Goal: Task Accomplishment & Management: Manage account settings

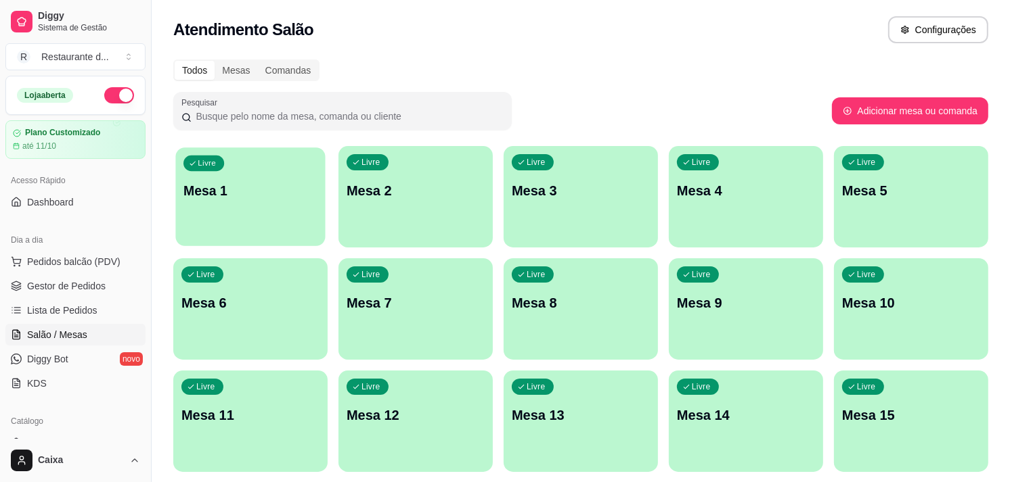
click at [294, 224] on div "Livre Mesa 1" at bounding box center [250, 189] width 150 height 83
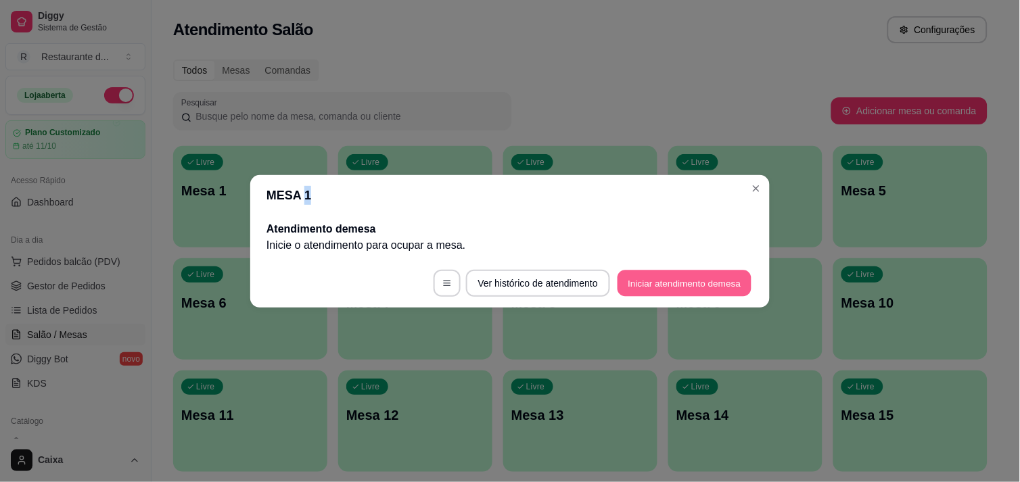
click at [700, 288] on button "Iniciar atendimento de mesa" at bounding box center [685, 283] width 134 height 26
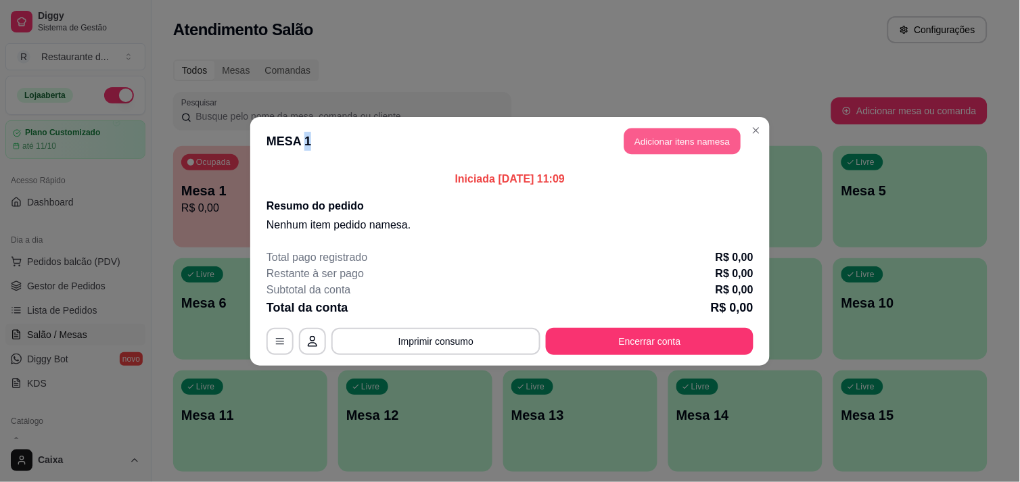
click at [663, 130] on button "Adicionar itens na mesa" at bounding box center [683, 141] width 116 height 26
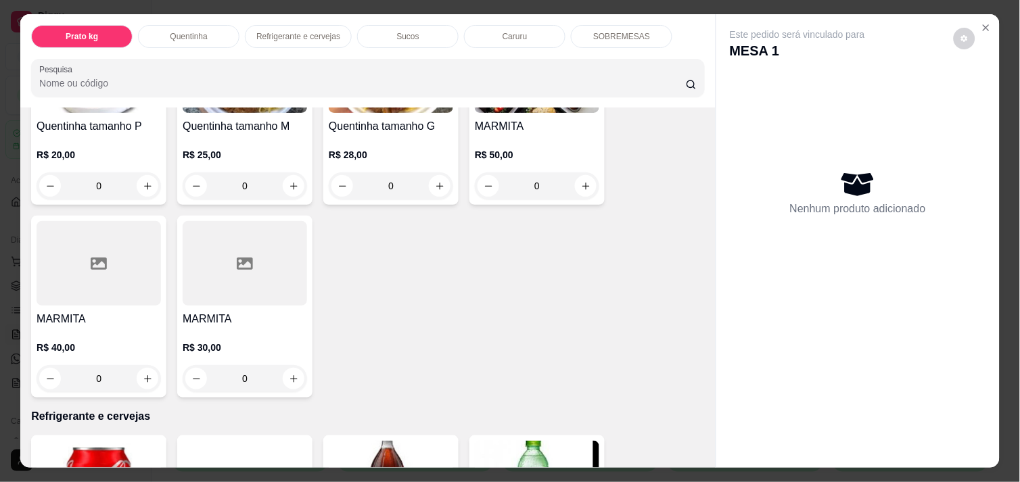
scroll to position [390, 0]
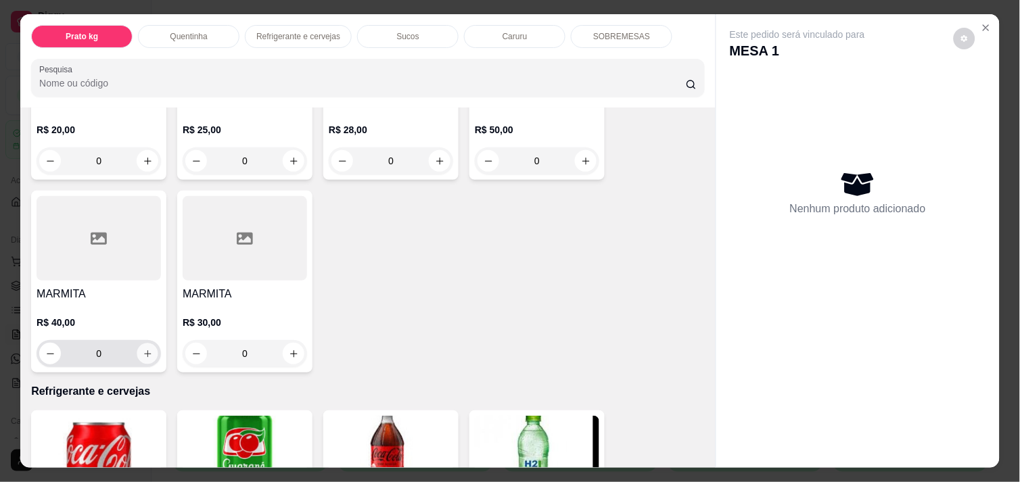
click at [145, 350] on icon "increase-product-quantity" at bounding box center [148, 354] width 10 height 10
type input "1"
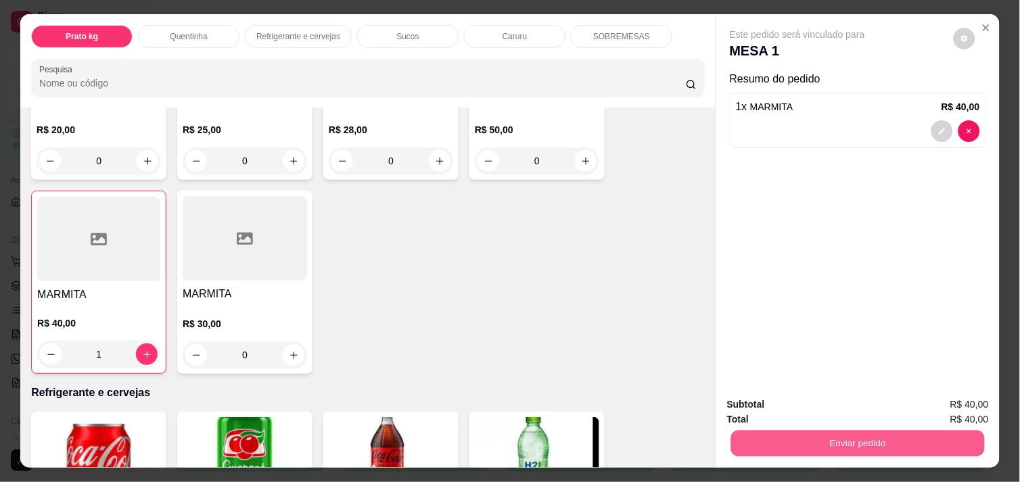
click at [878, 437] on button "Enviar pedido" at bounding box center [858, 443] width 254 height 26
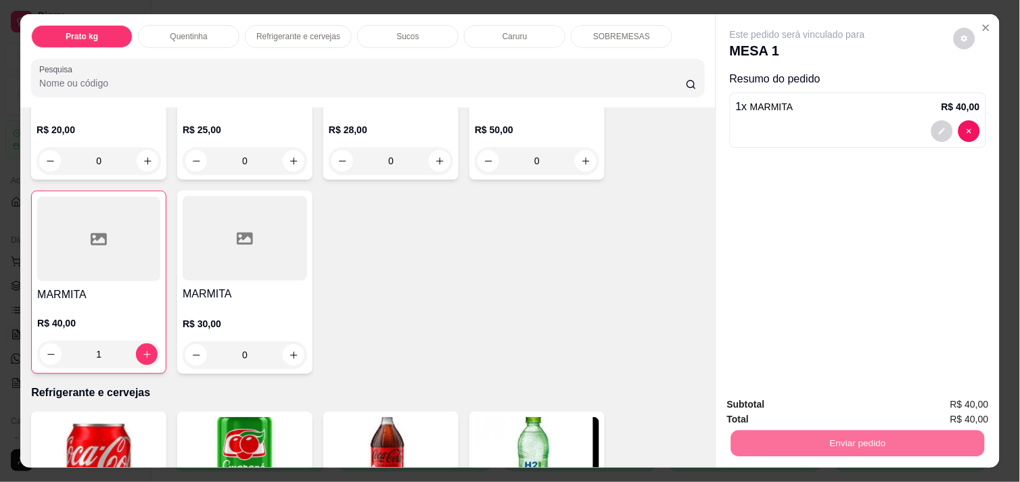
click at [959, 404] on button "Enviar pedido" at bounding box center [954, 404] width 74 height 25
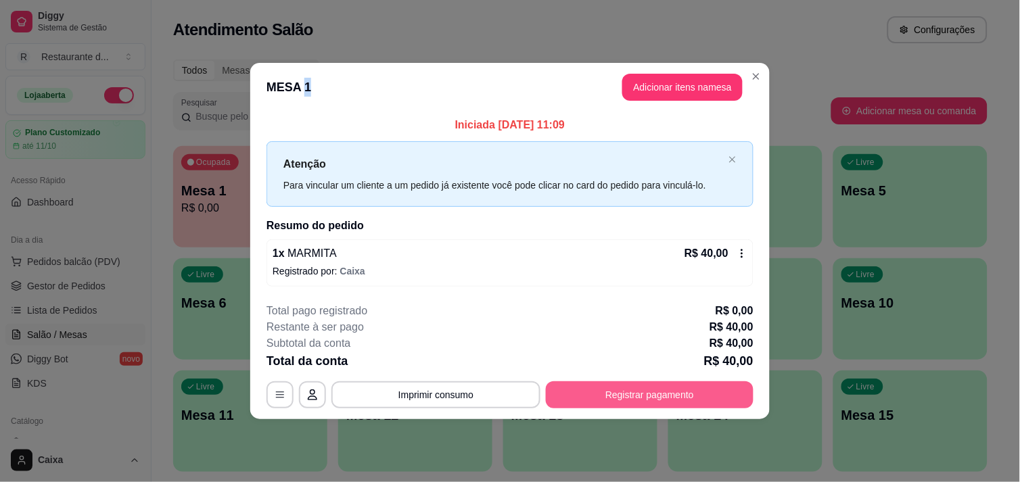
click at [664, 391] on button "Registrar pagamento" at bounding box center [650, 395] width 208 height 27
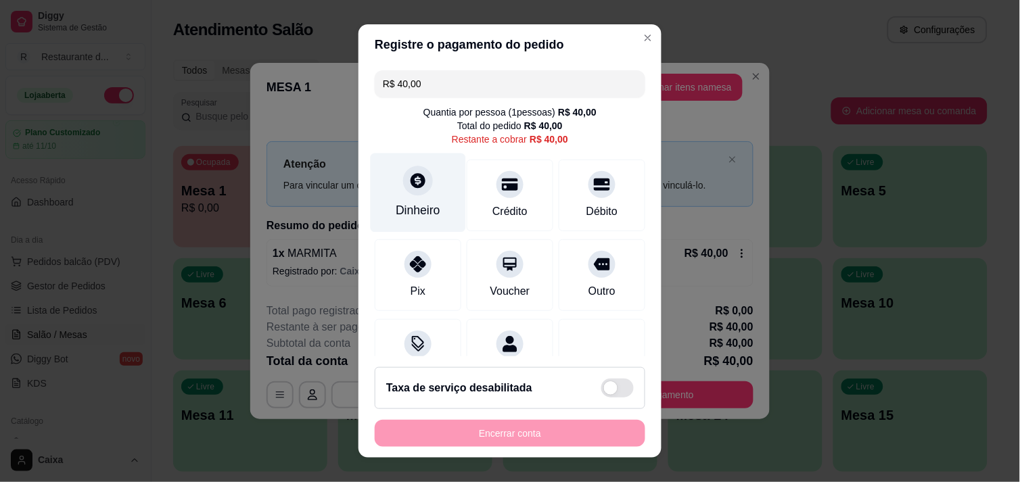
click at [411, 176] on icon at bounding box center [418, 180] width 15 height 15
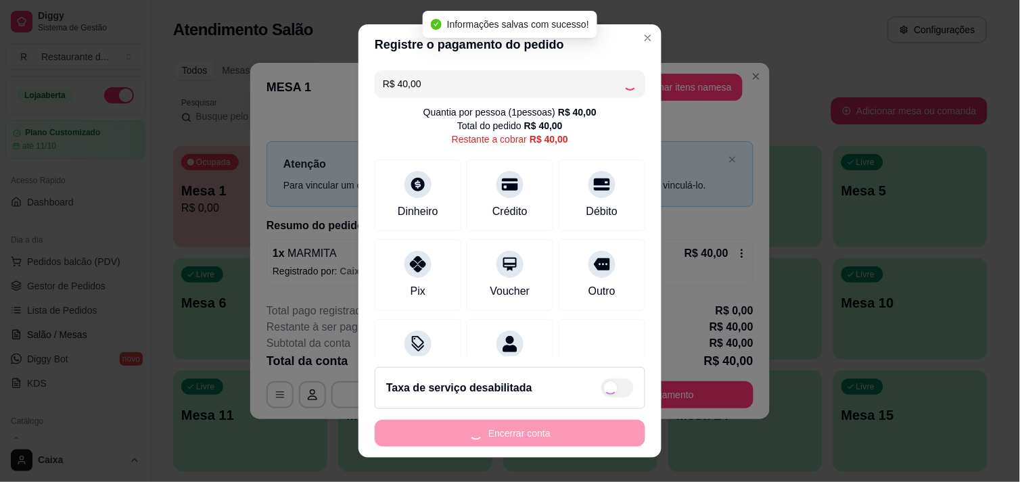
type input "R$ 0,00"
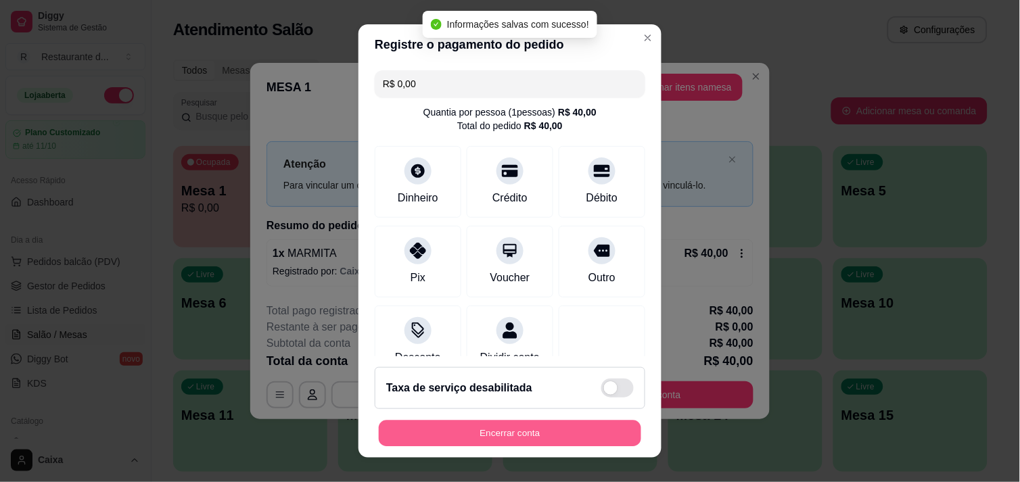
click at [529, 434] on button "Encerrar conta" at bounding box center [510, 434] width 263 height 26
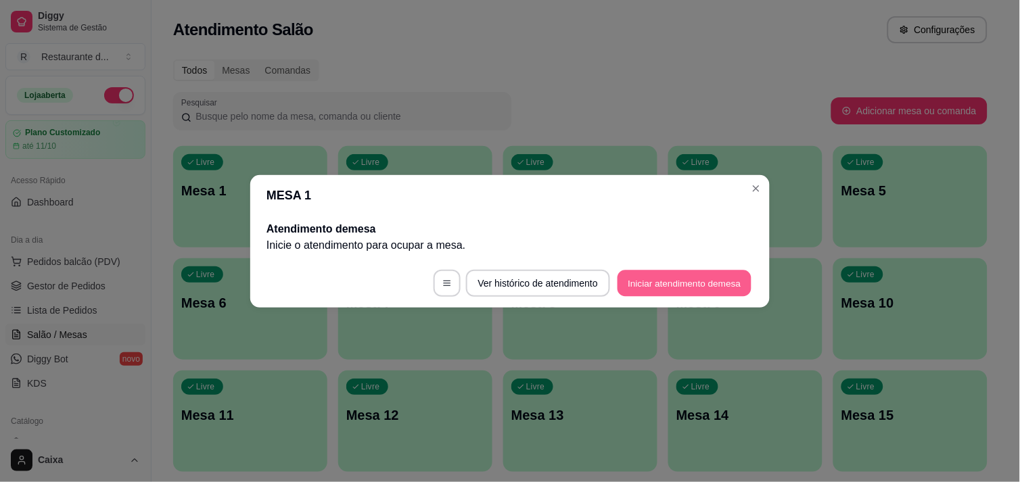
click at [655, 283] on button "Iniciar atendimento de mesa" at bounding box center [685, 283] width 134 height 26
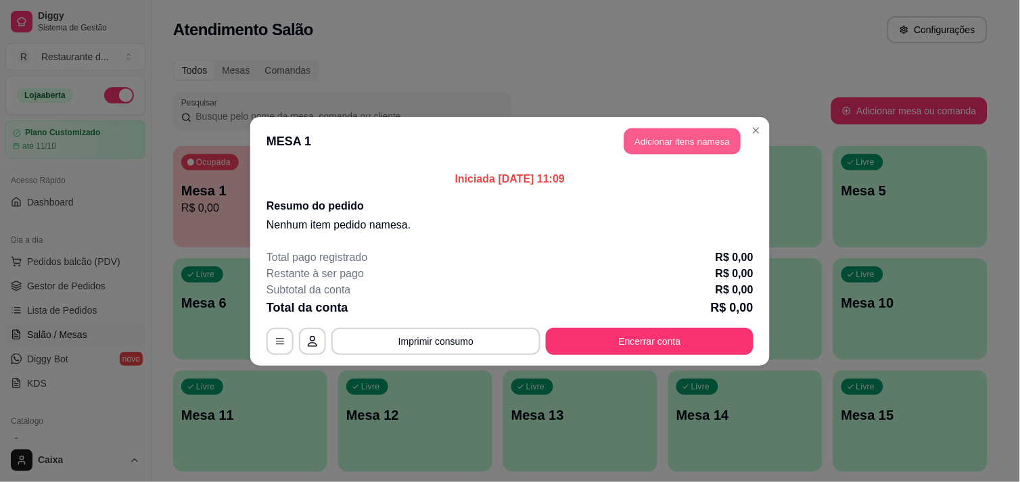
click at [721, 136] on button "Adicionar itens na mesa" at bounding box center [683, 141] width 116 height 26
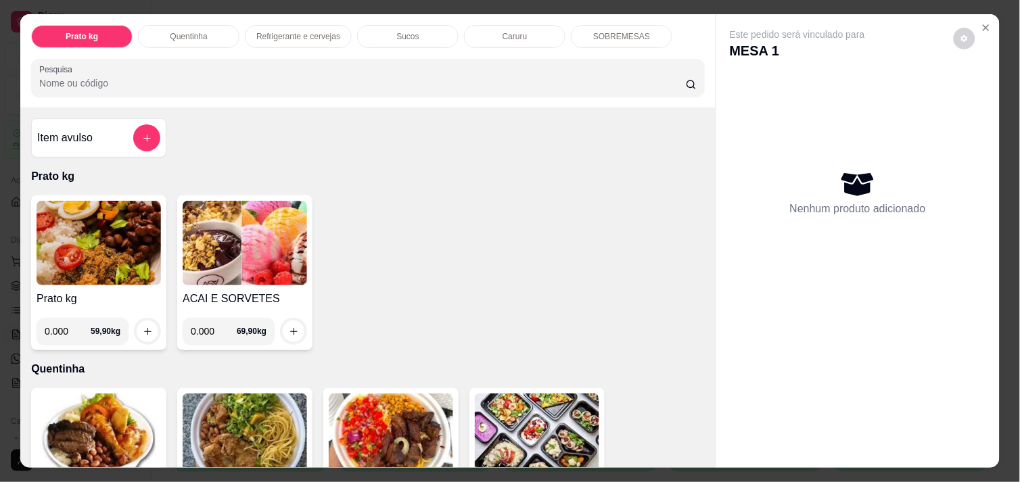
click at [66, 325] on input "0.000" at bounding box center [68, 331] width 46 height 27
type input "0.300"
click at [140, 321] on button "increase-product-quantity" at bounding box center [147, 331] width 21 height 21
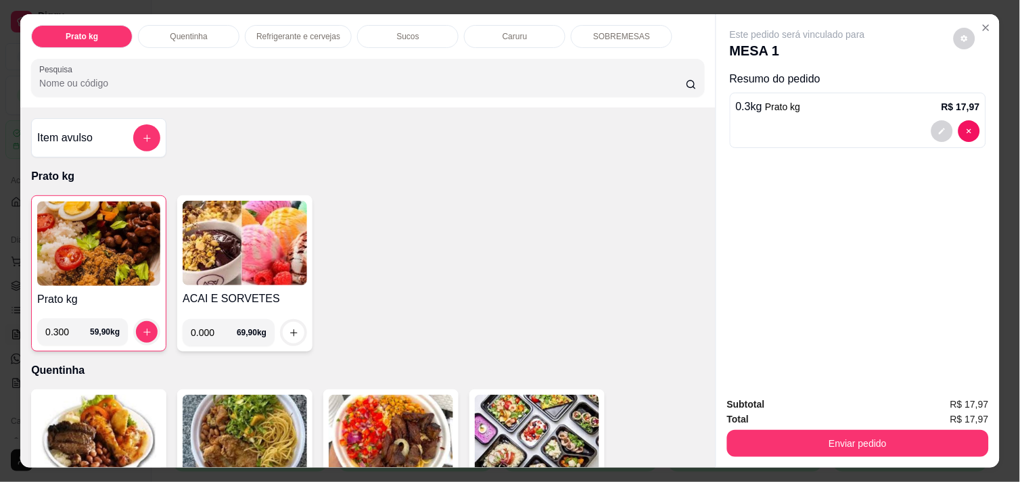
click at [66, 325] on input "0.300" at bounding box center [67, 332] width 45 height 27
type input "0.400"
click at [137, 322] on button "increase-product-quantity" at bounding box center [147, 332] width 21 height 21
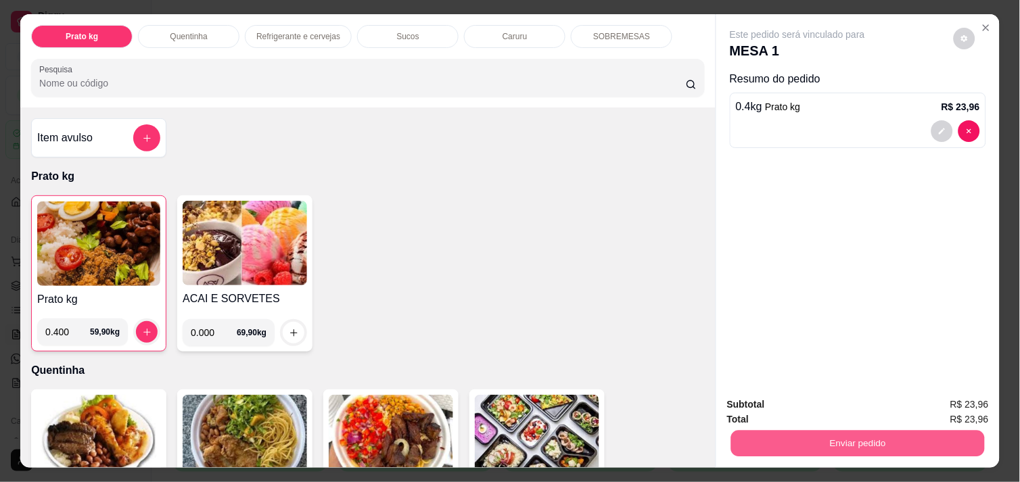
click at [847, 437] on button "Enviar pedido" at bounding box center [858, 443] width 254 height 26
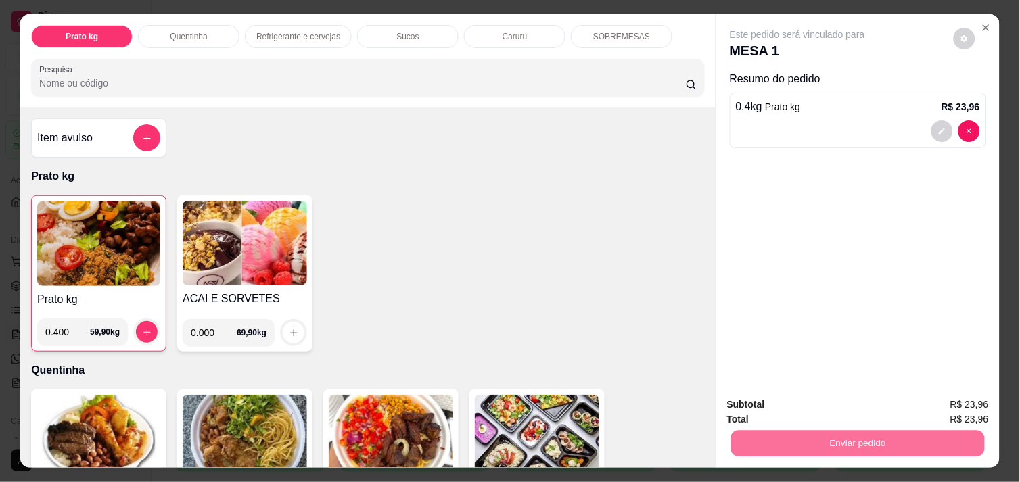
click at [970, 397] on button "Enviar pedido" at bounding box center [954, 405] width 76 height 26
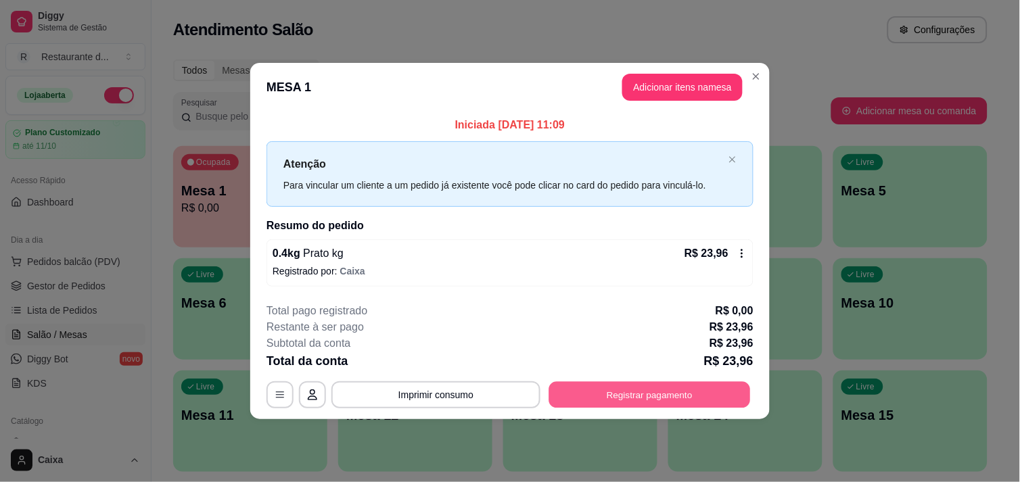
click at [688, 395] on button "Registrar pagamento" at bounding box center [650, 395] width 202 height 26
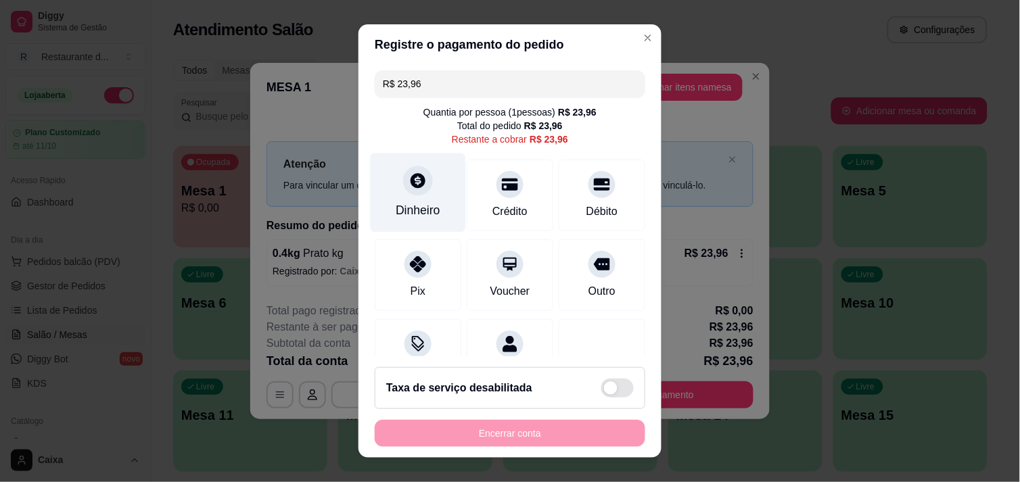
click at [411, 186] on icon at bounding box center [418, 180] width 15 height 15
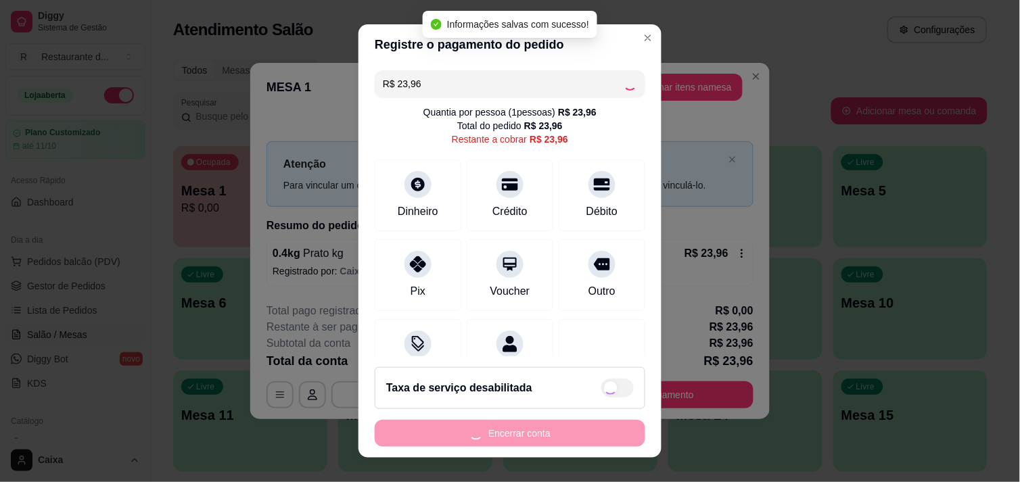
type input "R$ 0,00"
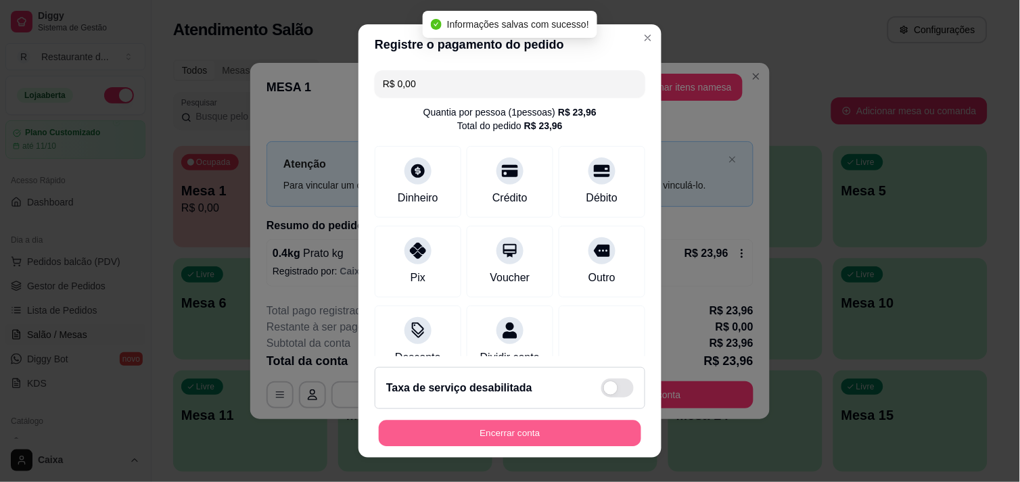
click at [532, 432] on button "Encerrar conta" at bounding box center [510, 434] width 263 height 26
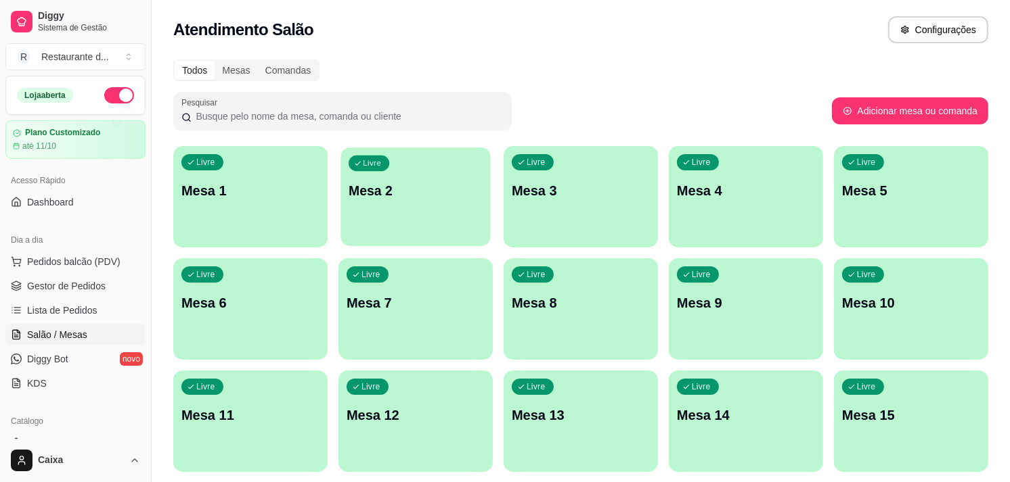
click at [422, 187] on p "Mesa 2" at bounding box center [415, 191] width 134 height 18
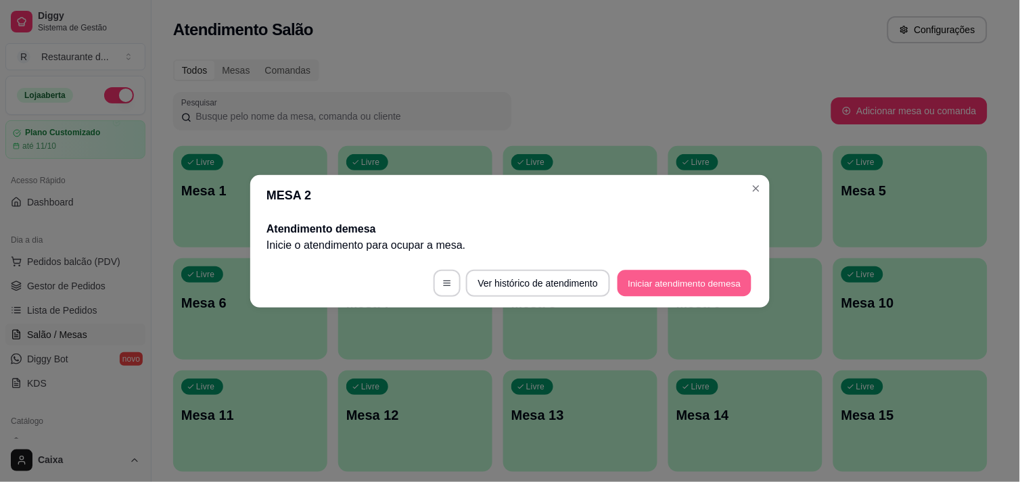
click at [687, 294] on button "Iniciar atendimento de mesa" at bounding box center [685, 283] width 134 height 26
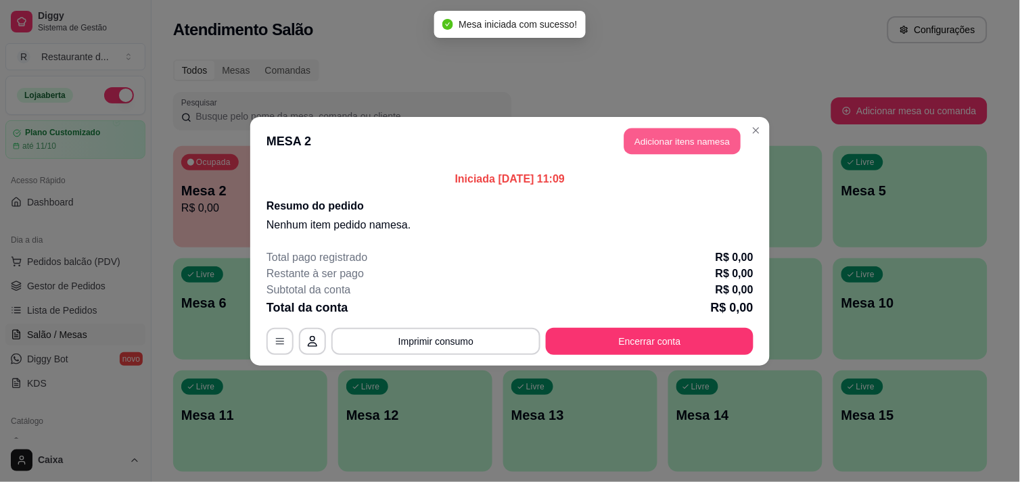
click at [673, 134] on button "Adicionar itens na mesa" at bounding box center [683, 141] width 116 height 26
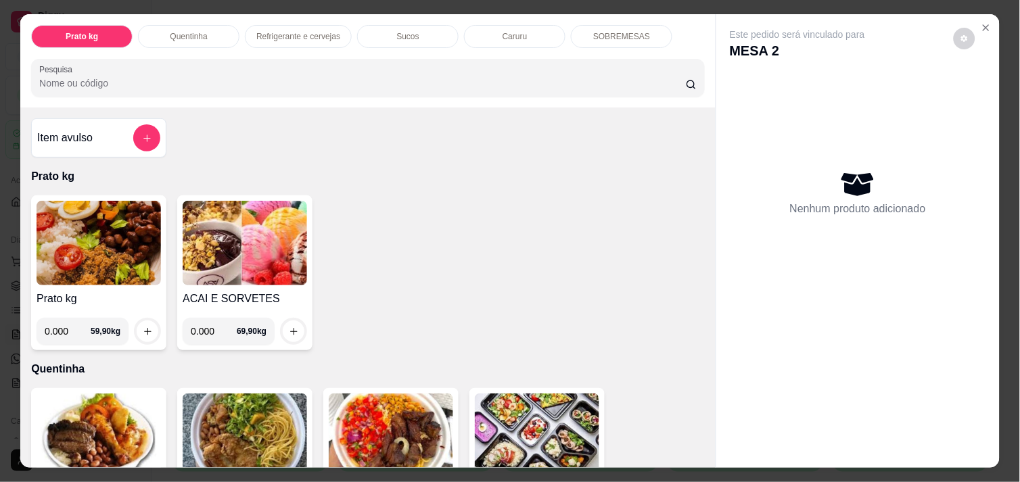
click at [68, 333] on input "0.000" at bounding box center [68, 331] width 46 height 27
type input "0.496"
click at [151, 319] on div at bounding box center [147, 331] width 27 height 27
click at [143, 327] on icon "increase-product-quantity" at bounding box center [148, 332] width 10 height 10
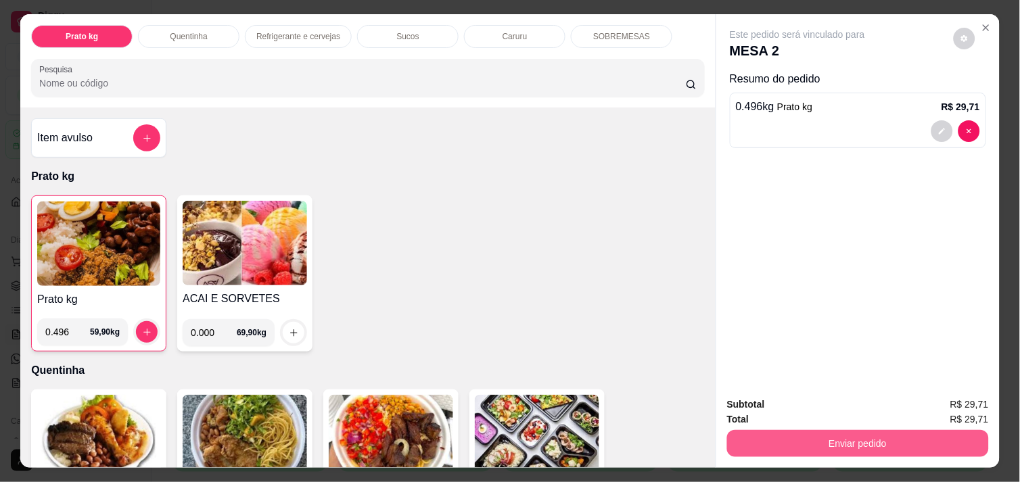
click at [892, 436] on button "Enviar pedido" at bounding box center [858, 443] width 262 height 27
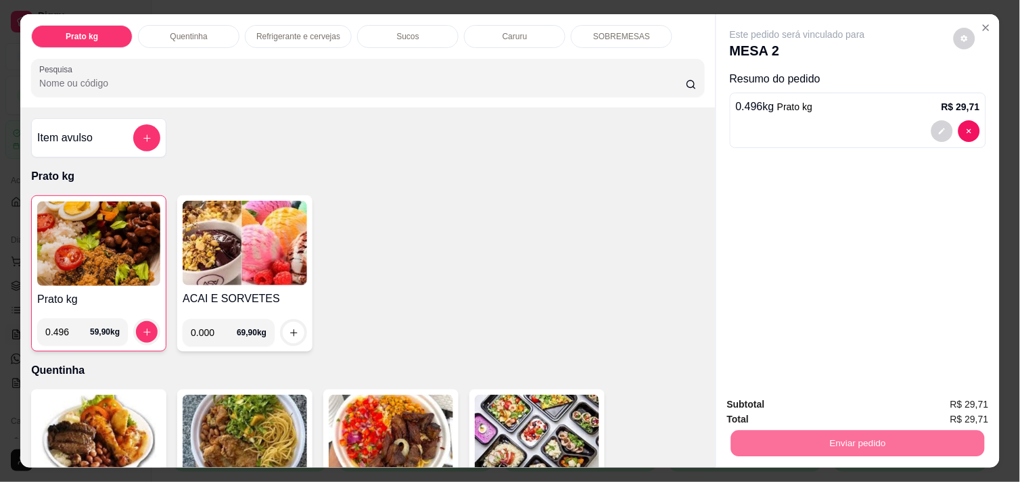
click at [976, 403] on button "Enviar pedido" at bounding box center [954, 404] width 74 height 25
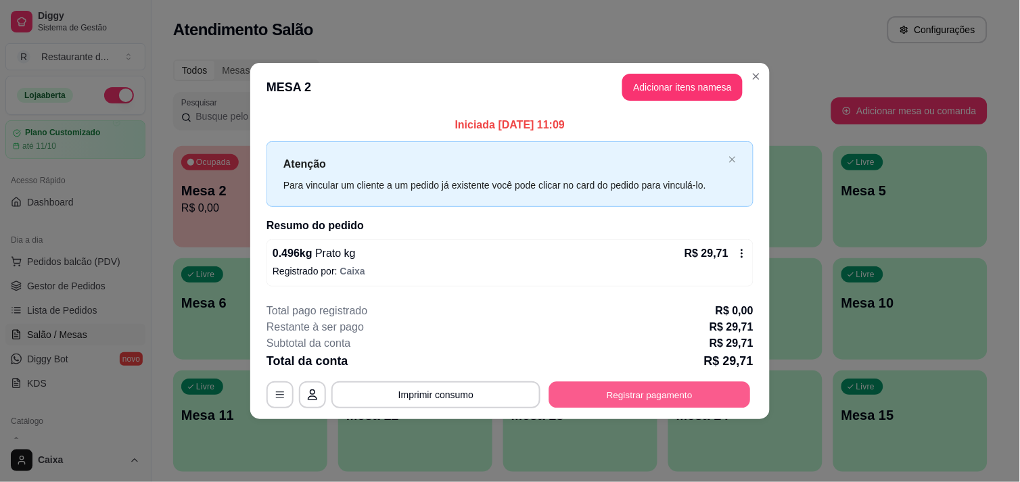
click at [639, 389] on button "Registrar pagamento" at bounding box center [650, 395] width 202 height 26
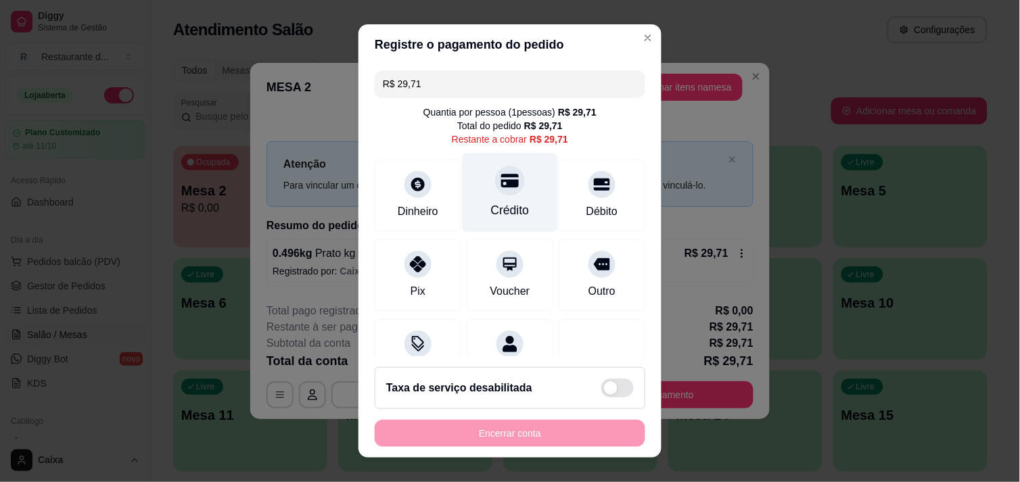
click at [501, 188] on icon at bounding box center [510, 181] width 18 height 18
type input "R$ 0,00"
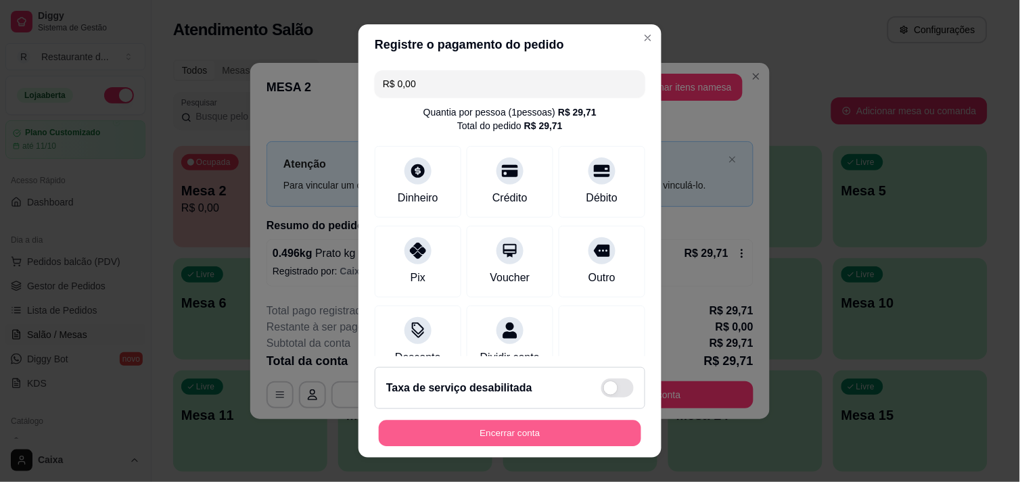
click at [528, 422] on button "Encerrar conta" at bounding box center [510, 434] width 263 height 26
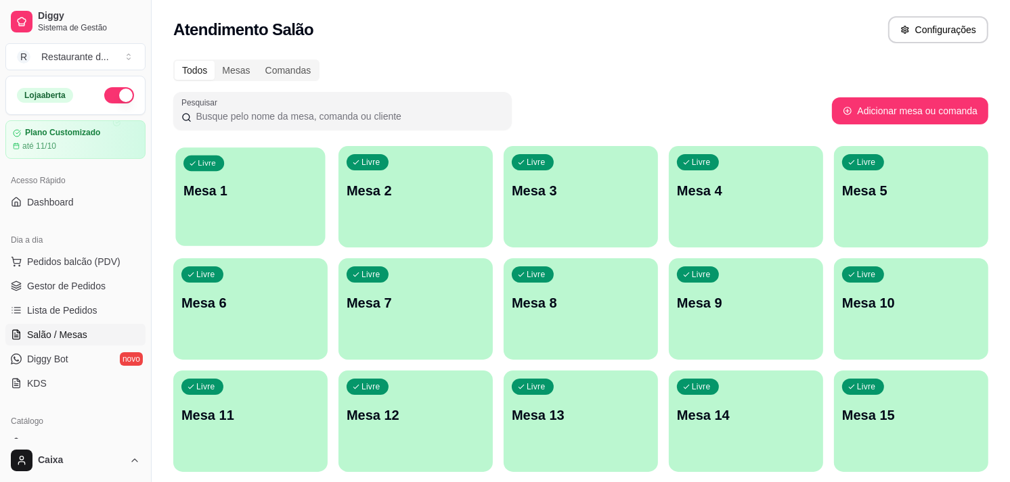
click at [291, 211] on div "Livre Mesa 1" at bounding box center [250, 189] width 150 height 83
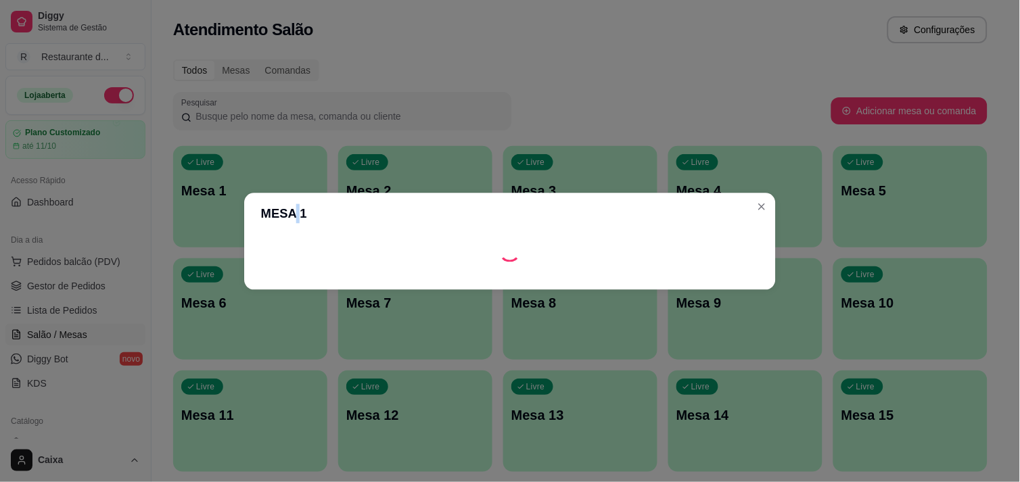
click at [291, 211] on header "MESA 1" at bounding box center [510, 213] width 532 height 41
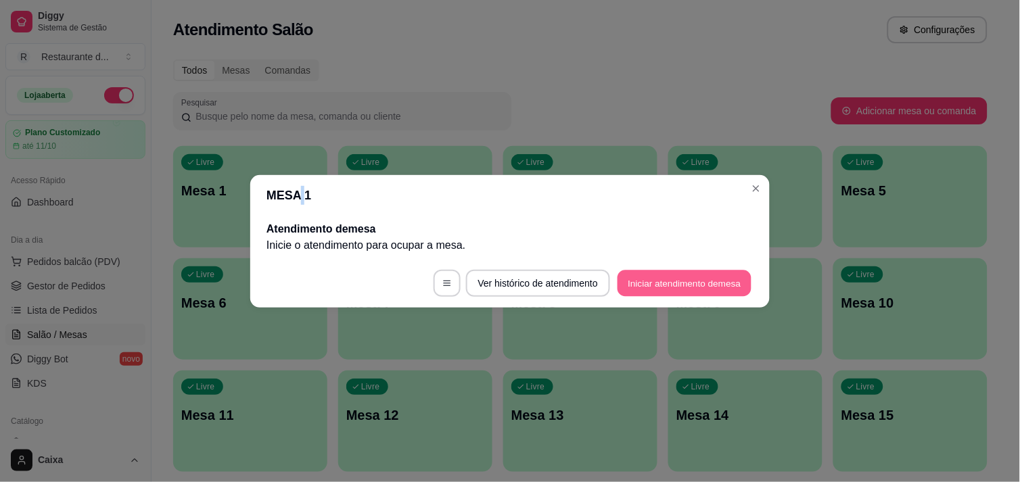
click at [661, 279] on button "Iniciar atendimento de mesa" at bounding box center [685, 283] width 134 height 26
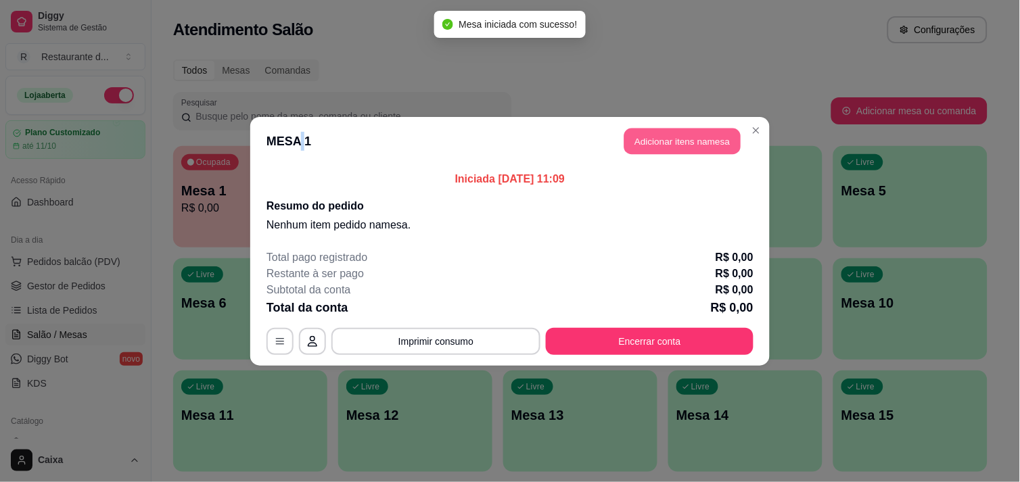
click at [691, 143] on button "Adicionar itens na mesa" at bounding box center [683, 141] width 116 height 26
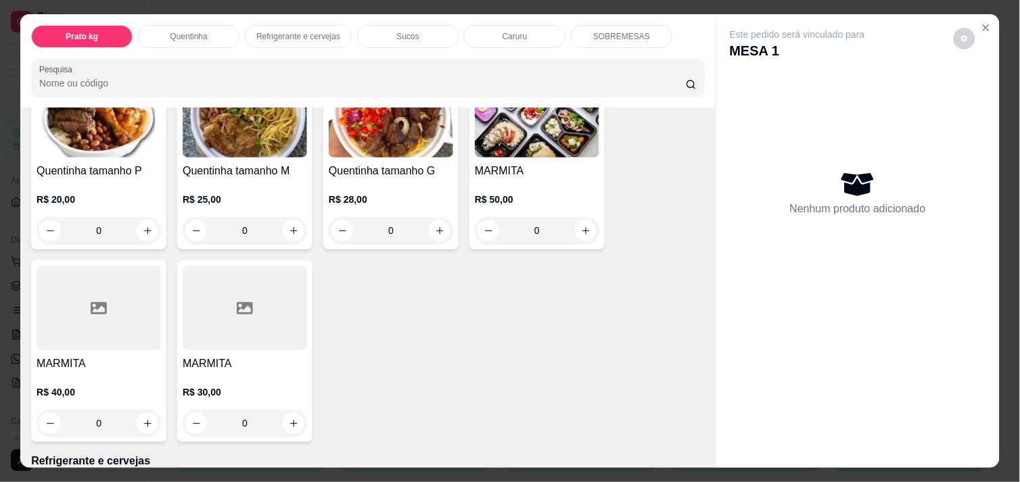
scroll to position [330, 0]
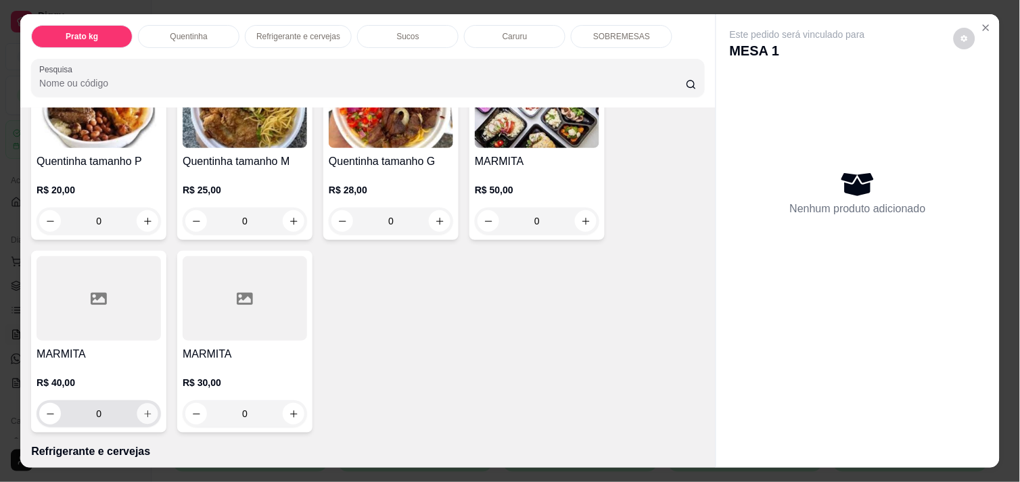
click at [150, 407] on button "increase-product-quantity" at bounding box center [147, 414] width 21 height 21
type input "1"
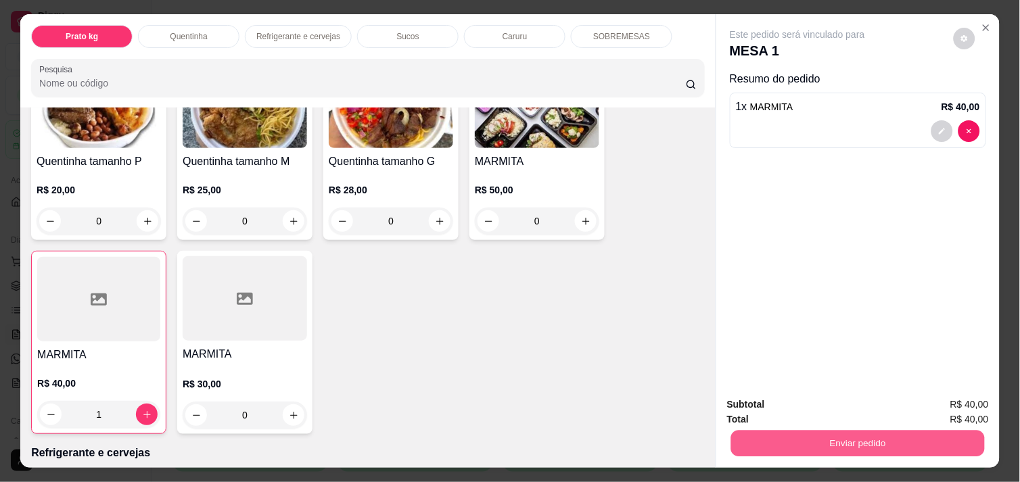
click at [824, 435] on button "Enviar pedido" at bounding box center [858, 443] width 254 height 26
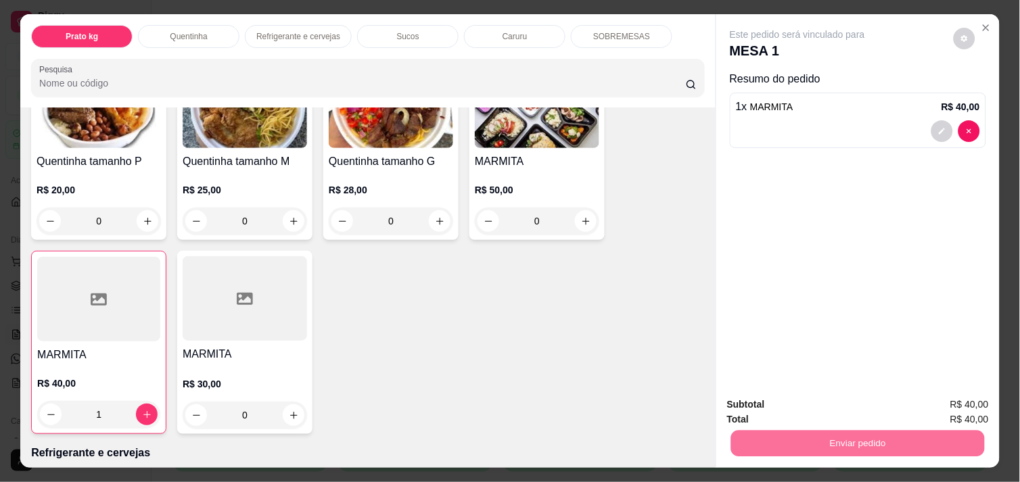
click at [939, 406] on button "Enviar pedido" at bounding box center [954, 404] width 74 height 25
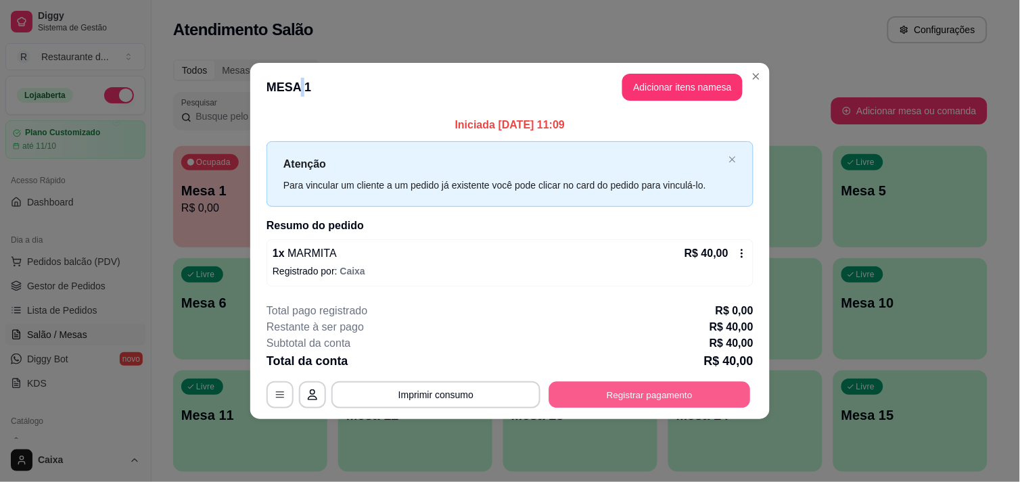
click at [668, 390] on button "Registrar pagamento" at bounding box center [650, 395] width 202 height 26
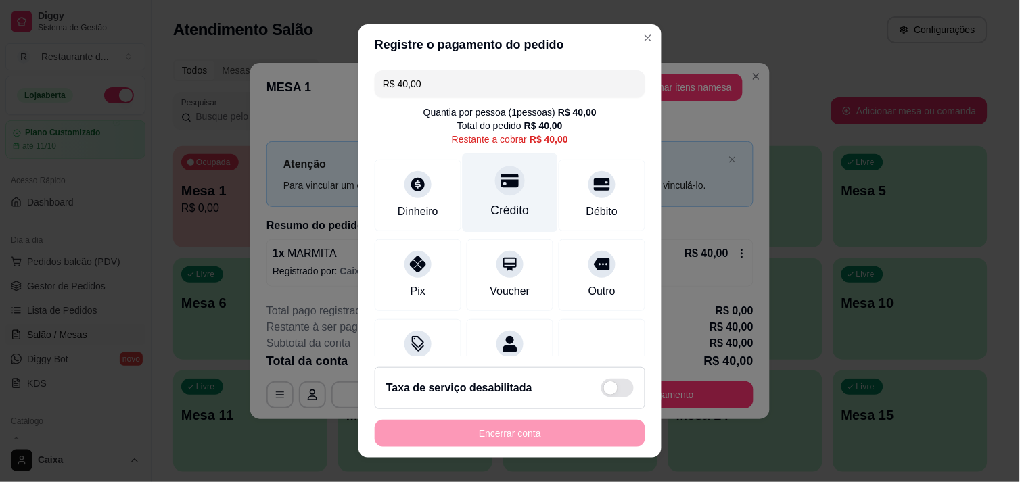
click at [503, 202] on div "Crédito" at bounding box center [510, 211] width 39 height 18
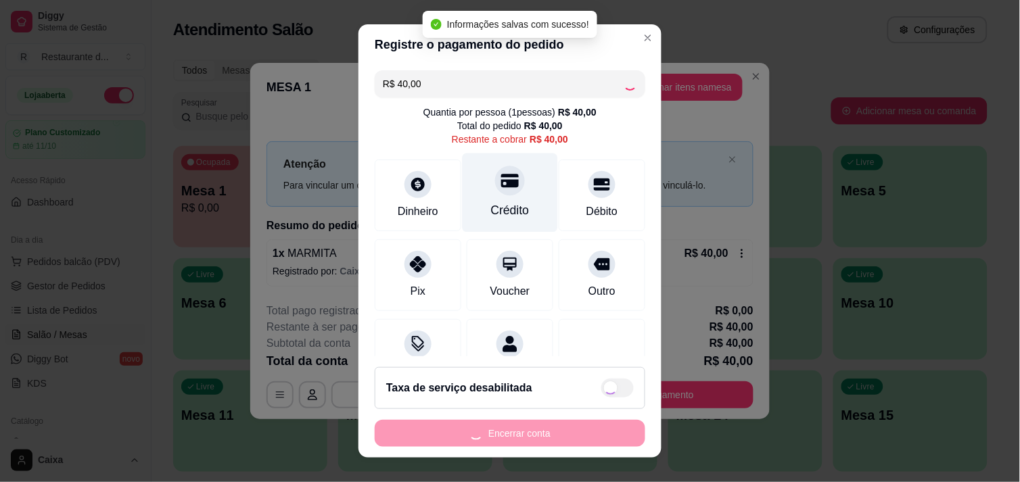
type input "R$ 0,00"
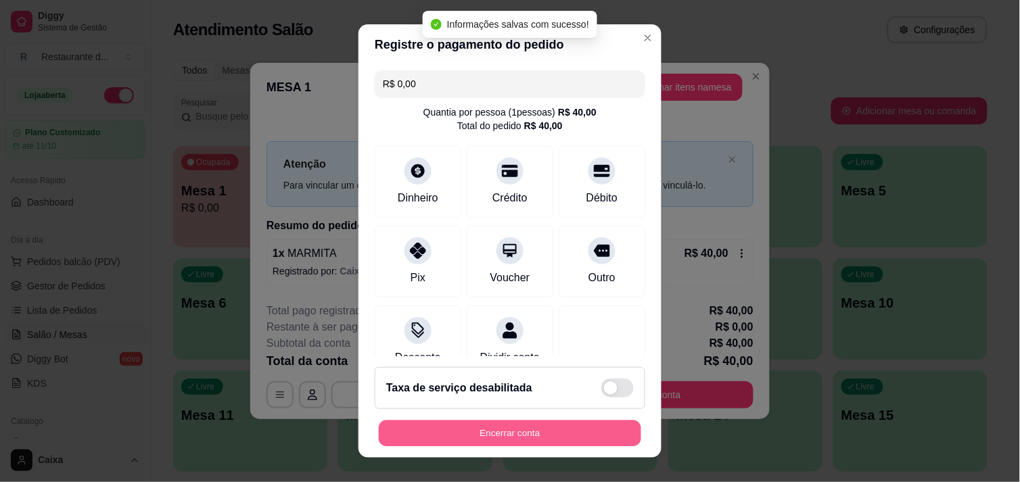
click at [510, 423] on button "Encerrar conta" at bounding box center [510, 434] width 263 height 26
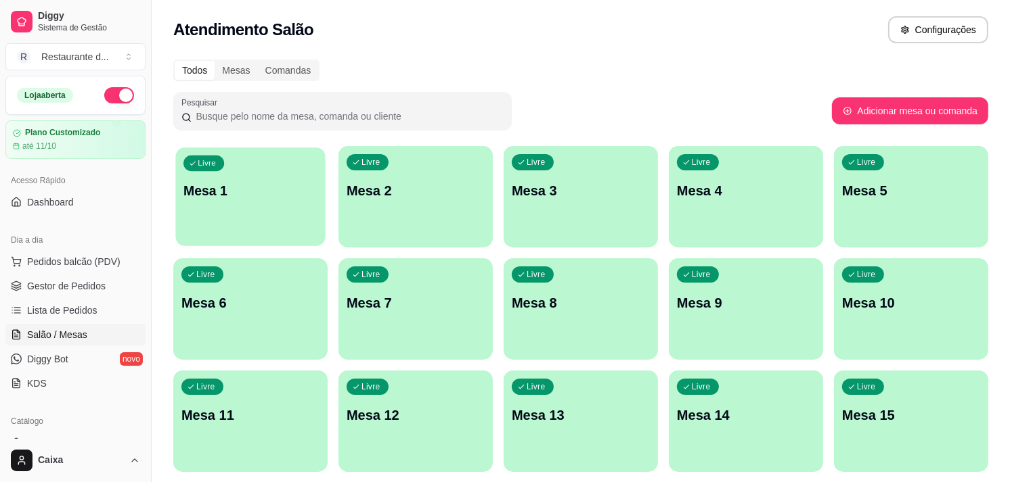
click at [292, 204] on div "Livre Mesa 1" at bounding box center [250, 189] width 150 height 83
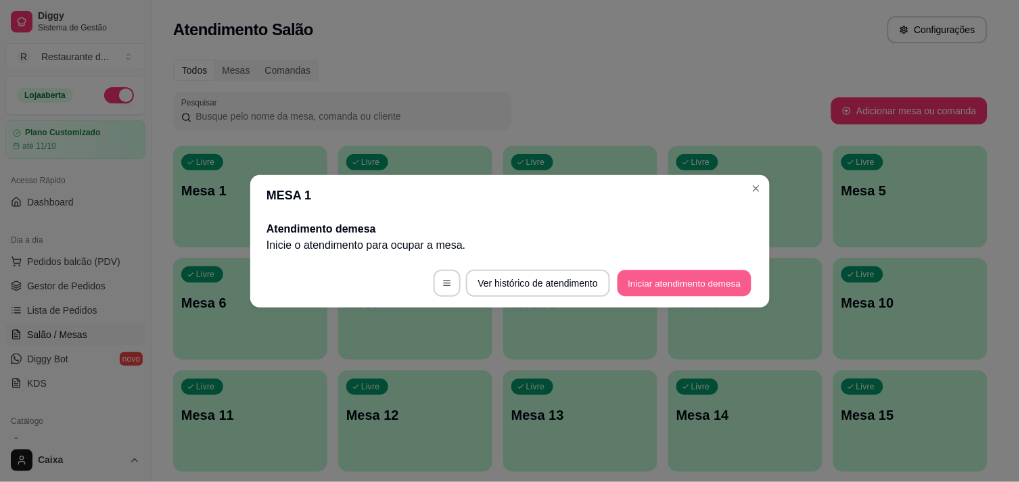
click at [712, 279] on button "Iniciar atendimento de mesa" at bounding box center [685, 283] width 134 height 26
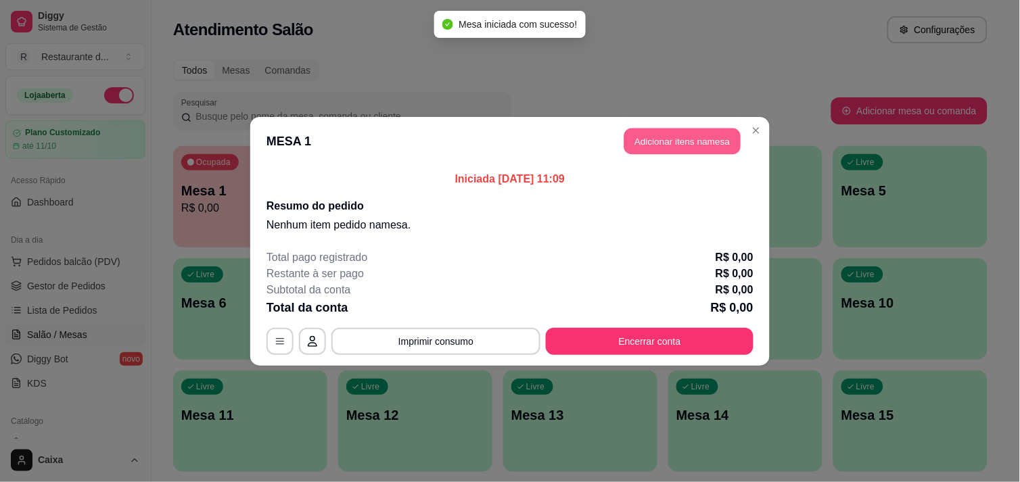
click at [688, 135] on button "Adicionar itens na mesa" at bounding box center [683, 141] width 116 height 26
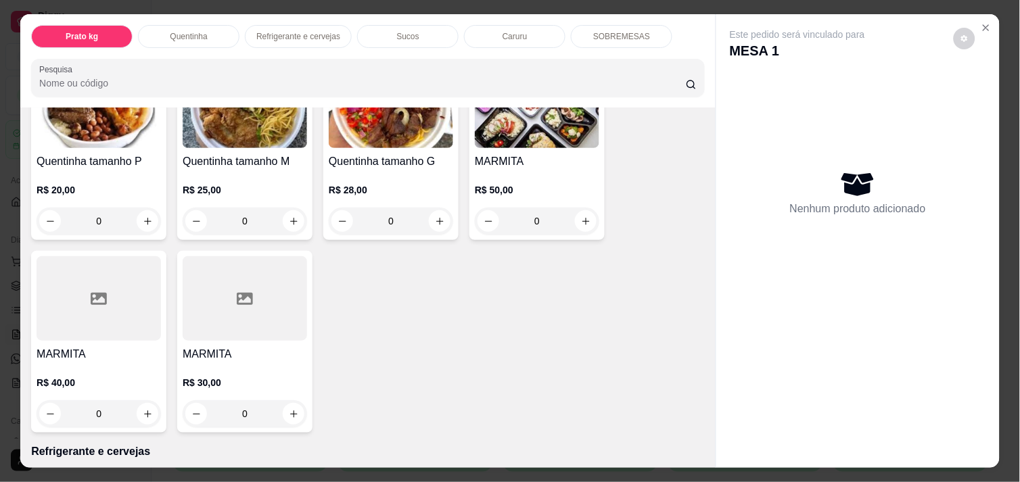
scroll to position [361, 0]
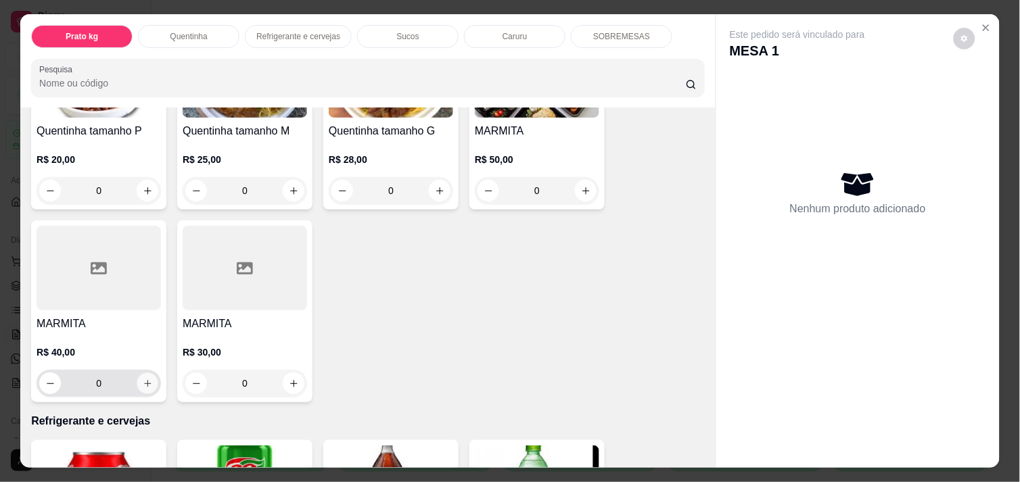
click at [147, 382] on button "increase-product-quantity" at bounding box center [147, 384] width 21 height 21
type input "1"
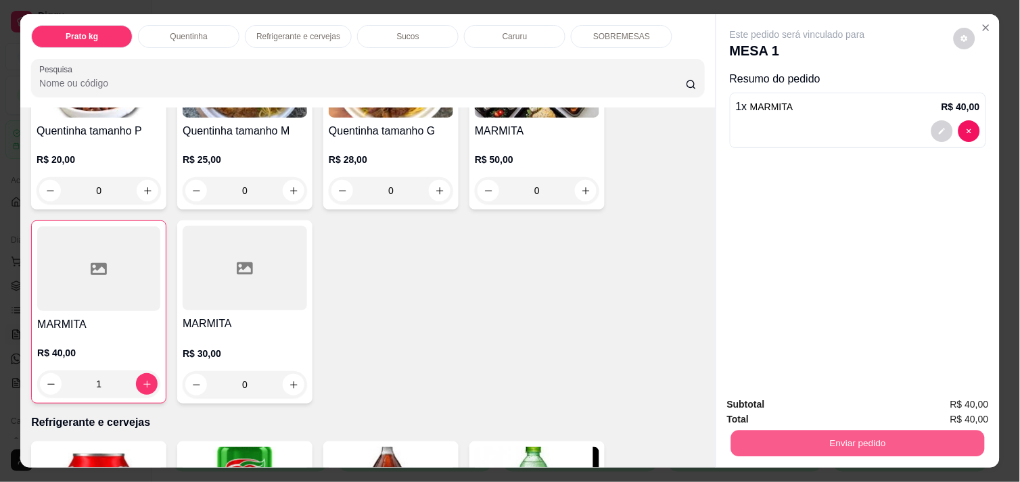
click at [842, 436] on button "Enviar pedido" at bounding box center [858, 443] width 254 height 26
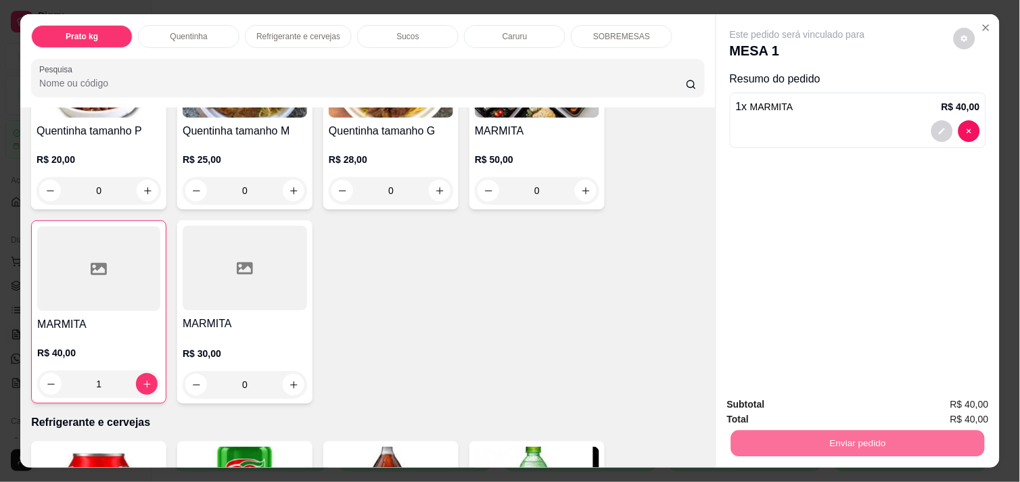
click at [960, 395] on button "Enviar pedido" at bounding box center [954, 404] width 74 height 25
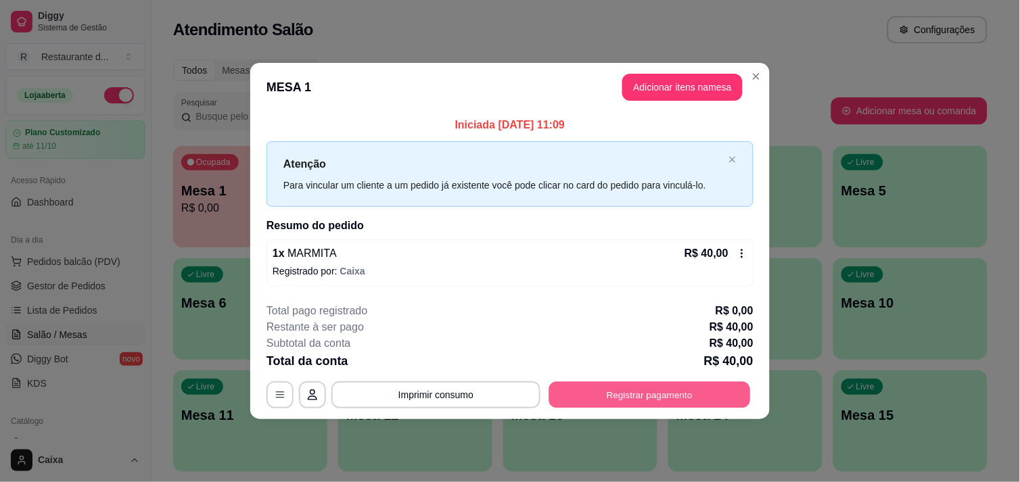
click at [685, 394] on button "Registrar pagamento" at bounding box center [650, 395] width 202 height 26
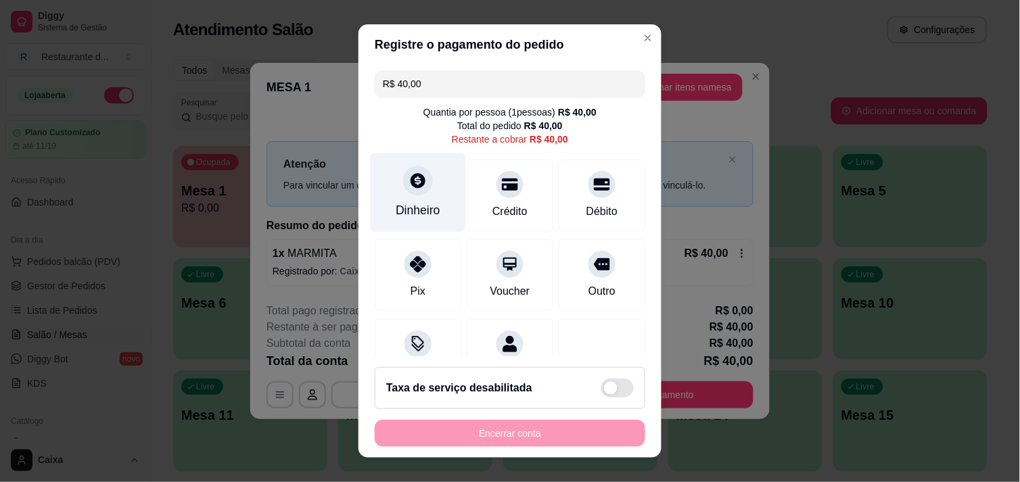
click at [427, 205] on div "Dinheiro" at bounding box center [418, 211] width 45 height 18
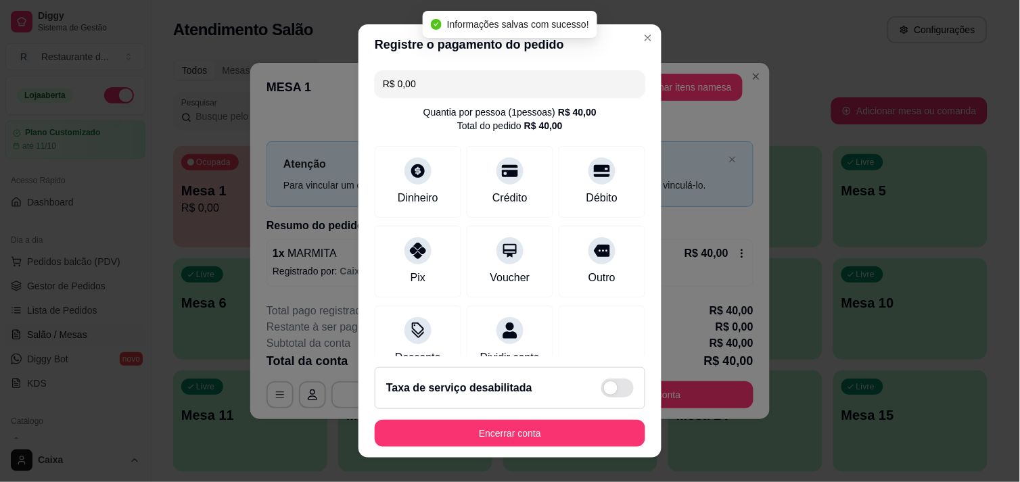
type input "R$ 0,00"
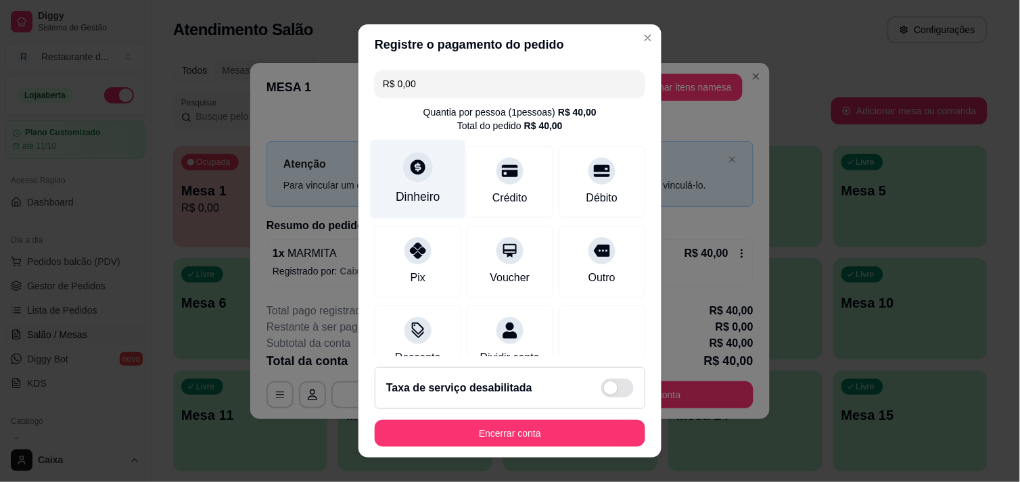
click at [407, 177] on div at bounding box center [418, 167] width 30 height 30
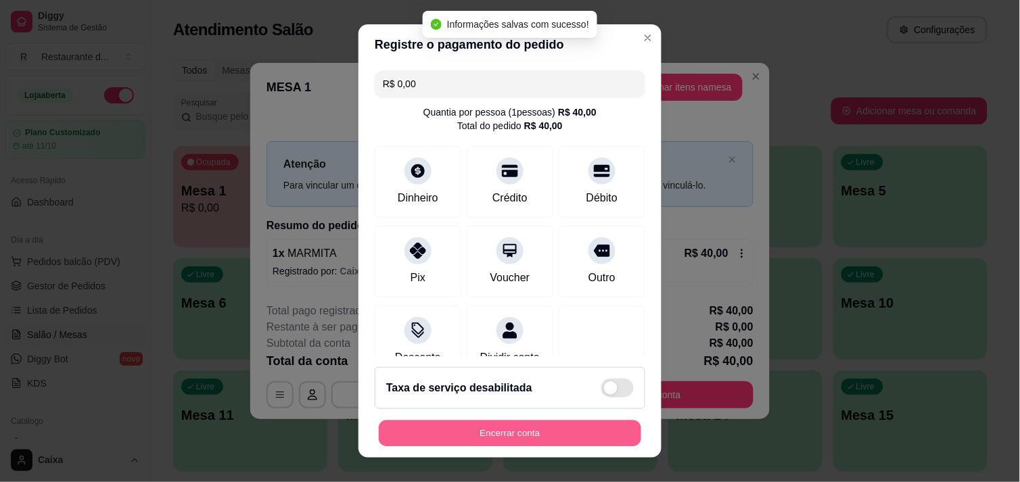
click at [533, 443] on button "Encerrar conta" at bounding box center [510, 434] width 263 height 26
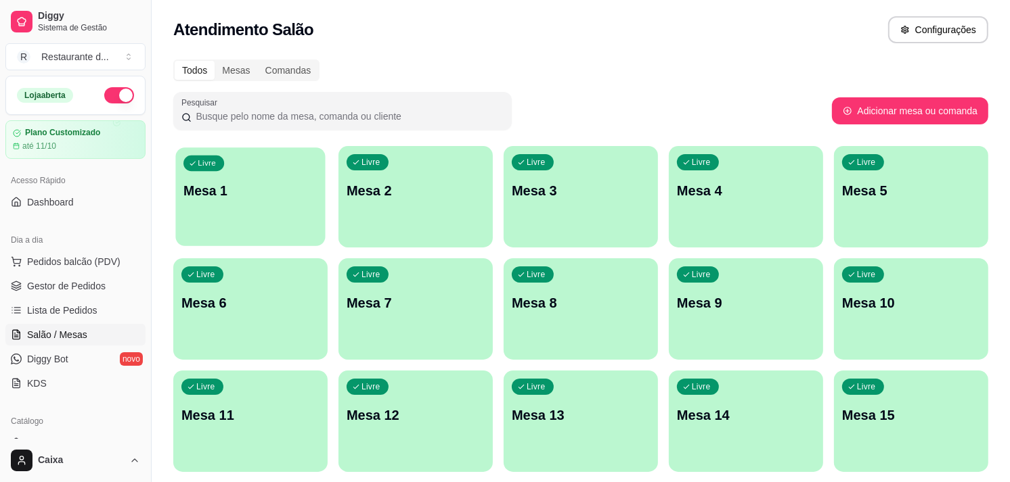
click at [261, 197] on p "Mesa 1" at bounding box center [250, 191] width 134 height 18
click at [408, 230] on div "Livre Mesa 2" at bounding box center [415, 189] width 150 height 83
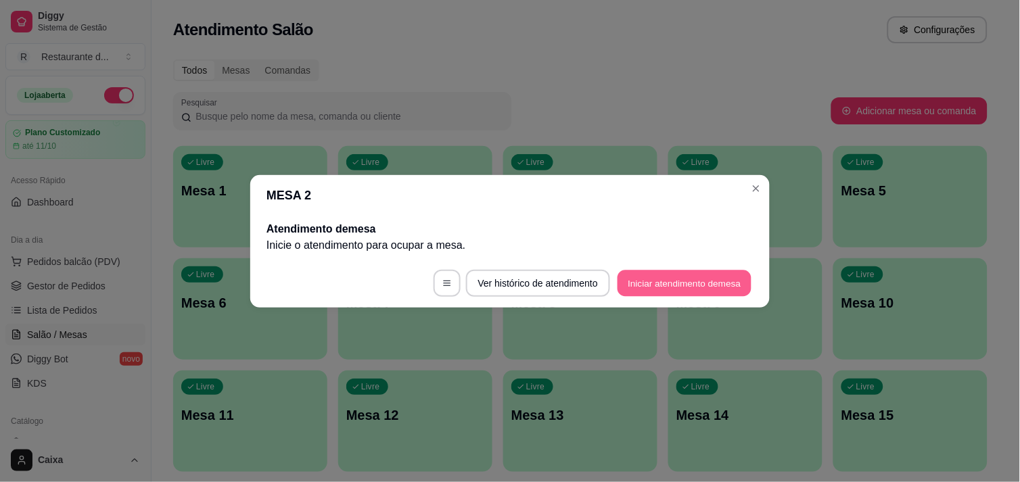
click at [680, 280] on button "Iniciar atendimento de mesa" at bounding box center [685, 283] width 134 height 26
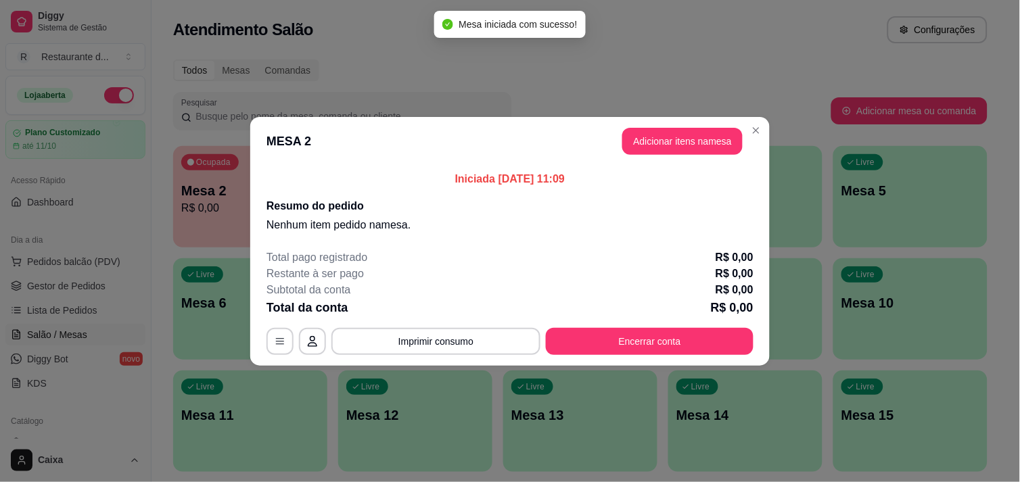
click at [691, 126] on header "MESA 2 Adicionar itens na mesa" at bounding box center [510, 141] width 520 height 49
click at [688, 134] on button "Adicionar itens na mesa" at bounding box center [683, 141] width 116 height 26
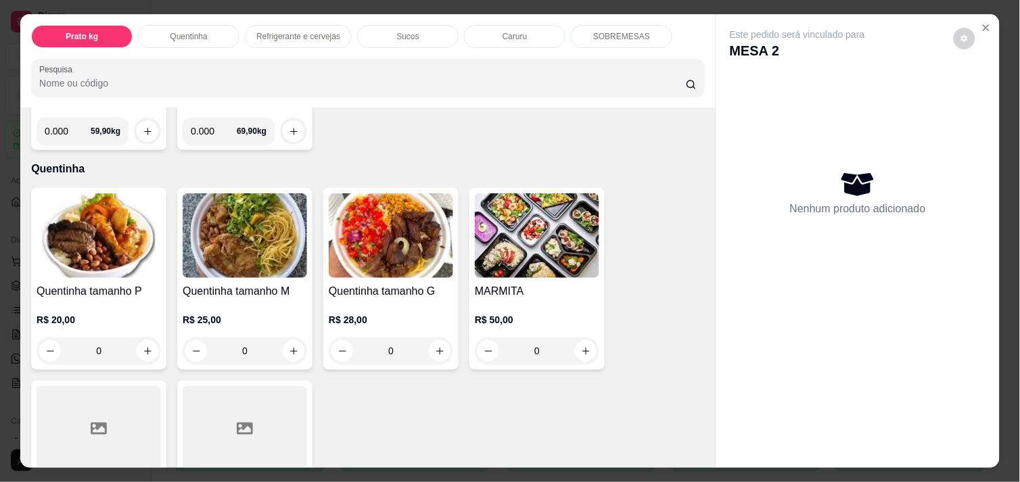
scroll to position [210, 0]
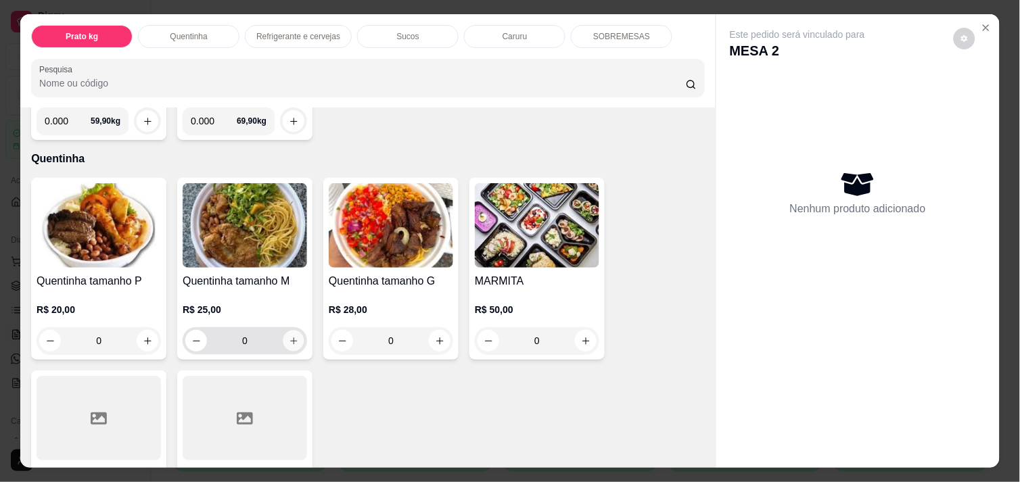
click at [289, 336] on icon "increase-product-quantity" at bounding box center [294, 341] width 10 height 10
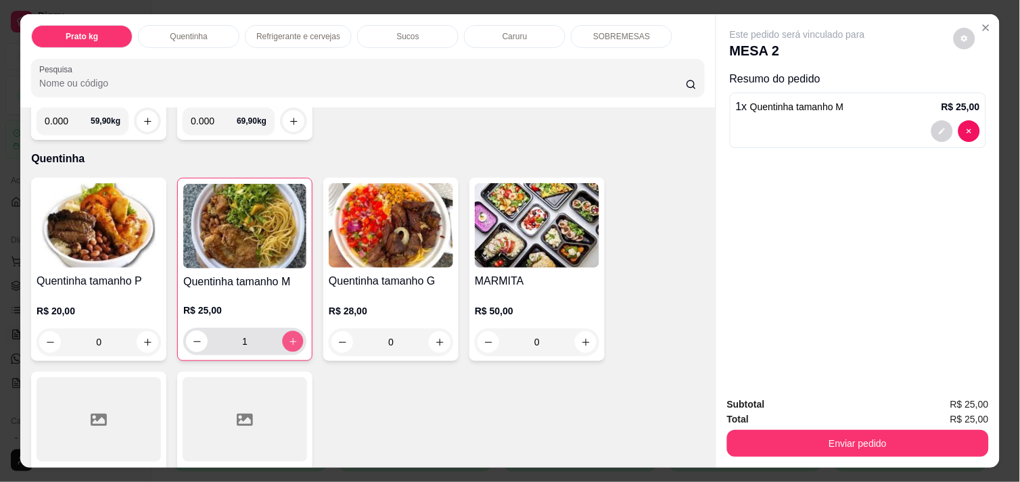
click at [288, 337] on icon "increase-product-quantity" at bounding box center [293, 342] width 10 height 10
type input "2"
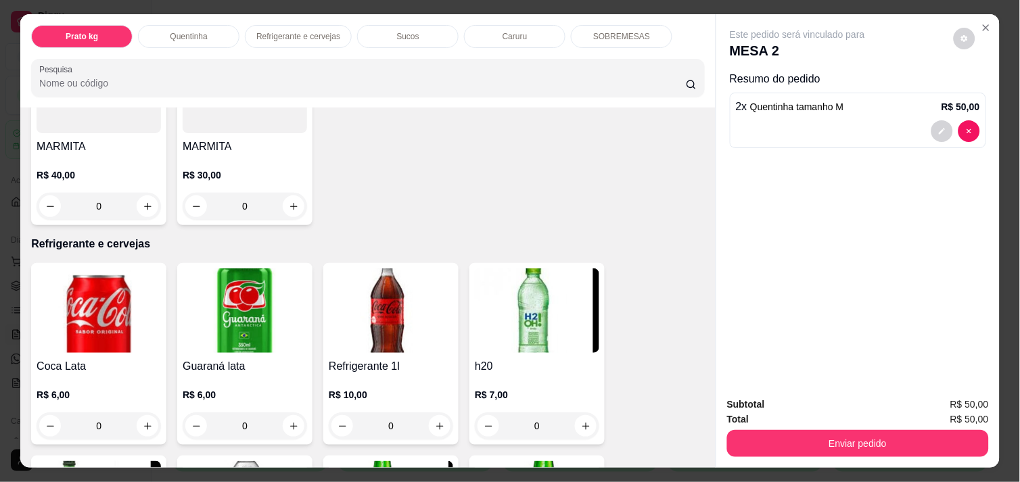
scroll to position [541, 0]
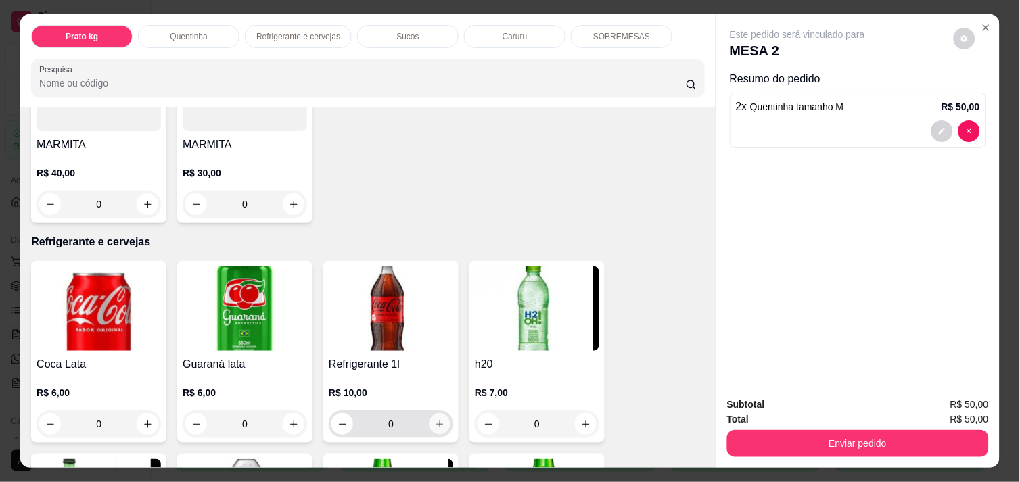
click at [435, 422] on icon "increase-product-quantity" at bounding box center [440, 425] width 10 height 10
type input "1"
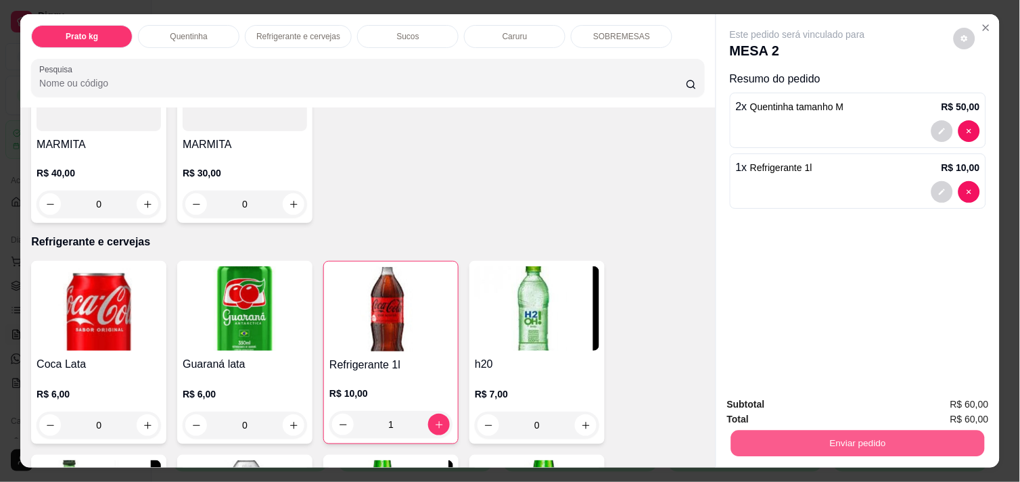
click at [907, 434] on button "Enviar pedido" at bounding box center [858, 443] width 254 height 26
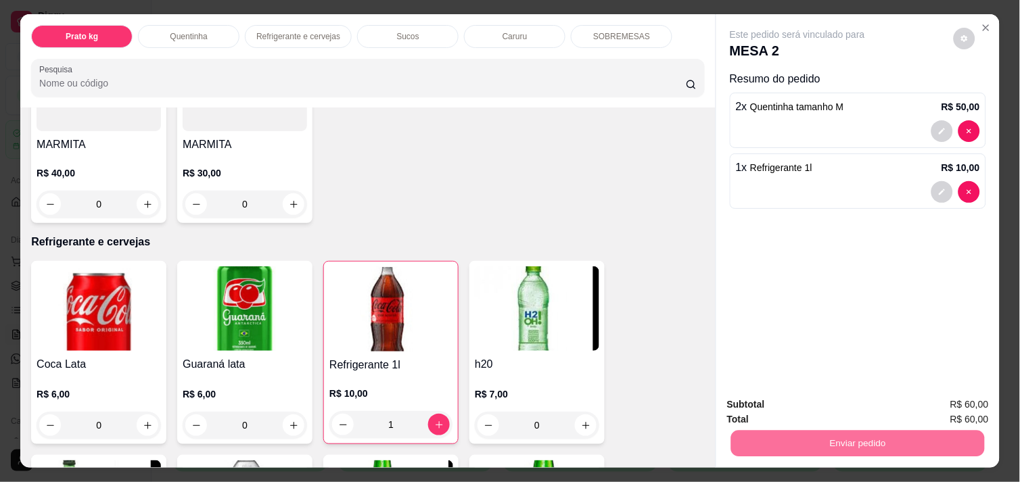
click at [945, 400] on button "Enviar pedido" at bounding box center [954, 404] width 74 height 25
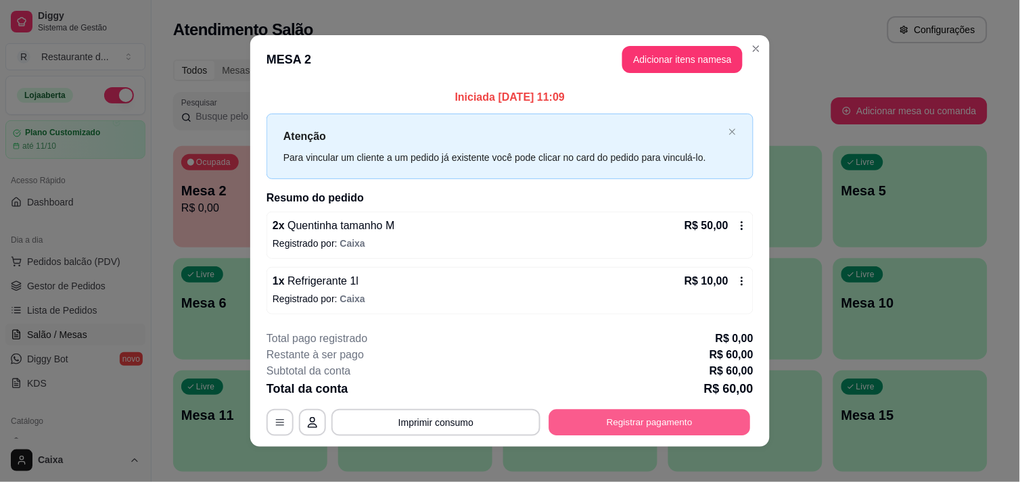
click at [673, 410] on button "Registrar pagamento" at bounding box center [650, 423] width 202 height 26
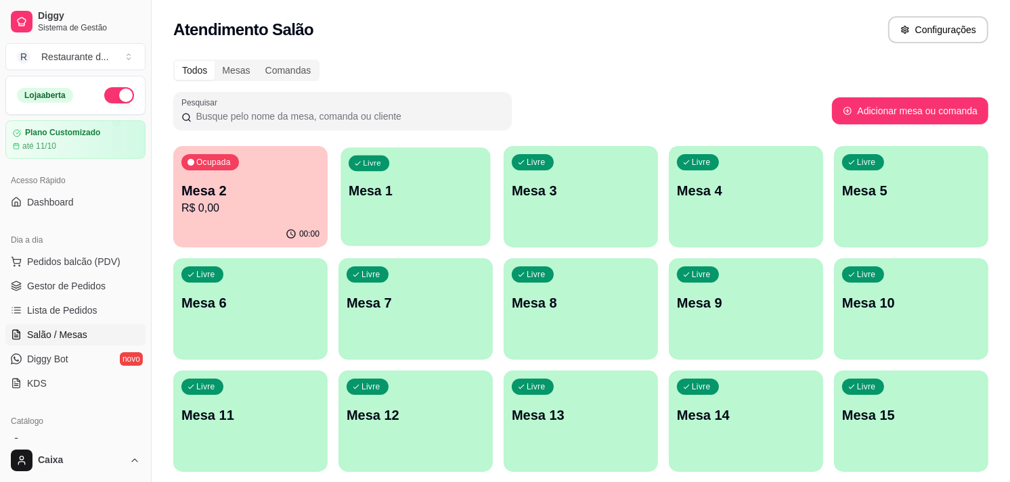
click at [430, 208] on div "Livre Mesa 1" at bounding box center [415, 189] width 150 height 83
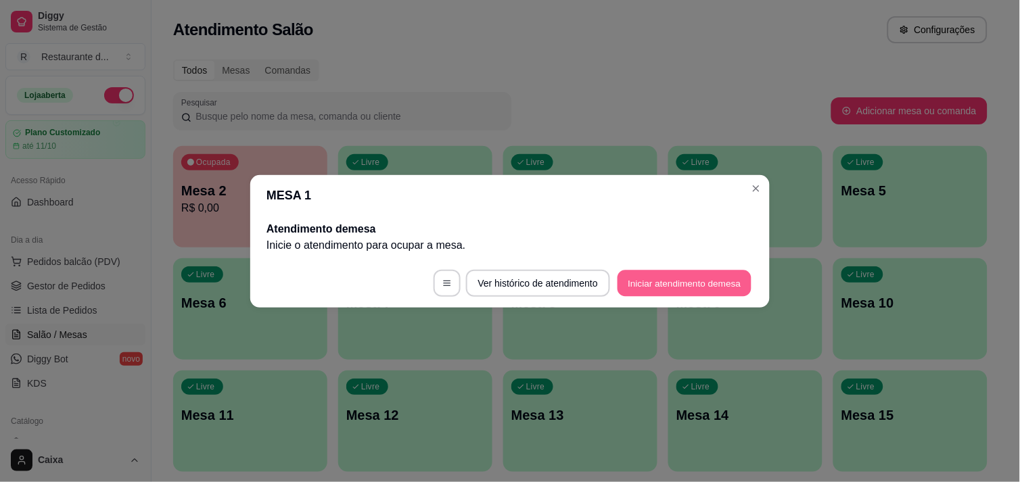
click at [694, 280] on button "Iniciar atendimento de mesa" at bounding box center [685, 283] width 134 height 26
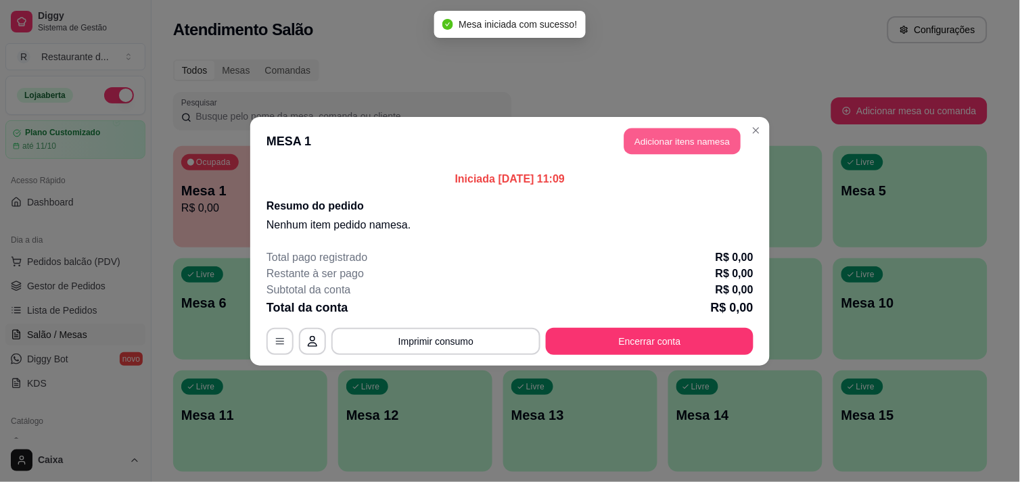
click at [680, 139] on button "Adicionar itens na mesa" at bounding box center [683, 141] width 116 height 26
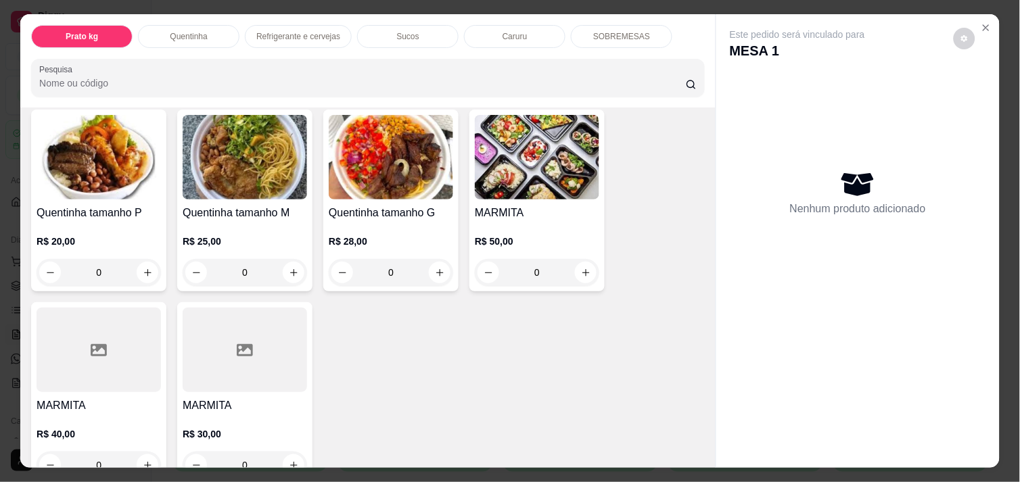
scroll to position [300, 0]
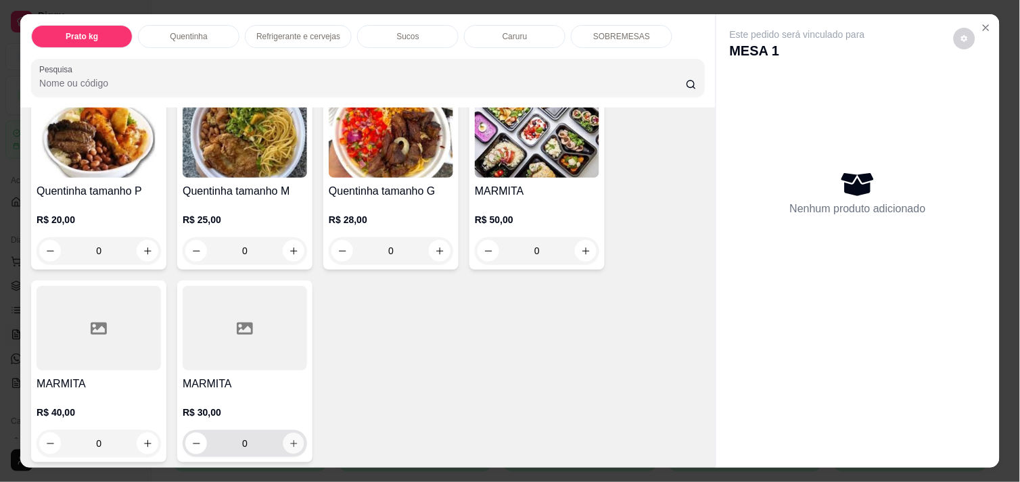
click at [288, 434] on button "increase-product-quantity" at bounding box center [294, 444] width 21 height 21
type input "1"
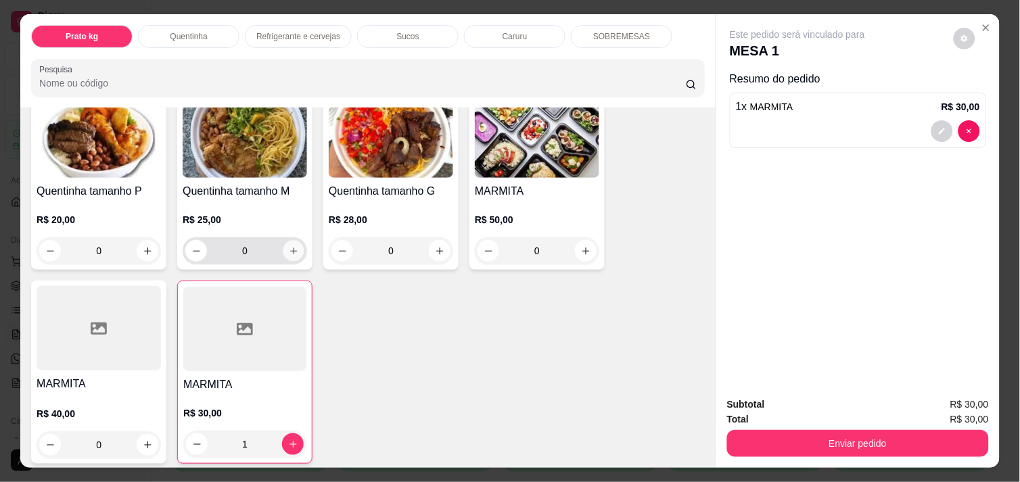
click at [289, 246] on icon "increase-product-quantity" at bounding box center [294, 251] width 10 height 10
type input "1"
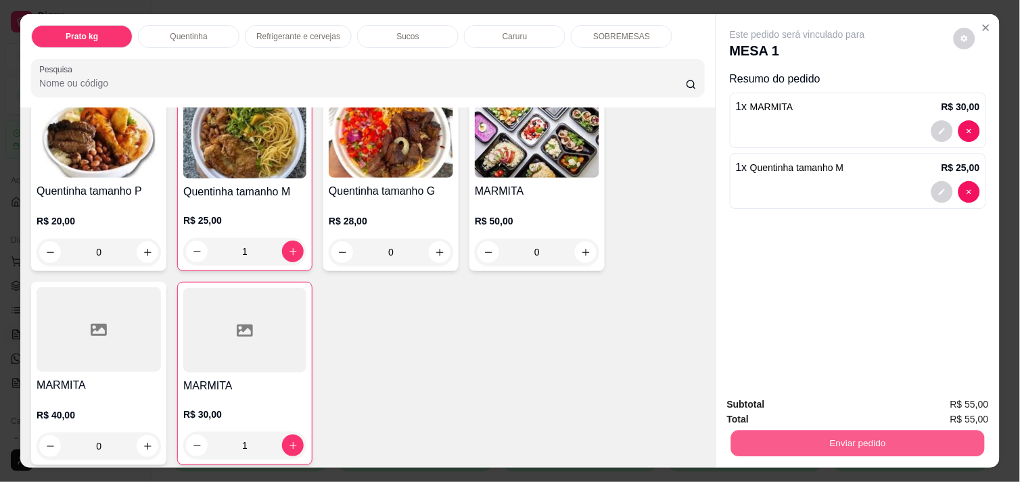
click at [867, 436] on button "Enviar pedido" at bounding box center [858, 443] width 254 height 26
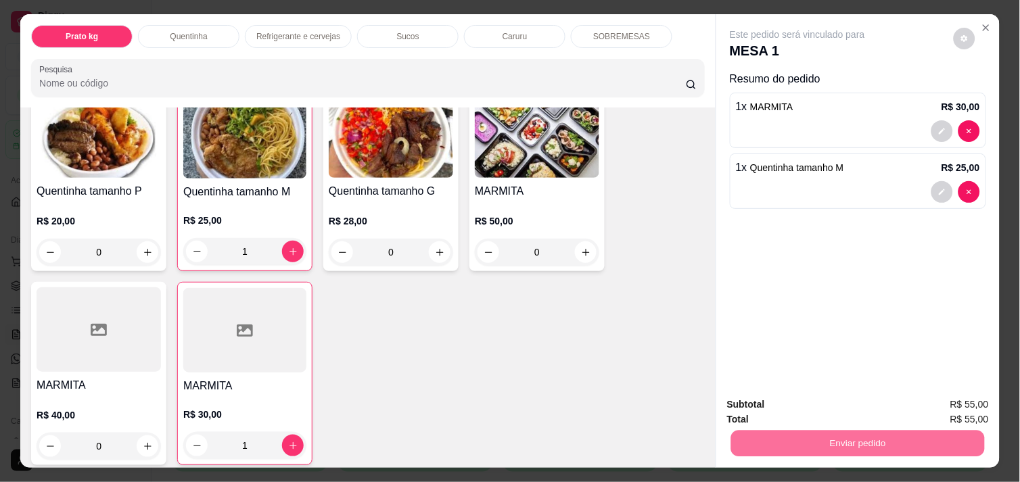
click at [951, 402] on button "Enviar pedido" at bounding box center [954, 405] width 76 height 26
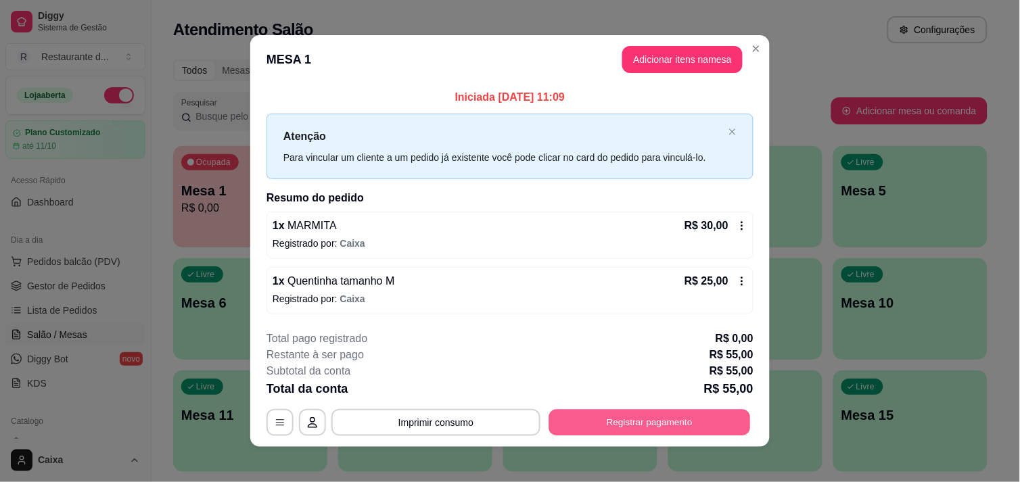
click at [667, 428] on button "Registrar pagamento" at bounding box center [650, 423] width 202 height 26
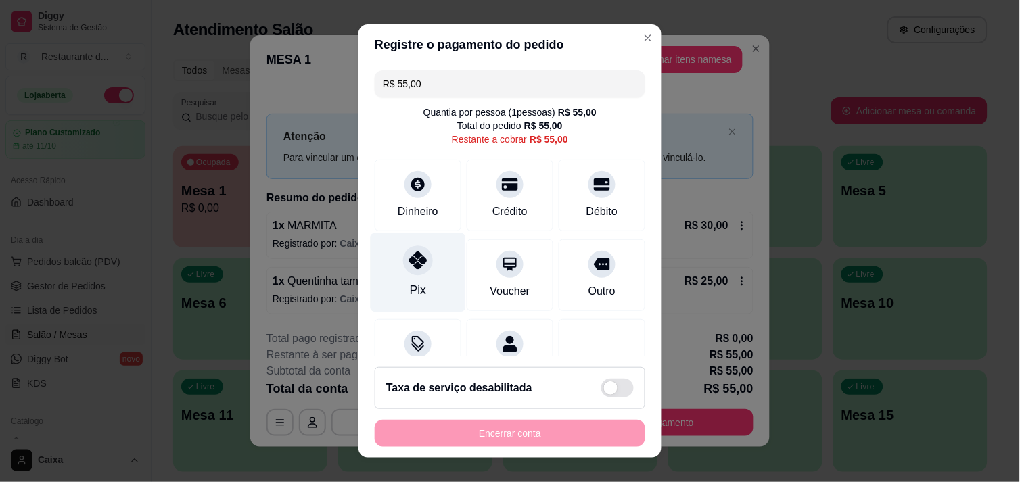
click at [409, 260] on icon at bounding box center [418, 261] width 18 height 18
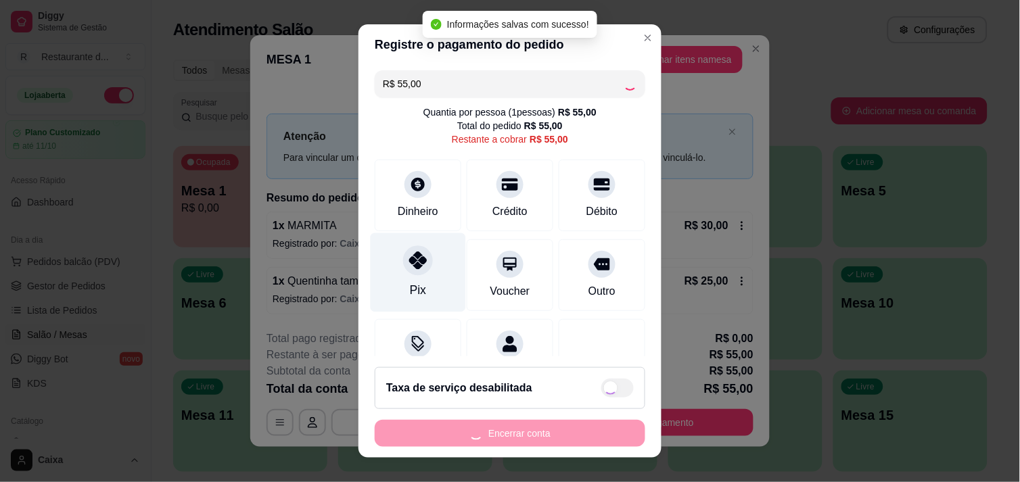
type input "R$ 0,00"
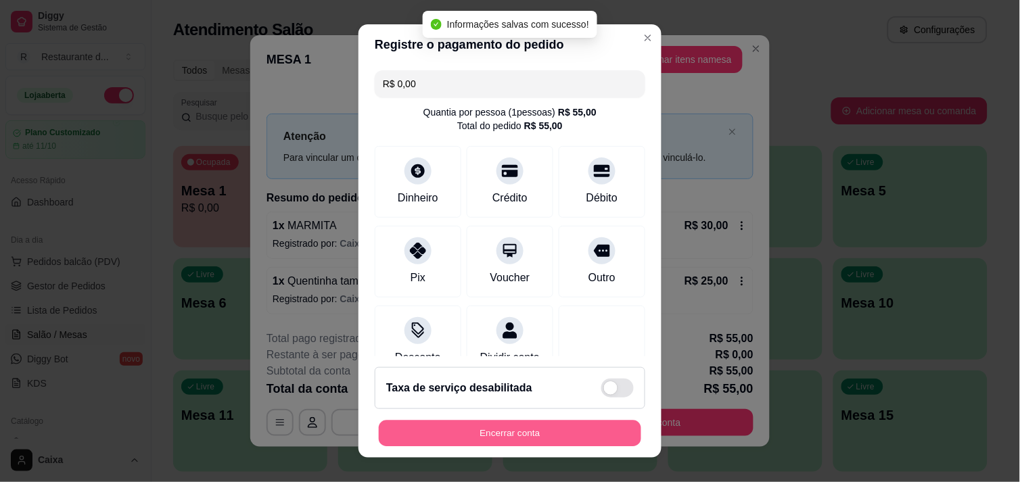
click at [519, 428] on button "Encerrar conta" at bounding box center [510, 434] width 263 height 26
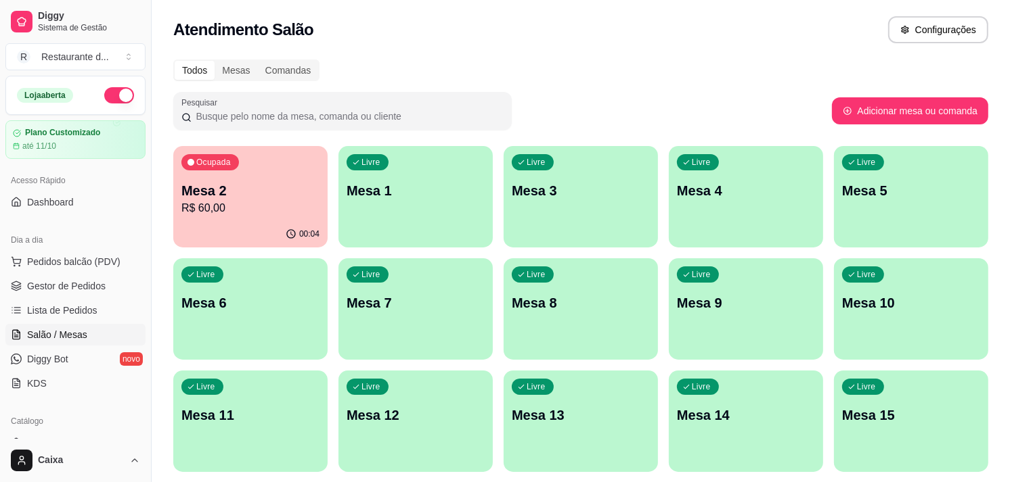
click at [680, 104] on div "Pesquisar" at bounding box center [502, 111] width 658 height 38
click at [555, 71] on div "Todos Mesas Comandas" at bounding box center [580, 71] width 815 height 22
click at [602, 193] on p "Mesa 3" at bounding box center [581, 191] width 134 height 18
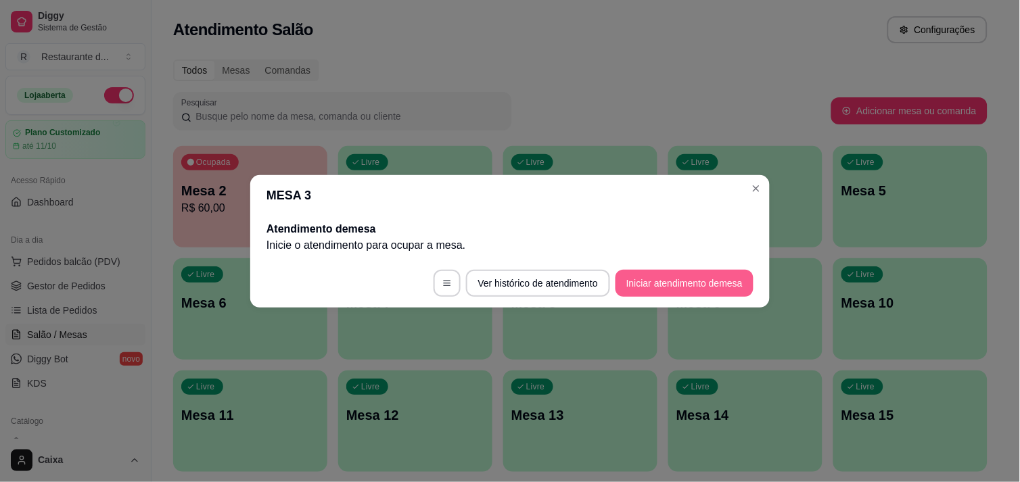
click at [694, 273] on button "Iniciar atendimento de mesa" at bounding box center [685, 283] width 138 height 27
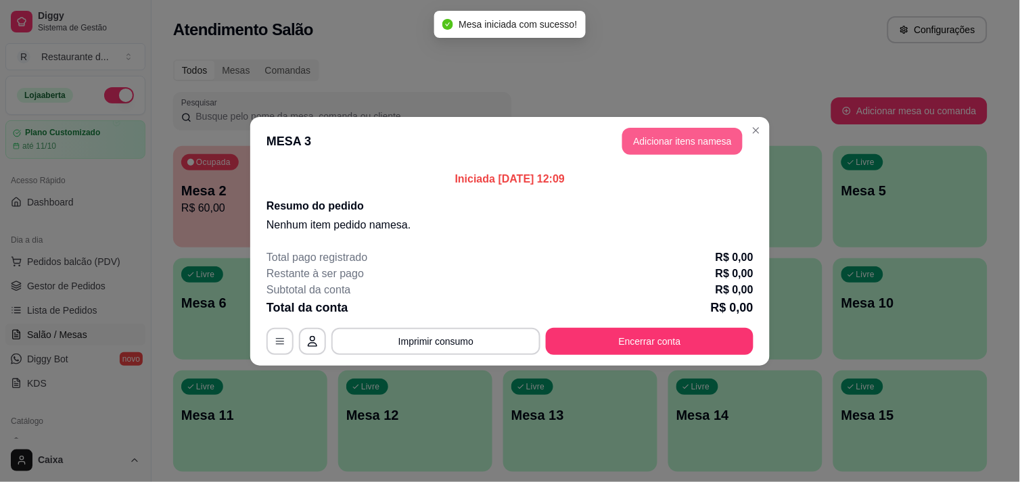
click at [685, 132] on button "Adicionar itens na mesa" at bounding box center [683, 141] width 120 height 27
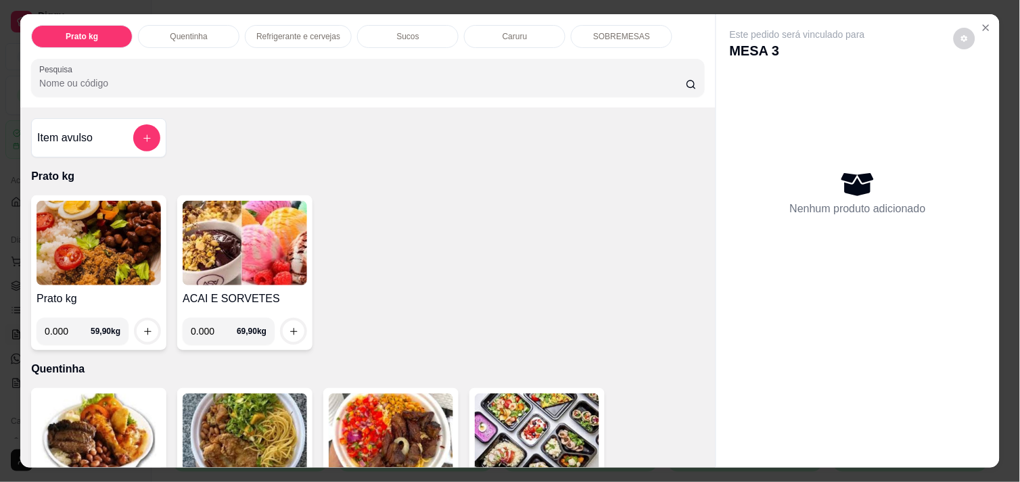
click at [66, 325] on input "0.000" at bounding box center [68, 331] width 46 height 27
type input "0.522"
click at [143, 327] on icon "increase-product-quantity" at bounding box center [148, 332] width 10 height 10
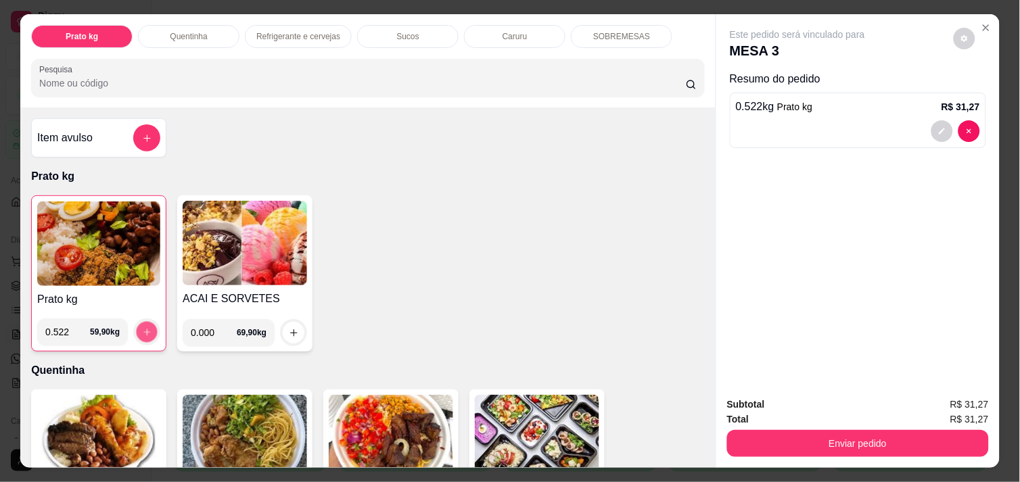
click at [142, 328] on icon "increase-product-quantity" at bounding box center [147, 333] width 10 height 10
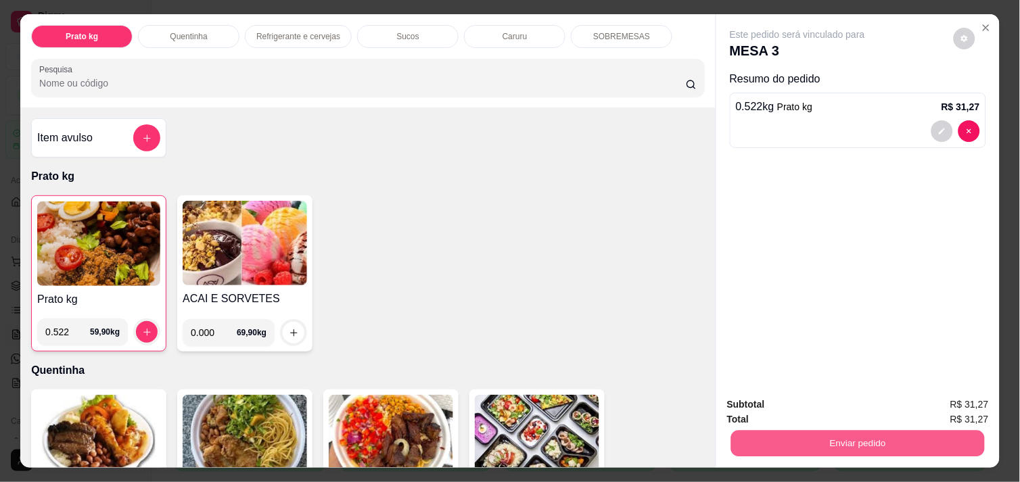
click at [895, 430] on button "Enviar pedido" at bounding box center [858, 443] width 254 height 26
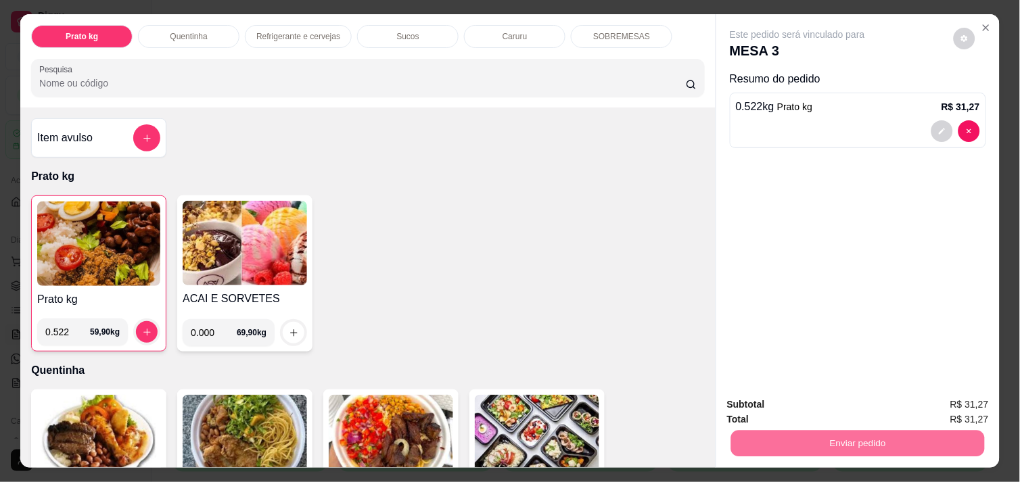
click at [945, 407] on button "Enviar pedido" at bounding box center [954, 404] width 74 height 25
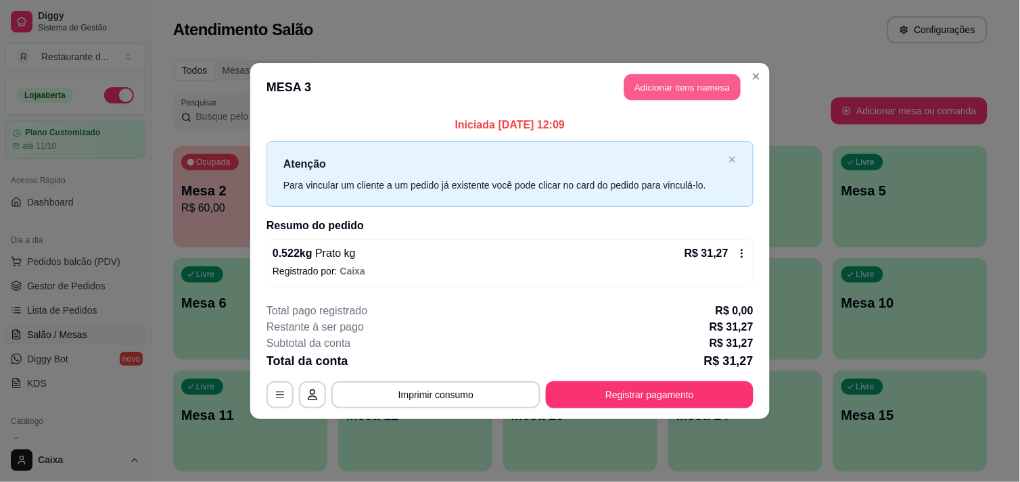
click at [685, 92] on button "Adicionar itens na mesa" at bounding box center [683, 87] width 116 height 26
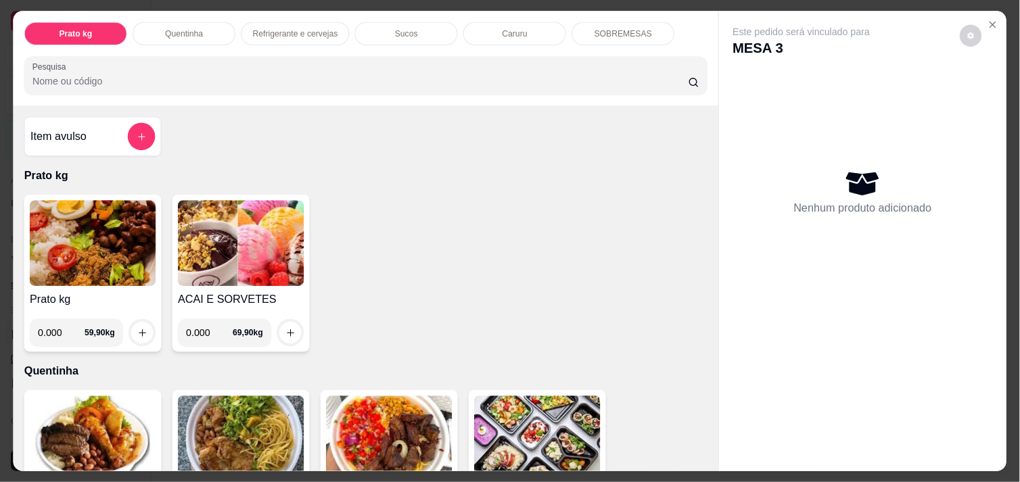
click at [685, 92] on div "Prato kg Quentinha Refrigerante e cervejas Sucos Caruru SOBREMESAS Pesquisa" at bounding box center [367, 59] width 706 height 95
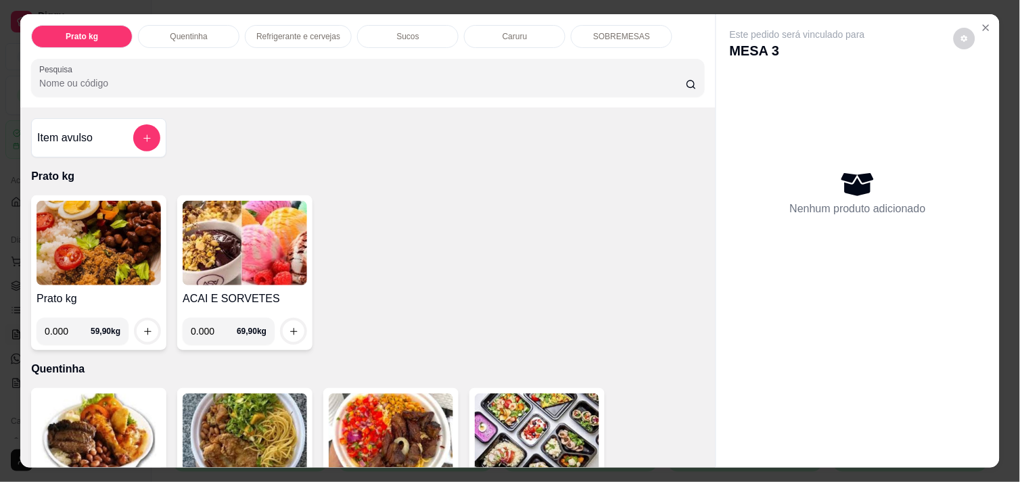
click at [68, 326] on input "0.000" at bounding box center [68, 331] width 46 height 27
type input "0.005"
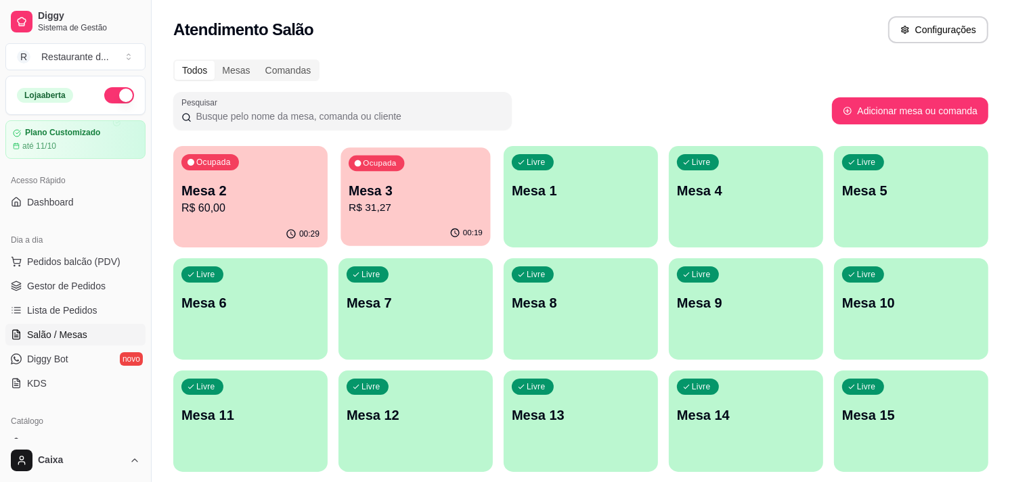
click at [380, 225] on div "00:19" at bounding box center [415, 234] width 150 height 26
click at [429, 208] on p "R$ 31,27" at bounding box center [415, 208] width 134 height 16
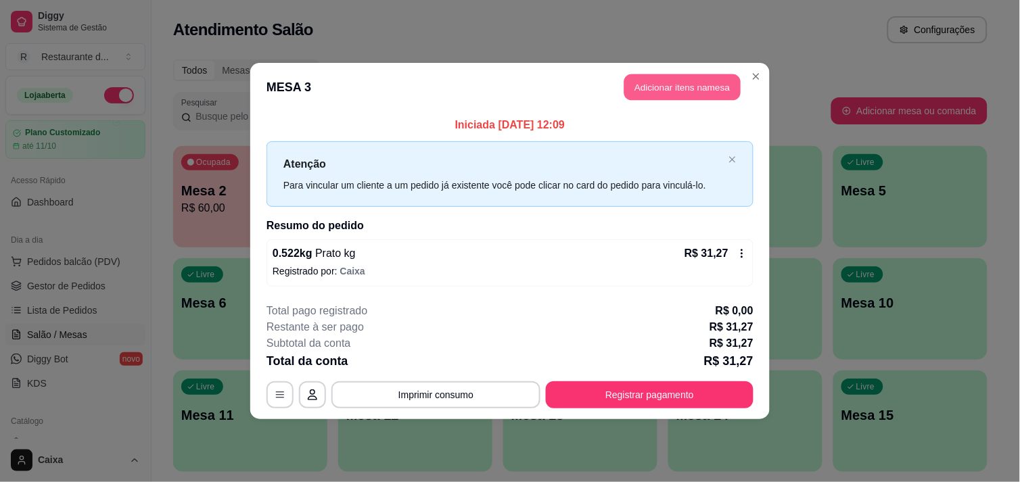
click at [719, 85] on button "Adicionar itens na mesa" at bounding box center [683, 87] width 116 height 26
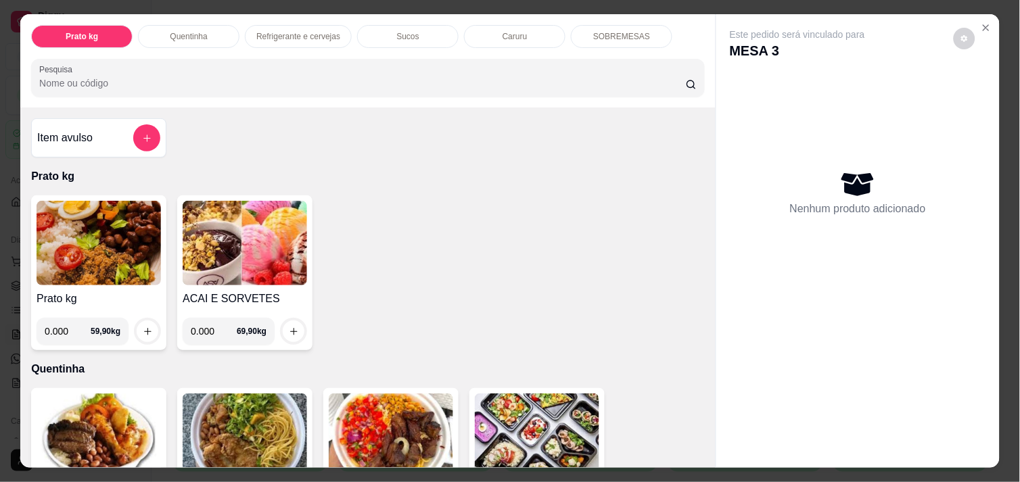
click at [997, 105] on div "Prato kg Quentinha Refrigerante e cervejas Sucos Caruru SOBREMESAS Pesquisa Ite…" at bounding box center [510, 241] width 1020 height 482
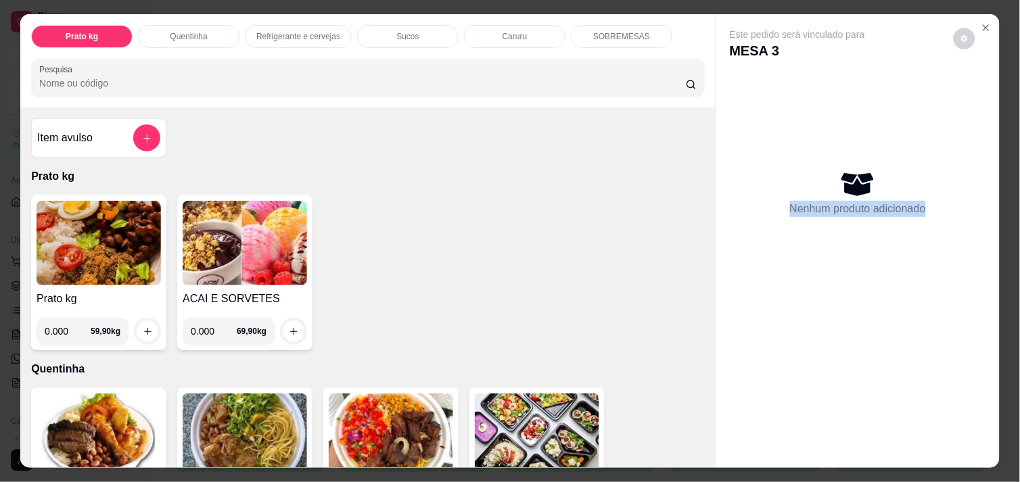
scroll to position [0, 1]
click at [997, 105] on div "Prato kg Quentinha Refrigerante e cervejas Sucos Caruru SOBREMESAS Pesquisa Ite…" at bounding box center [510, 241] width 1020 height 482
drag, startPoint x: 997, startPoint y: 105, endPoint x: 1004, endPoint y: 206, distance: 101.7
click at [1004, 206] on div "Prato kg Quentinha Refrigerante e cervejas Sucos Caruru SOBREMESAS Pesquisa Ite…" at bounding box center [510, 241] width 1020 height 482
click at [978, 29] on button "Close" at bounding box center [987, 28] width 22 height 22
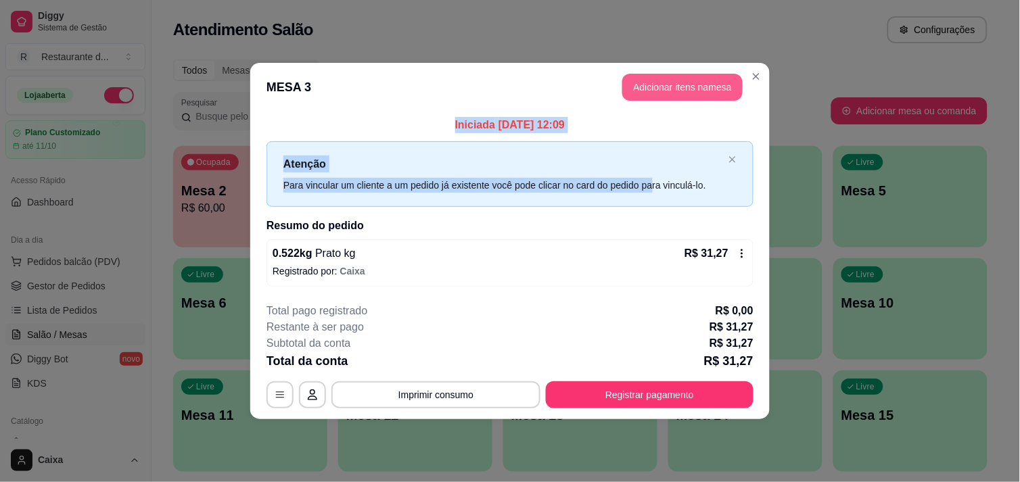
drag, startPoint x: 652, startPoint y: 194, endPoint x: 677, endPoint y: 86, distance: 111.1
click at [677, 86] on section "**********" at bounding box center [510, 241] width 520 height 357
click at [677, 86] on button "Adicionar itens na mesa" at bounding box center [683, 87] width 116 height 26
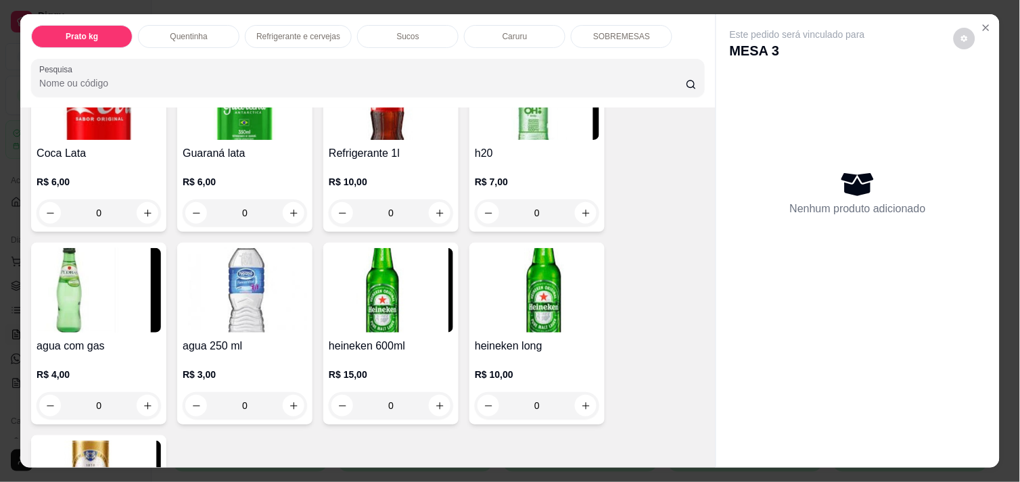
scroll to position [752, 0]
click at [143, 401] on icon "increase-product-quantity" at bounding box center [148, 406] width 10 height 10
type input "1"
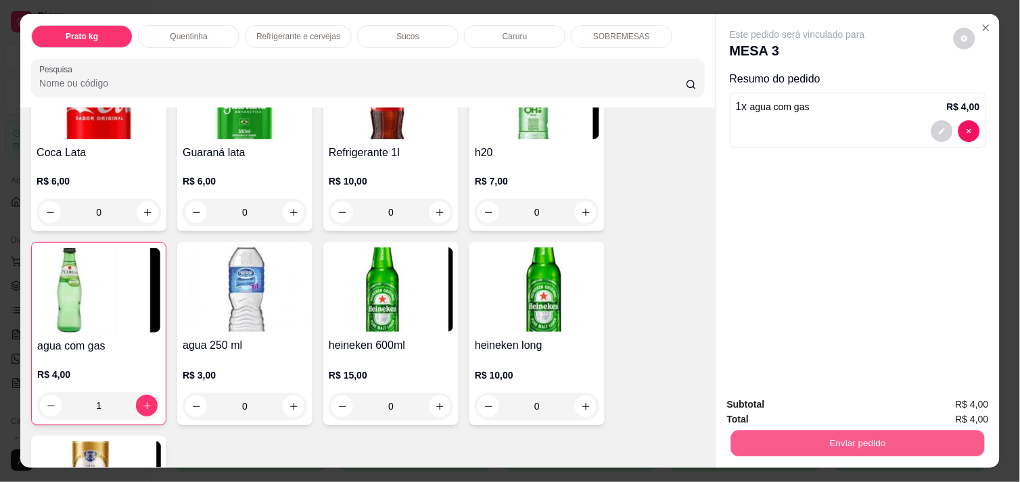
click at [826, 435] on button "Enviar pedido" at bounding box center [858, 443] width 254 height 26
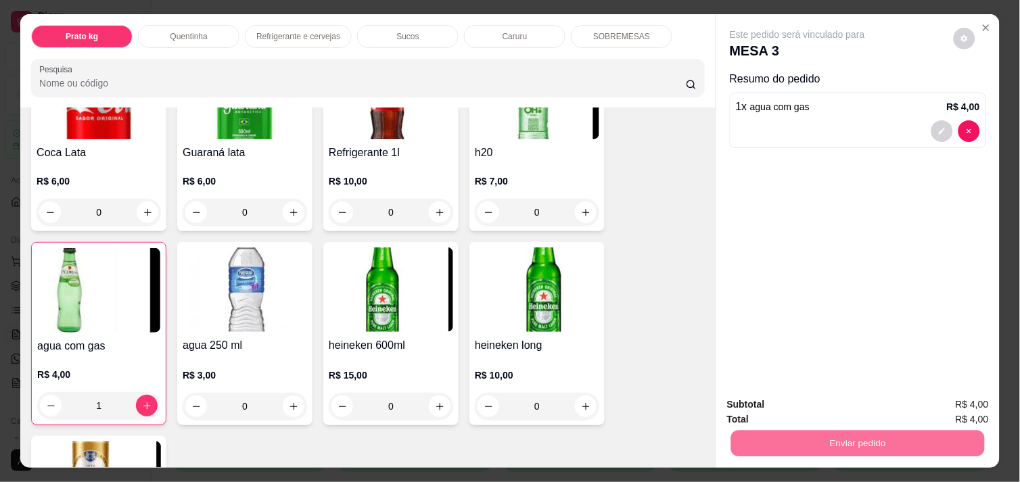
click at [973, 402] on button "Enviar pedido" at bounding box center [954, 404] width 74 height 25
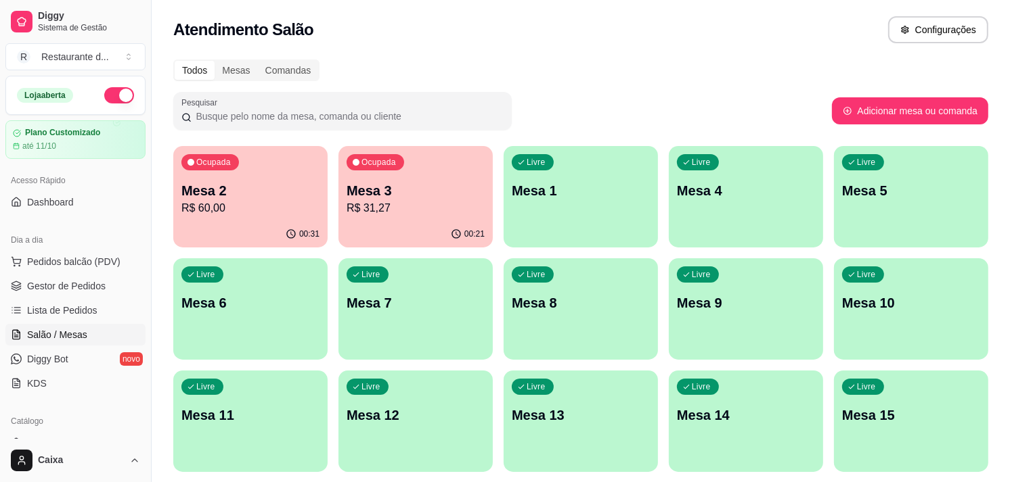
click at [376, 294] on p "Mesa 7" at bounding box center [415, 303] width 134 height 18
click at [732, 327] on div "Livre Mesa 9" at bounding box center [746, 301] width 150 height 83
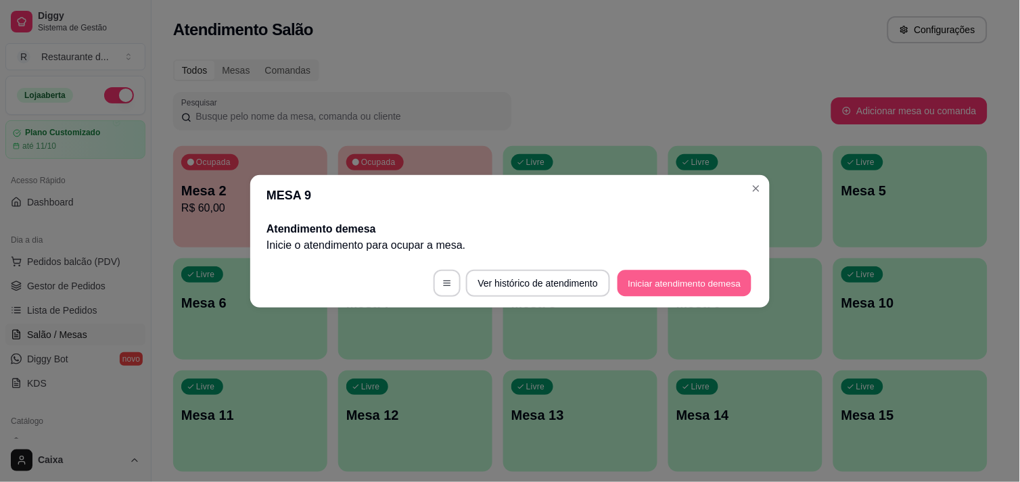
click at [647, 277] on button "Iniciar atendimento de mesa" at bounding box center [685, 283] width 134 height 26
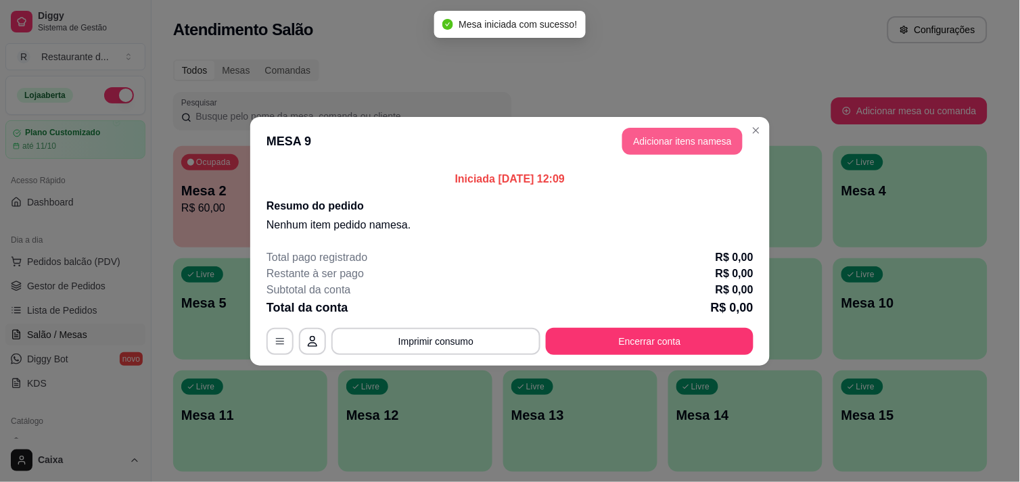
click at [650, 129] on button "Adicionar itens na mesa" at bounding box center [683, 141] width 120 height 27
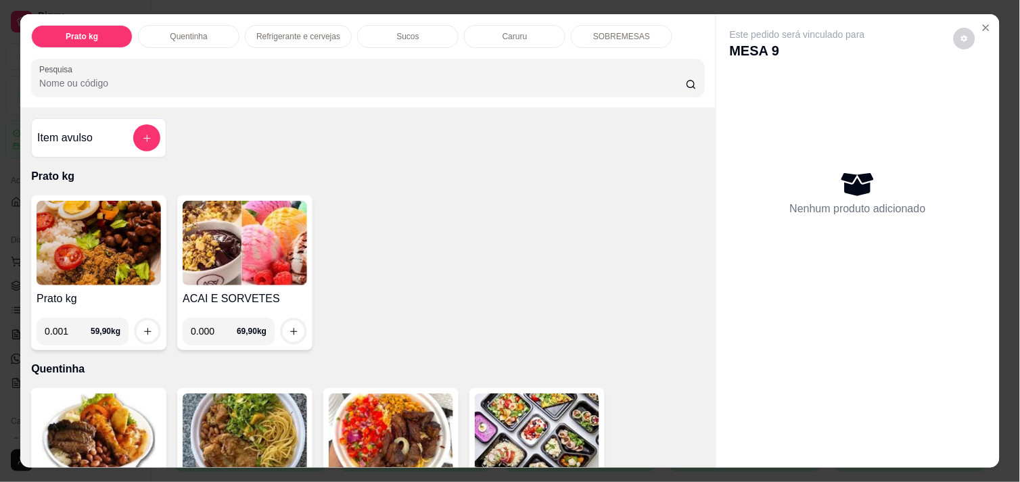
click at [74, 323] on input "0.001" at bounding box center [68, 331] width 46 height 27
type input "0.350"
click at [143, 327] on icon "increase-product-quantity" at bounding box center [148, 332] width 10 height 10
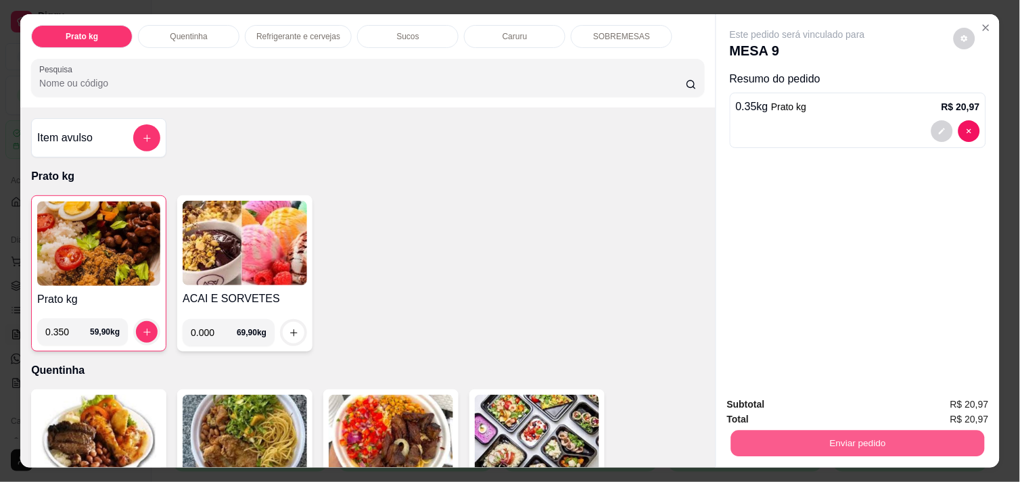
click at [817, 430] on button "Enviar pedido" at bounding box center [858, 443] width 254 height 26
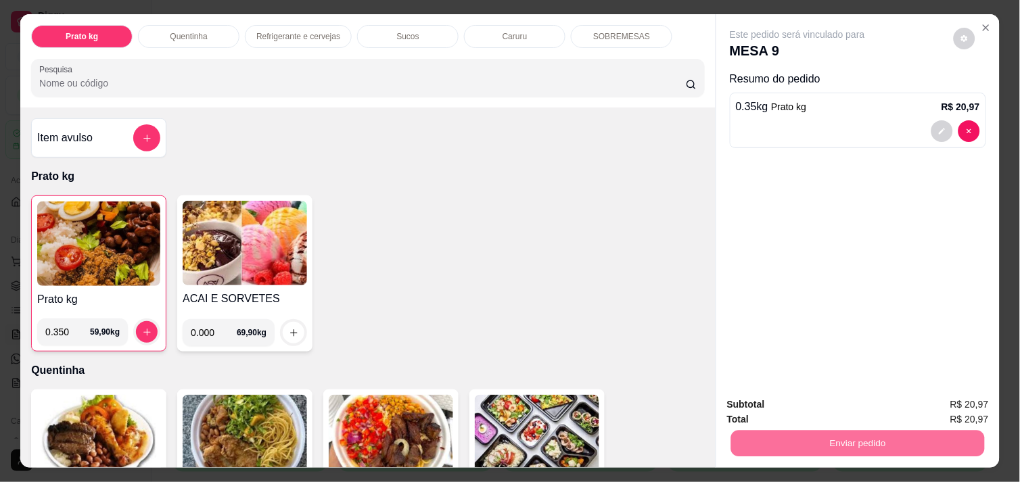
click at [956, 407] on button "Enviar pedido" at bounding box center [954, 404] width 74 height 25
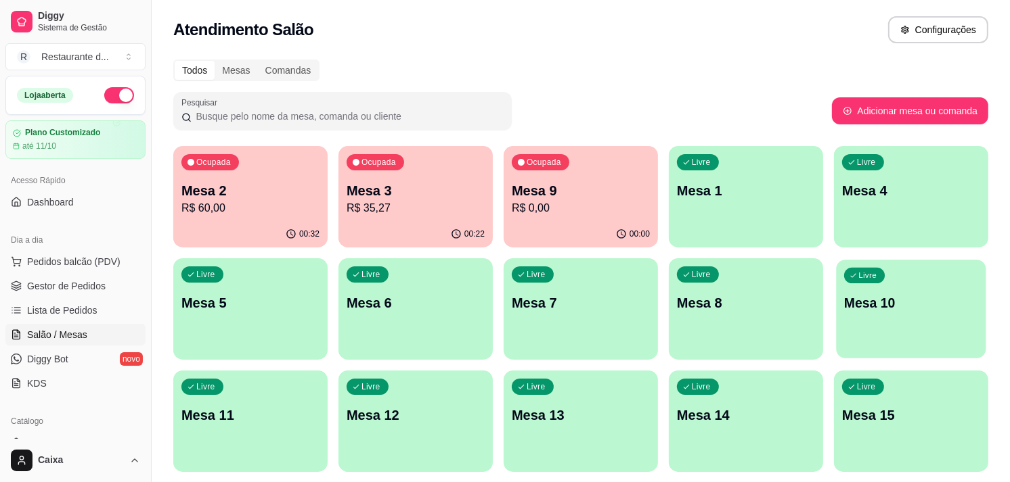
click at [924, 341] on div "Livre Mesa 10" at bounding box center [911, 301] width 150 height 83
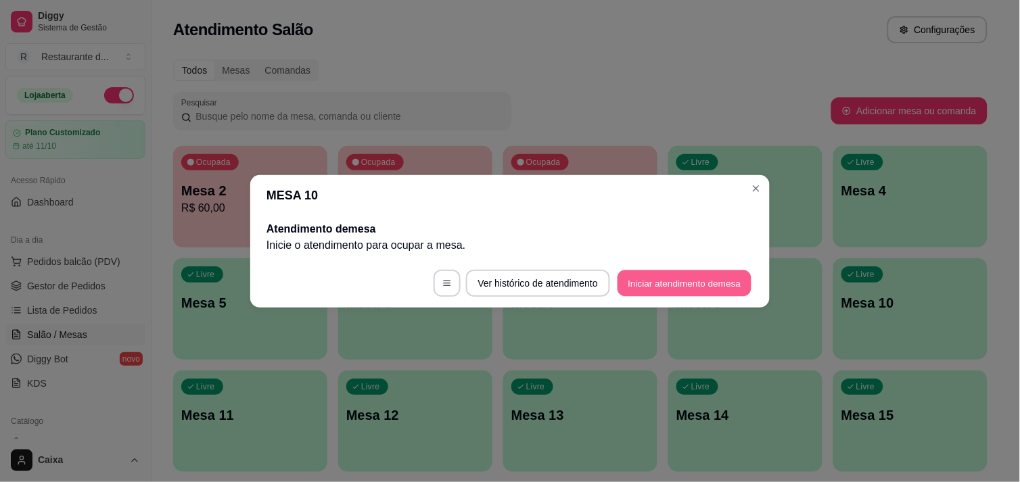
click at [722, 281] on button "Iniciar atendimento de mesa" at bounding box center [685, 283] width 134 height 26
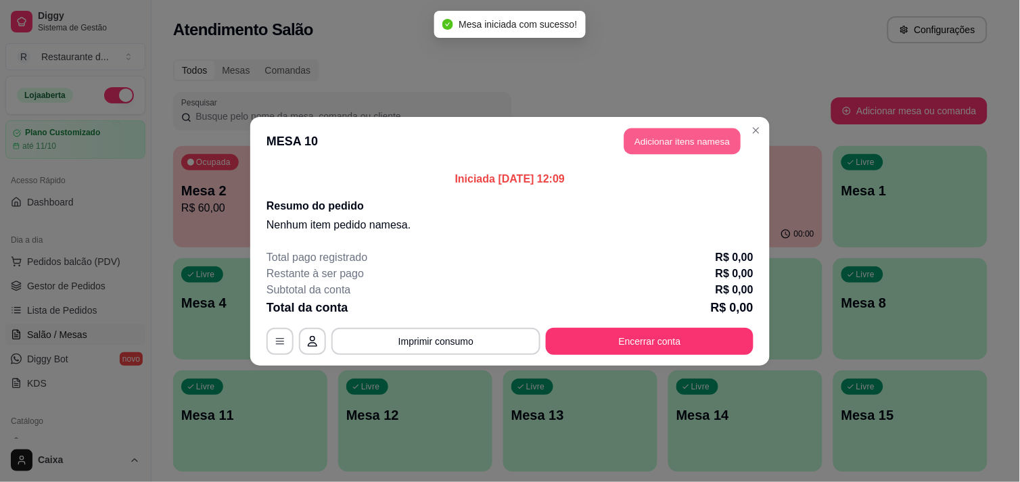
click at [708, 138] on button "Adicionar itens na mesa" at bounding box center [683, 141] width 116 height 26
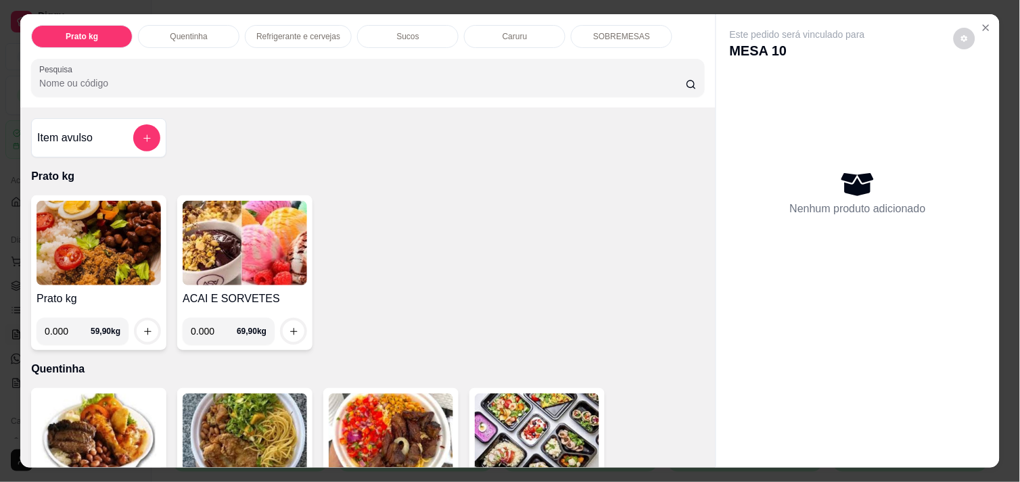
click at [66, 327] on input "0.000" at bounding box center [68, 331] width 46 height 27
type input "0.572"
click at [143, 330] on icon "increase-product-quantity" at bounding box center [148, 332] width 10 height 10
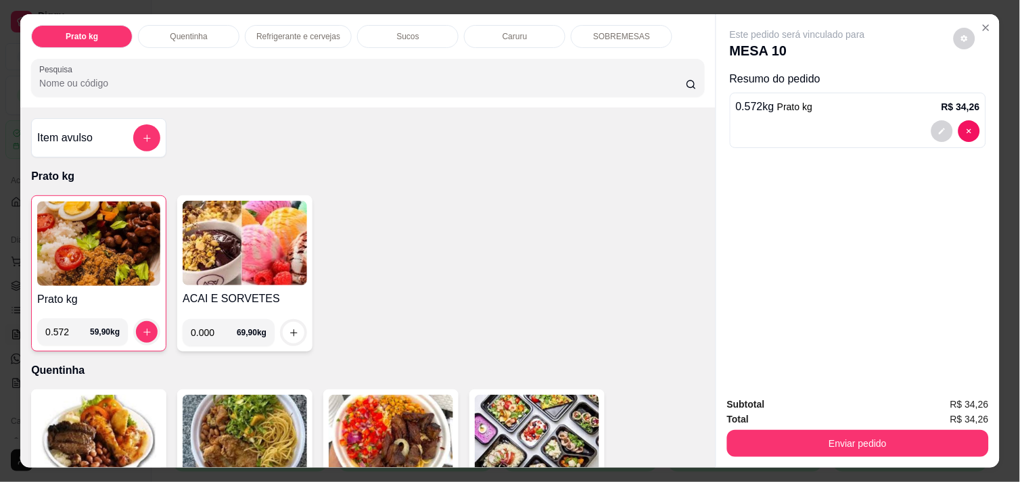
click at [1004, 298] on div "Prato kg Quentinha Refrigerante e cervejas Sucos Caruru SOBREMESAS Pesquisa Ite…" at bounding box center [510, 241] width 1020 height 482
click at [981, 24] on icon "Close" at bounding box center [986, 27] width 11 height 11
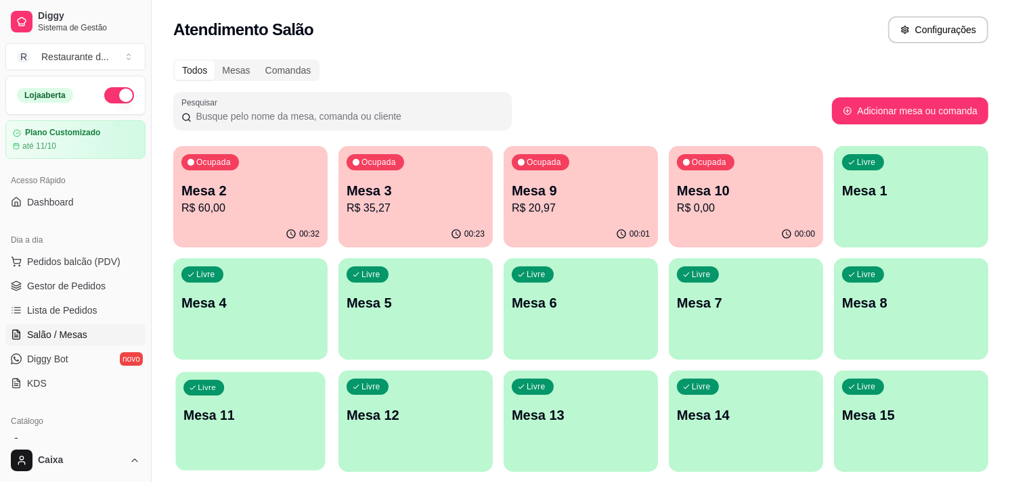
click at [275, 409] on p "Mesa 11" at bounding box center [250, 416] width 134 height 18
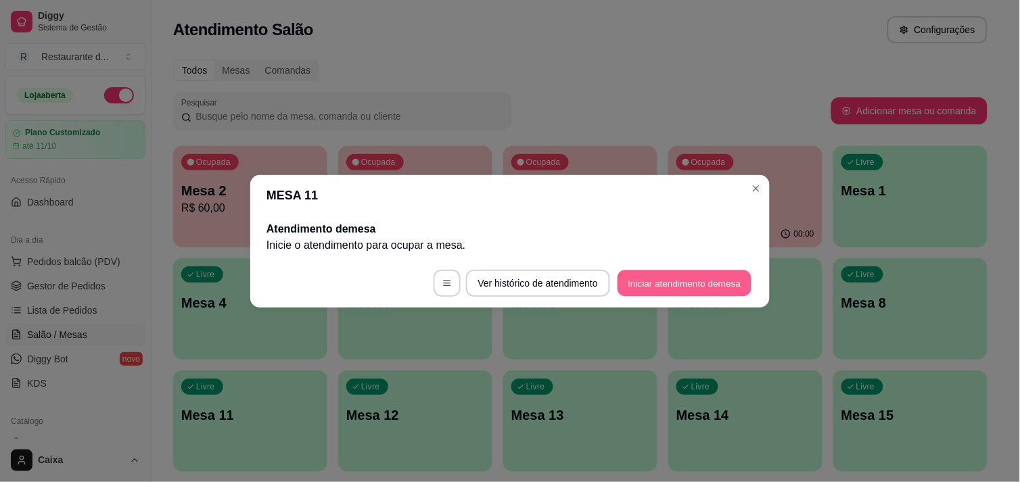
click at [637, 287] on button "Iniciar atendimento de mesa" at bounding box center [685, 283] width 134 height 26
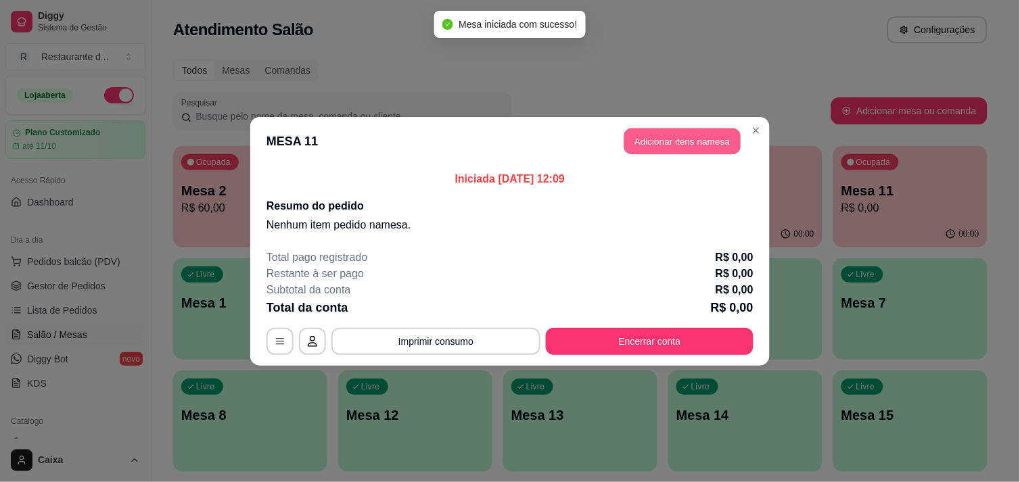
click at [701, 146] on button "Adicionar itens na mesa" at bounding box center [683, 141] width 116 height 26
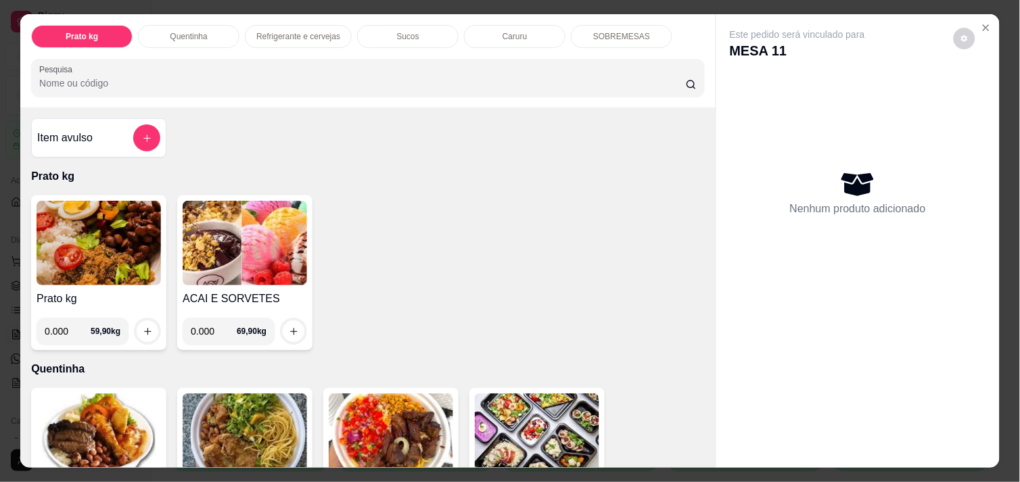
click at [63, 322] on input "0.000" at bounding box center [68, 331] width 46 height 27
type input "0.542"
click at [144, 328] on icon "increase-product-quantity" at bounding box center [148, 332] width 10 height 10
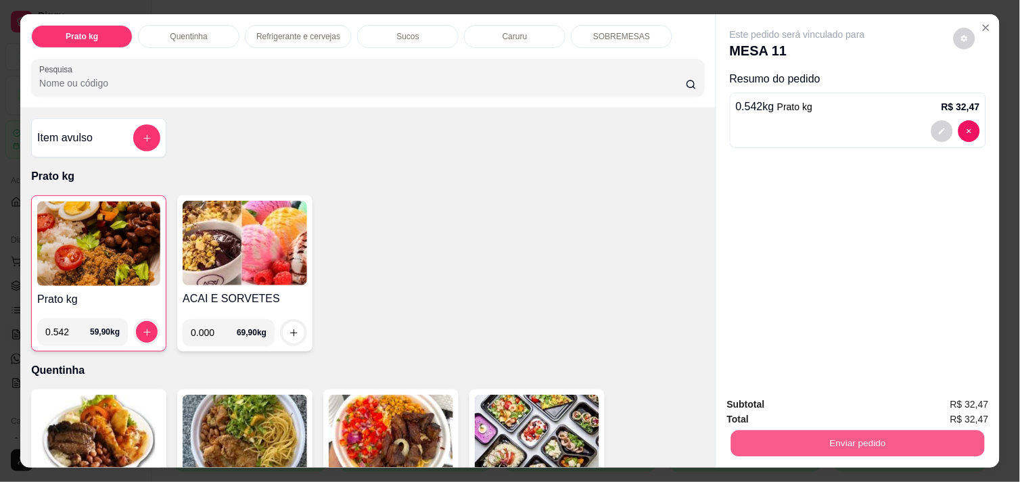
click at [928, 434] on button "Enviar pedido" at bounding box center [858, 443] width 254 height 26
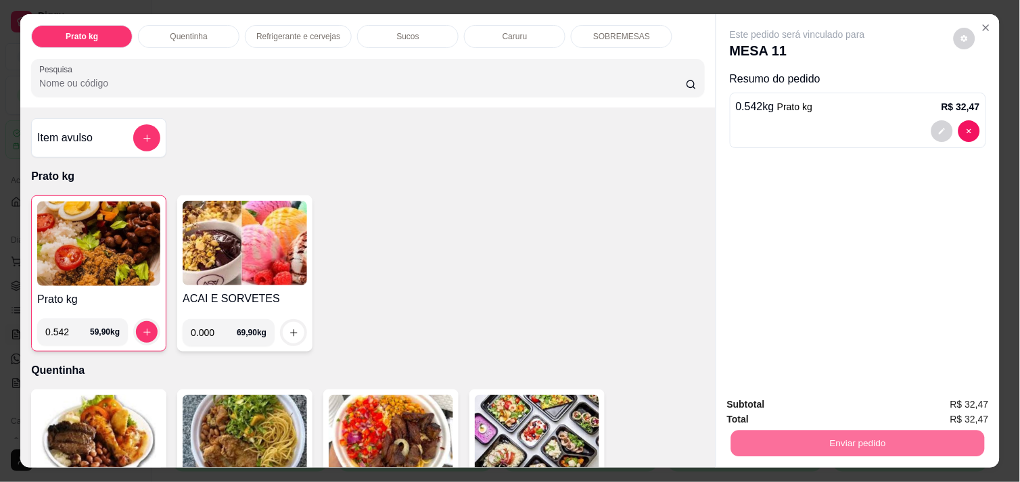
click at [972, 401] on button "Enviar pedido" at bounding box center [954, 404] width 74 height 25
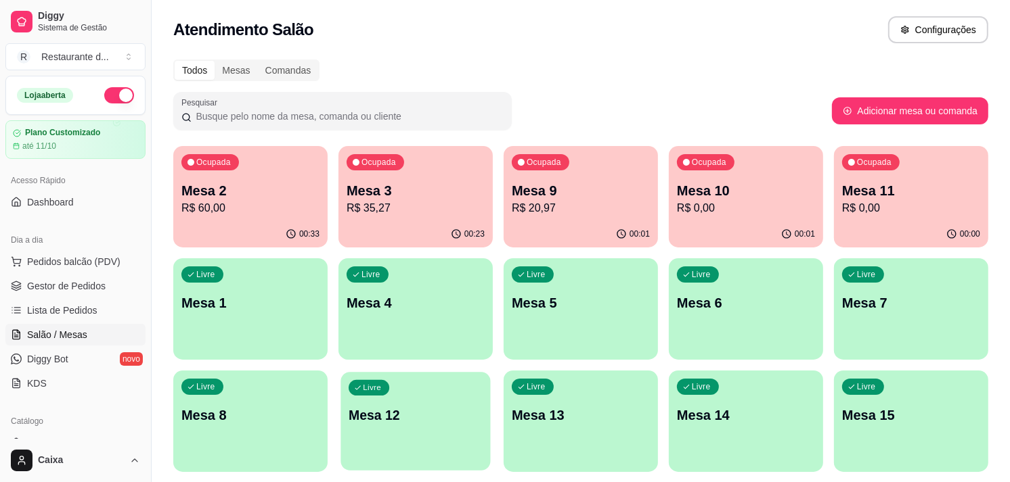
click at [340, 413] on div "Livre Mesa 12" at bounding box center [415, 413] width 150 height 83
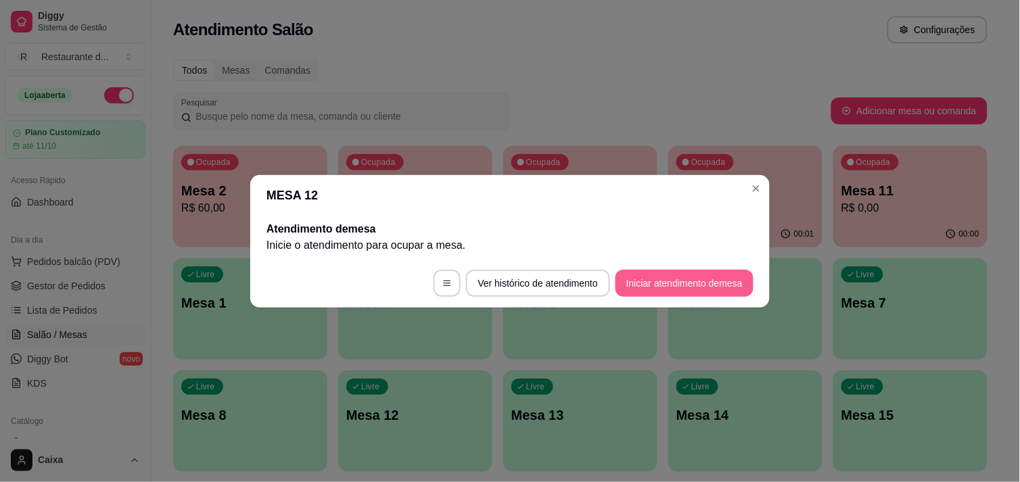
click at [664, 281] on button "Iniciar atendimento de mesa" at bounding box center [685, 283] width 138 height 27
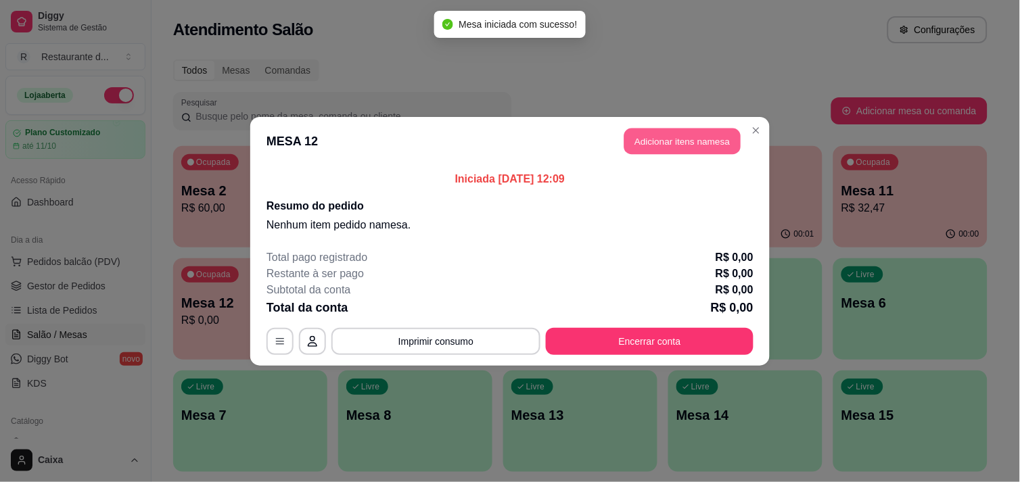
click at [713, 133] on button "Adicionar itens na mesa" at bounding box center [683, 141] width 116 height 26
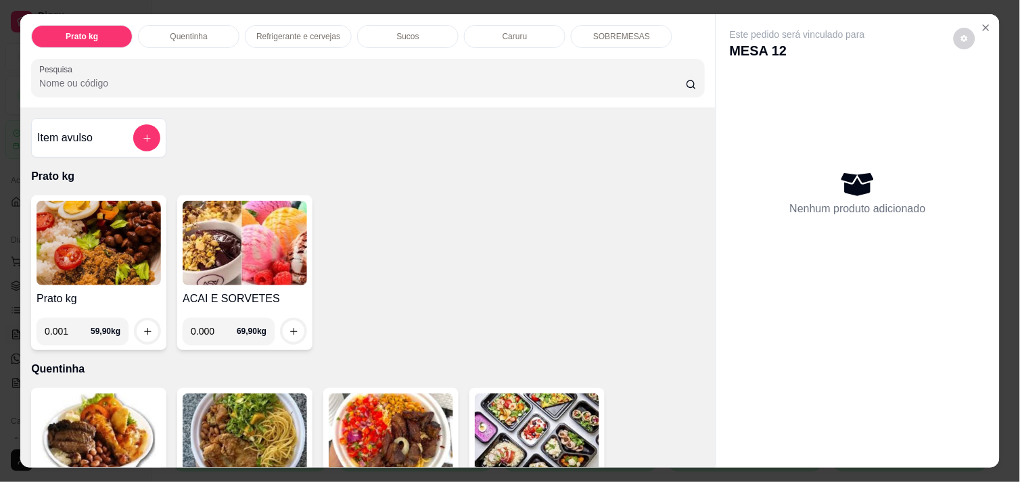
click at [74, 327] on input "0.001" at bounding box center [68, 331] width 46 height 27
type input "0.548"
click at [143, 327] on icon "increase-product-quantity" at bounding box center [148, 332] width 10 height 10
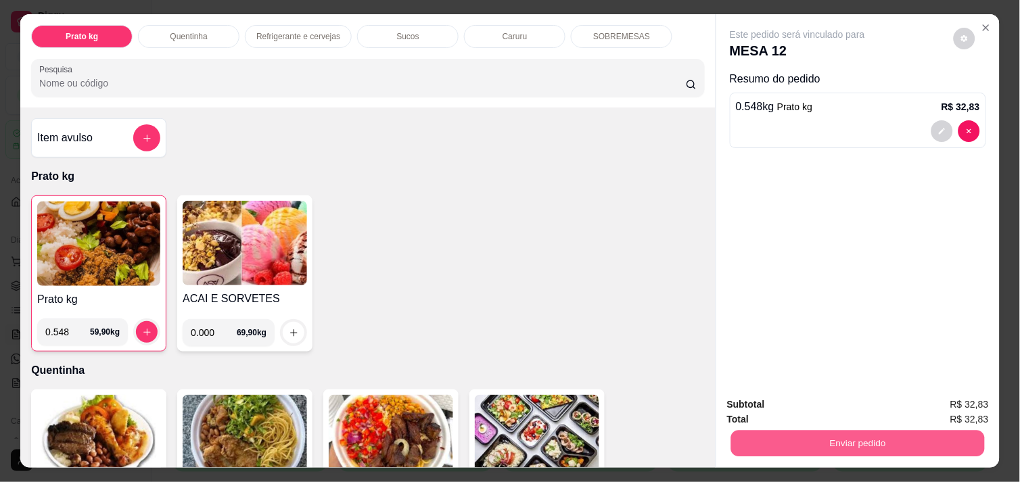
click at [826, 435] on button "Enviar pedido" at bounding box center [858, 443] width 254 height 26
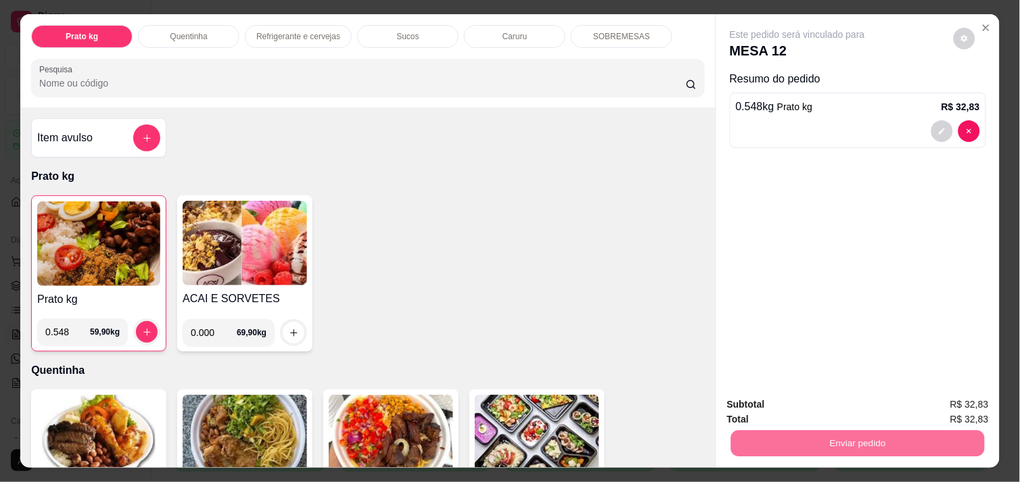
click at [955, 407] on button "Enviar pedido" at bounding box center [954, 404] width 74 height 25
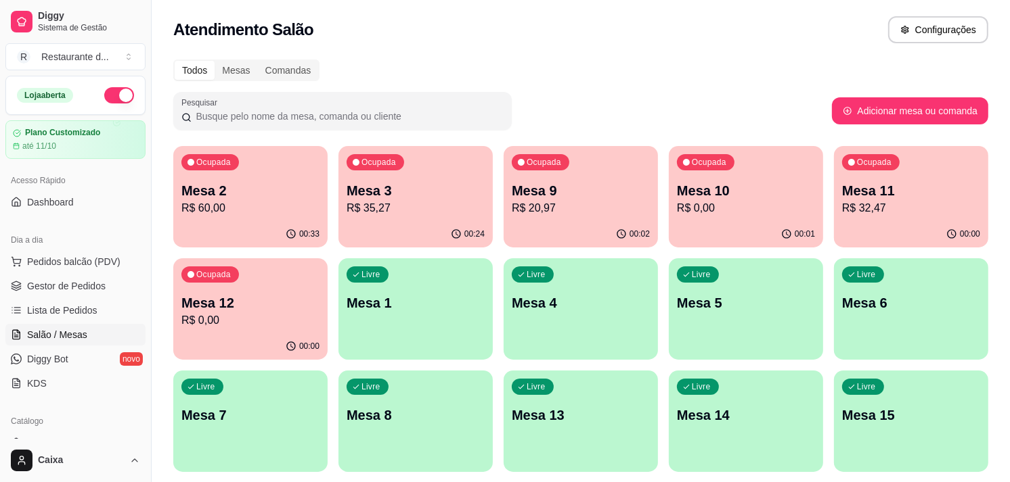
click at [455, 166] on div "Ocupada Mesa 3 R$ 35,27" at bounding box center [415, 183] width 154 height 75
click at [246, 418] on p "Mesa 7" at bounding box center [250, 416] width 134 height 18
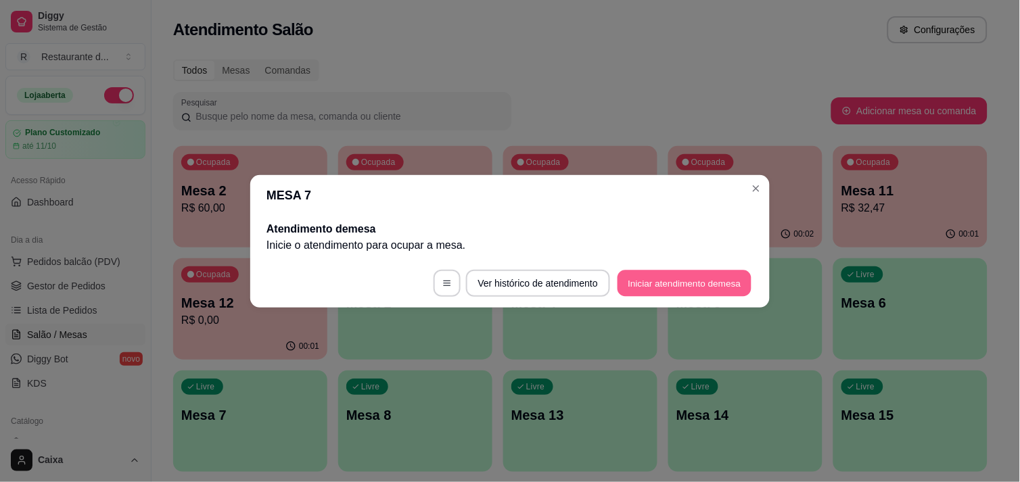
click at [691, 279] on button "Iniciar atendimento de mesa" at bounding box center [685, 283] width 134 height 26
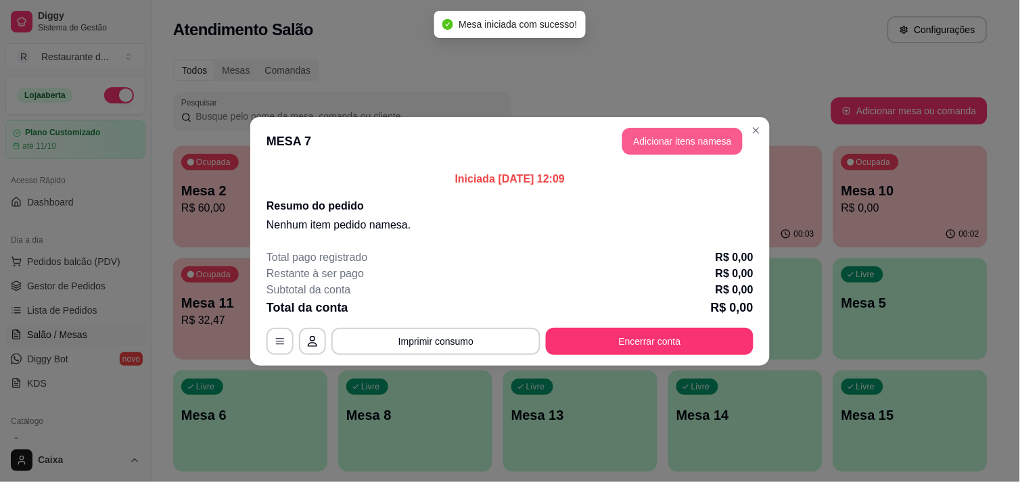
click at [701, 133] on button "Adicionar itens na mesa" at bounding box center [683, 141] width 120 height 27
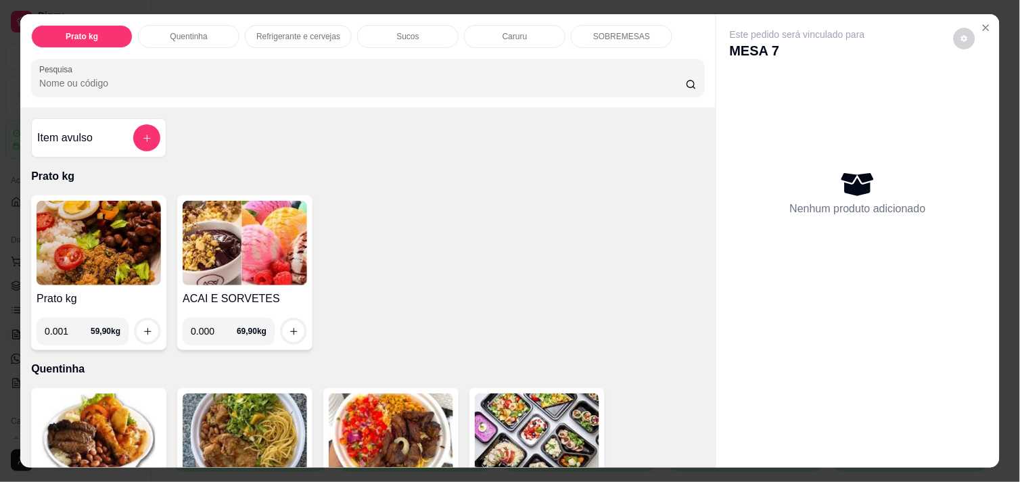
click at [71, 321] on input "0.001" at bounding box center [68, 331] width 46 height 27
type input "0.240"
click at [143, 327] on icon "increase-product-quantity" at bounding box center [148, 332] width 10 height 10
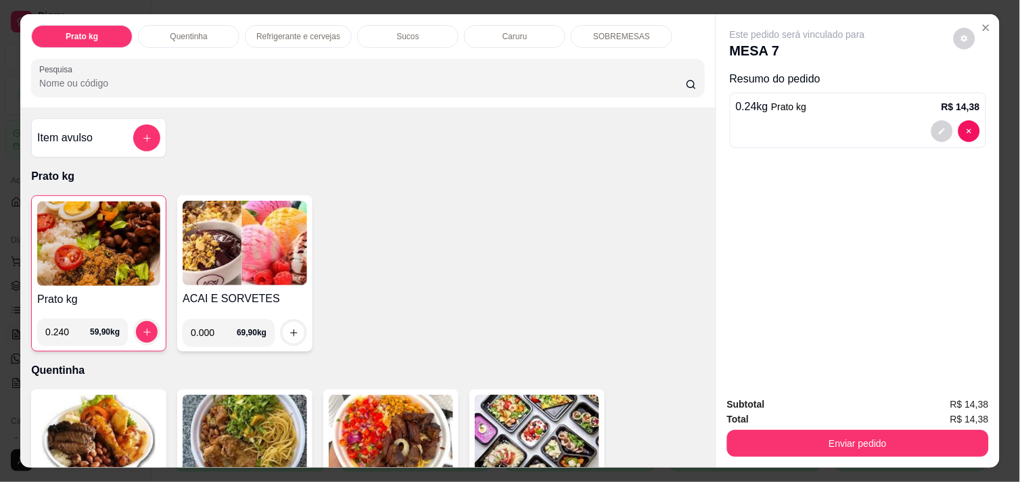
click at [55, 237] on img at bounding box center [98, 244] width 123 height 85
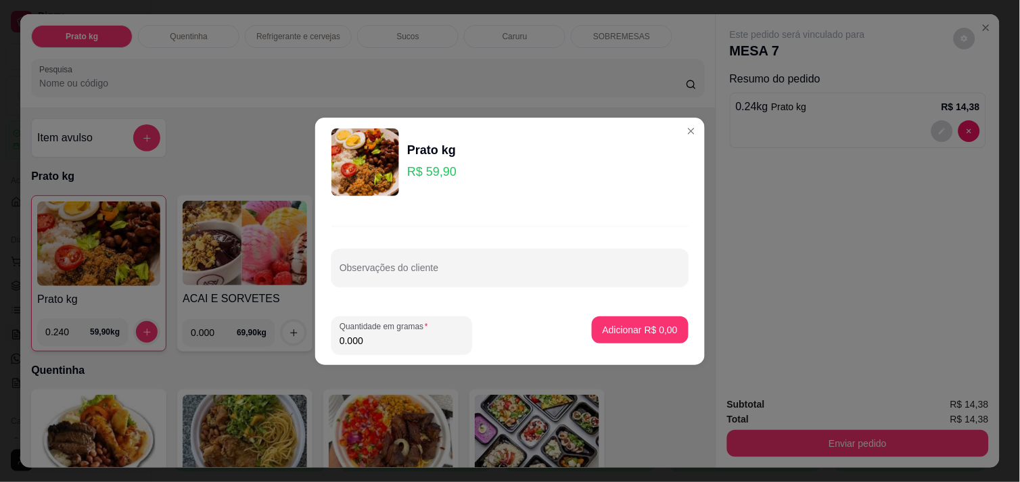
click at [369, 342] on input "0.000" at bounding box center [402, 341] width 125 height 14
type input "0.386"
click at [599, 330] on p "Adicionar R$ 23,12" at bounding box center [638, 329] width 78 height 13
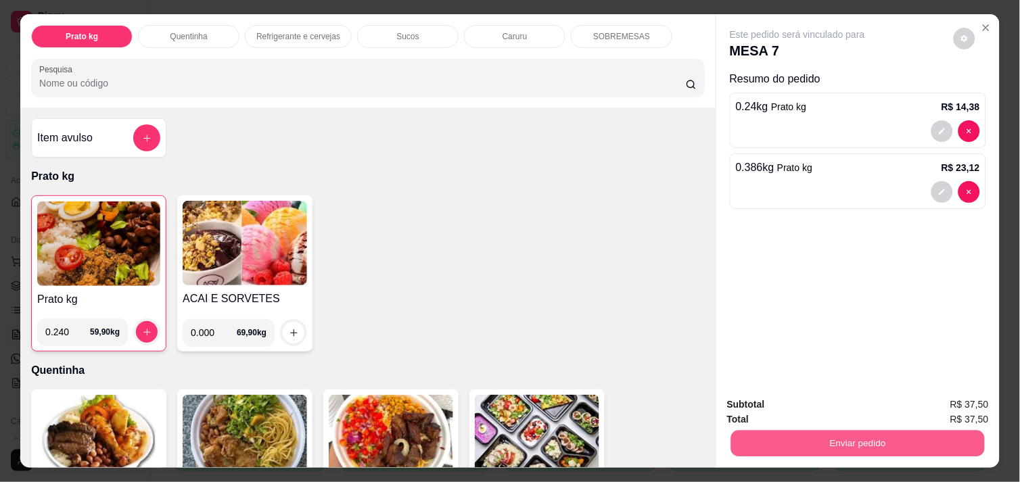
click at [817, 433] on button "Enviar pedido" at bounding box center [858, 443] width 254 height 26
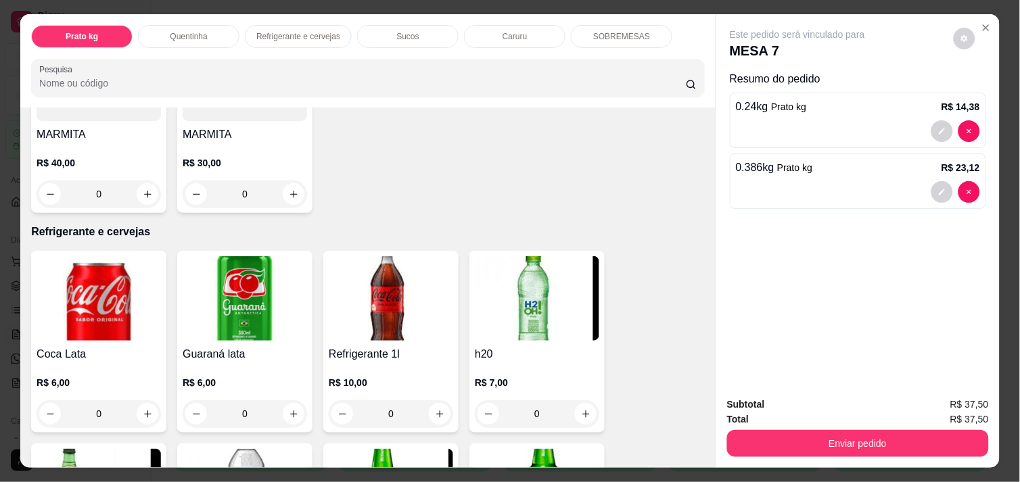
scroll to position [571, 0]
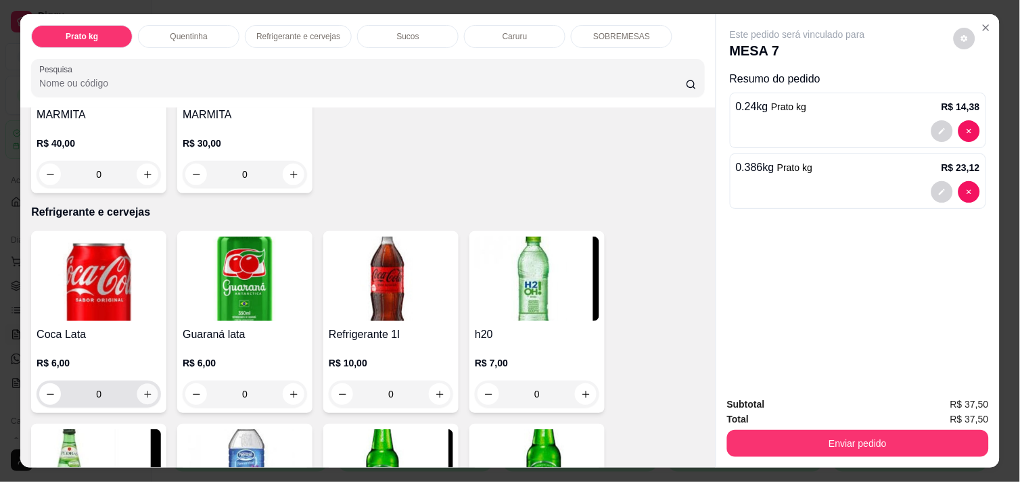
click at [143, 392] on icon "increase-product-quantity" at bounding box center [148, 395] width 10 height 10
type input "1"
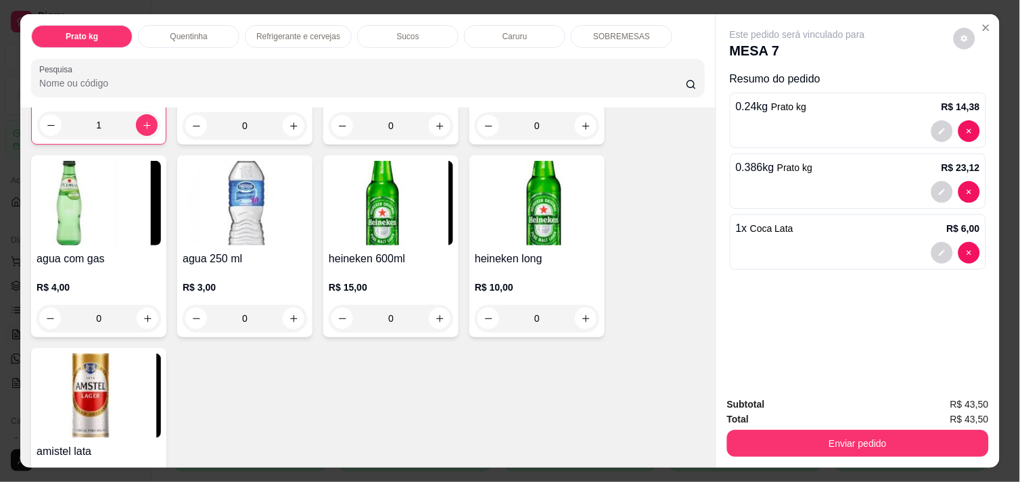
scroll to position [842, 0]
click at [292, 313] on icon "increase-product-quantity" at bounding box center [294, 318] width 10 height 10
type input "1"
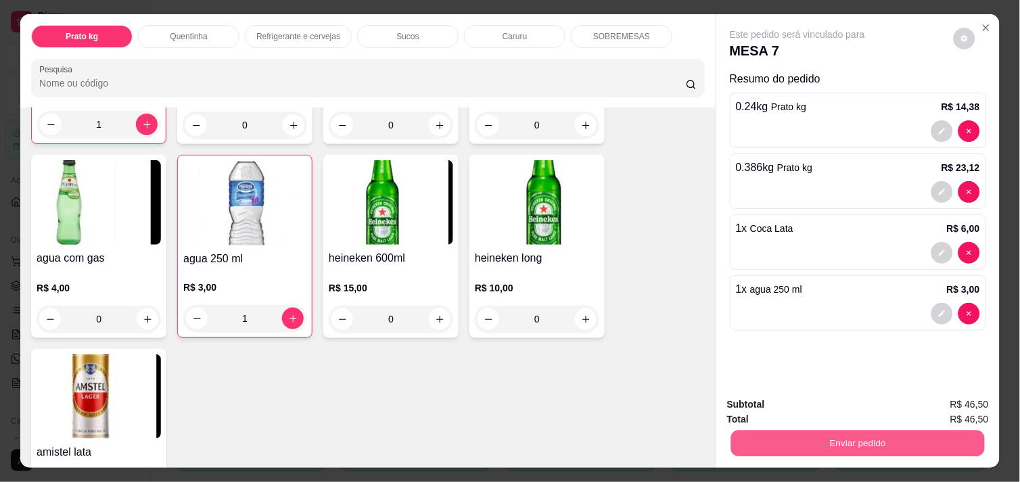
click at [803, 433] on button "Enviar pedido" at bounding box center [858, 443] width 254 height 26
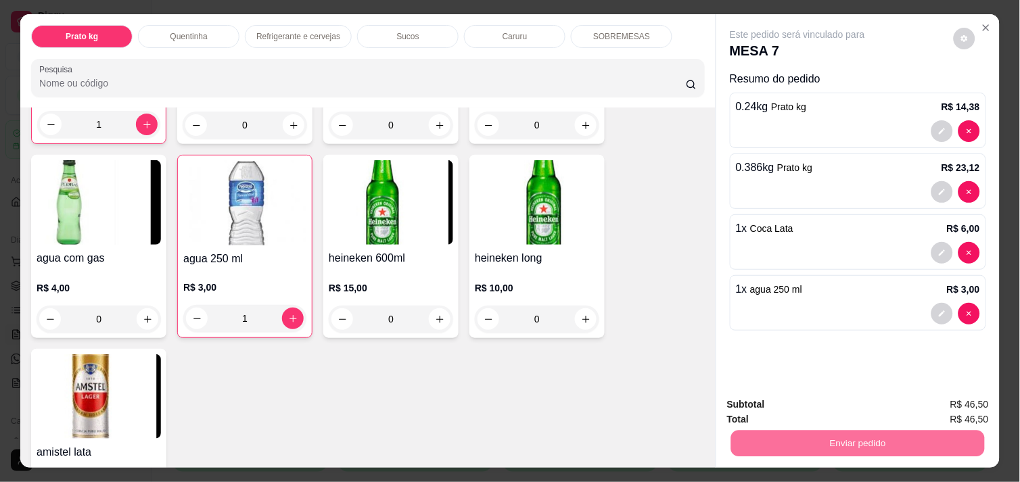
click at [945, 407] on button "Enviar pedido" at bounding box center [954, 404] width 74 height 25
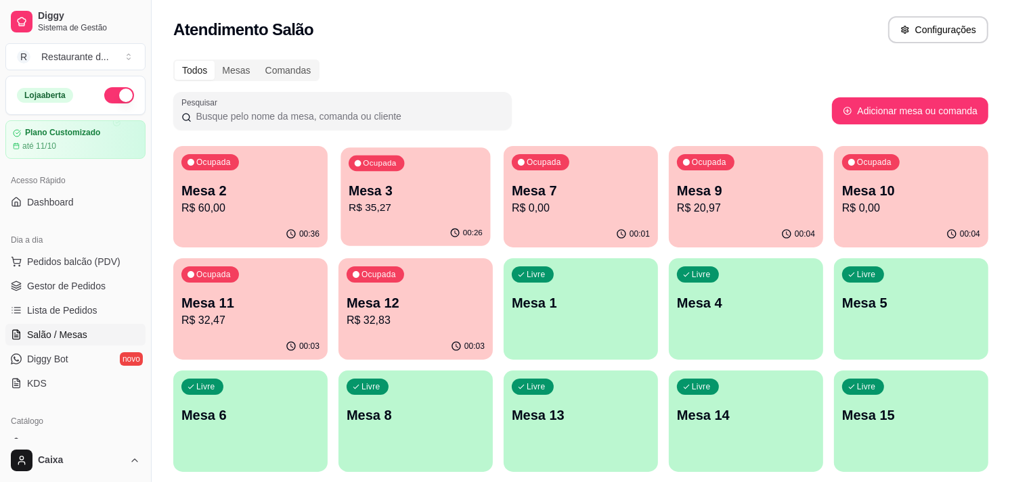
click at [448, 174] on div "Ocupada Mesa 3 R$ 35,27" at bounding box center [415, 184] width 150 height 73
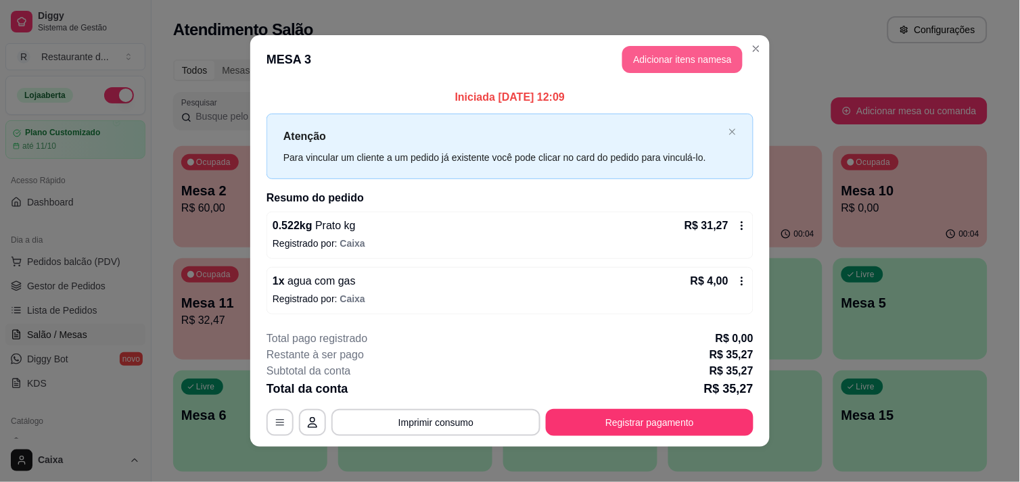
click at [640, 57] on button "Adicionar itens na mesa" at bounding box center [683, 59] width 120 height 27
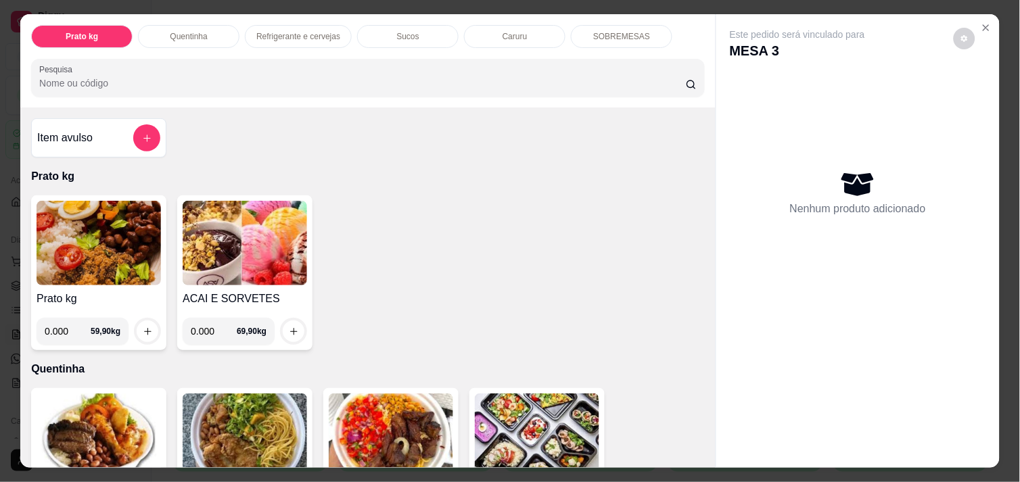
click at [64, 322] on input "0.000" at bounding box center [68, 331] width 46 height 27
click at [141, 321] on button "increase-product-quantity" at bounding box center [147, 331] width 21 height 21
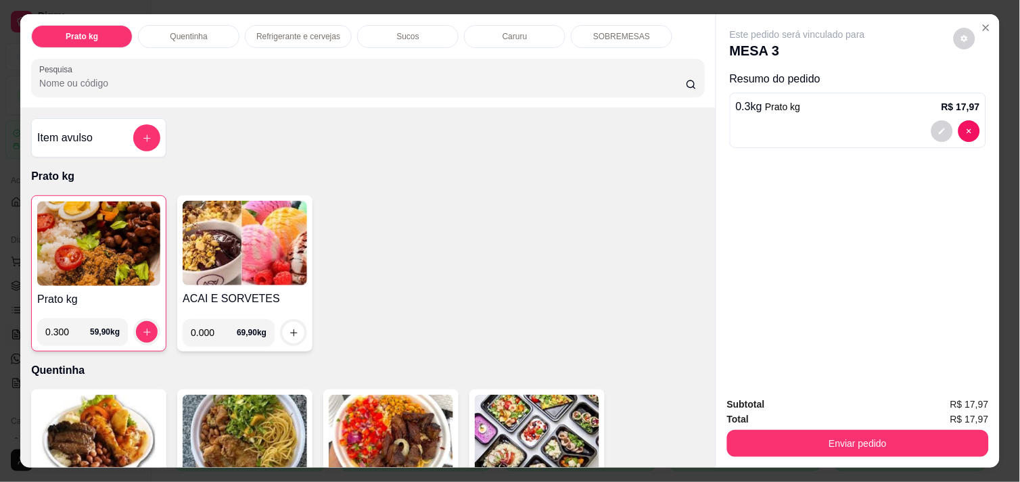
click at [69, 330] on input "0.300" at bounding box center [67, 332] width 45 height 27
click at [142, 328] on icon "increase-product-quantity" at bounding box center [147, 333] width 10 height 10
click at [62, 328] on input "0.400" at bounding box center [67, 332] width 45 height 27
type input "0.420"
click at [142, 328] on icon "increase-product-quantity" at bounding box center [147, 333] width 10 height 10
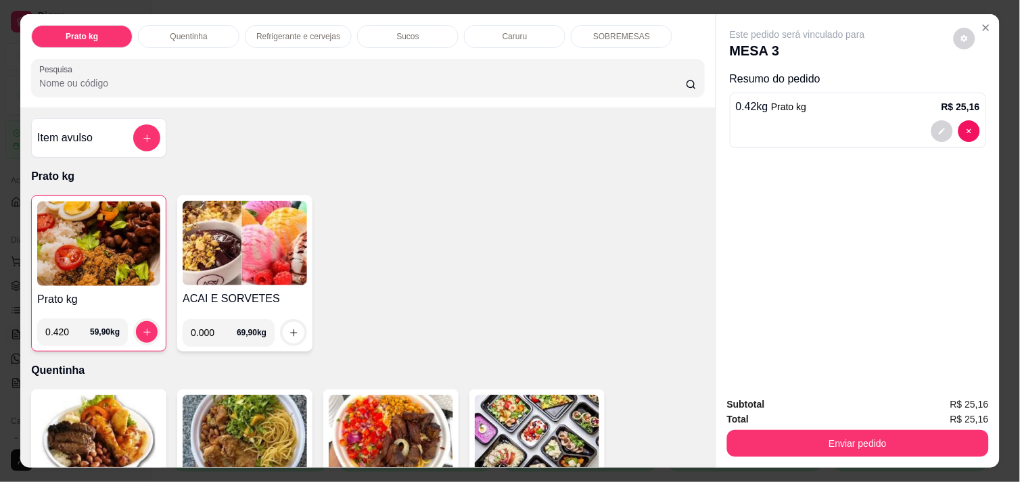
click at [735, 440] on div "Prato kg Quentinha Refrigerante e cervejas Sucos Caruru SOBREMESAS Pesquisa Ite…" at bounding box center [510, 240] width 980 height 453
click at [831, 454] on div "Subtotal R$ 25,16 Total R$ 25,16 Enviar pedido" at bounding box center [859, 427] width 284 height 82
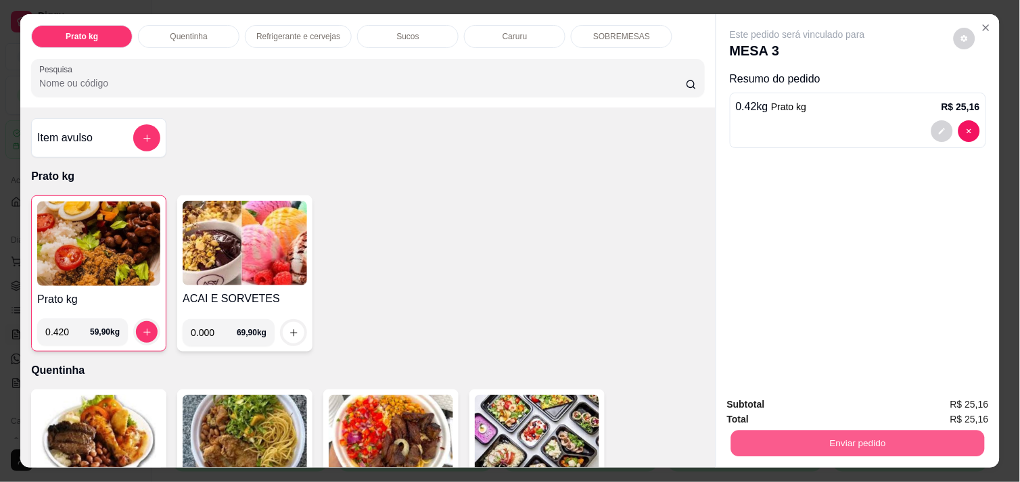
click at [830, 443] on button "Enviar pedido" at bounding box center [858, 443] width 254 height 26
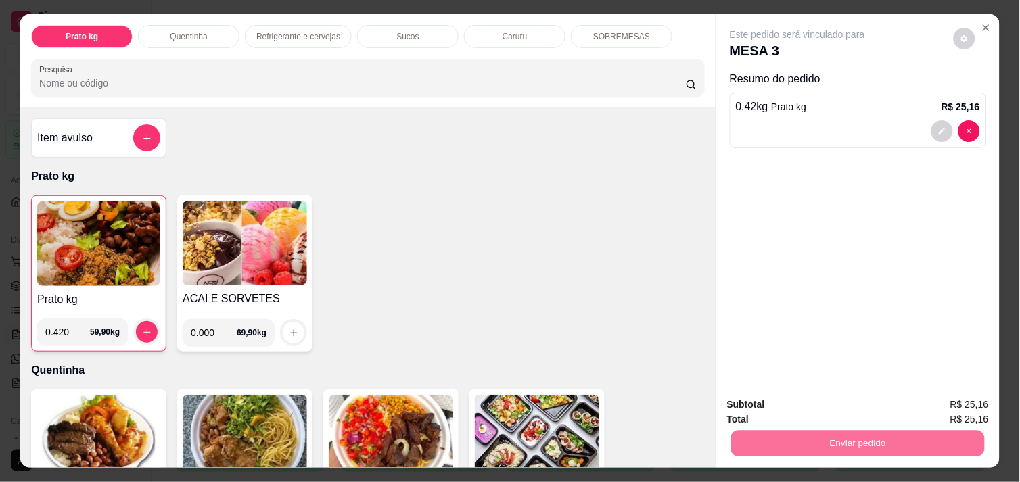
click at [957, 404] on button "Enviar pedido" at bounding box center [954, 404] width 74 height 25
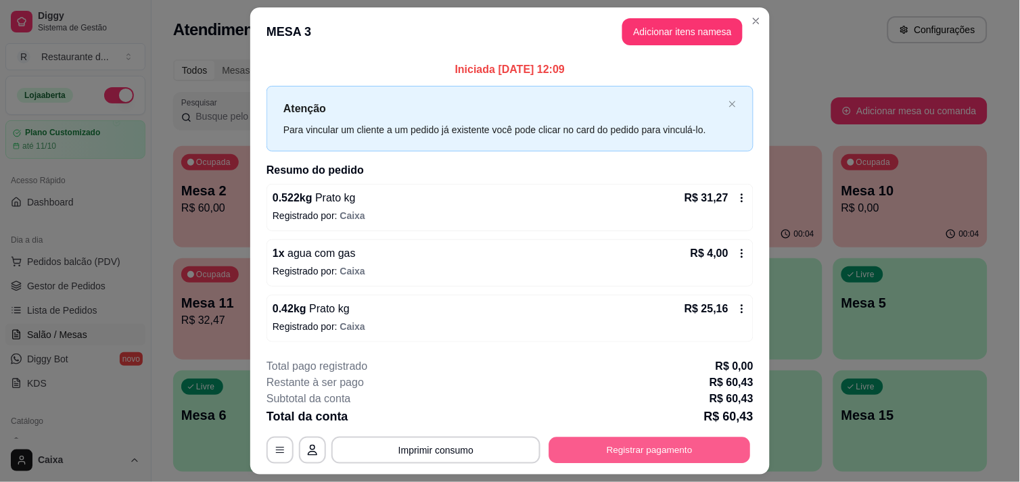
click at [653, 449] on button "Registrar pagamento" at bounding box center [650, 451] width 202 height 26
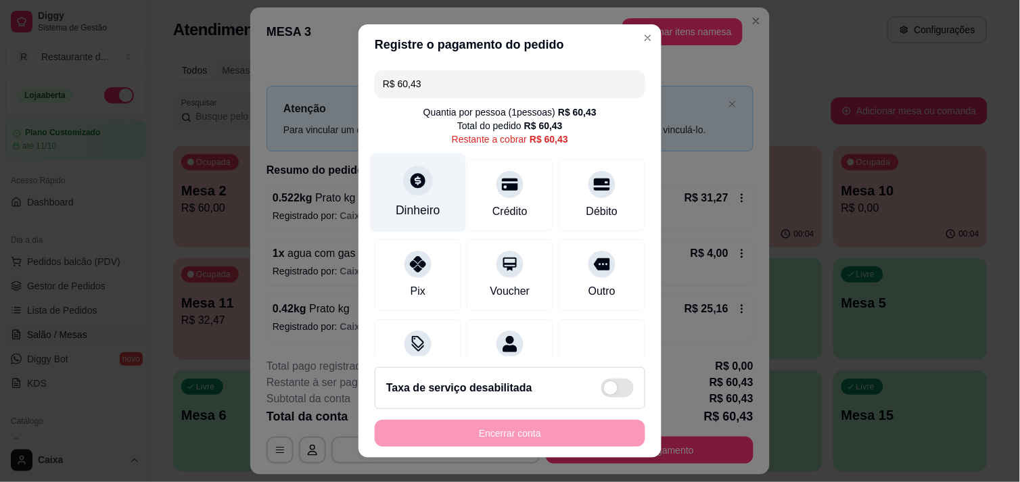
click at [423, 187] on div "Dinheiro" at bounding box center [418, 192] width 95 height 79
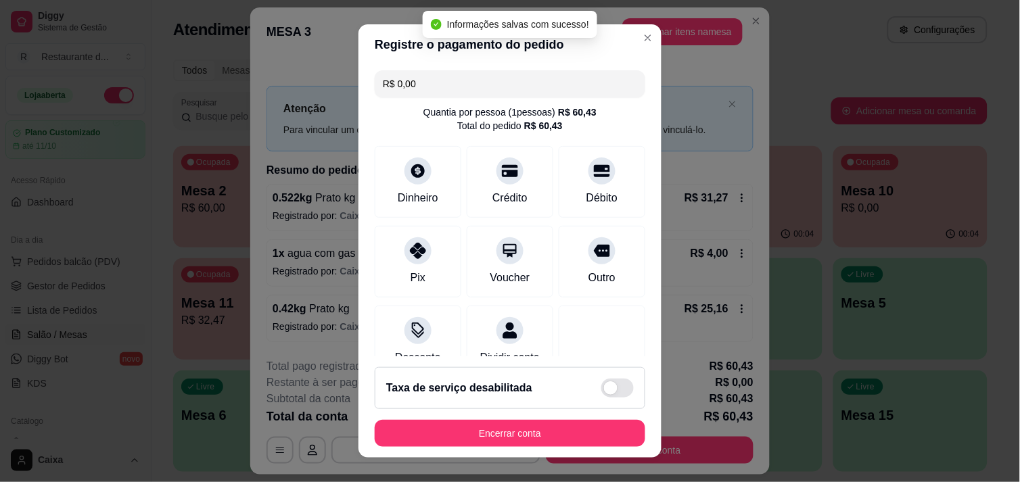
type input "R$ 0,00"
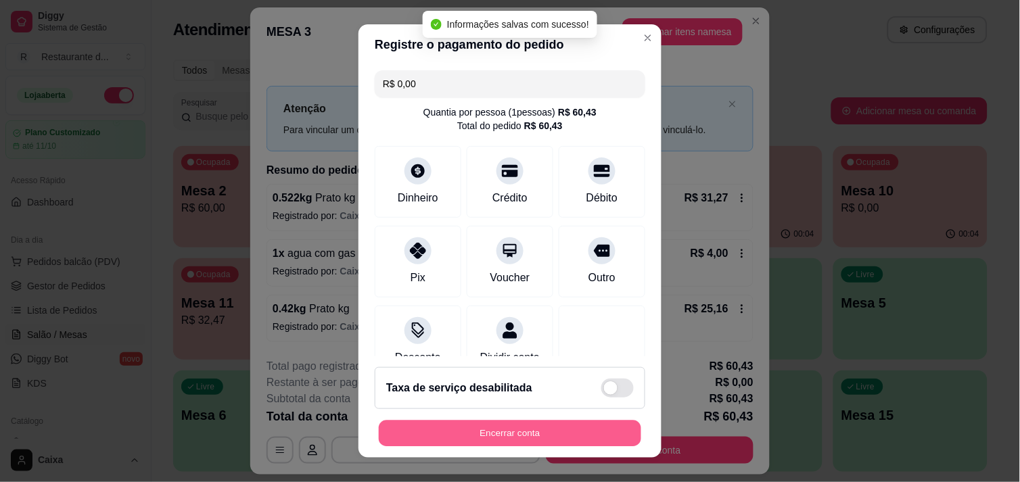
click at [539, 434] on button "Encerrar conta" at bounding box center [510, 434] width 263 height 26
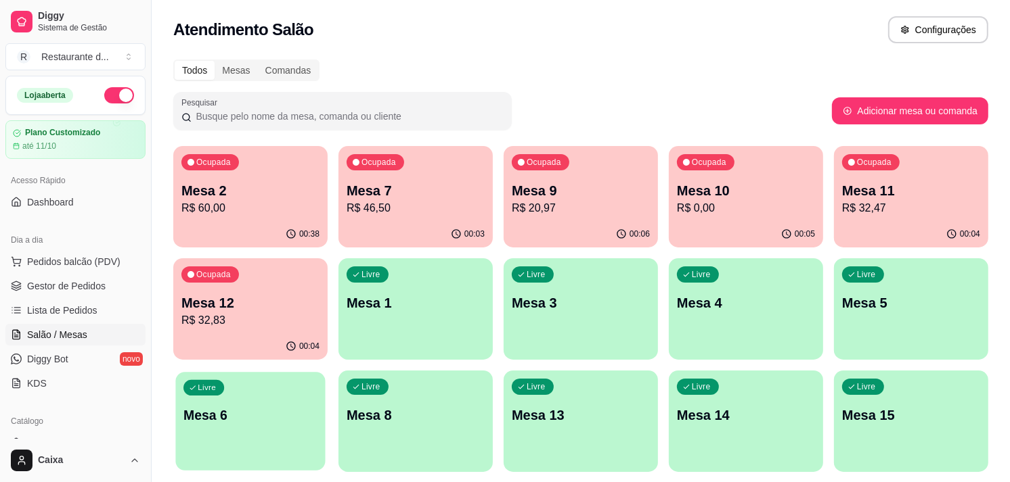
click at [283, 426] on div "Livre Mesa 6" at bounding box center [250, 413] width 150 height 83
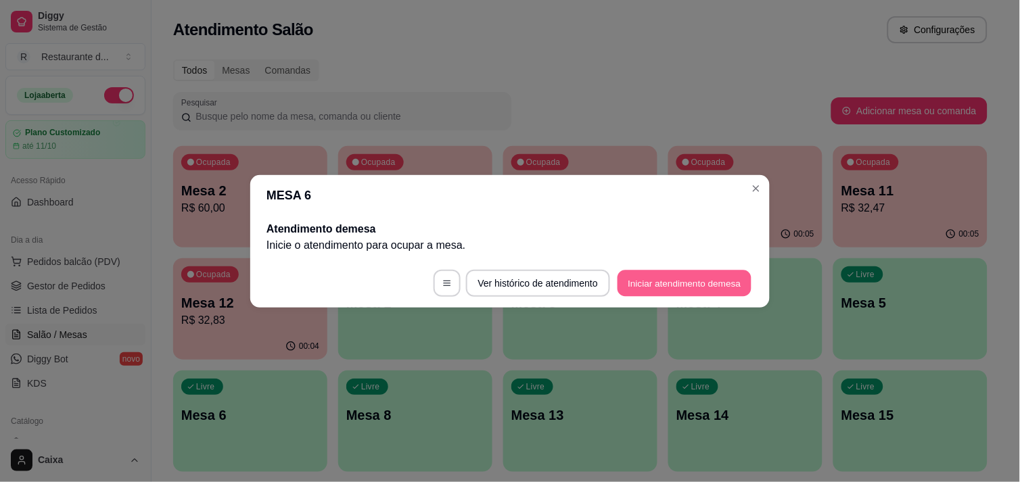
click at [668, 277] on button "Iniciar atendimento de mesa" at bounding box center [685, 283] width 134 height 26
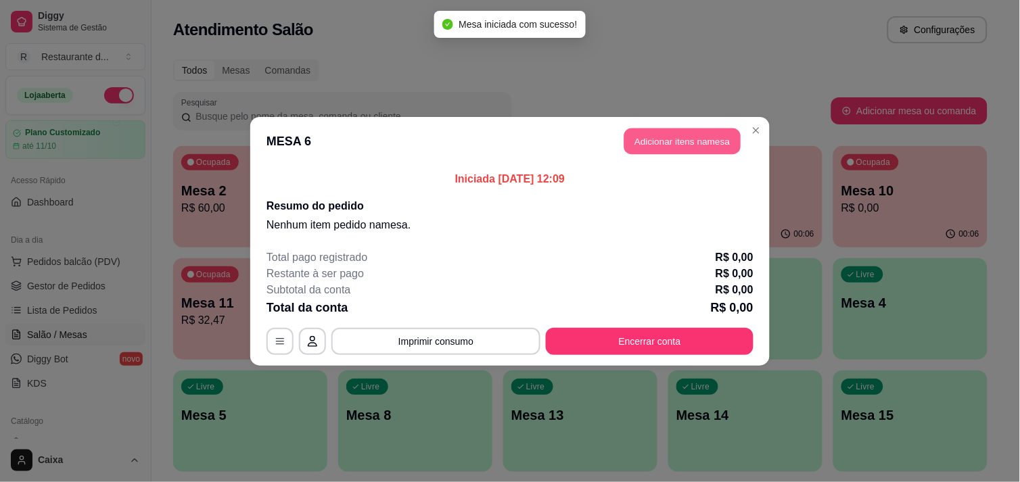
click at [668, 137] on button "Adicionar itens na mesa" at bounding box center [683, 141] width 116 height 26
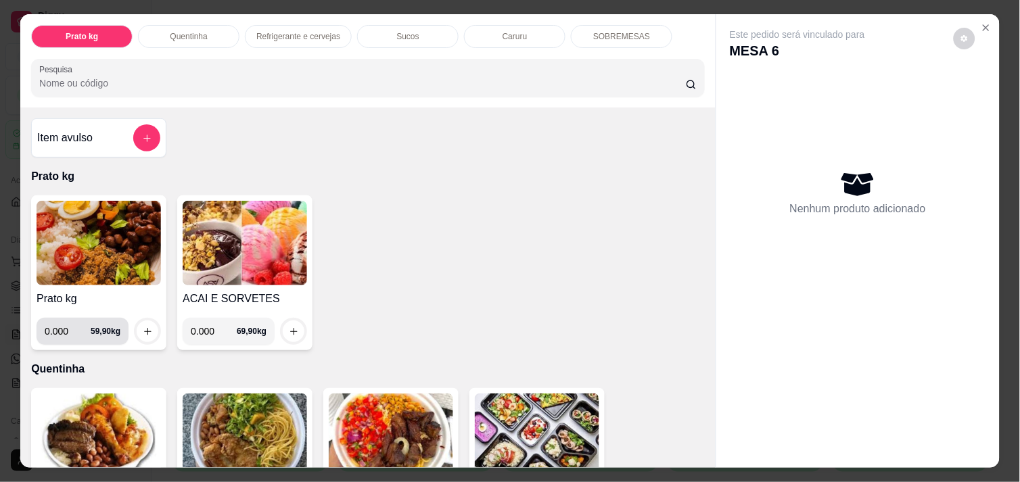
click at [66, 321] on input "0.000" at bounding box center [68, 331] width 46 height 27
type input "0.220"
click at [139, 334] on button "increase-product-quantity" at bounding box center [147, 331] width 21 height 21
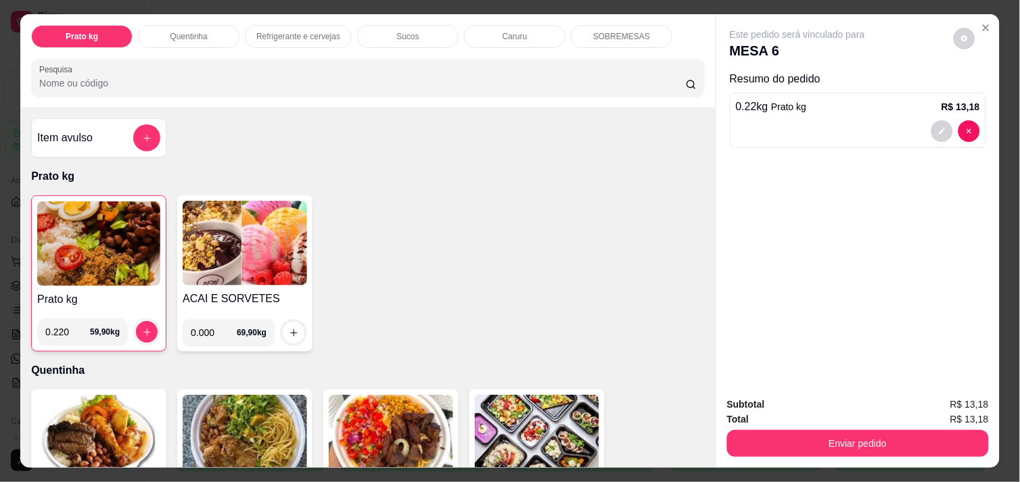
click at [96, 252] on img at bounding box center [98, 244] width 123 height 85
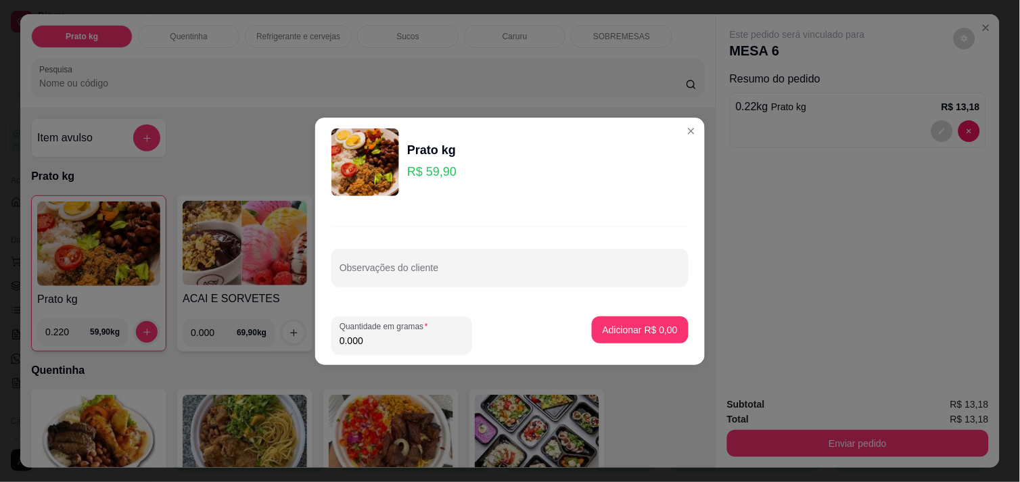
click at [368, 335] on input "0.000" at bounding box center [402, 341] width 125 height 14
type input "0.356"
click at [626, 322] on button "Adicionar R$ 21,32" at bounding box center [638, 330] width 102 height 27
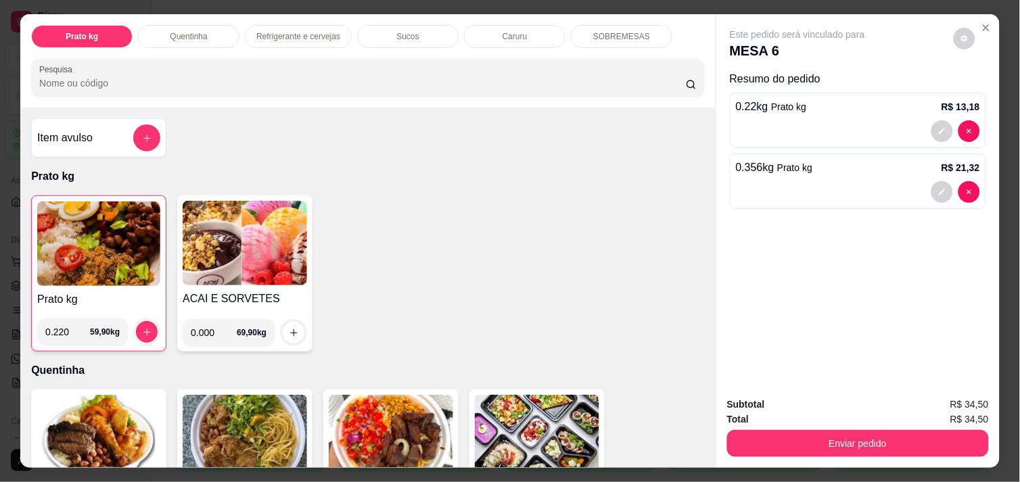
click at [85, 227] on img at bounding box center [98, 244] width 123 height 85
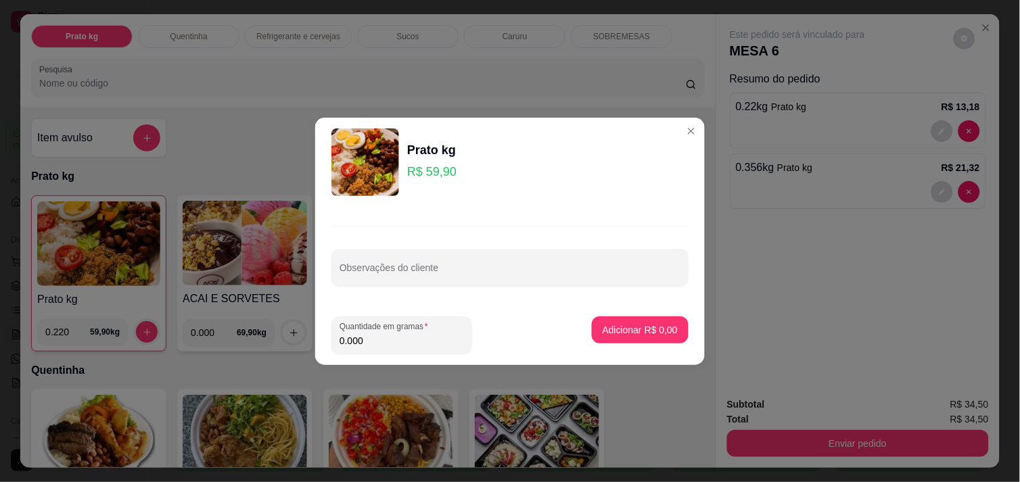
click at [372, 339] on input "0.000" at bounding box center [402, 341] width 125 height 14
type input "0.388"
click at [608, 337] on button "Adicionar R$ 23,24" at bounding box center [637, 330] width 99 height 26
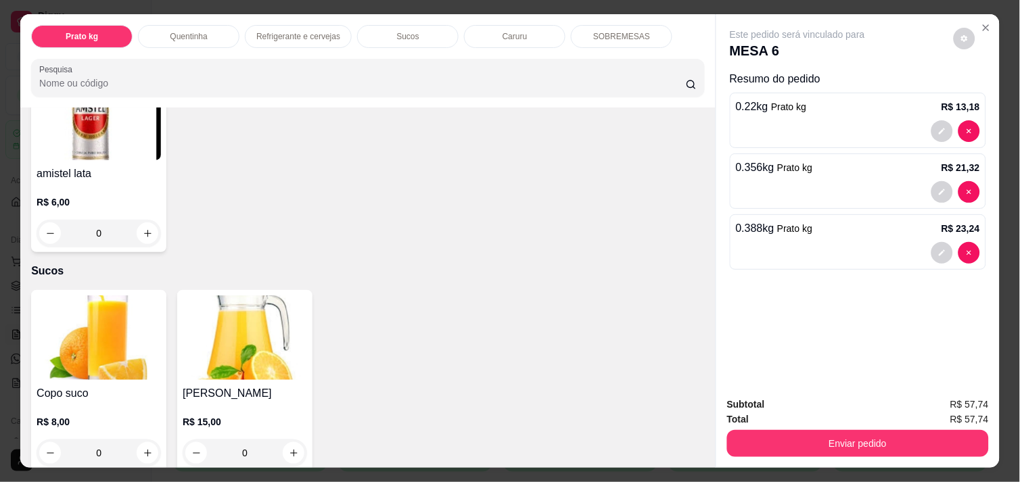
scroll to position [1142, 0]
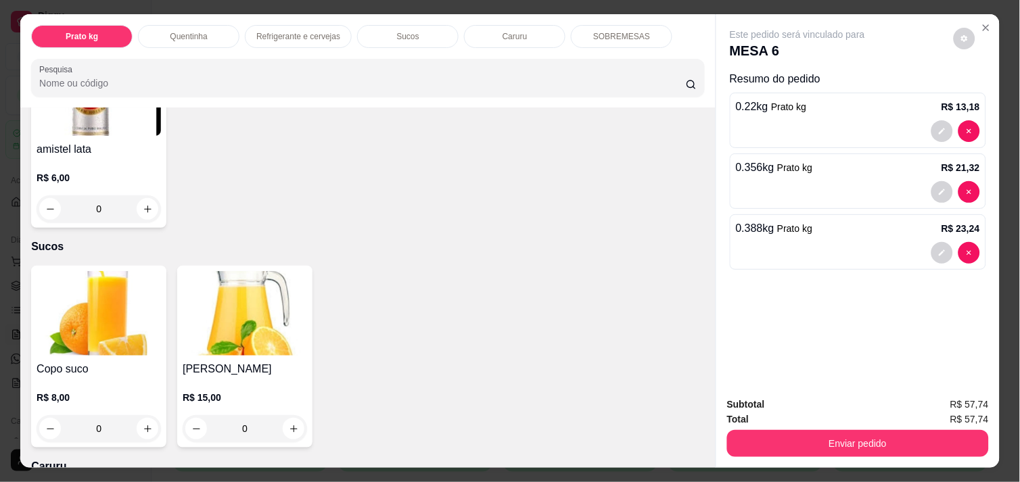
click at [830, 347] on div "Este pedido será vinculado para MESA 6 Resumo do pedido 0.22 kg Prato kg R$ 13,…" at bounding box center [859, 199] width 284 height 371
click at [145, 424] on icon "increase-product-quantity" at bounding box center [148, 429] width 10 height 10
type input "1"
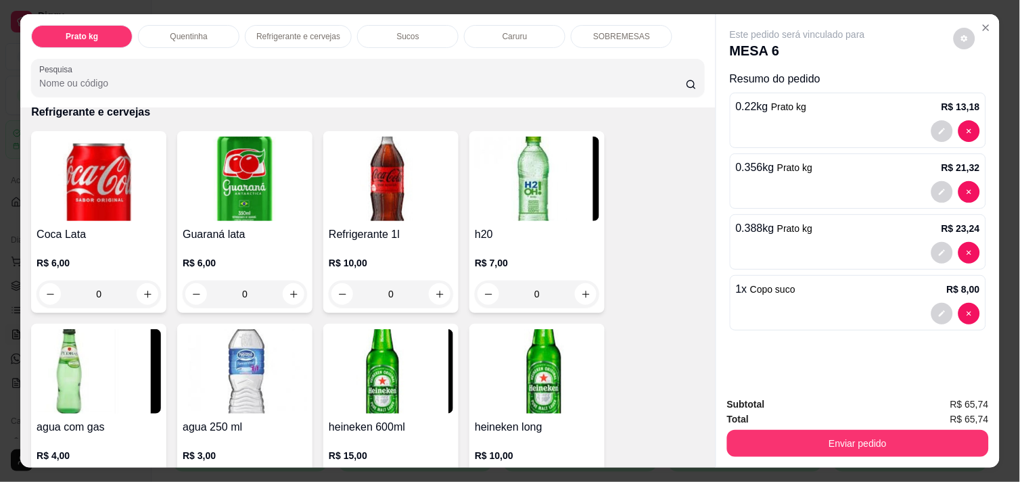
scroll to position [661, 0]
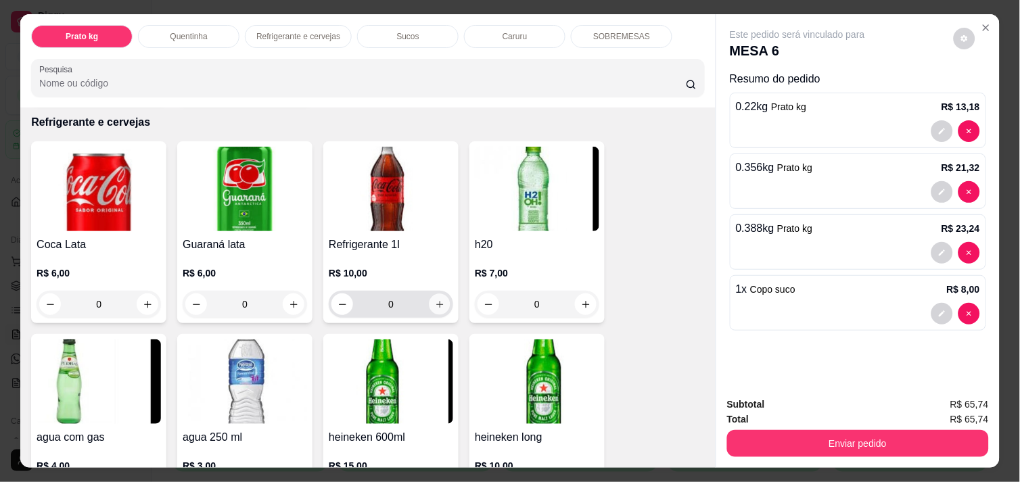
click at [435, 300] on icon "increase-product-quantity" at bounding box center [440, 305] width 10 height 10
type input "1"
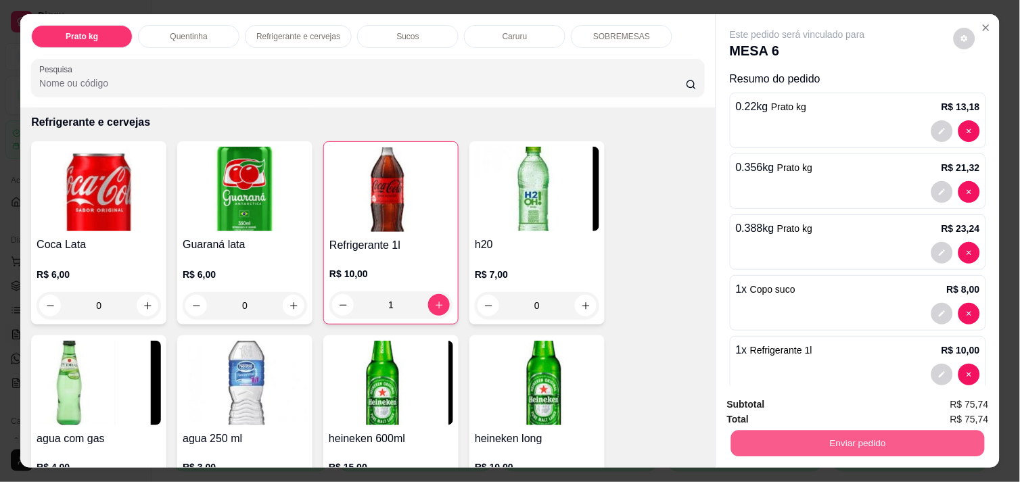
click at [869, 441] on button "Enviar pedido" at bounding box center [858, 443] width 254 height 26
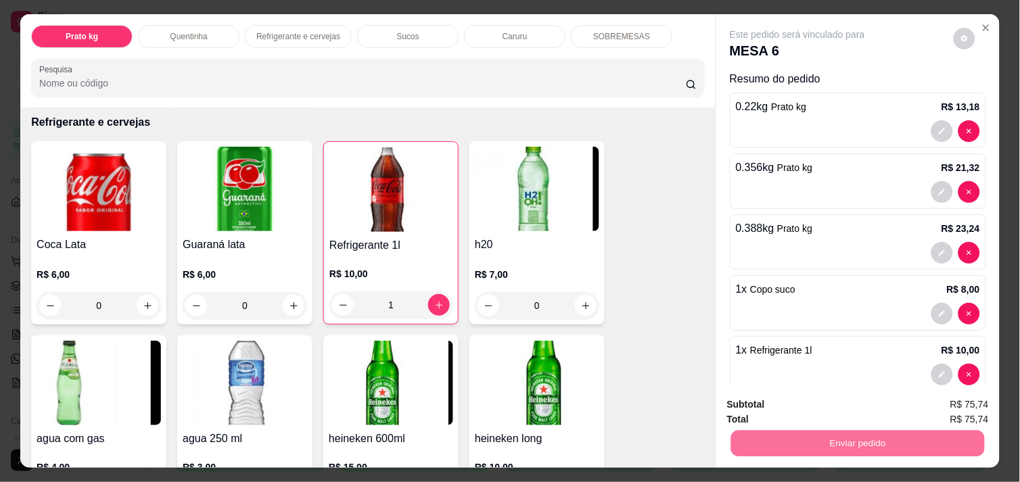
click at [971, 396] on button "Enviar pedido" at bounding box center [954, 405] width 76 height 26
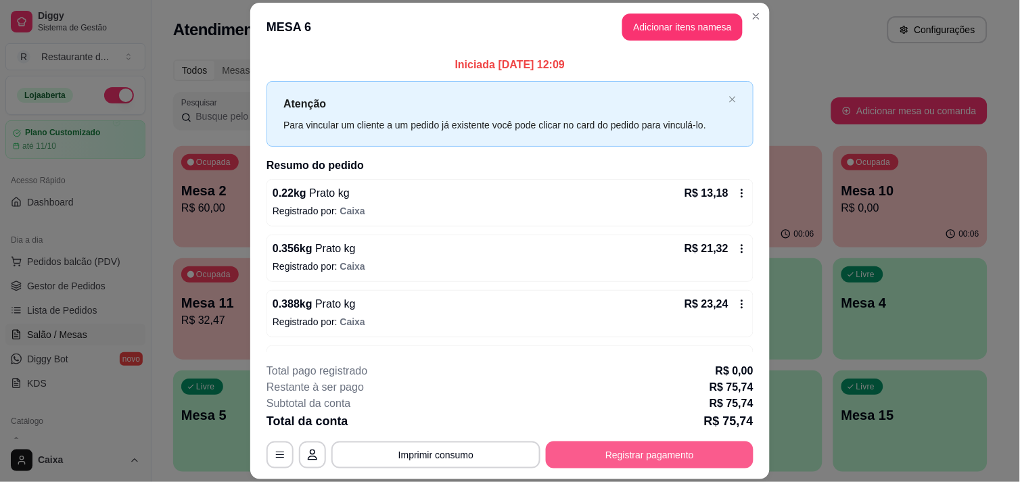
click at [661, 444] on button "Registrar pagamento" at bounding box center [650, 455] width 208 height 27
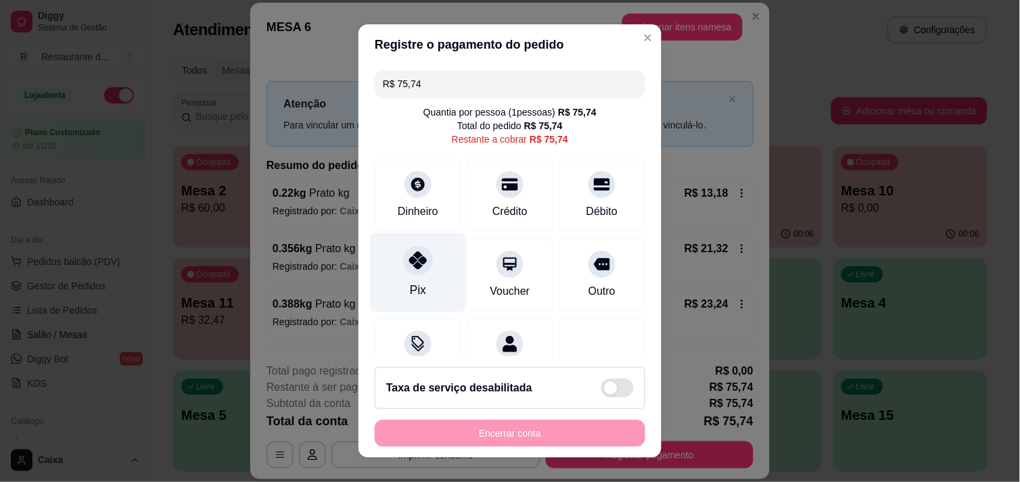
click at [393, 258] on div "Pix" at bounding box center [418, 272] width 95 height 79
type input "R$ 0,00"
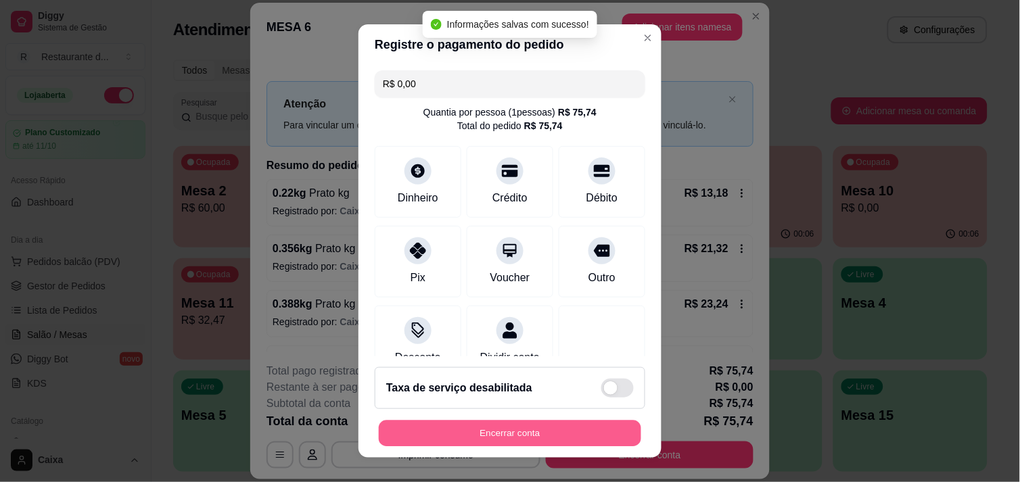
click at [526, 425] on button "Encerrar conta" at bounding box center [510, 434] width 263 height 26
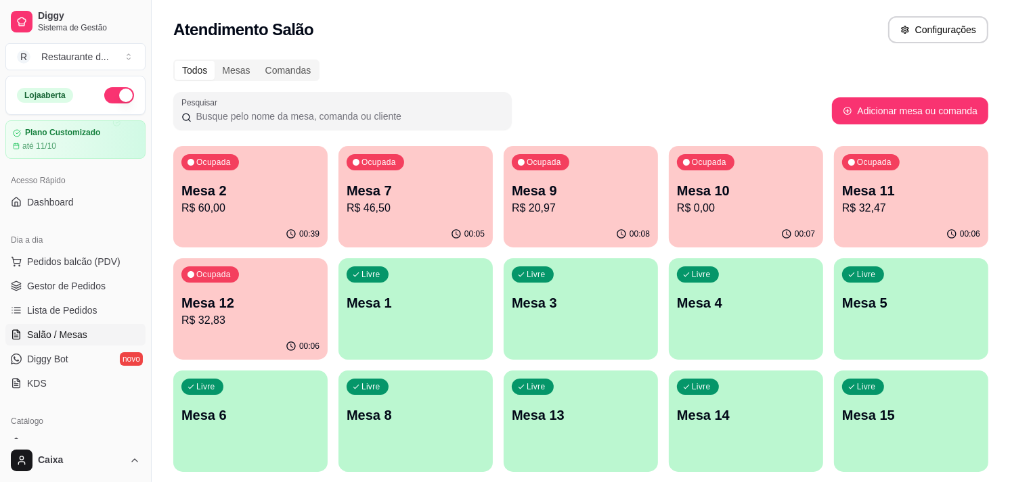
click at [305, 401] on div "Livre Mesa 6" at bounding box center [250, 413] width 154 height 85
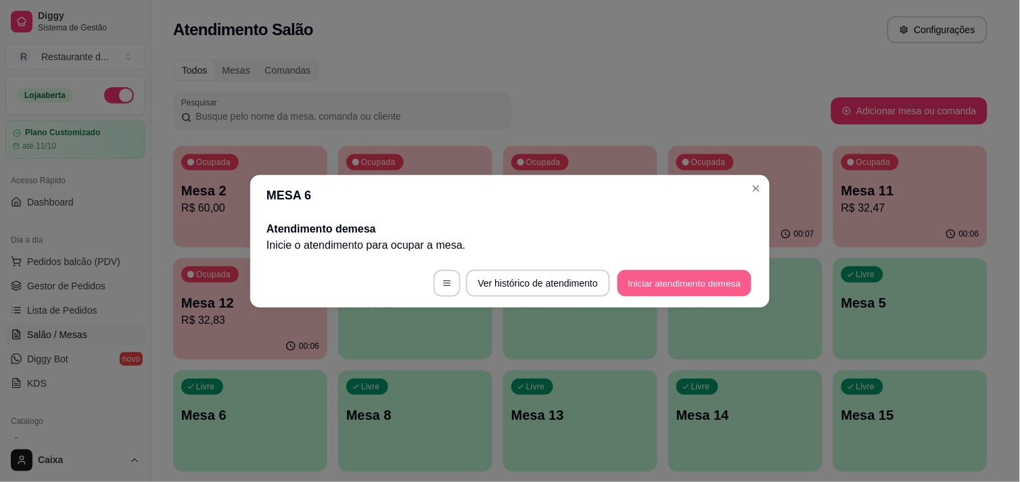
click at [653, 275] on button "Iniciar atendimento de mesa" at bounding box center [685, 283] width 134 height 26
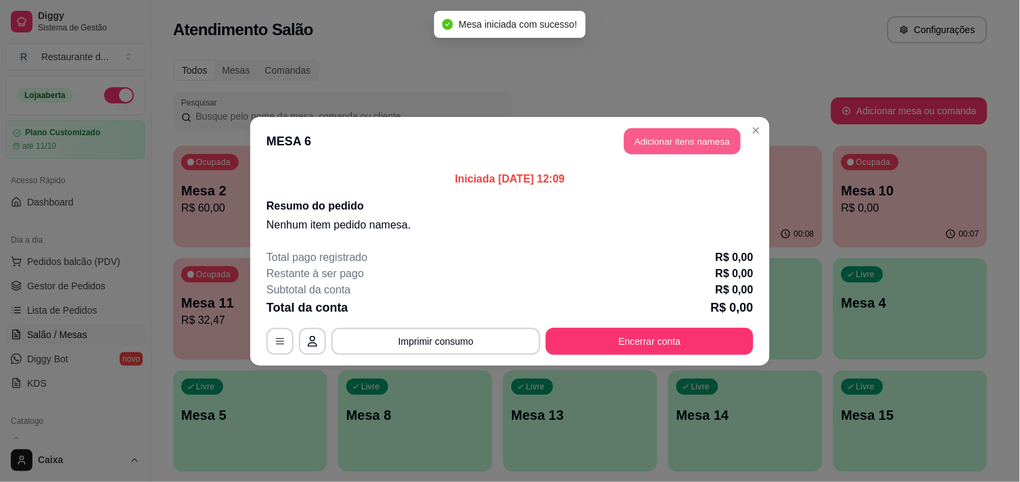
click at [686, 138] on button "Adicionar itens na mesa" at bounding box center [683, 141] width 116 height 26
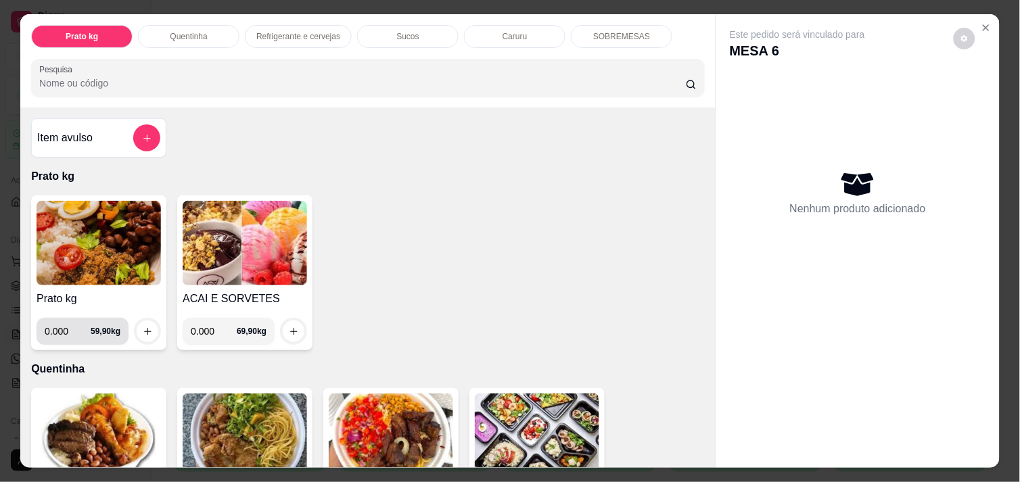
click at [68, 323] on input "0.000" at bounding box center [68, 331] width 46 height 27
type input "0.360"
click at [143, 327] on icon "increase-product-quantity" at bounding box center [148, 332] width 10 height 10
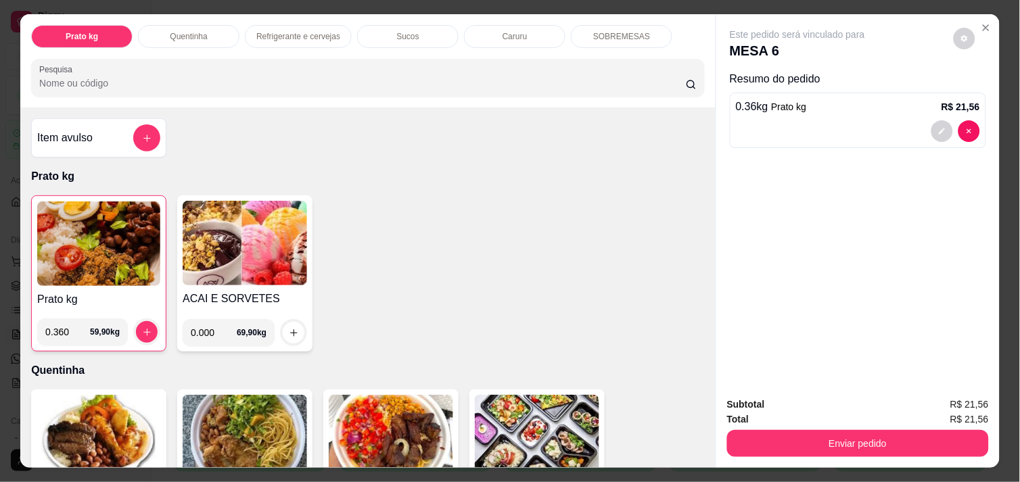
click at [99, 251] on img at bounding box center [98, 244] width 123 height 85
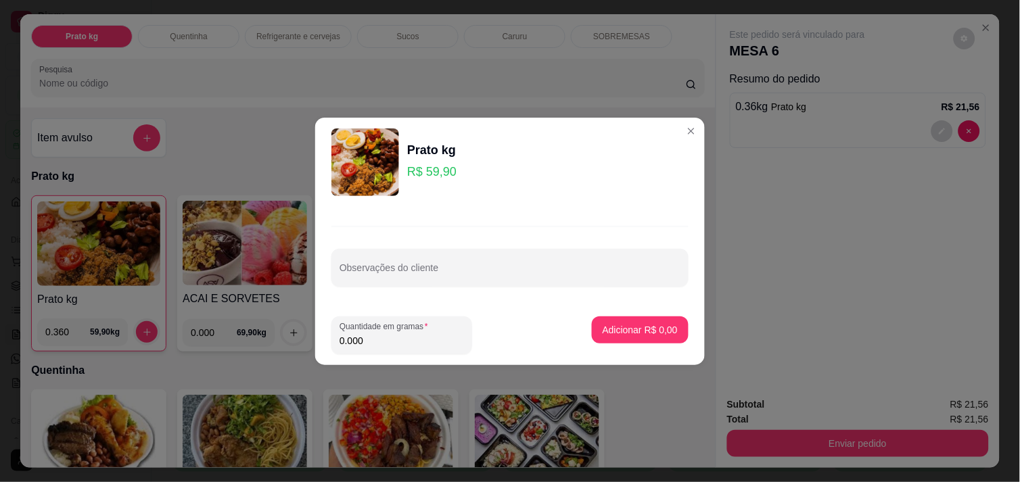
click at [371, 346] on input "0.000" at bounding box center [402, 341] width 125 height 14
type input "0.358"
click at [641, 323] on p "Adicionar R$ 21,44" at bounding box center [638, 329] width 78 height 13
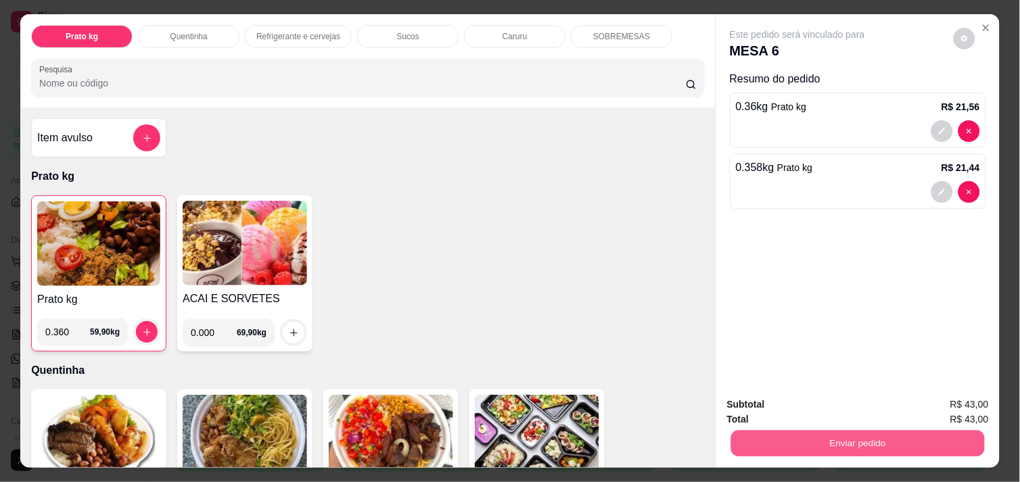
click at [918, 434] on button "Enviar pedido" at bounding box center [858, 443] width 254 height 26
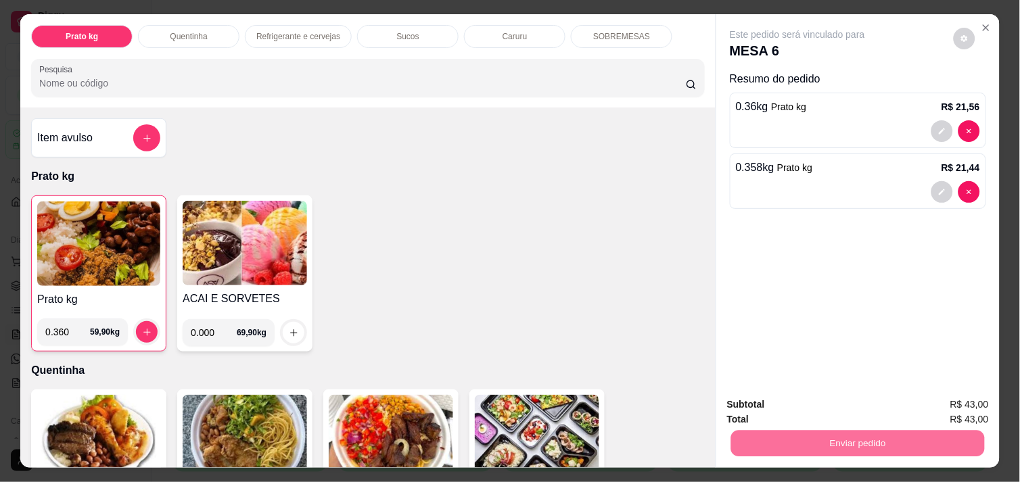
click at [953, 408] on button "Enviar pedido" at bounding box center [954, 404] width 74 height 25
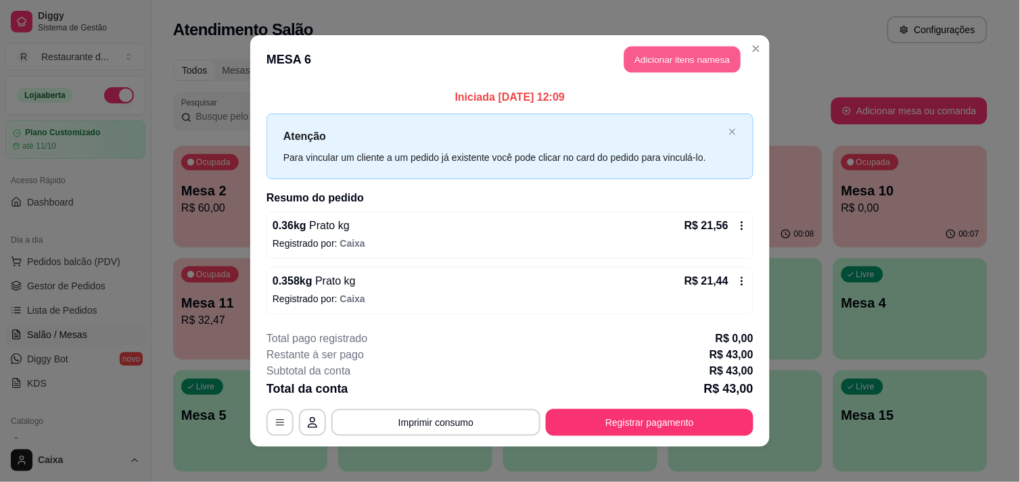
click at [692, 59] on button "Adicionar itens na mesa" at bounding box center [683, 60] width 116 height 26
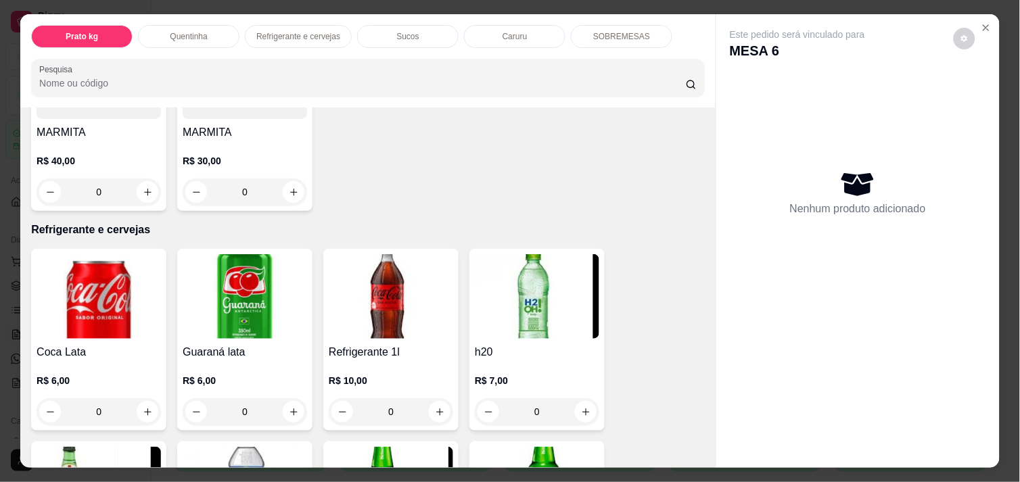
scroll to position [571, 0]
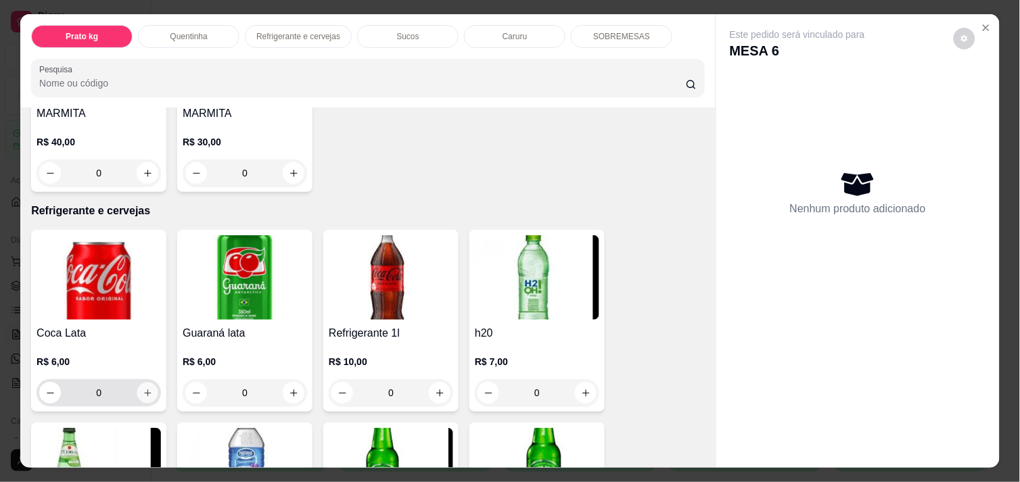
click at [143, 388] on icon "increase-product-quantity" at bounding box center [148, 393] width 10 height 10
type input "1"
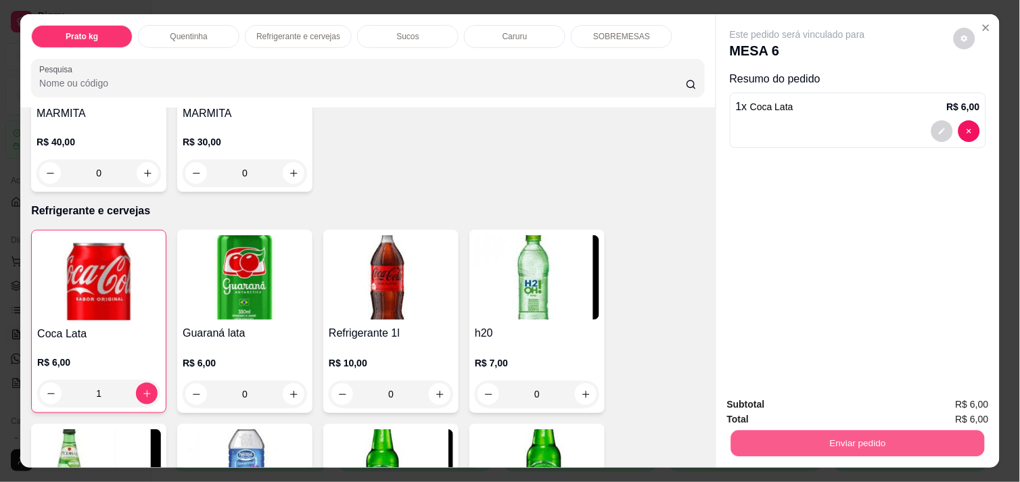
click at [776, 443] on button "Enviar pedido" at bounding box center [858, 443] width 254 height 26
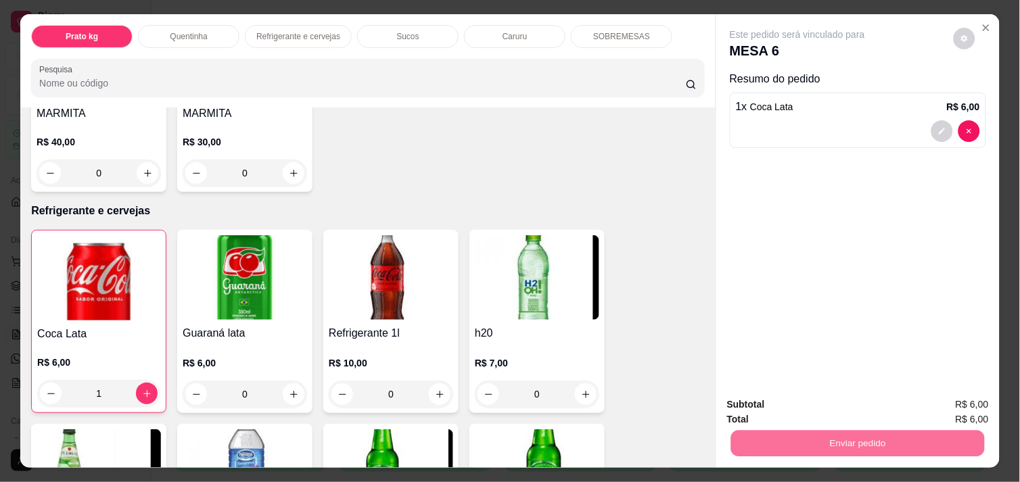
click at [938, 407] on button "Enviar pedido" at bounding box center [954, 404] width 74 height 25
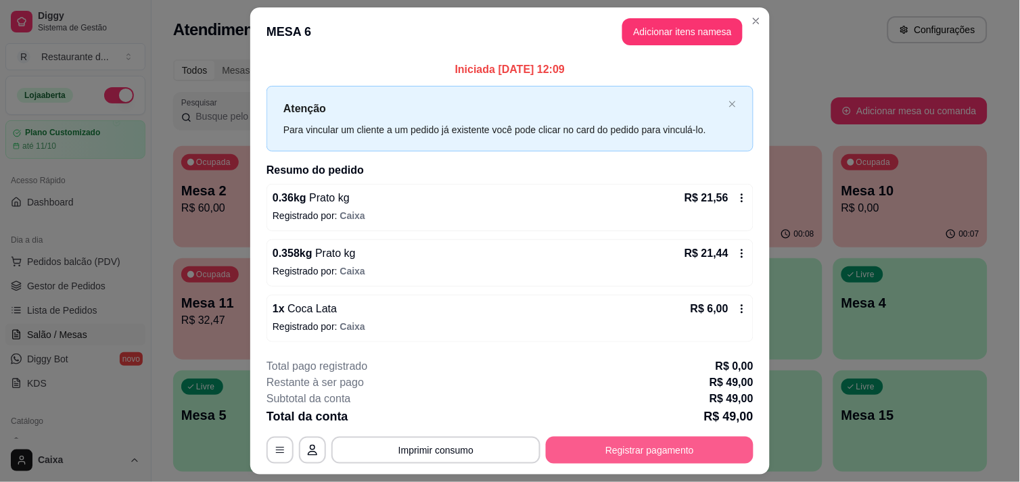
click at [684, 451] on button "Registrar pagamento" at bounding box center [650, 450] width 208 height 27
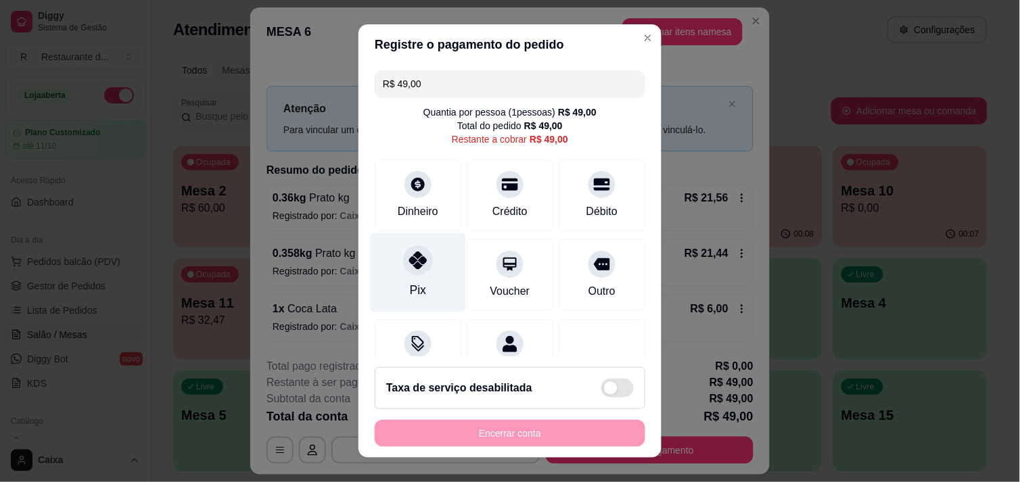
click at [415, 282] on div "Pix" at bounding box center [418, 290] width 16 height 18
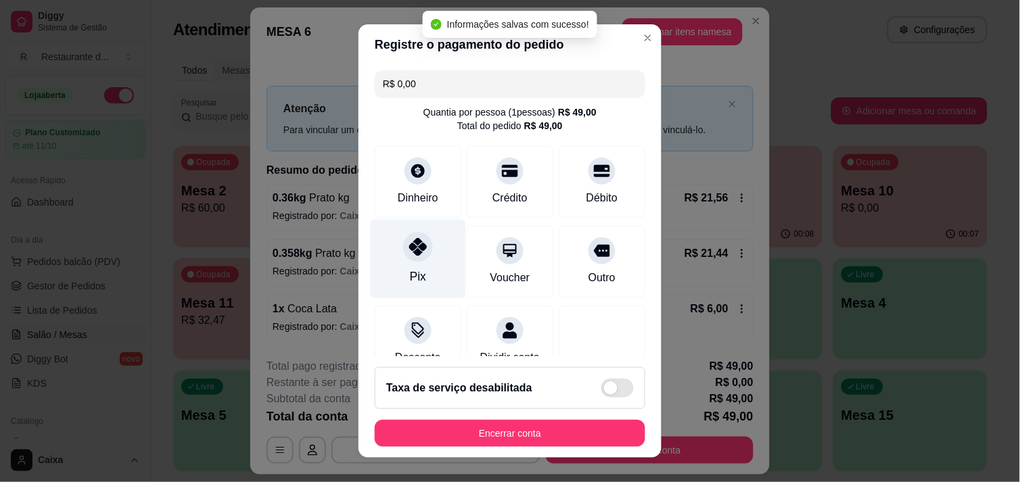
type input "R$ 0,00"
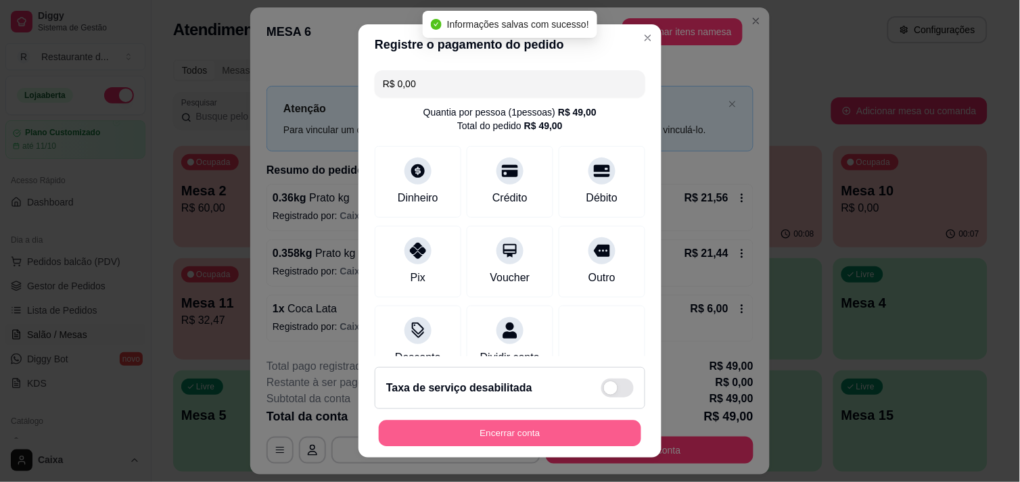
click at [515, 424] on button "Encerrar conta" at bounding box center [510, 434] width 263 height 26
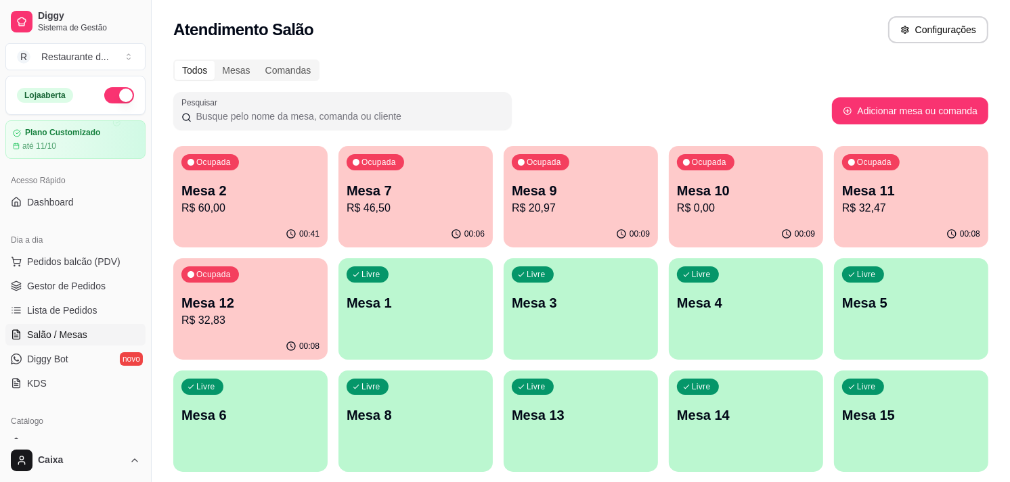
click at [893, 326] on div "Livre Mesa 5" at bounding box center [911, 300] width 154 height 85
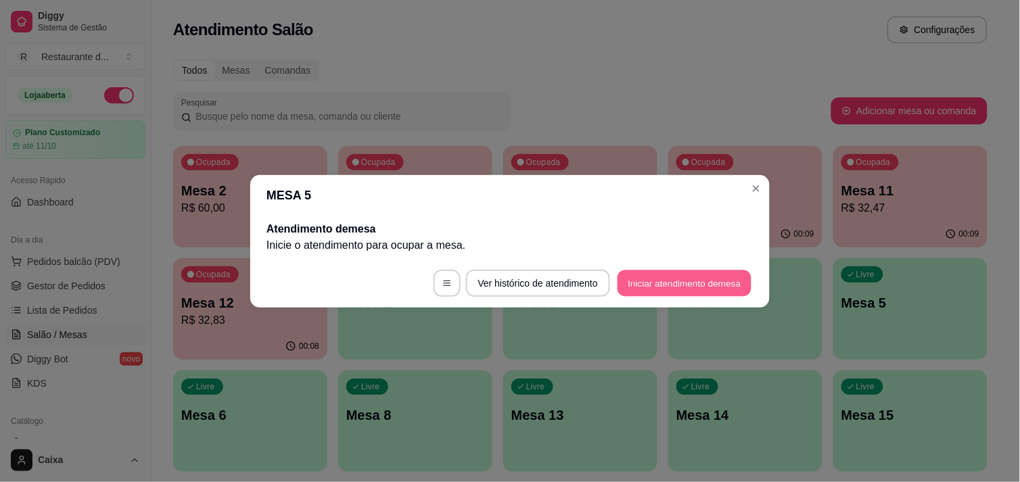
click at [743, 270] on button "Iniciar atendimento de mesa" at bounding box center [685, 283] width 134 height 26
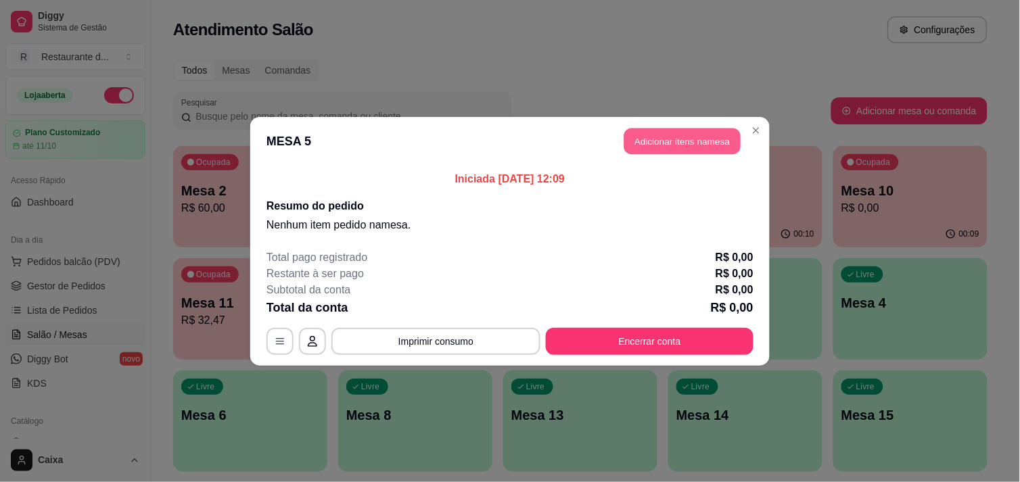
click at [706, 141] on button "Adicionar itens na mesa" at bounding box center [683, 141] width 116 height 26
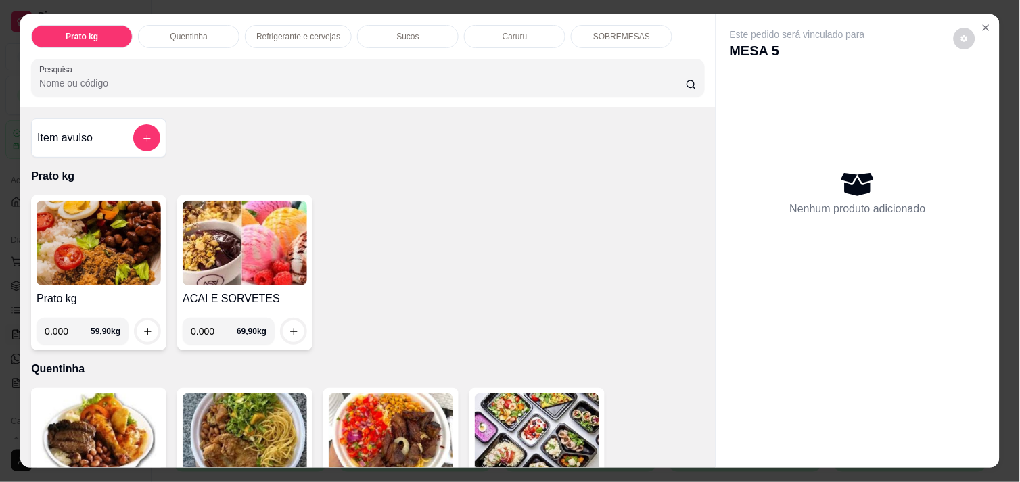
click at [64, 321] on input "0.000" at bounding box center [68, 331] width 46 height 27
type input "0.582"
click at [144, 328] on icon "increase-product-quantity" at bounding box center [148, 332] width 10 height 10
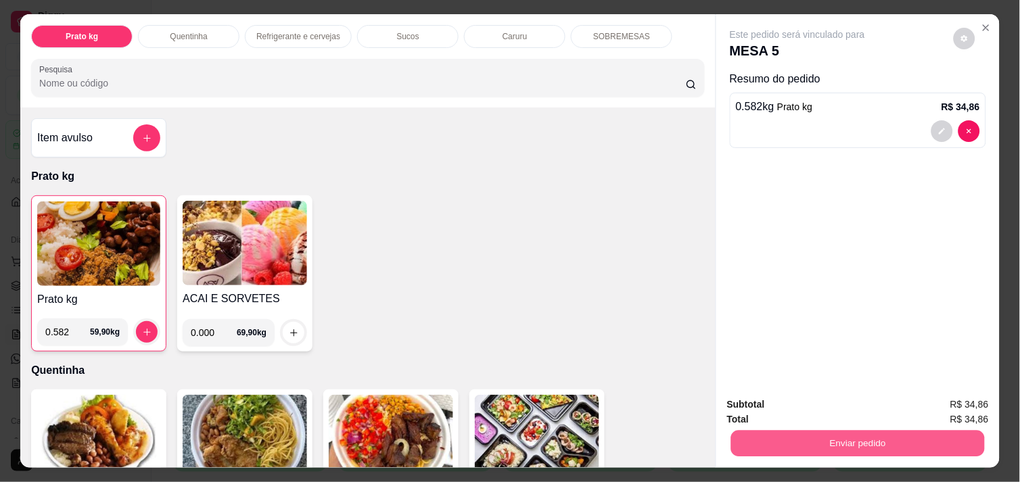
click at [849, 436] on button "Enviar pedido" at bounding box center [858, 443] width 254 height 26
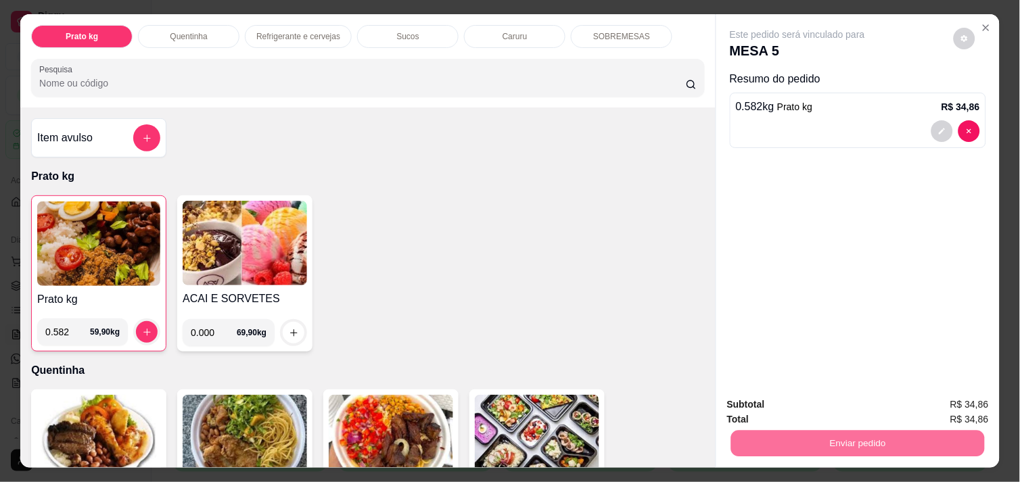
click at [981, 409] on button "Enviar pedido" at bounding box center [954, 404] width 74 height 25
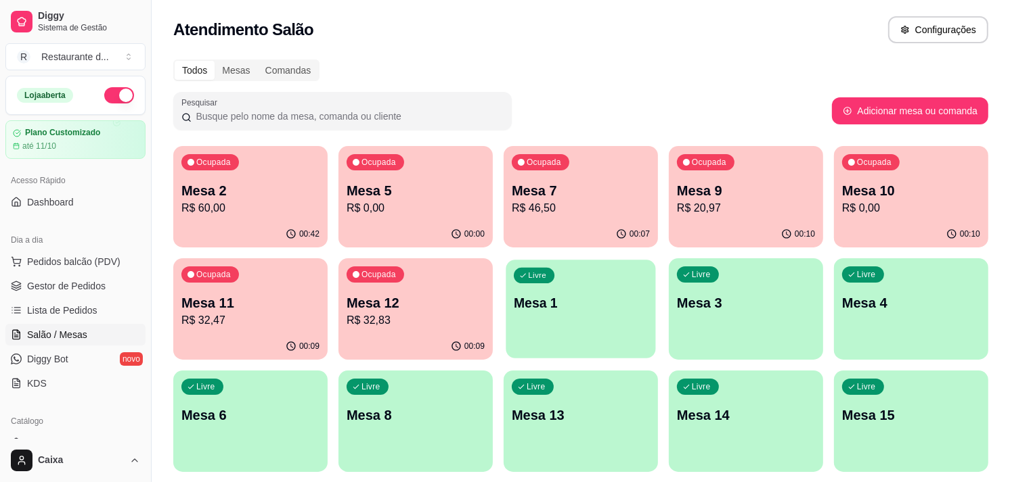
click at [592, 277] on div "Livre Mesa 1" at bounding box center [580, 301] width 150 height 83
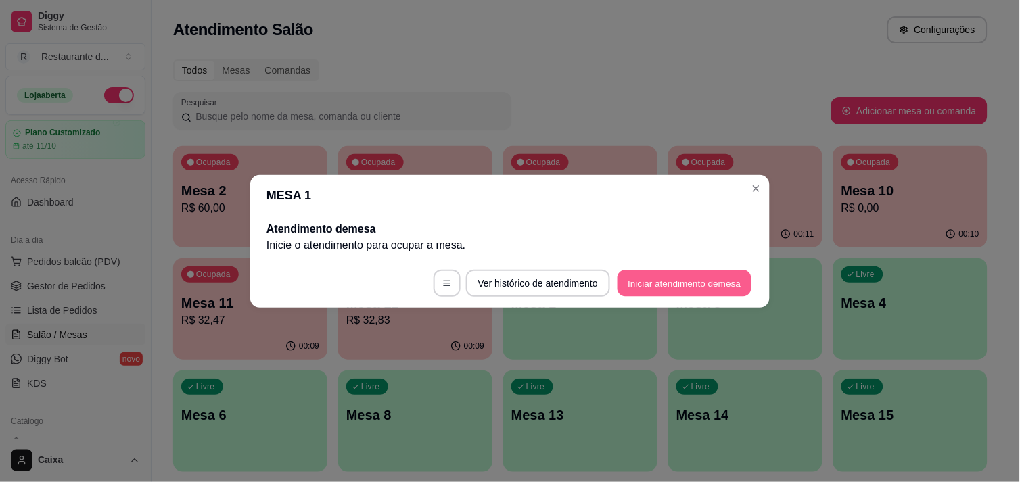
click at [650, 273] on button "Iniciar atendimento de mesa" at bounding box center [685, 283] width 134 height 26
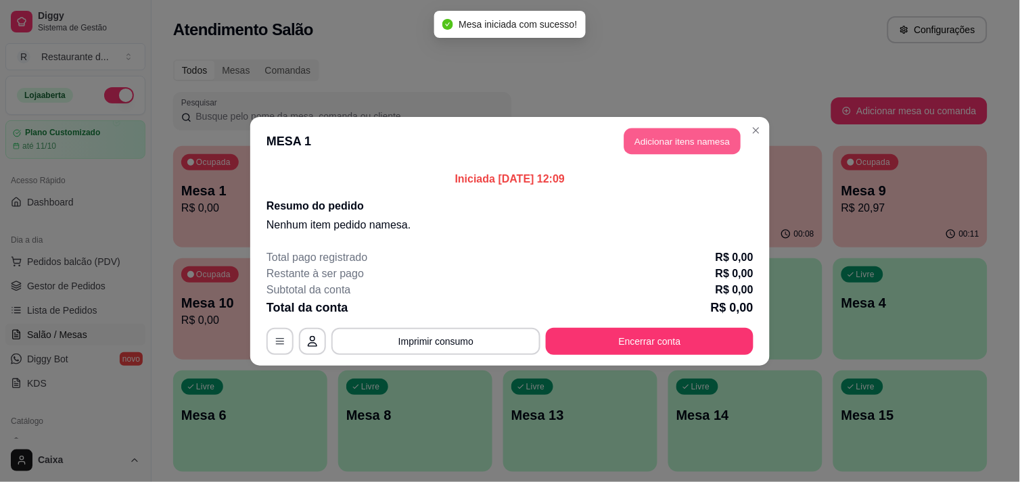
click at [670, 131] on button "Adicionar itens na mesa" at bounding box center [683, 141] width 116 height 26
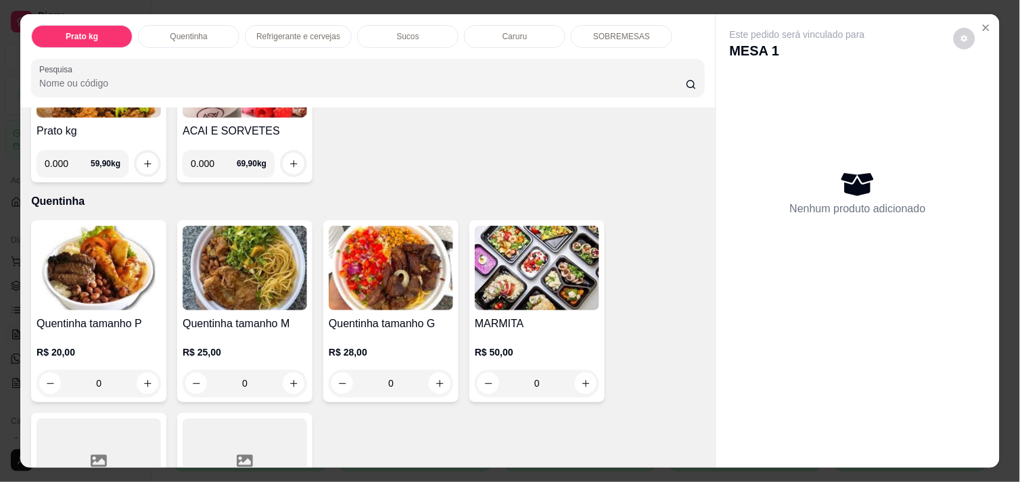
scroll to position [210, 0]
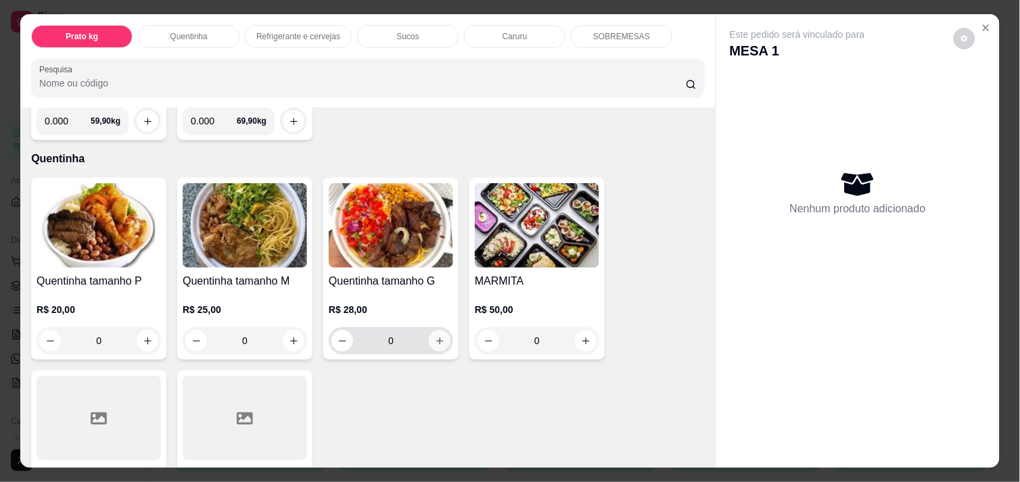
click at [435, 336] on icon "increase-product-quantity" at bounding box center [440, 341] width 10 height 10
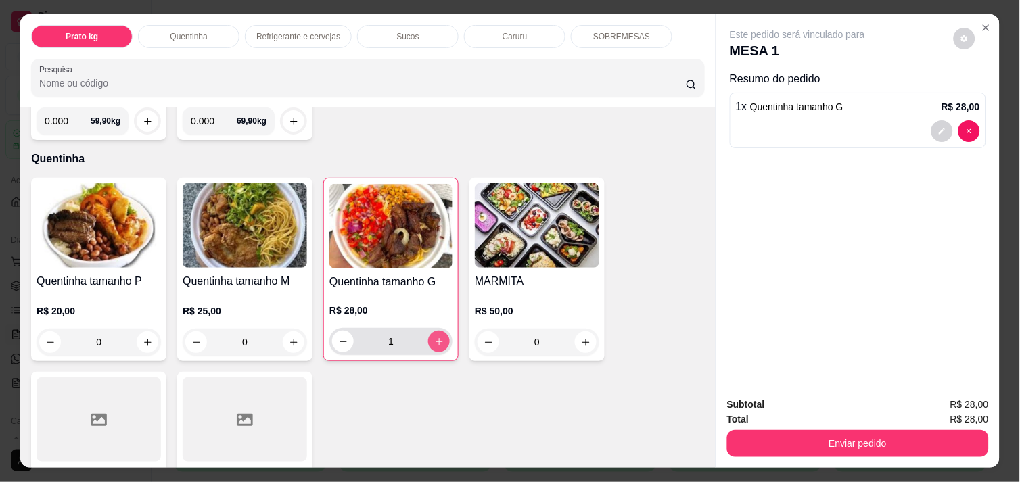
type input "1"
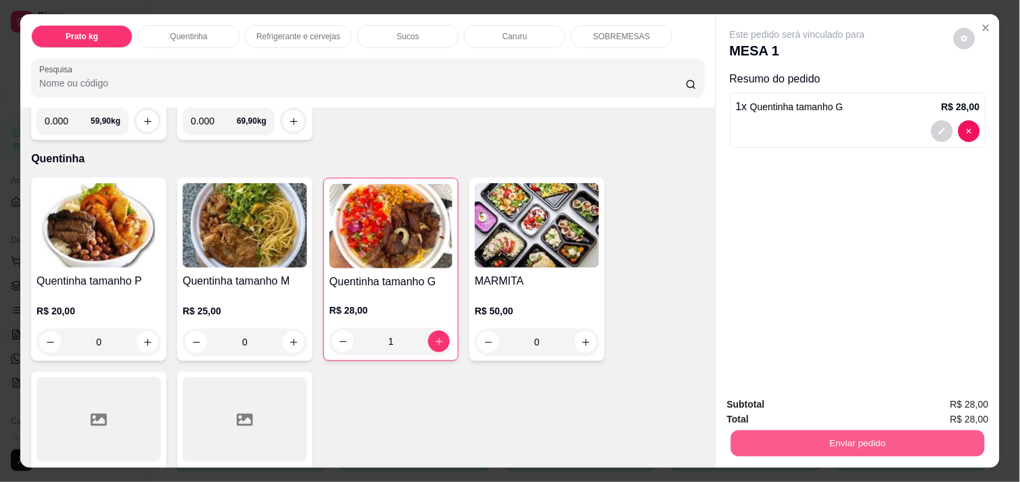
click at [896, 430] on button "Enviar pedido" at bounding box center [858, 443] width 254 height 26
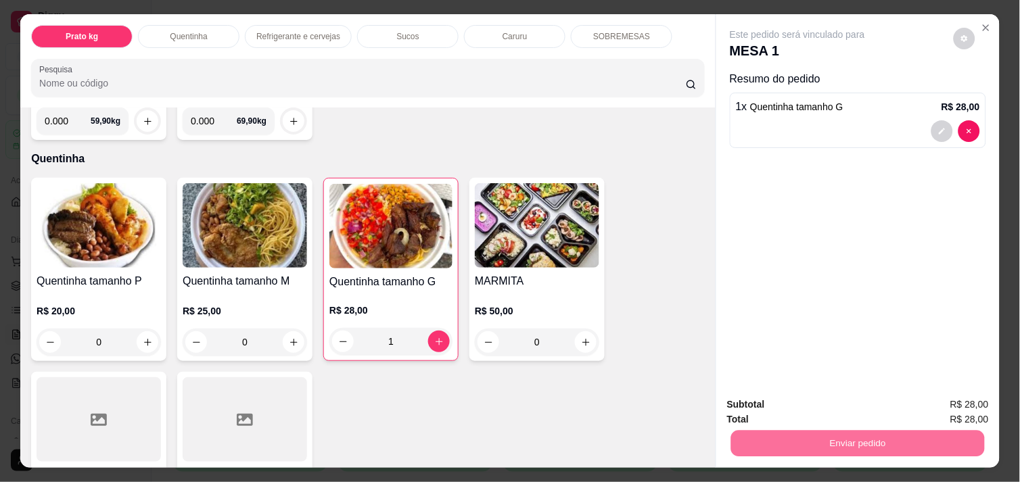
click at [942, 403] on button "Enviar pedido" at bounding box center [954, 404] width 74 height 25
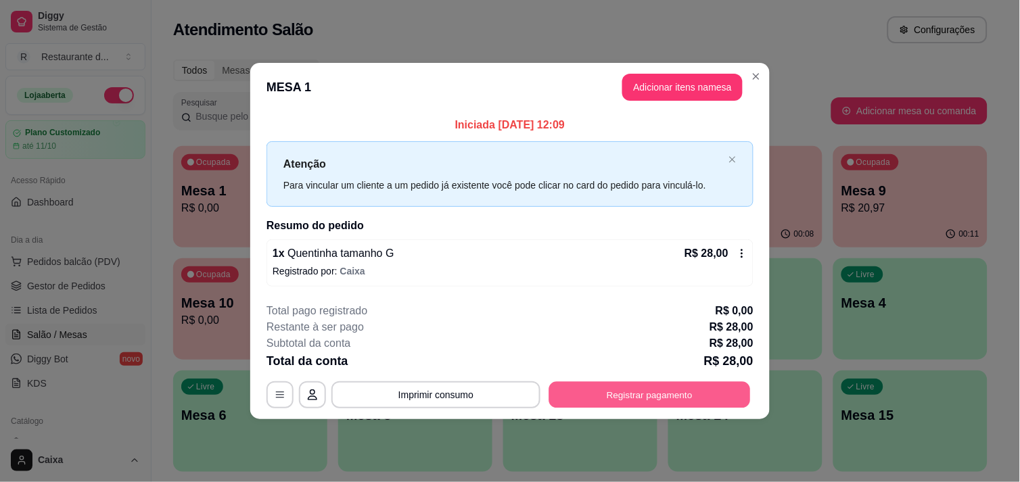
click at [689, 401] on button "Registrar pagamento" at bounding box center [650, 395] width 202 height 26
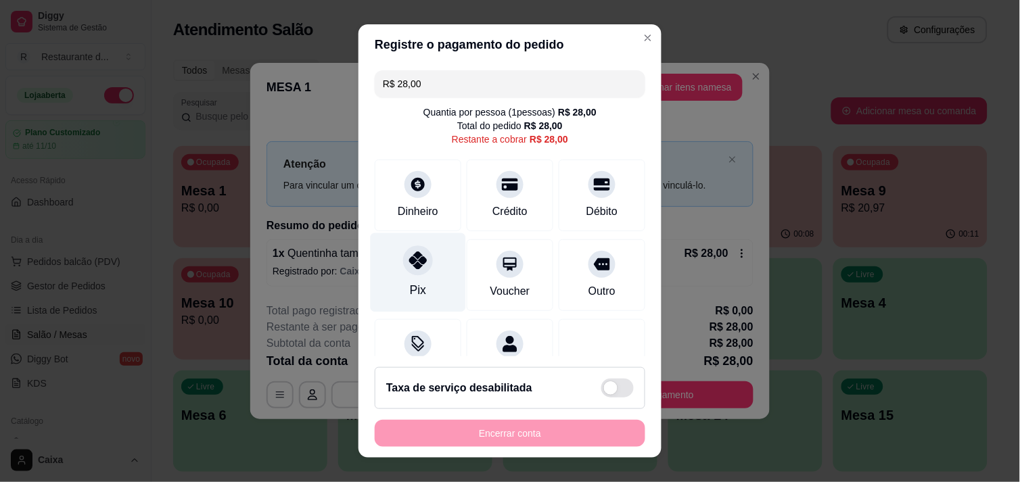
click at [426, 269] on div "Pix" at bounding box center [418, 272] width 95 height 79
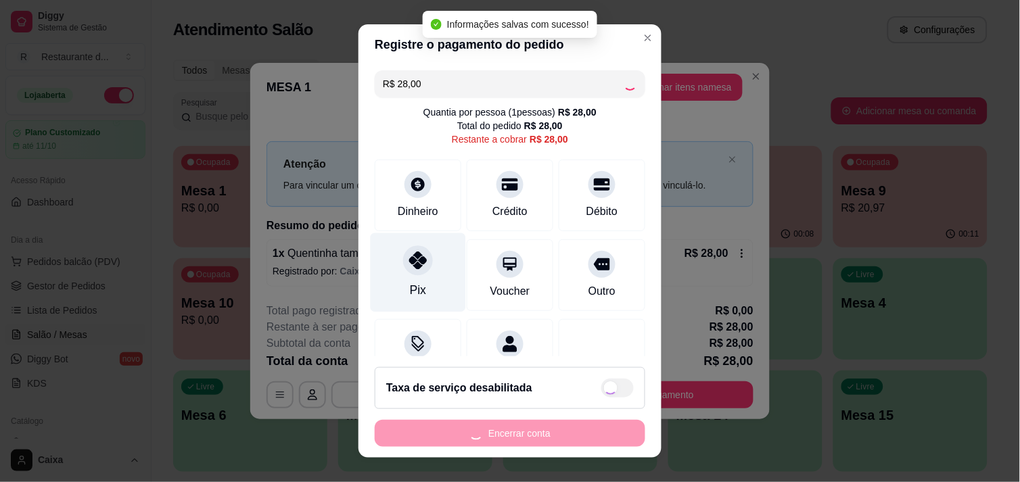
type input "R$ 0,00"
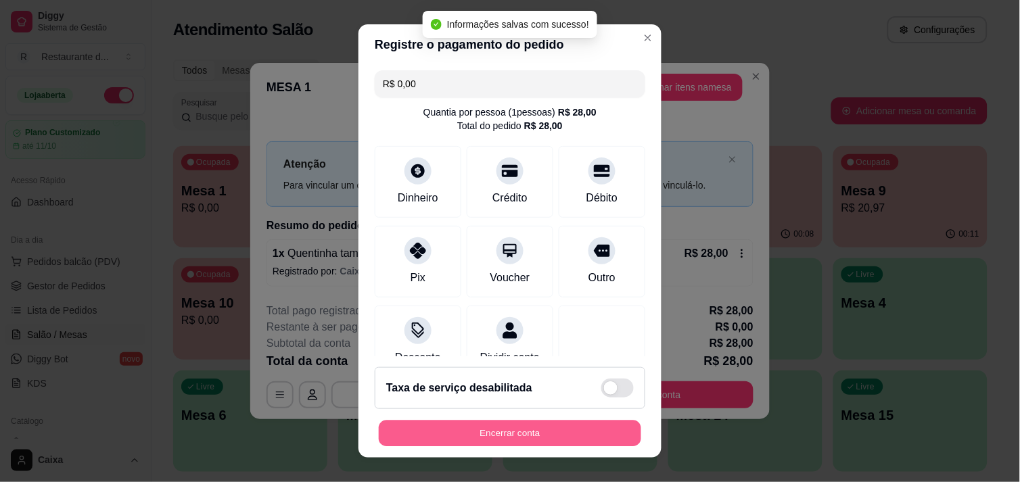
click at [522, 422] on button "Encerrar conta" at bounding box center [510, 434] width 263 height 26
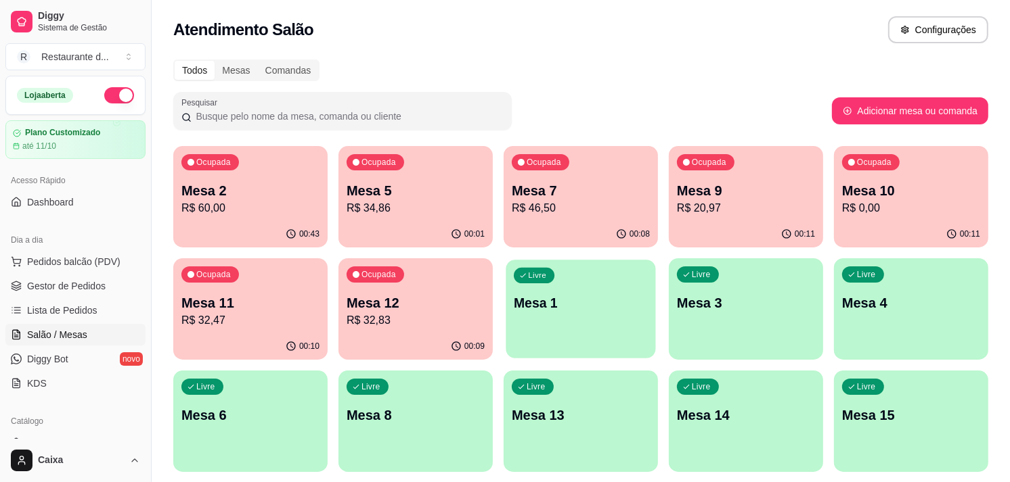
click at [566, 289] on div "Livre Mesa 1" at bounding box center [580, 301] width 150 height 83
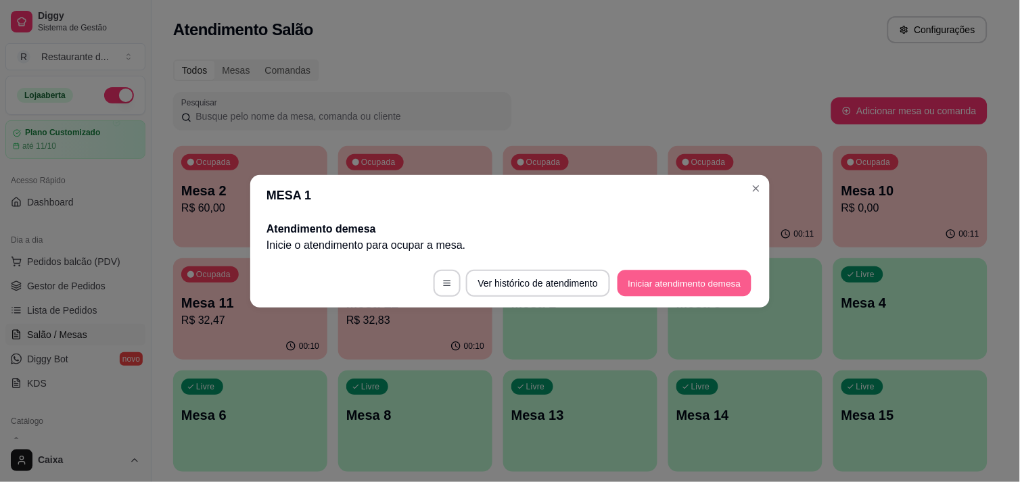
click at [650, 280] on button "Iniciar atendimento de mesa" at bounding box center [685, 283] width 134 height 26
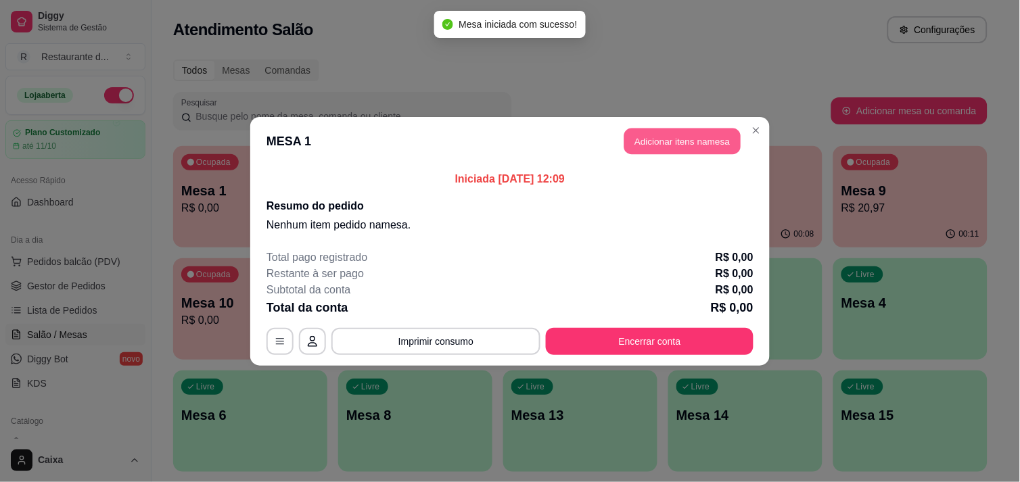
click at [646, 150] on button "Adicionar itens na mesa" at bounding box center [683, 141] width 116 height 26
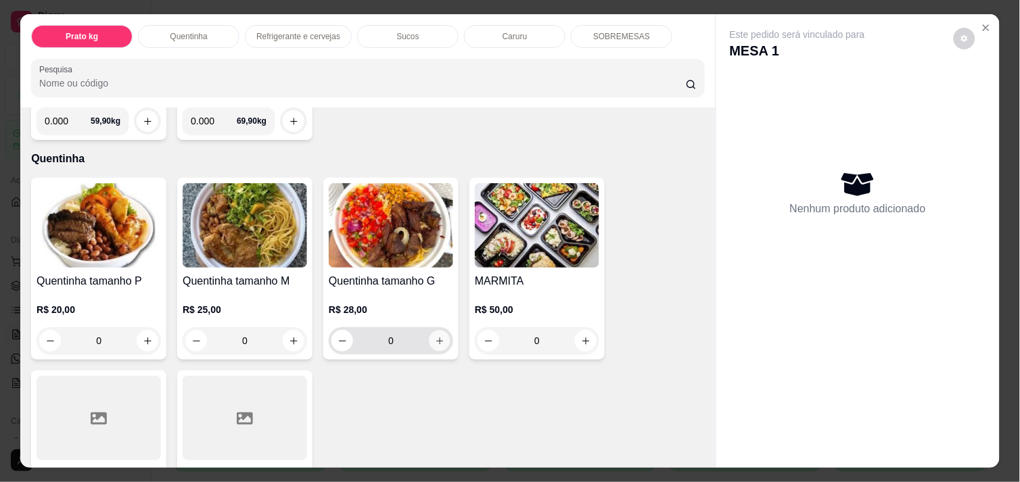
click at [442, 331] on button "increase-product-quantity" at bounding box center [440, 341] width 21 height 21
type input "1"
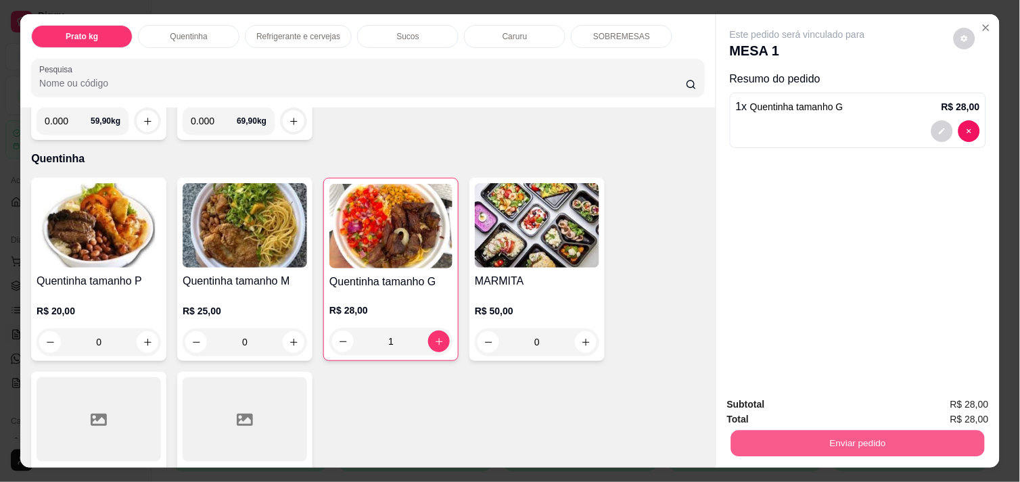
click at [836, 440] on button "Enviar pedido" at bounding box center [858, 443] width 254 height 26
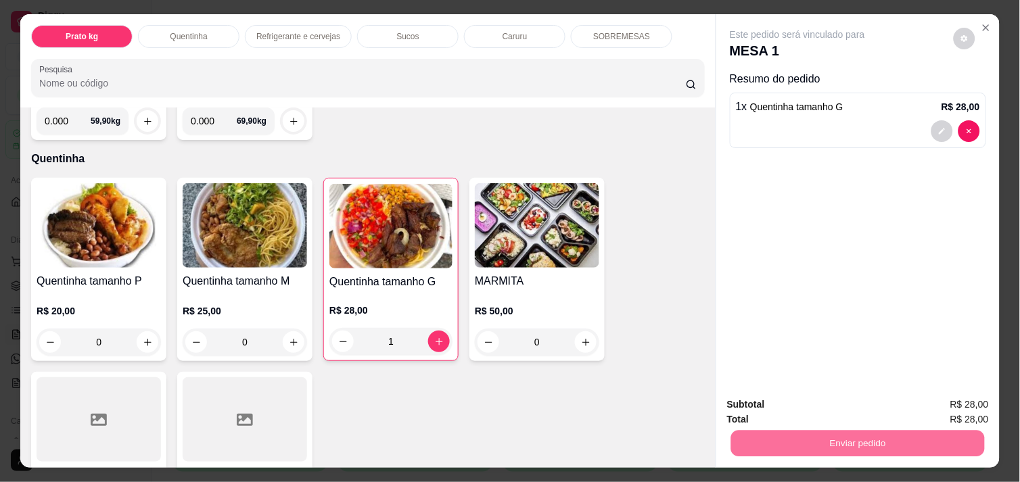
click at [946, 394] on button "Enviar pedido" at bounding box center [954, 404] width 74 height 25
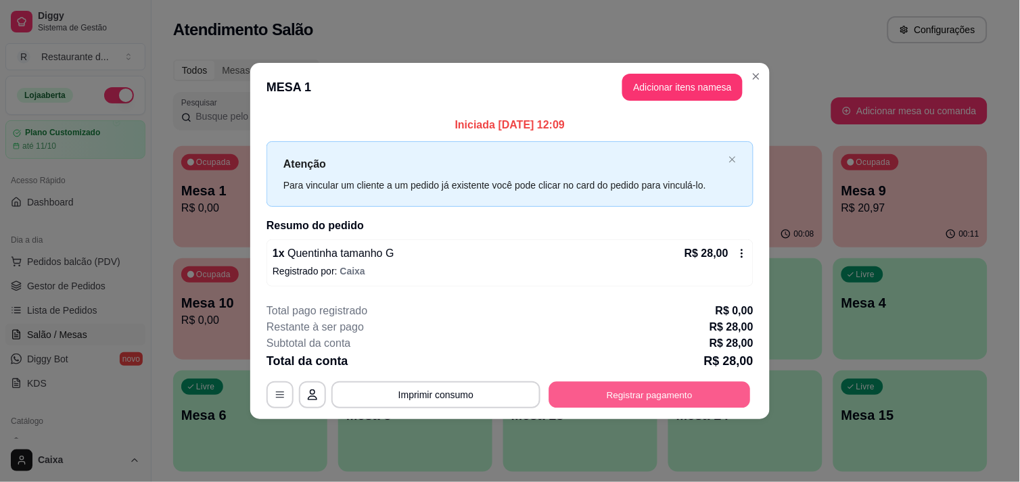
click at [627, 388] on button "Registrar pagamento" at bounding box center [650, 395] width 202 height 26
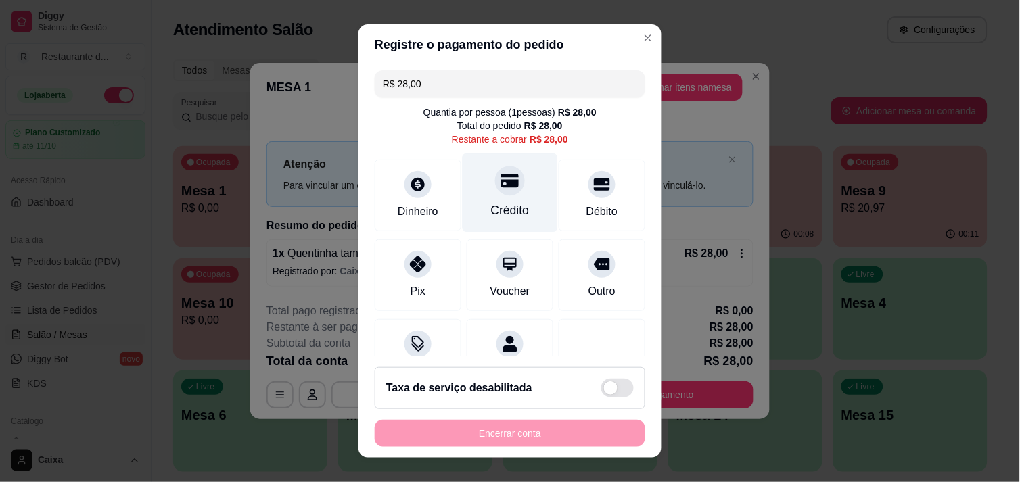
click at [513, 193] on div "Crédito" at bounding box center [510, 192] width 95 height 79
type input "R$ 0,00"
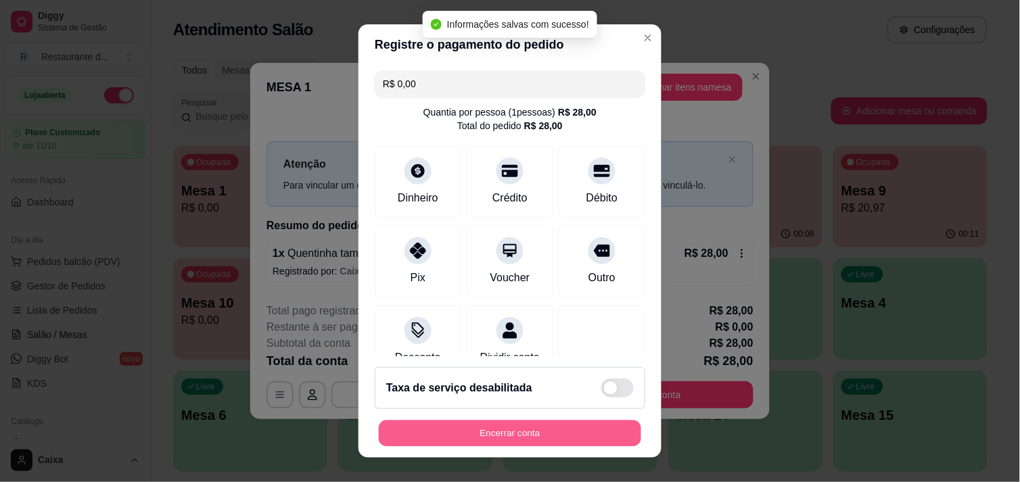
click at [525, 428] on button "Encerrar conta" at bounding box center [510, 434] width 263 height 26
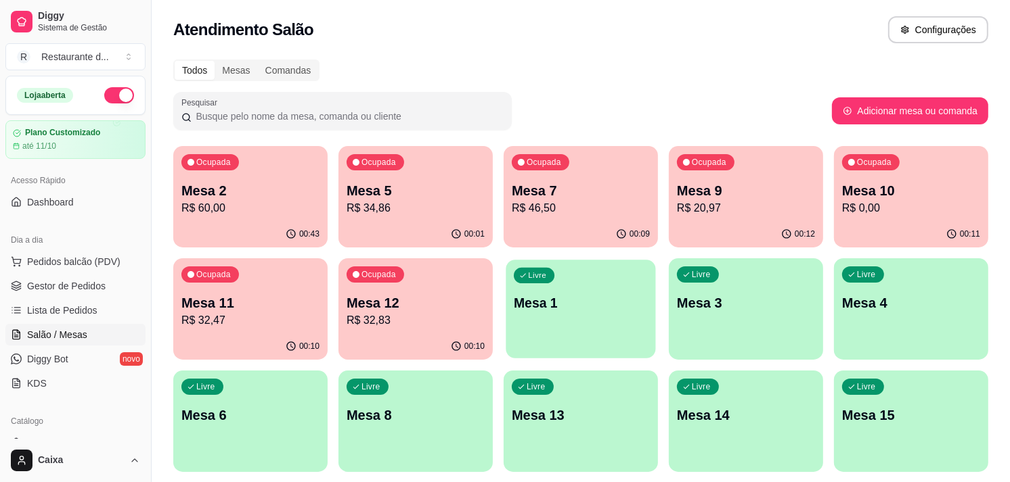
click at [556, 312] on p "Mesa 1" at bounding box center [581, 303] width 134 height 18
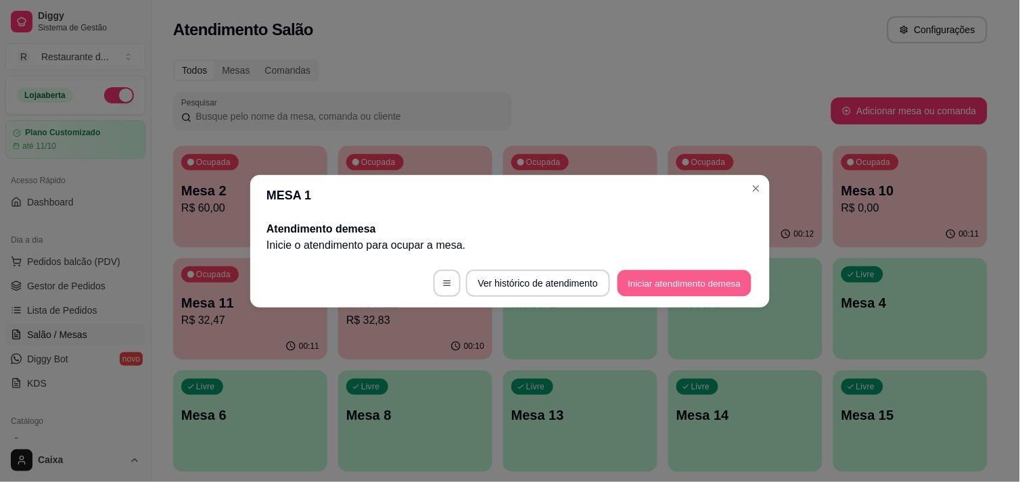
click at [672, 281] on button "Iniciar atendimento de mesa" at bounding box center [685, 283] width 134 height 26
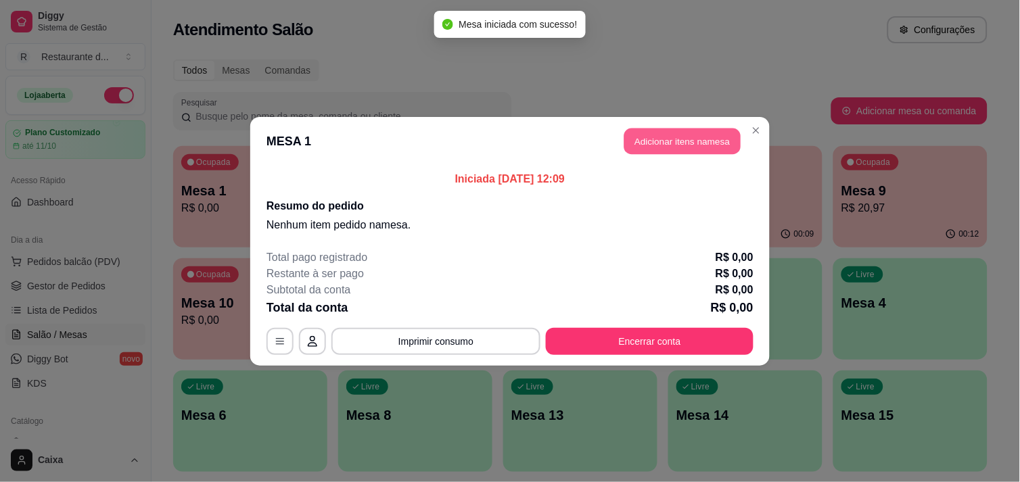
click at [686, 133] on button "Adicionar itens na mesa" at bounding box center [683, 141] width 116 height 26
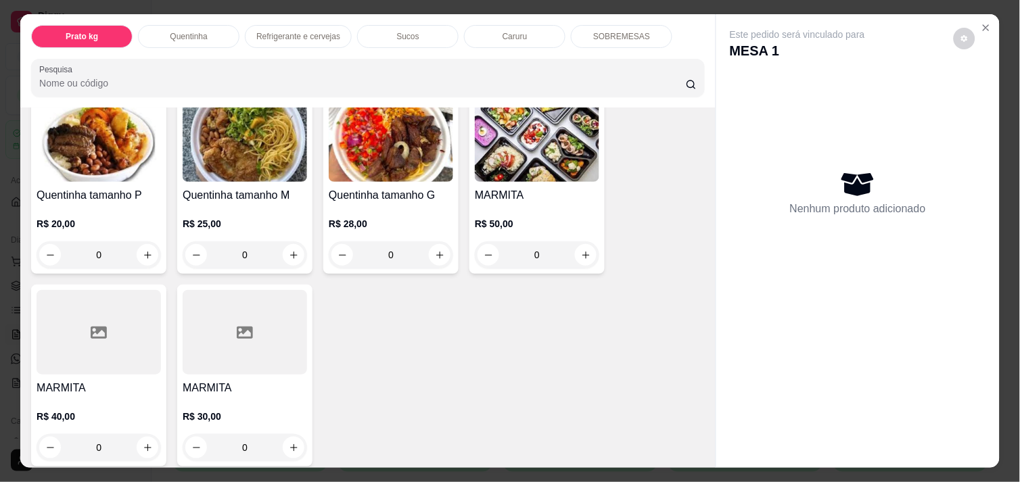
scroll to position [330, 0]
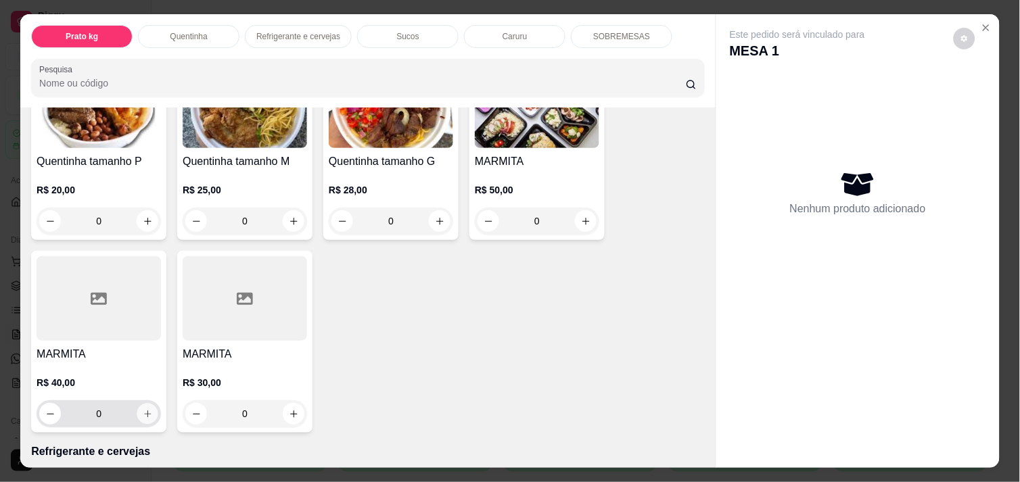
click at [149, 404] on button "increase-product-quantity" at bounding box center [147, 414] width 21 height 21
type input "1"
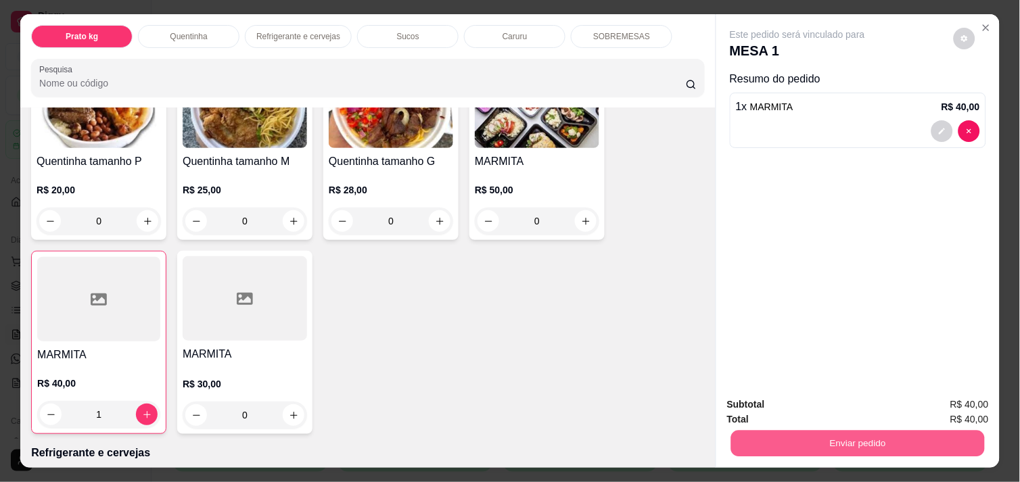
click at [855, 443] on button "Enviar pedido" at bounding box center [858, 443] width 254 height 26
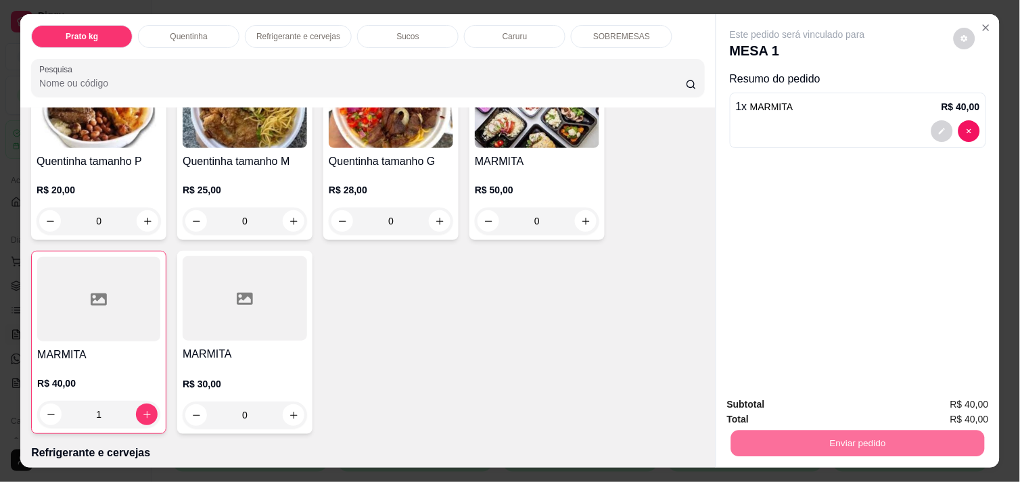
click at [941, 406] on button "Enviar pedido" at bounding box center [954, 404] width 74 height 25
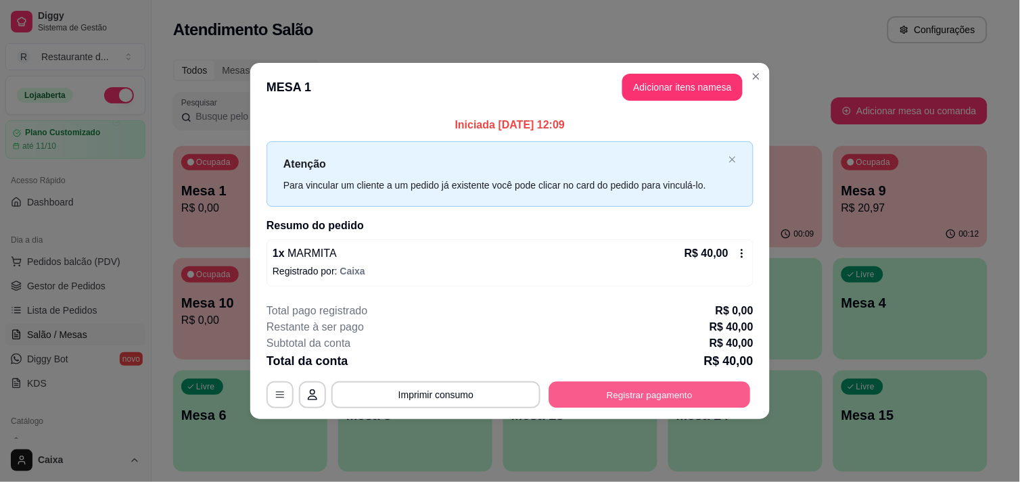
click at [673, 397] on button "Registrar pagamento" at bounding box center [650, 395] width 202 height 26
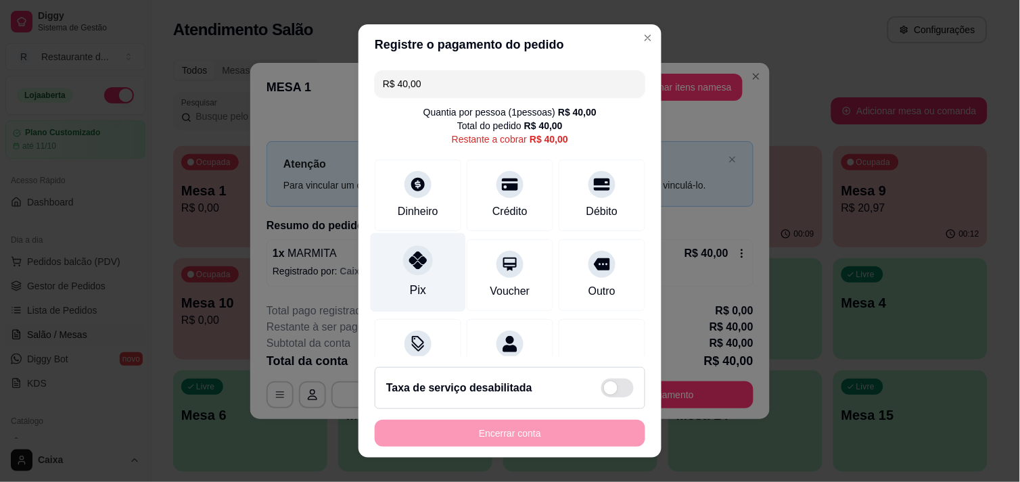
click at [416, 266] on icon at bounding box center [418, 261] width 18 height 18
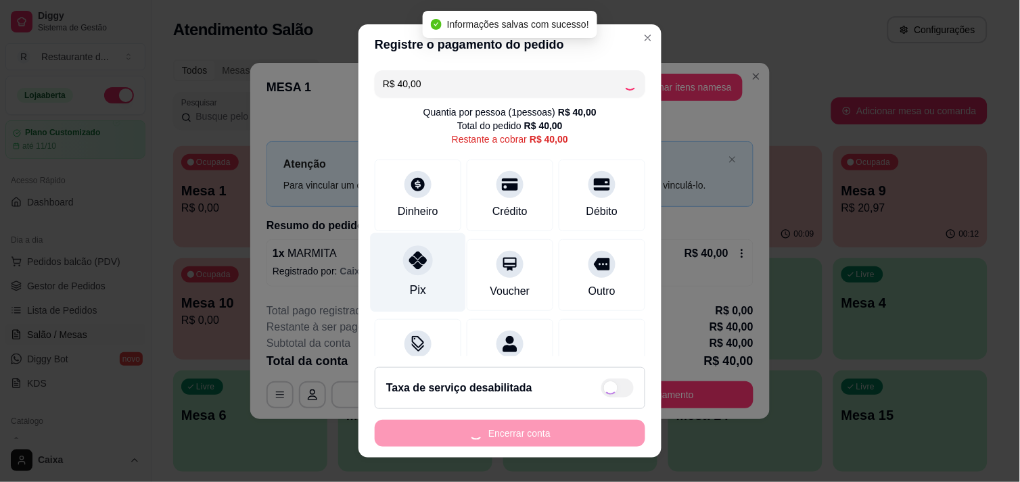
type input "R$ 0,00"
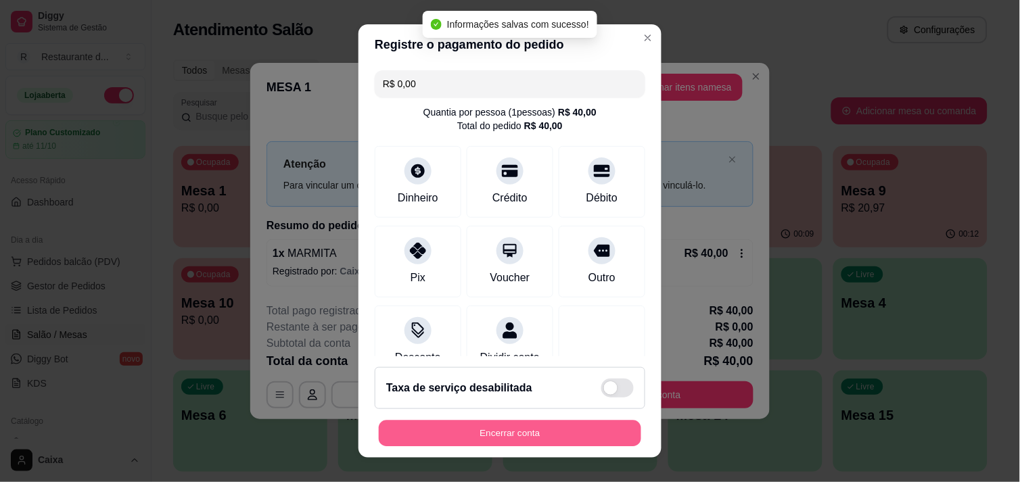
click at [517, 422] on button "Encerrar conta" at bounding box center [510, 434] width 263 height 26
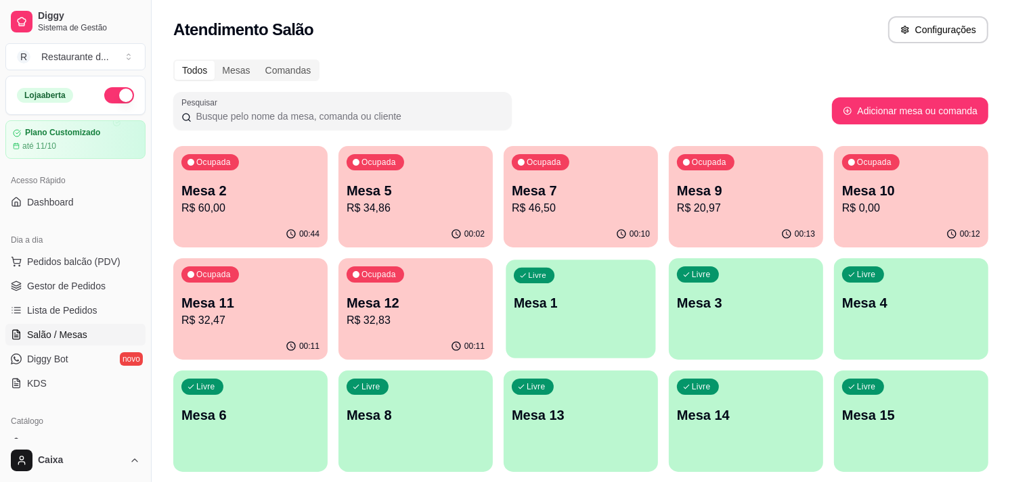
click at [596, 321] on div "Livre Mesa 1" at bounding box center [580, 301] width 150 height 83
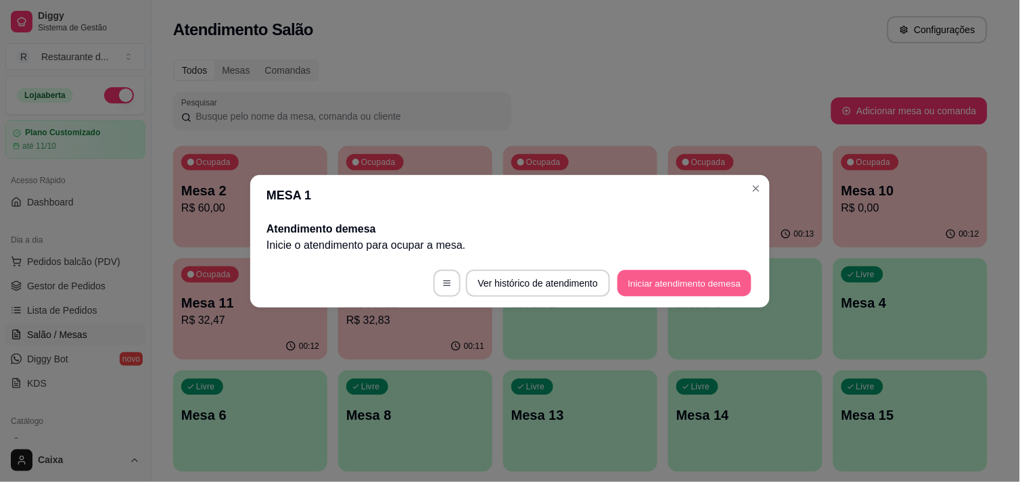
click at [701, 288] on button "Iniciar atendimento de mesa" at bounding box center [685, 283] width 134 height 26
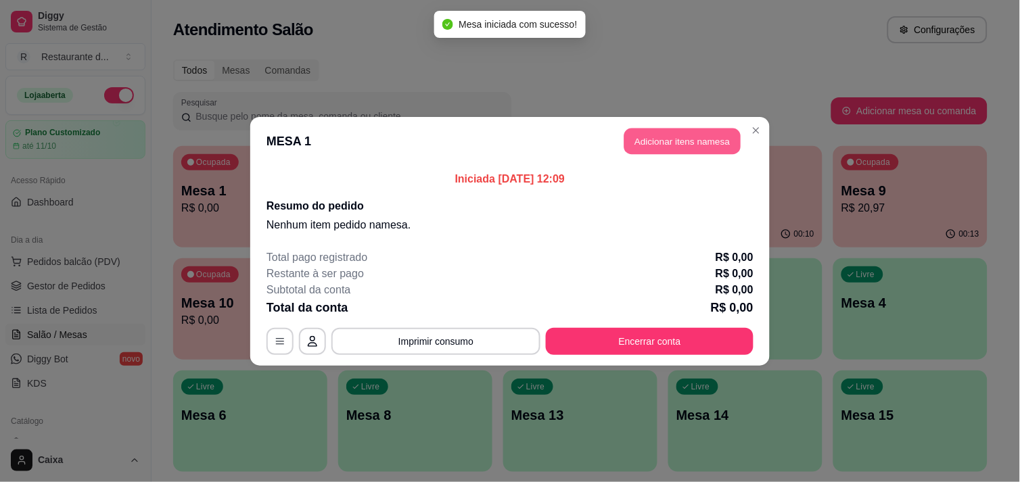
click at [694, 140] on button "Adicionar itens na mesa" at bounding box center [683, 141] width 116 height 26
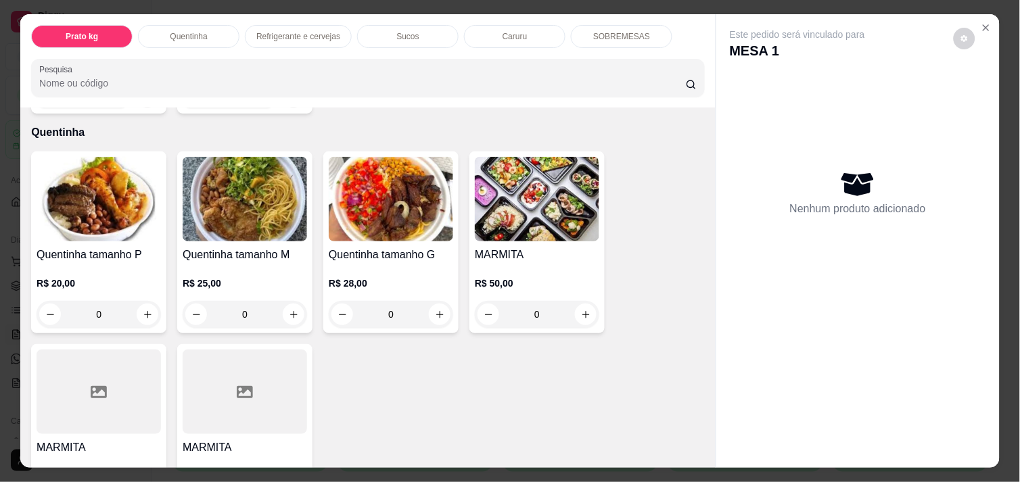
scroll to position [240, 0]
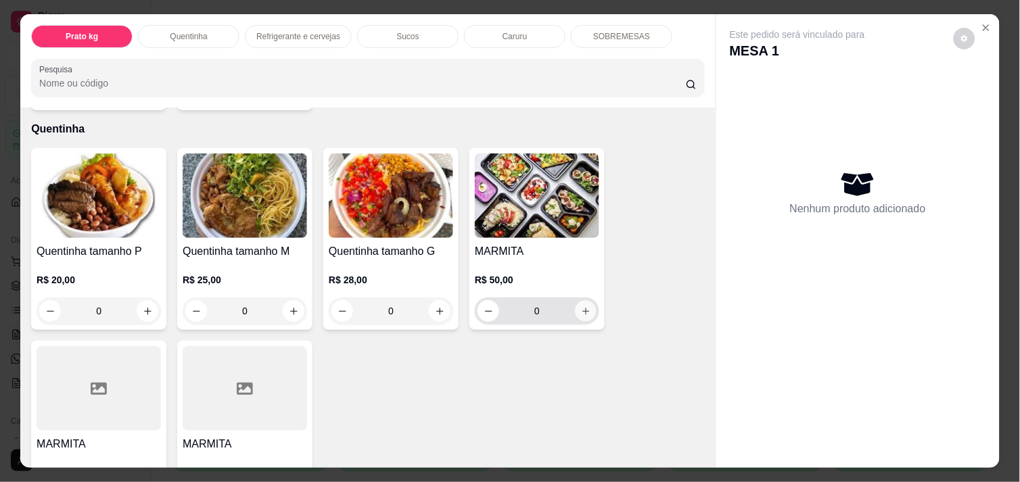
click at [585, 307] on icon "increase-product-quantity" at bounding box center [586, 312] width 10 height 10
type input "1"
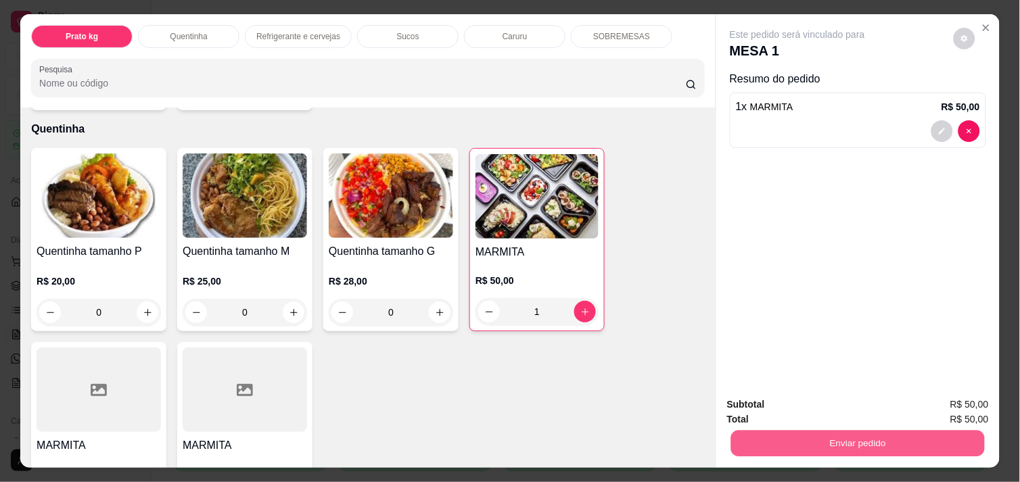
click at [837, 430] on button "Enviar pedido" at bounding box center [858, 443] width 254 height 26
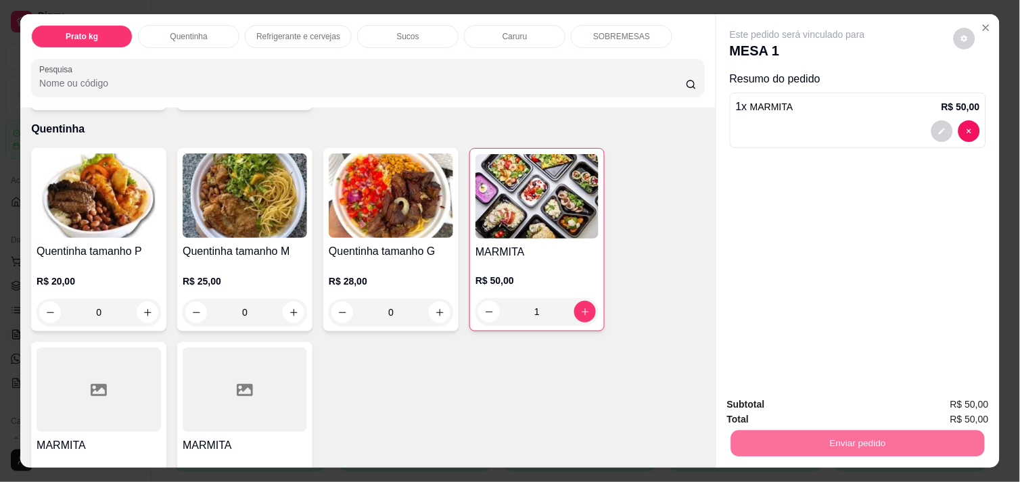
click at [937, 407] on button "Enviar pedido" at bounding box center [954, 404] width 74 height 25
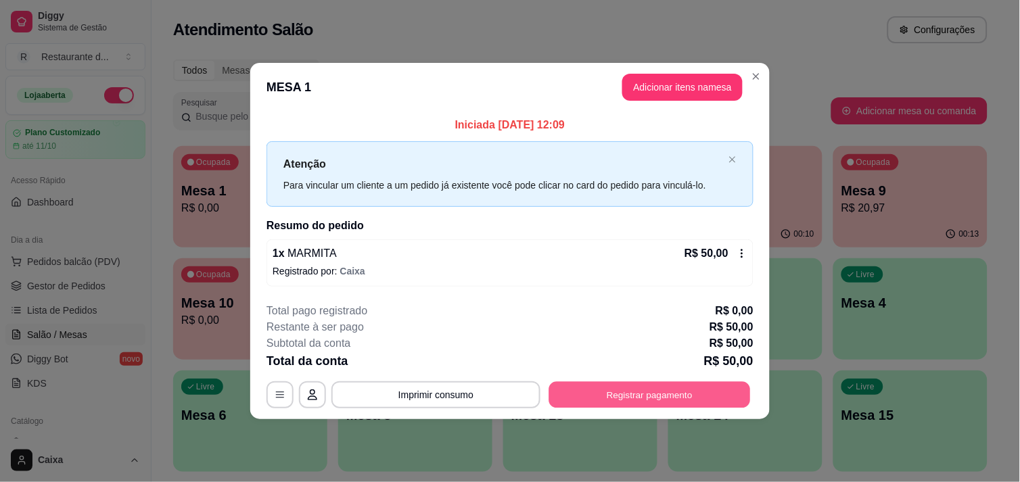
click at [672, 384] on button "Registrar pagamento" at bounding box center [650, 395] width 202 height 26
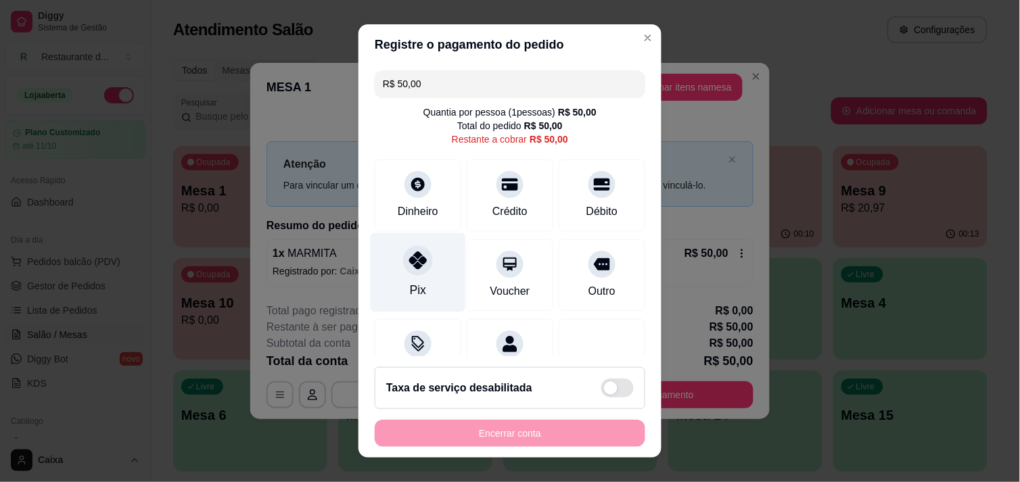
click at [426, 274] on div "Pix" at bounding box center [418, 272] width 95 height 79
type input "R$ 0,00"
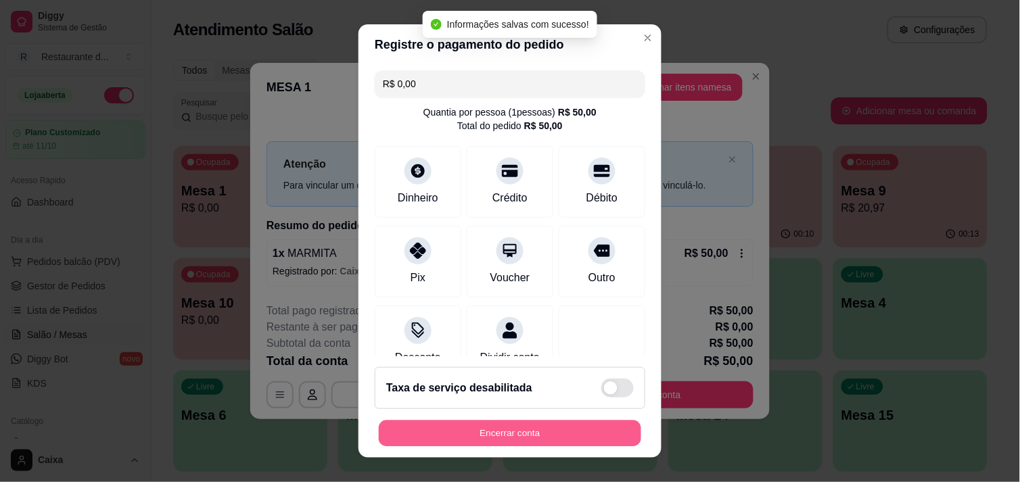
click at [505, 427] on button "Encerrar conta" at bounding box center [510, 434] width 263 height 26
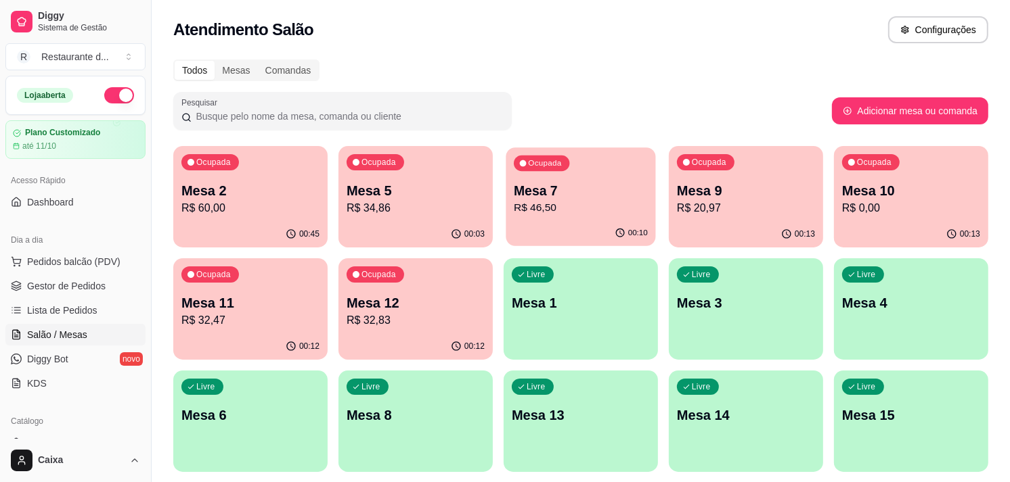
click at [566, 183] on p "Mesa 7" at bounding box center [581, 191] width 134 height 18
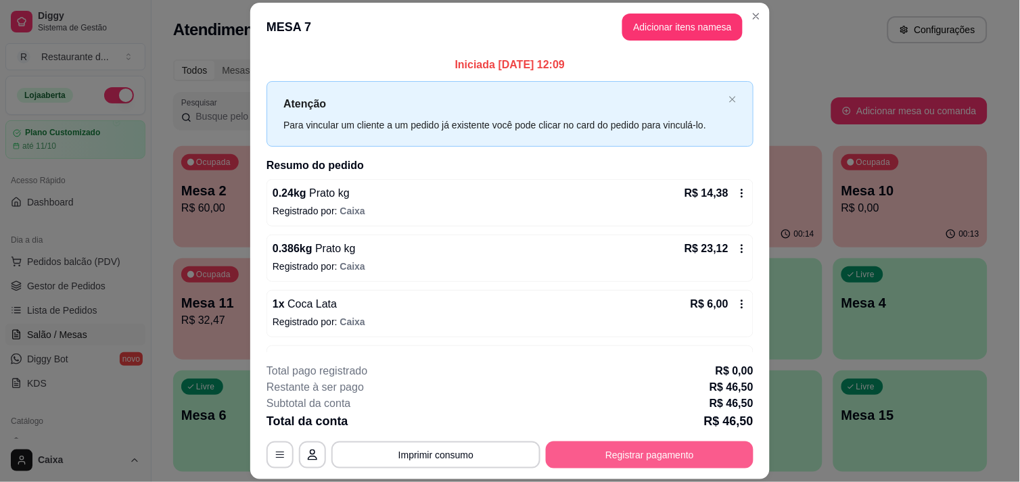
click at [641, 459] on button "Registrar pagamento" at bounding box center [650, 455] width 208 height 27
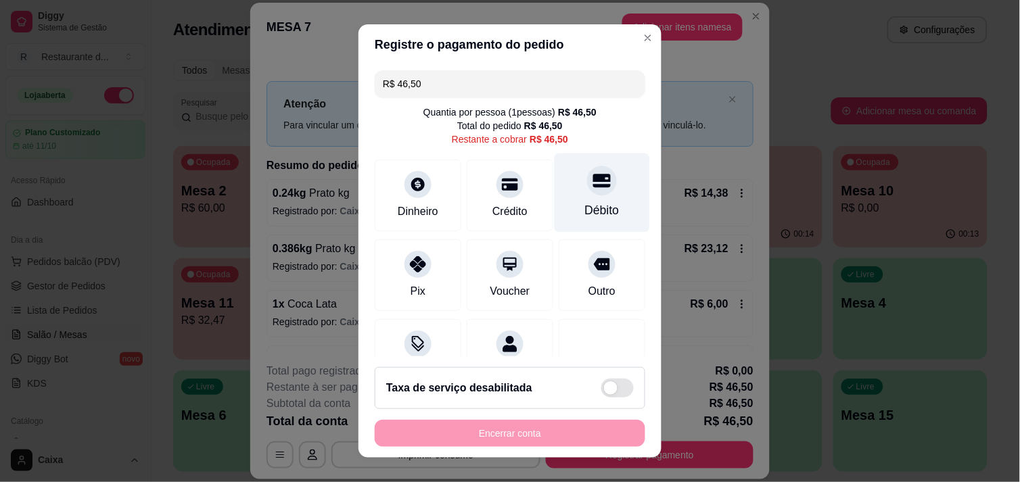
click at [591, 200] on div "Débito" at bounding box center [602, 192] width 95 height 79
type input "R$ 0,00"
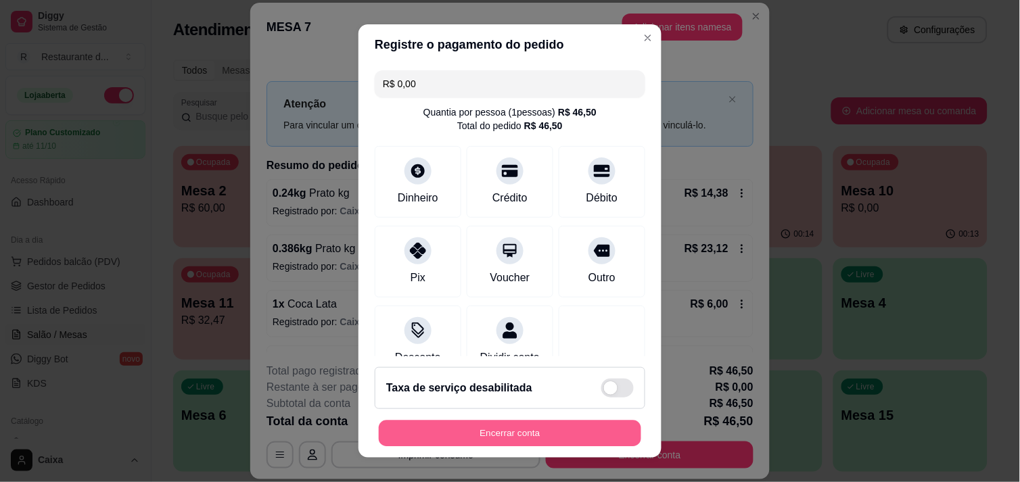
click at [553, 435] on button "Encerrar conta" at bounding box center [510, 434] width 263 height 26
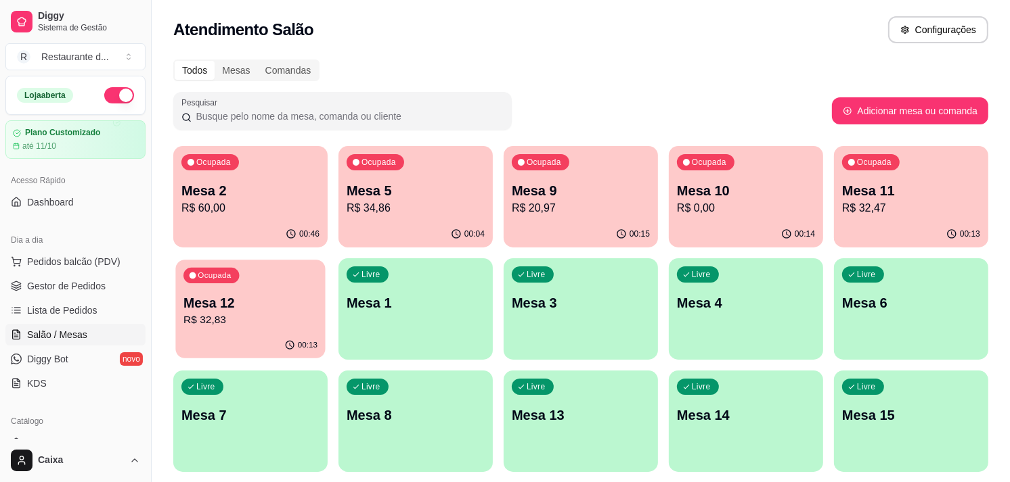
click at [205, 319] on p "R$ 32,83" at bounding box center [250, 321] width 134 height 16
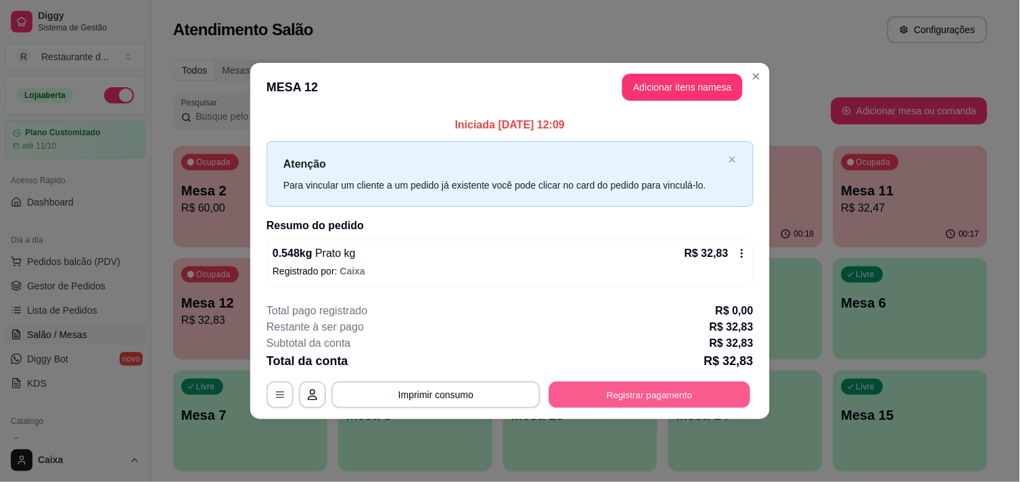
click at [606, 401] on button "Registrar pagamento" at bounding box center [650, 395] width 202 height 26
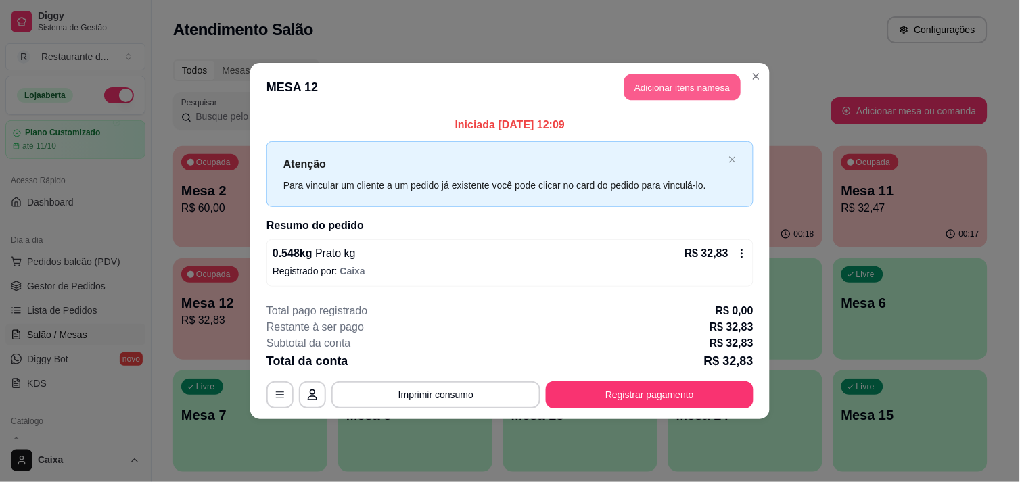
click at [661, 84] on button "Adicionar itens na mesa" at bounding box center [683, 87] width 116 height 26
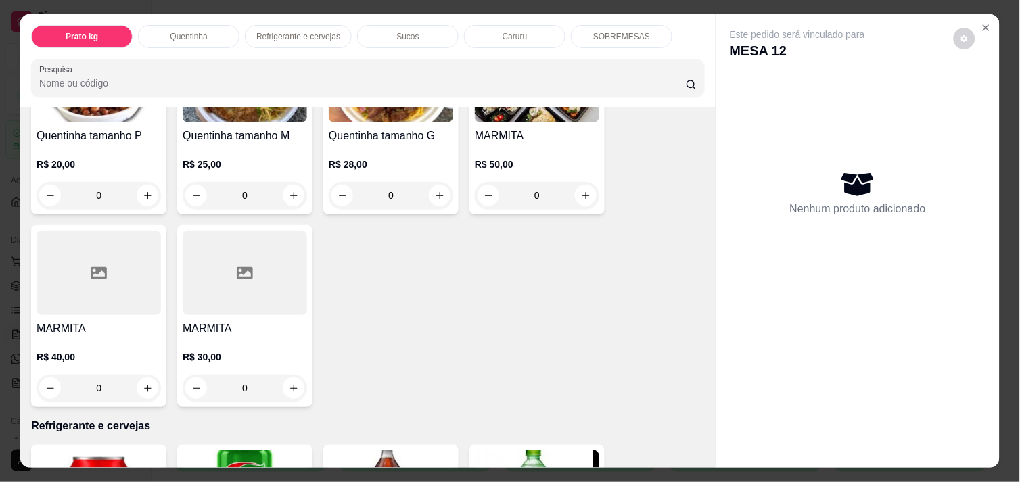
scroll to position [361, 0]
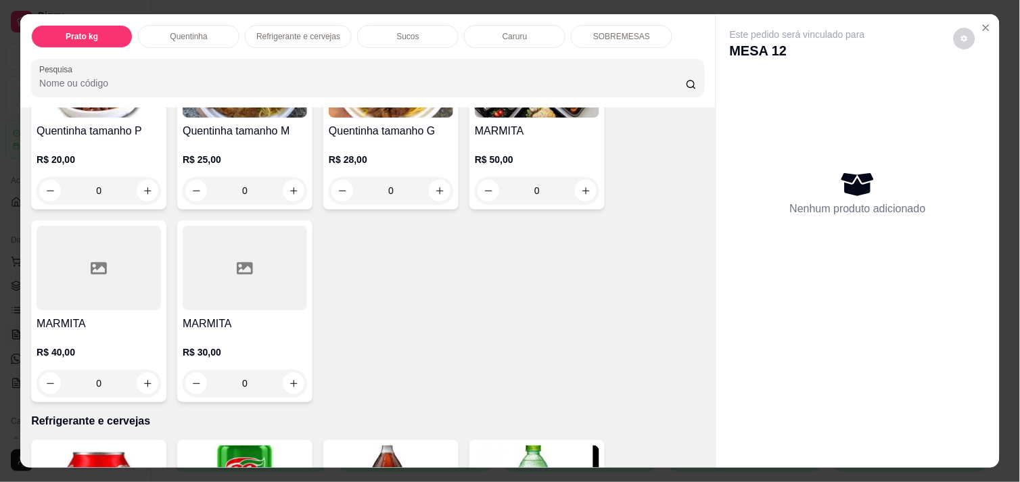
click at [698, 459] on div "Item avulso Prato kg Prato kg 0.000 59,90 kg ACAI E SORVETES 0.000 69,90 kg Que…" at bounding box center [368, 288] width 696 height 360
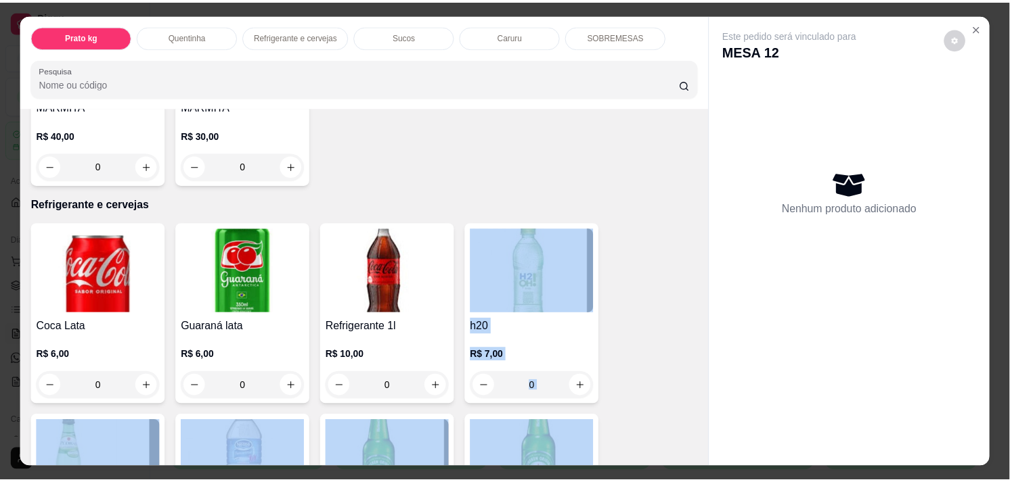
scroll to position [650, 0]
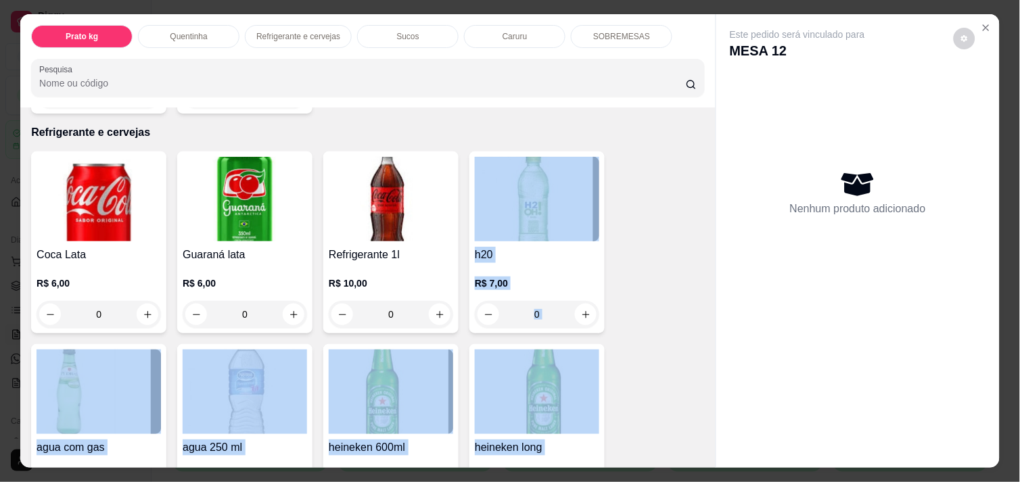
click at [702, 457] on div "Item avulso Prato kg Prato kg 0.000 59,90 kg ACAI E SORVETES 0.000 69,90 kg Que…" at bounding box center [368, 288] width 696 height 360
click at [583, 305] on button "increase-product-quantity" at bounding box center [586, 315] width 21 height 21
type input "1"
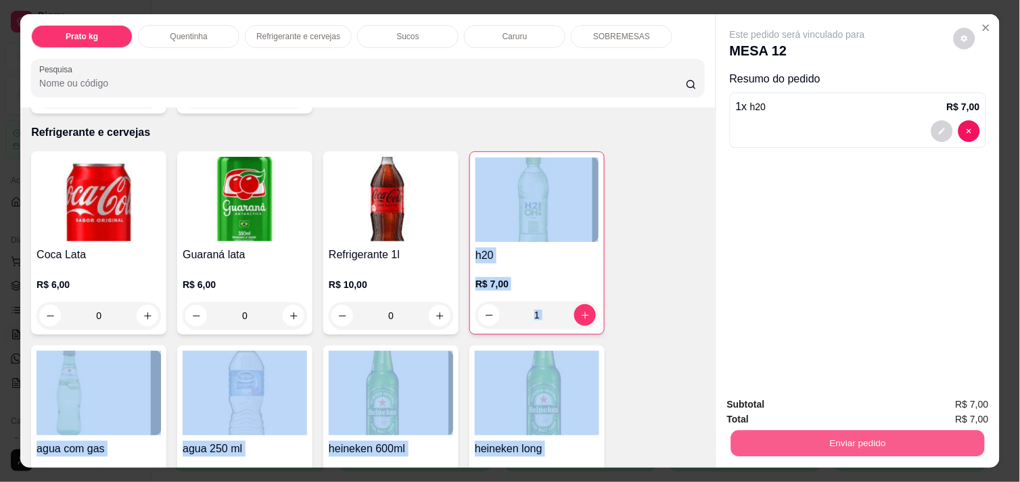
click at [836, 435] on button "Enviar pedido" at bounding box center [858, 443] width 254 height 26
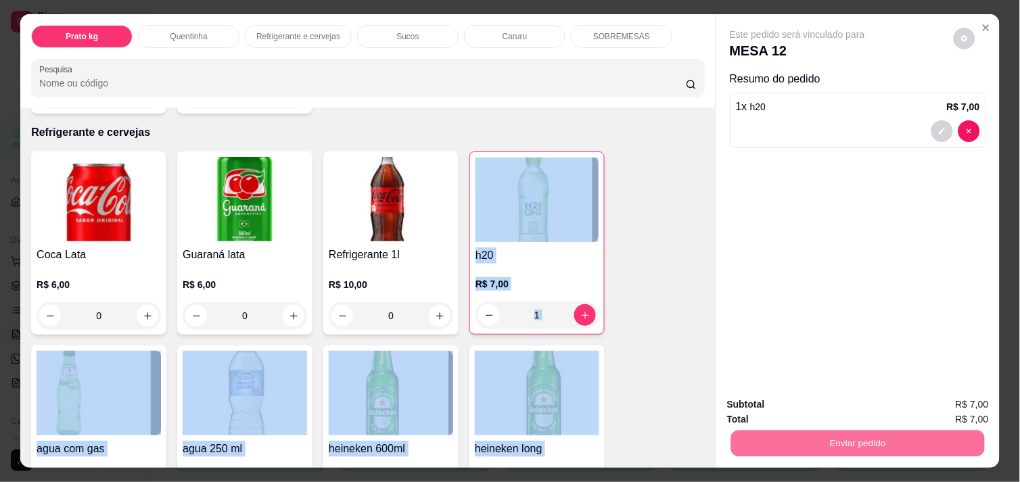
click at [934, 395] on button "Enviar pedido" at bounding box center [954, 404] width 74 height 25
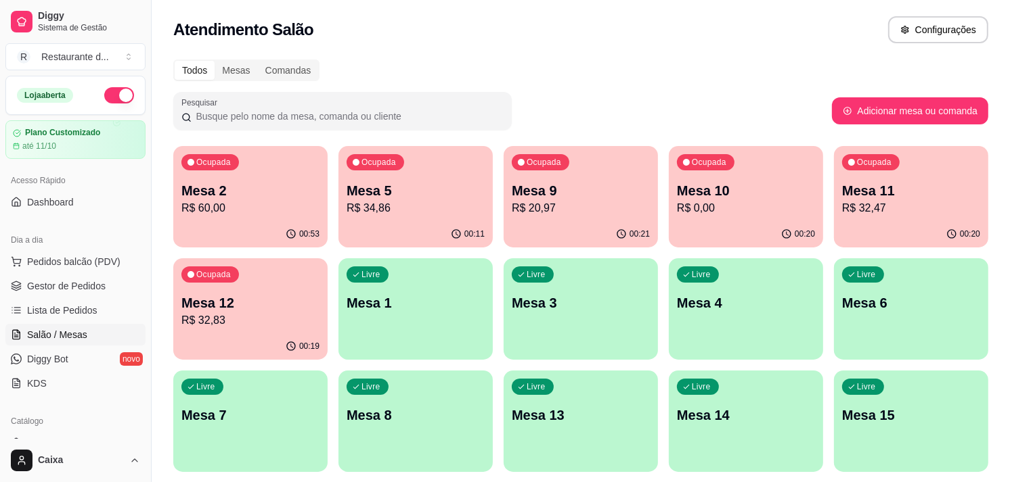
click at [600, 92] on div "Pesquisar" at bounding box center [502, 111] width 658 height 38
click at [150, 215] on button "Toggle Sidebar" at bounding box center [150, 241] width 11 height 482
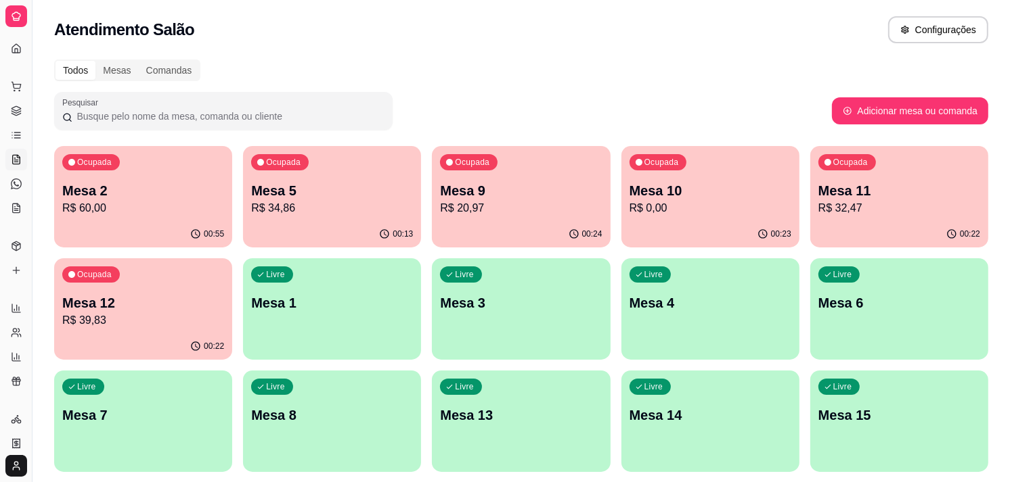
drag, startPoint x: 35, startPoint y: 29, endPoint x: 117, endPoint y: 37, distance: 82.9
drag, startPoint x: 30, startPoint y: 55, endPoint x: 152, endPoint y: 66, distance: 123.0
drag, startPoint x: 30, startPoint y: 278, endPoint x: 108, endPoint y: 268, distance: 78.5
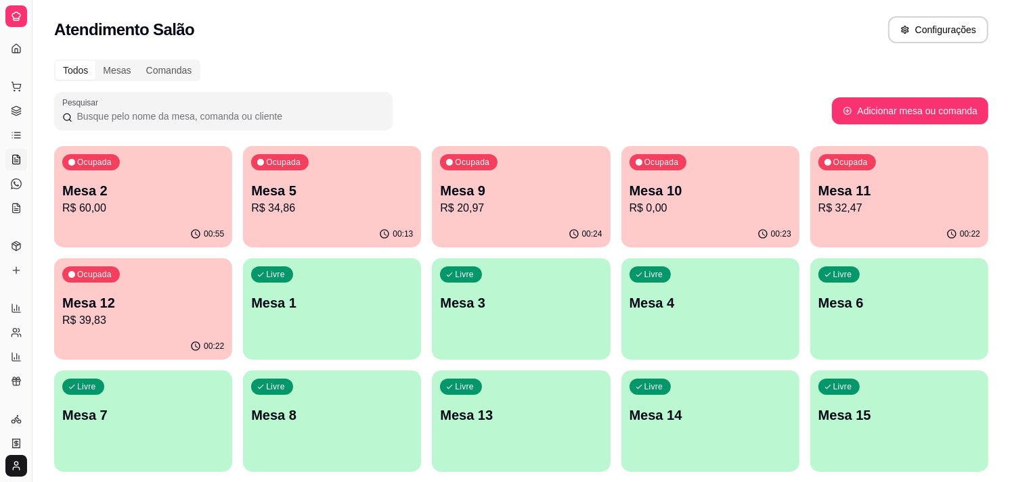
click at [16, 14] on icon at bounding box center [16, 16] width 11 height 11
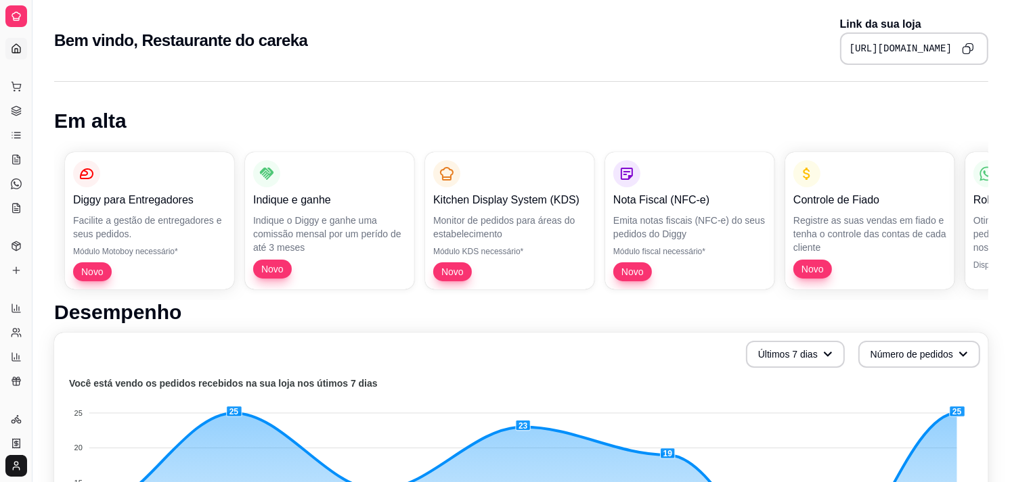
drag, startPoint x: 28, startPoint y: 36, endPoint x: 116, endPoint y: 32, distance: 88.7
drag, startPoint x: 32, startPoint y: 5, endPoint x: 129, endPoint y: 24, distance: 99.3
click at [18, 117] on link "Gestor de Pedidos" at bounding box center [16, 111] width 22 height 22
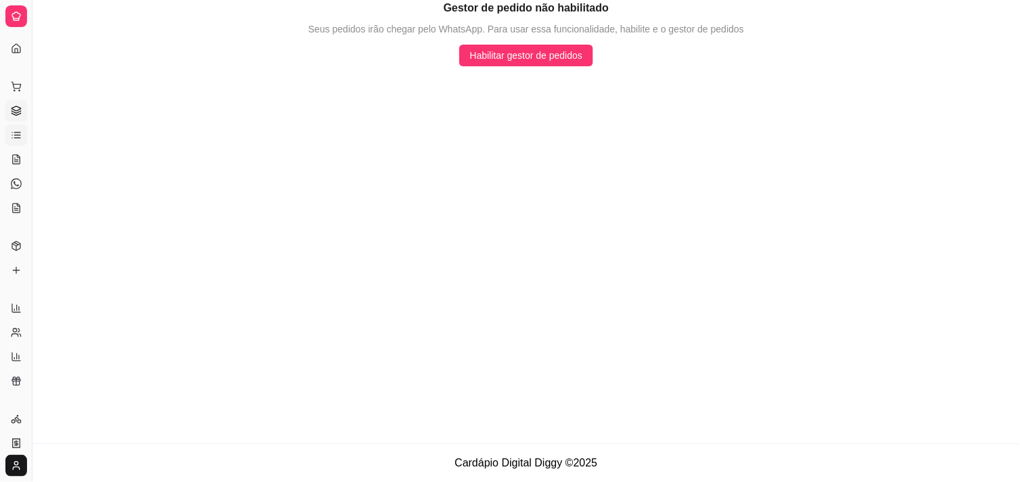
click at [19, 139] on icon at bounding box center [16, 135] width 11 height 11
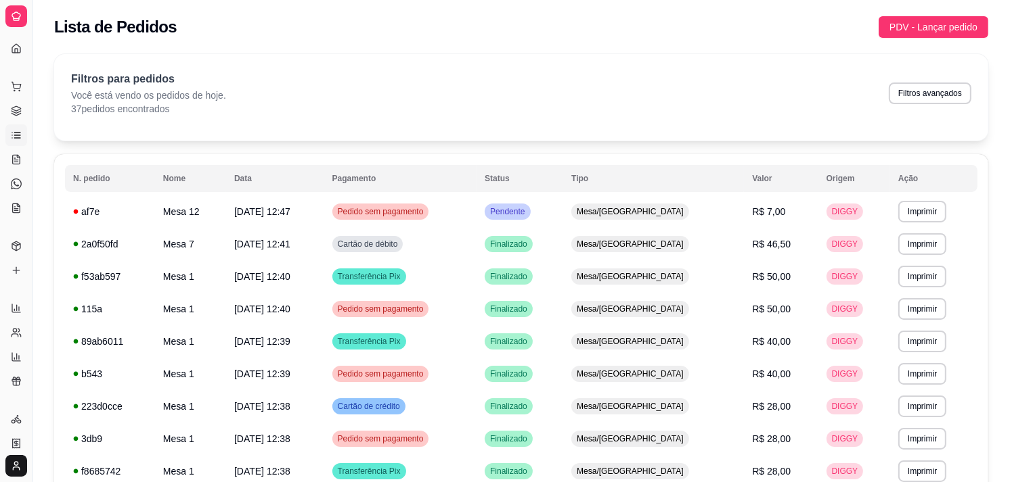
click at [11, 171] on ul "Pedidos balcão (PDV) Gestor de Pedidos Lista de Pedidos Salão / Mesas Diggy Bot…" at bounding box center [15, 147] width 21 height 143
click at [16, 150] on link "Salão / Mesas" at bounding box center [16, 160] width 22 height 22
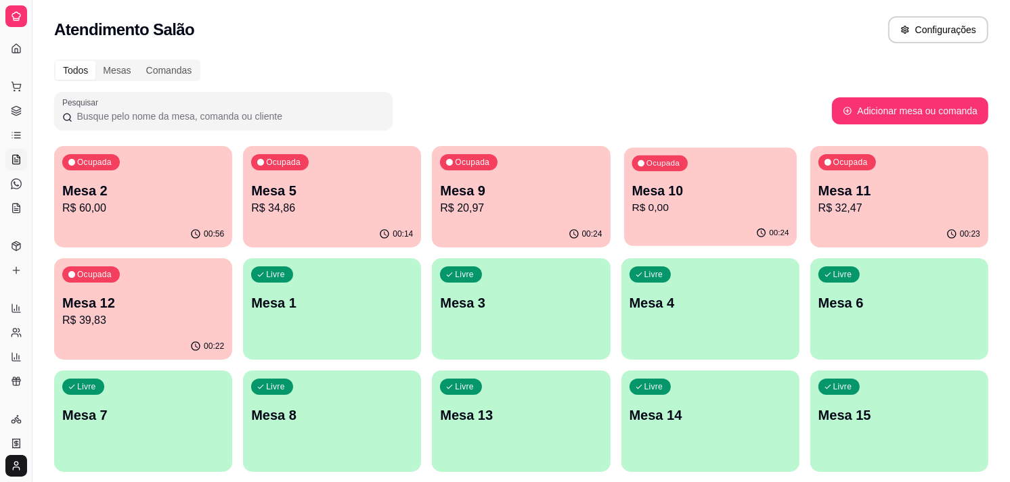
click at [702, 208] on p "R$ 0,00" at bounding box center [709, 208] width 157 height 16
click at [573, 210] on p "R$ 20,97" at bounding box center [521, 208] width 157 height 16
click at [528, 203] on p "R$ 20,97" at bounding box center [521, 208] width 157 height 16
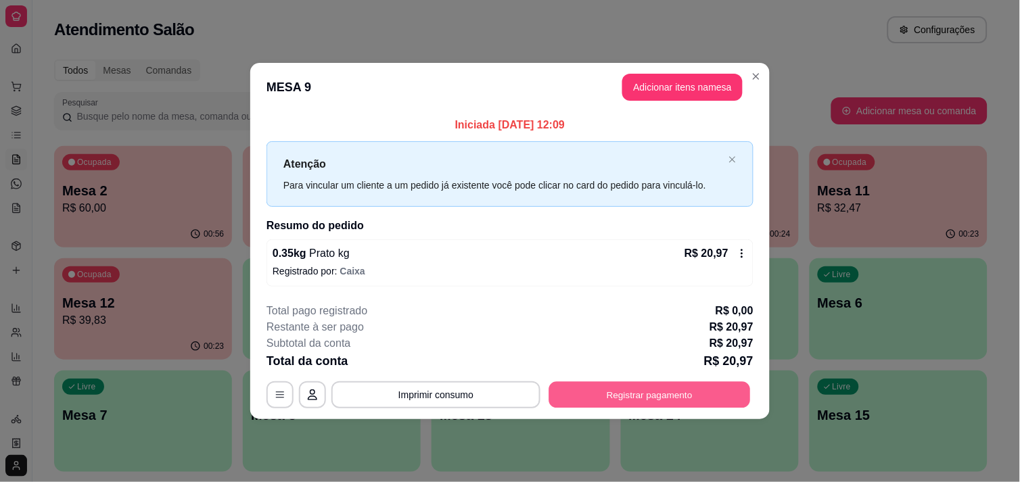
click at [675, 384] on button "Registrar pagamento" at bounding box center [650, 395] width 202 height 26
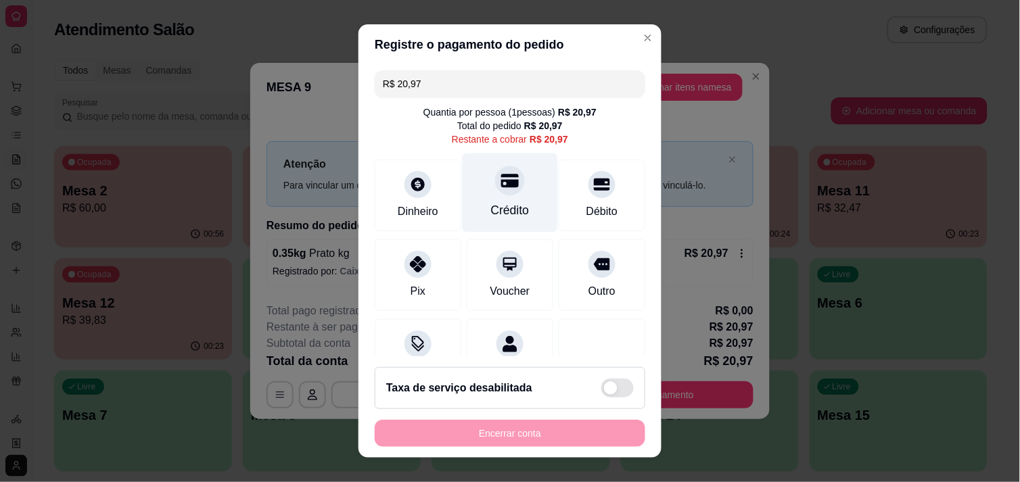
click at [508, 225] on div "Crédito" at bounding box center [510, 192] width 95 height 79
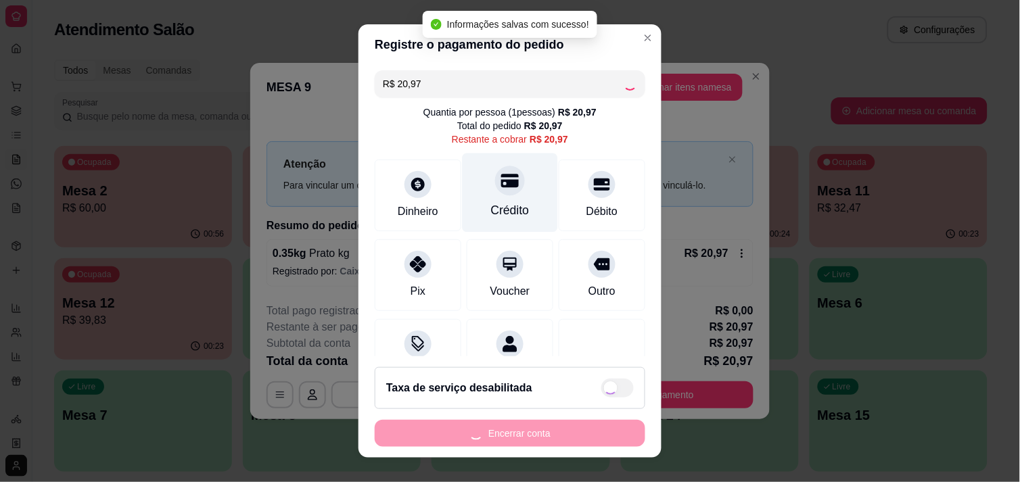
click at [508, 225] on div "R$ 20,97 Quantia por pessoa ( 1 pessoas) R$ 20,97 Total do pedido R$ 20,97 Rest…" at bounding box center [510, 211] width 303 height 292
type input "R$ 0,00"
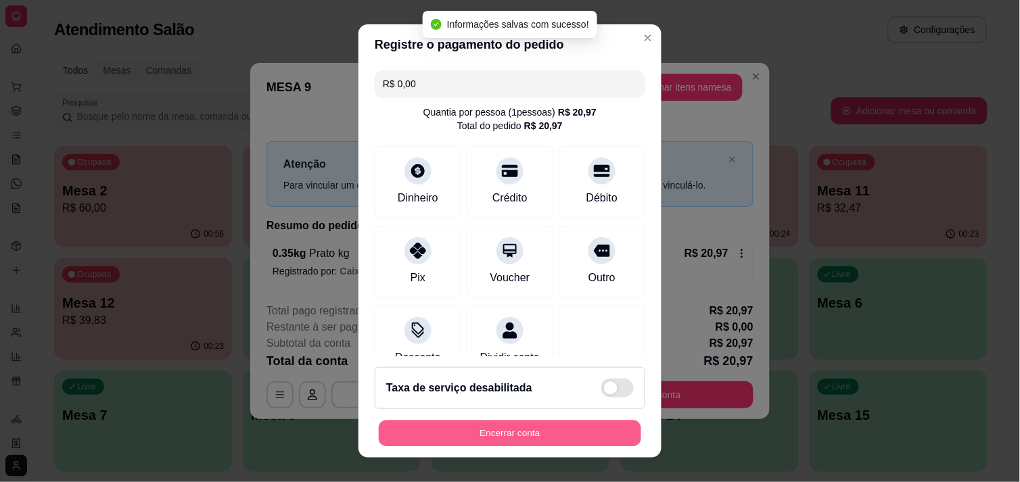
click at [600, 438] on button "Encerrar conta" at bounding box center [510, 434] width 263 height 26
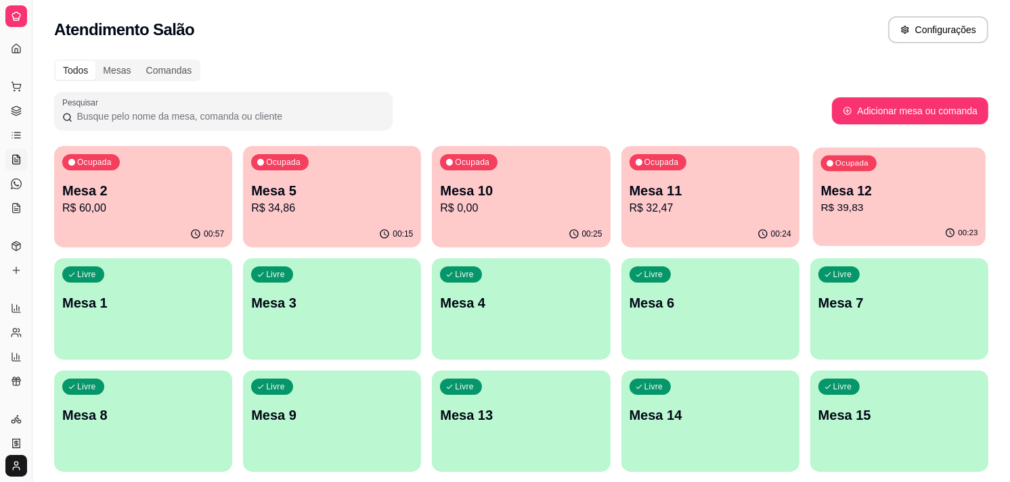
click at [894, 210] on p "R$ 39,83" at bounding box center [898, 208] width 157 height 16
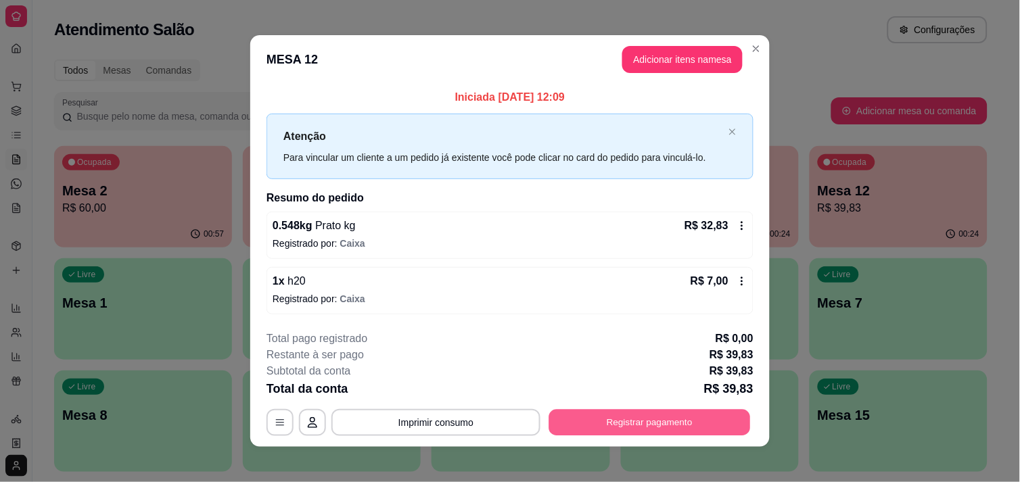
click at [612, 418] on button "Registrar pagamento" at bounding box center [650, 423] width 202 height 26
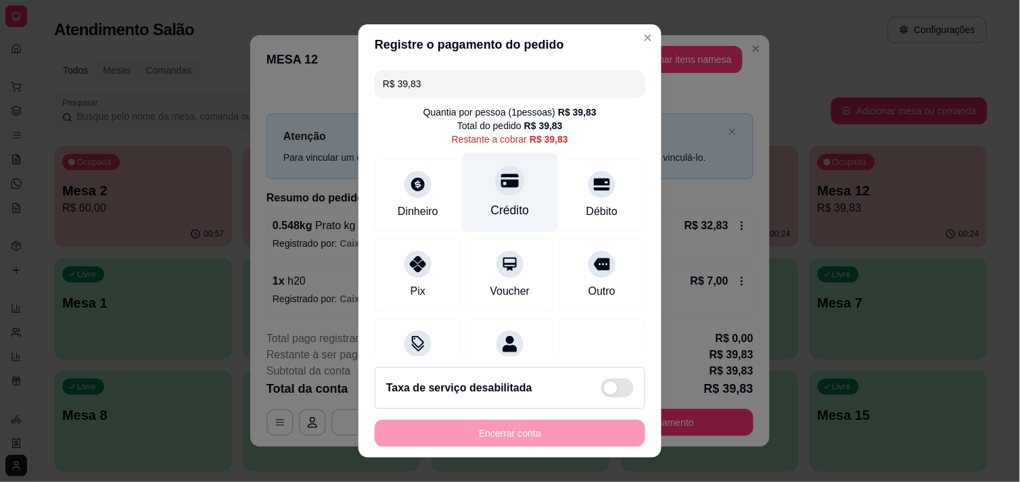
click at [491, 202] on div "Crédito" at bounding box center [510, 211] width 39 height 18
type input "R$ 0,00"
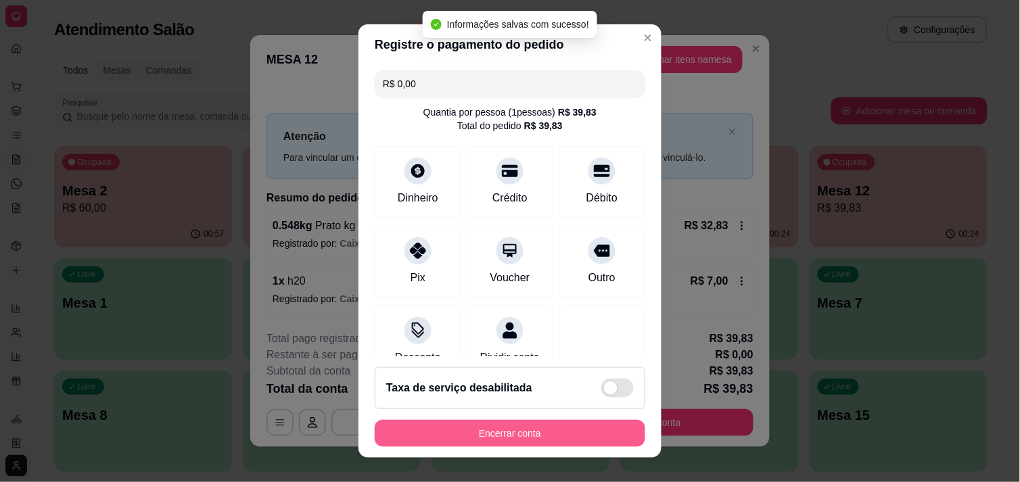
click at [518, 424] on button "Encerrar conta" at bounding box center [510, 433] width 271 height 27
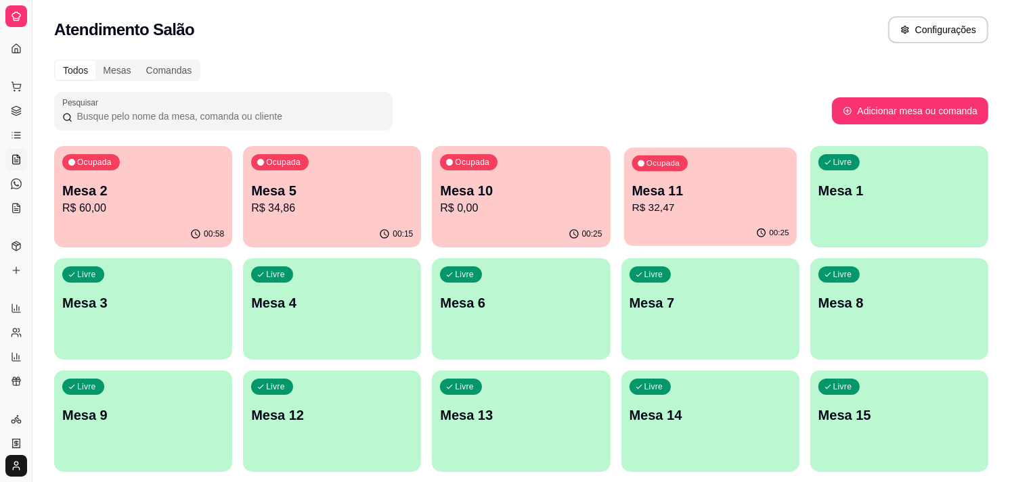
click at [679, 198] on p "Mesa 11" at bounding box center [709, 191] width 157 height 18
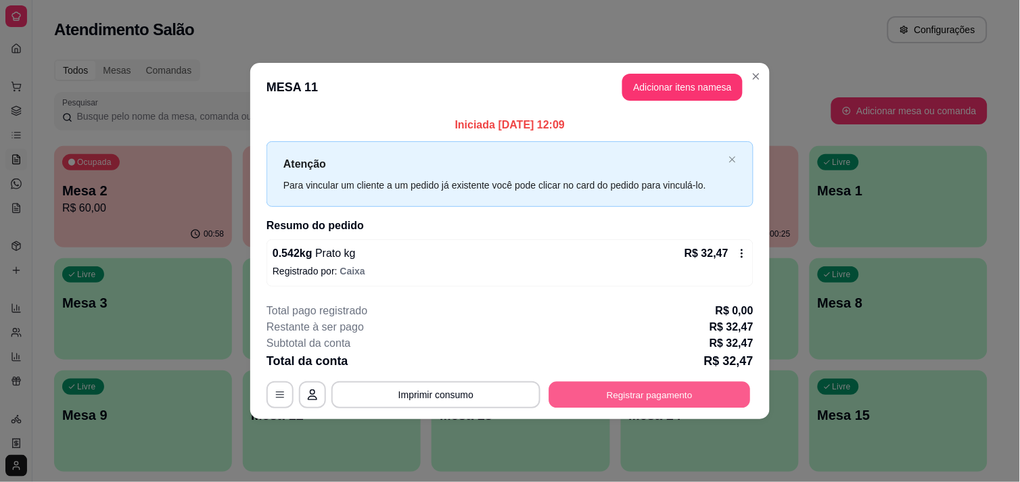
click at [679, 390] on button "Registrar pagamento" at bounding box center [650, 395] width 202 height 26
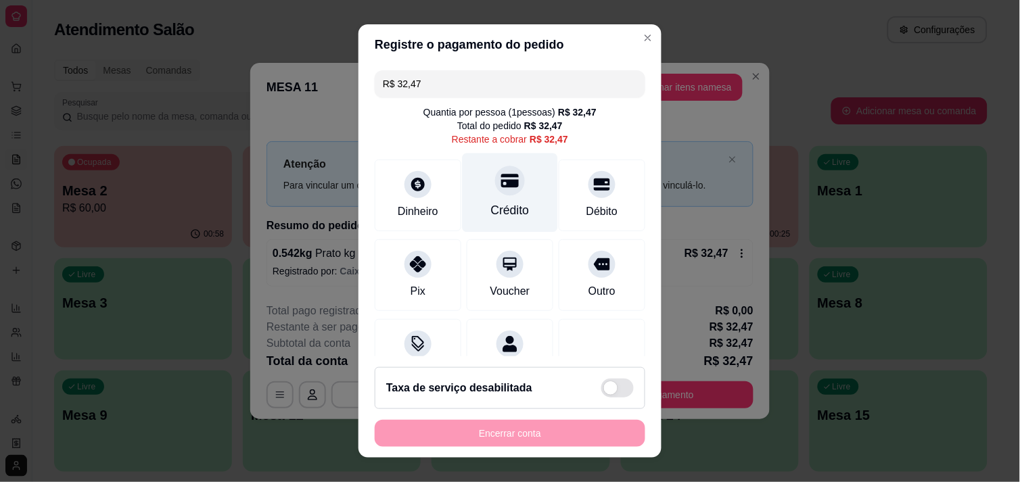
click at [501, 186] on icon at bounding box center [510, 181] width 18 height 14
type input "R$ 0,00"
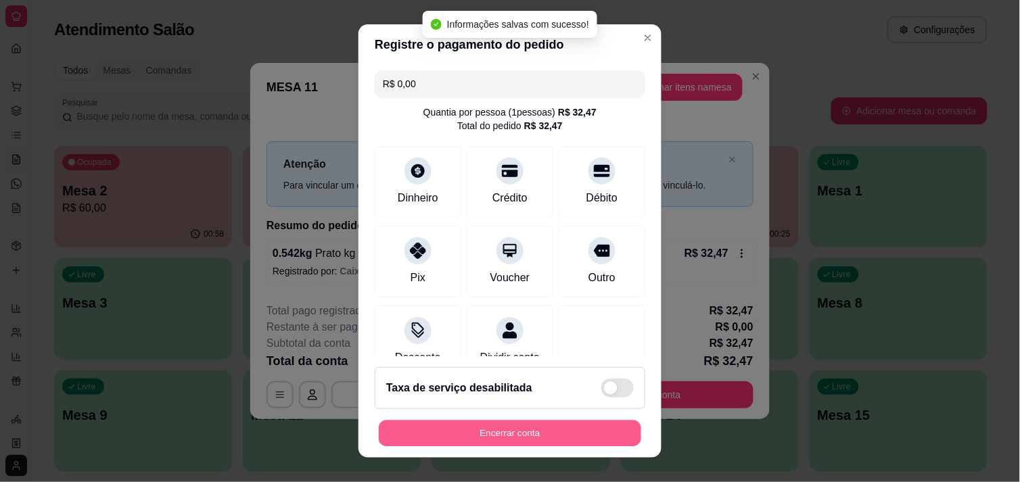
click at [505, 422] on button "Encerrar conta" at bounding box center [510, 434] width 263 height 26
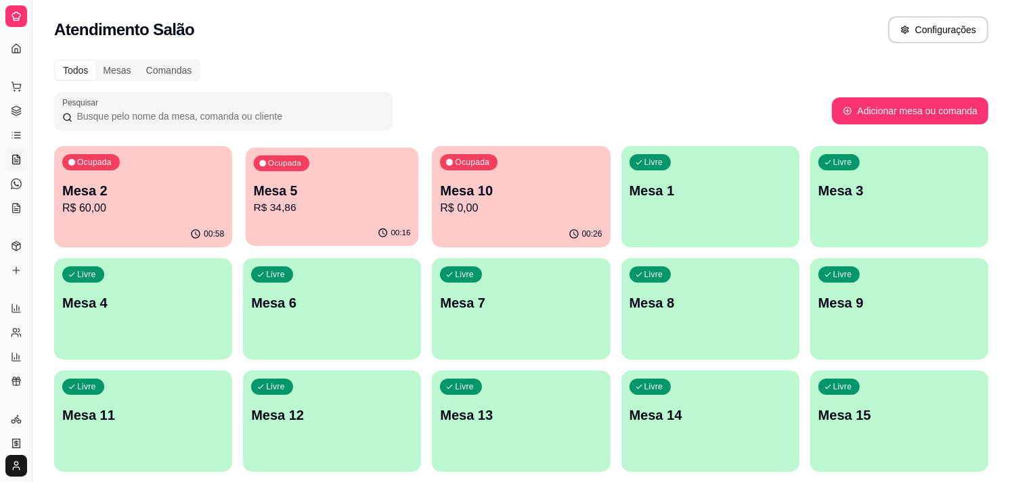
click at [357, 203] on p "R$ 34,86" at bounding box center [332, 208] width 157 height 16
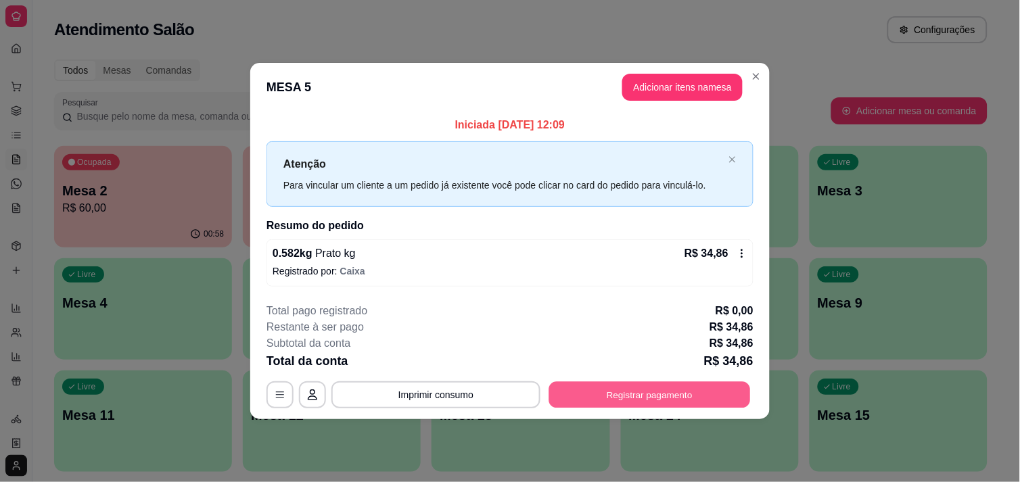
click at [604, 405] on button "Registrar pagamento" at bounding box center [650, 395] width 202 height 26
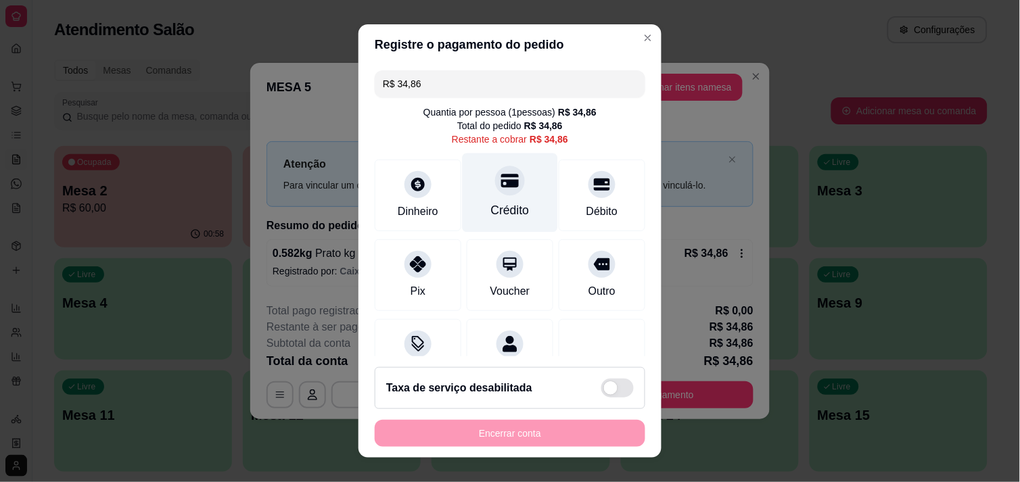
click at [506, 200] on div "Crédito" at bounding box center [510, 192] width 95 height 79
type input "R$ 0,00"
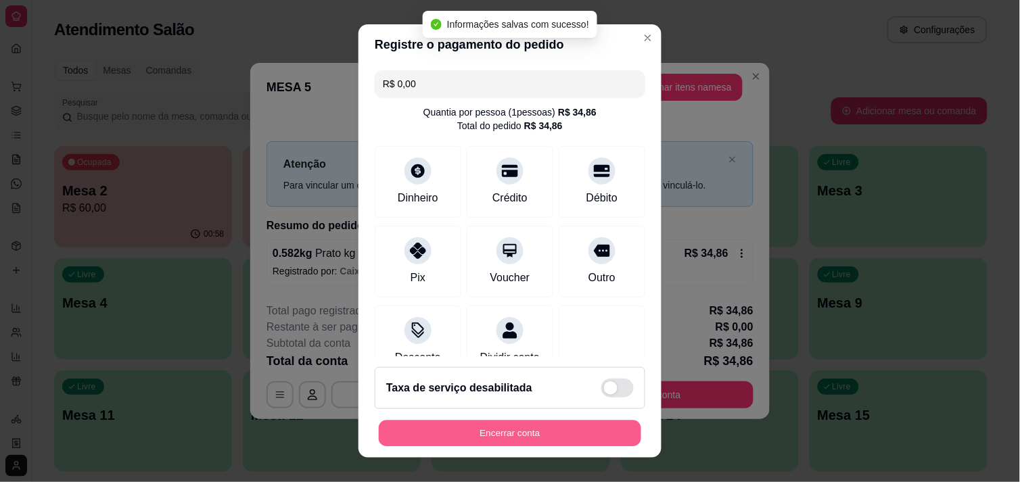
click at [501, 436] on button "Encerrar conta" at bounding box center [510, 434] width 263 height 26
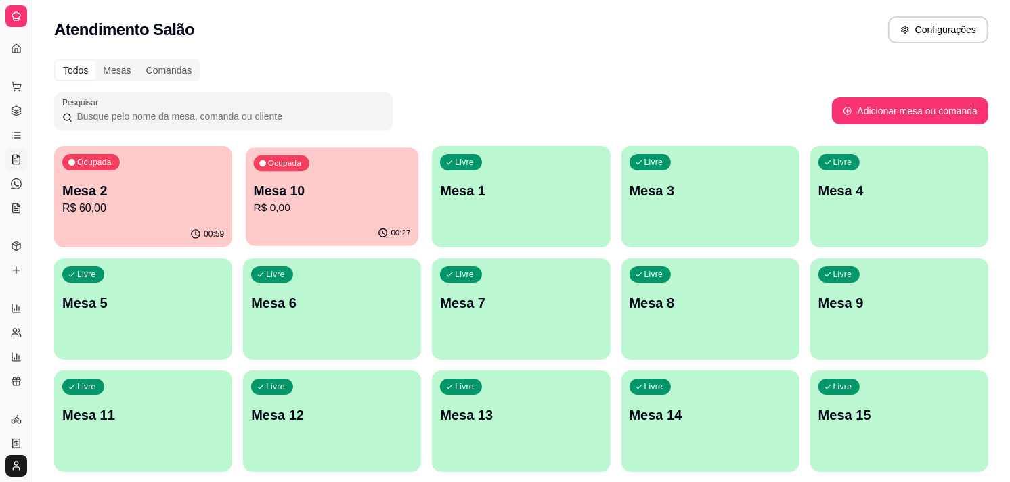
click at [330, 208] on p "R$ 0,00" at bounding box center [332, 208] width 157 height 16
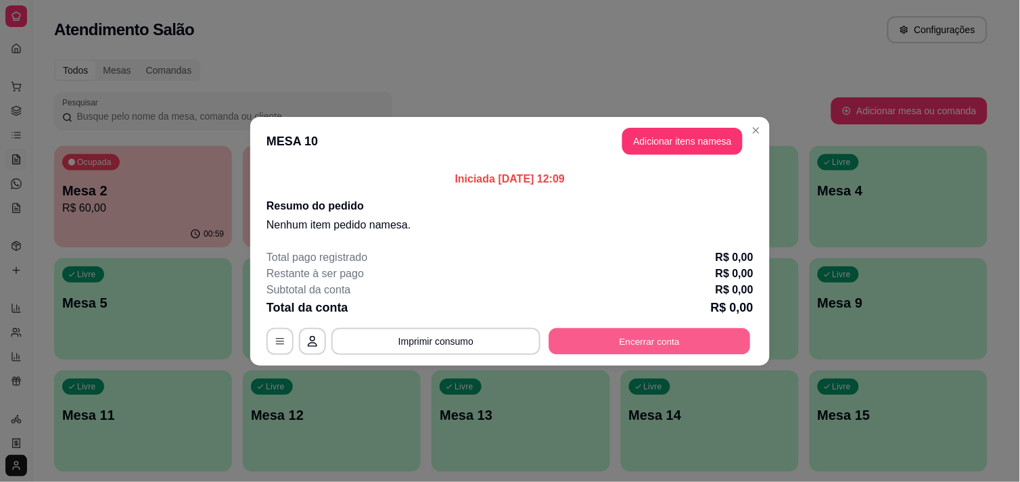
click at [650, 337] on button "Encerrar conta" at bounding box center [650, 341] width 202 height 26
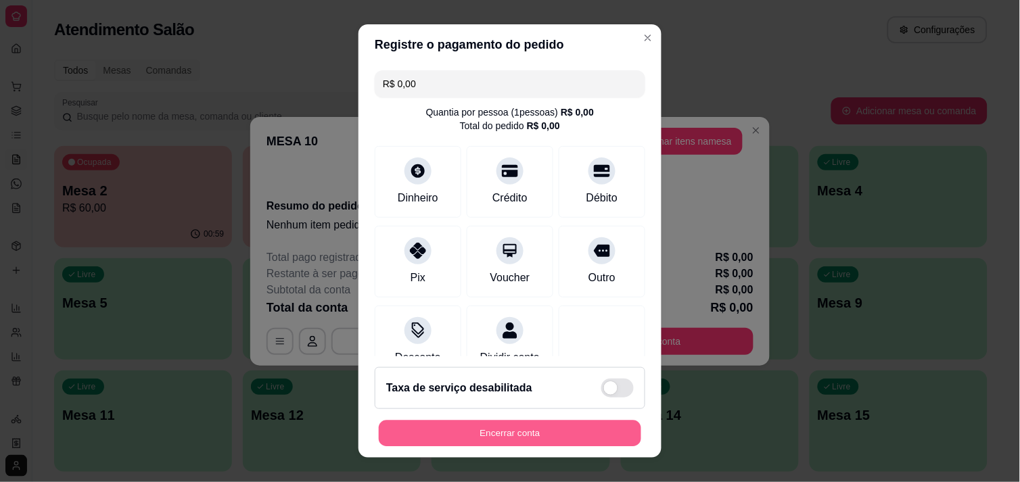
click at [538, 430] on button "Encerrar conta" at bounding box center [510, 434] width 263 height 26
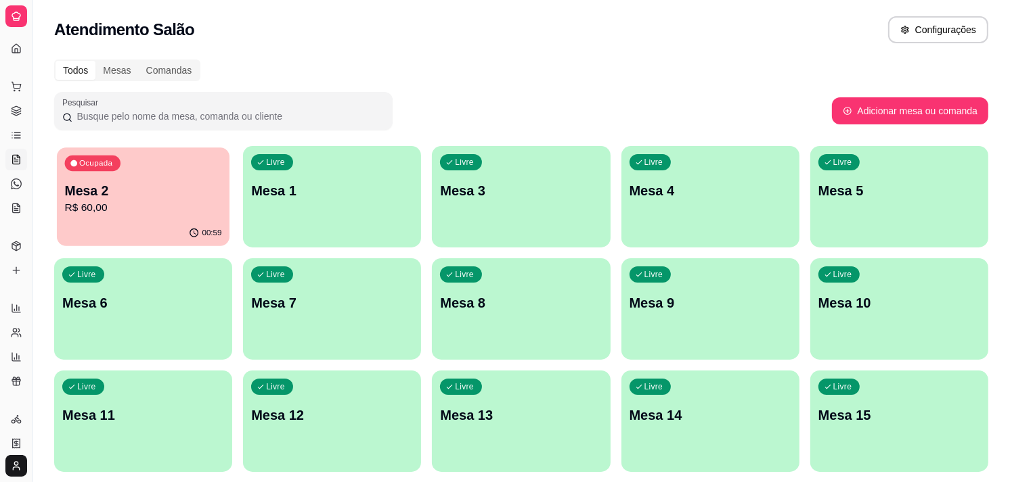
click at [162, 224] on div "00:59" at bounding box center [143, 234] width 173 height 26
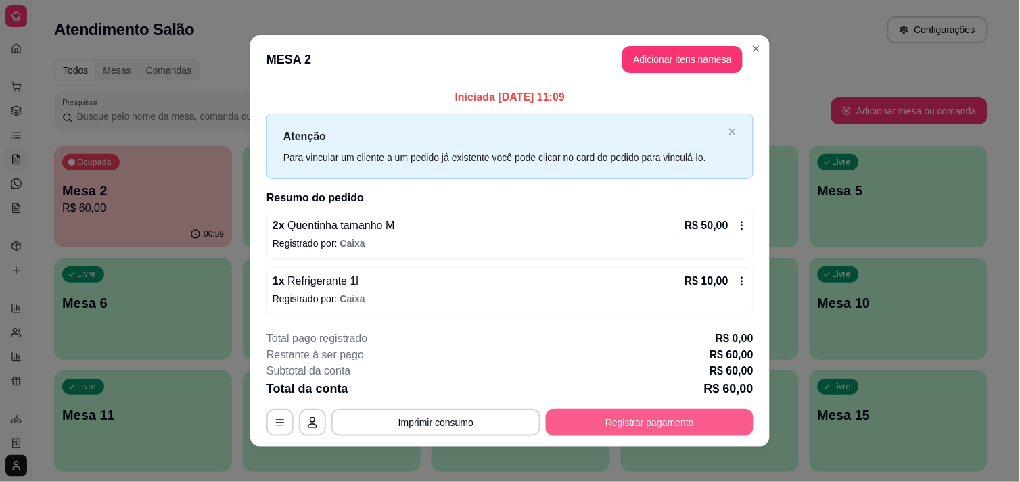
click at [673, 415] on button "Registrar pagamento" at bounding box center [650, 422] width 208 height 27
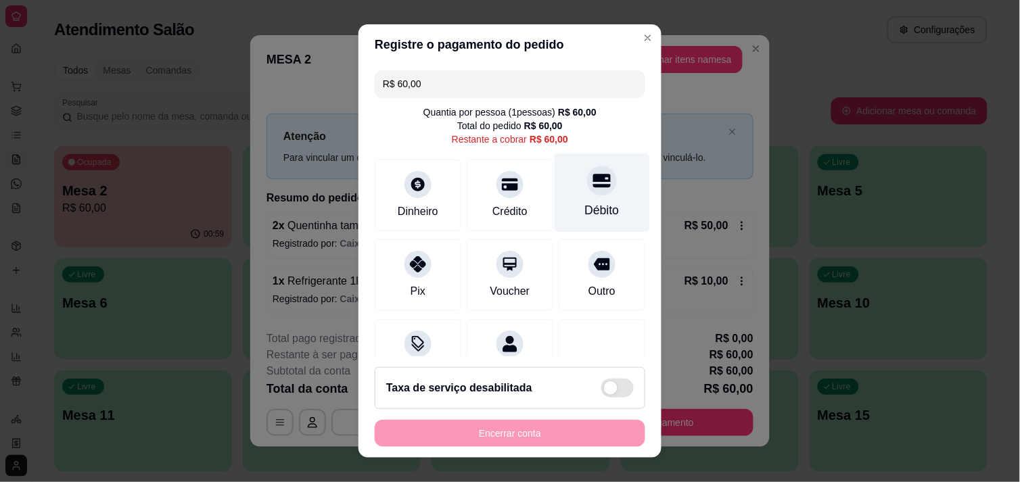
click at [592, 198] on div "Débito" at bounding box center [602, 192] width 95 height 79
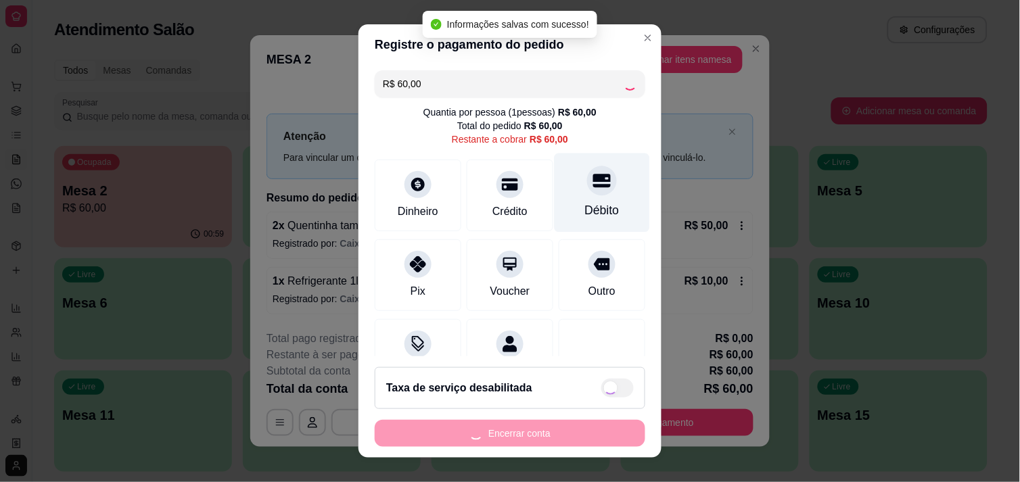
type input "R$ 0,00"
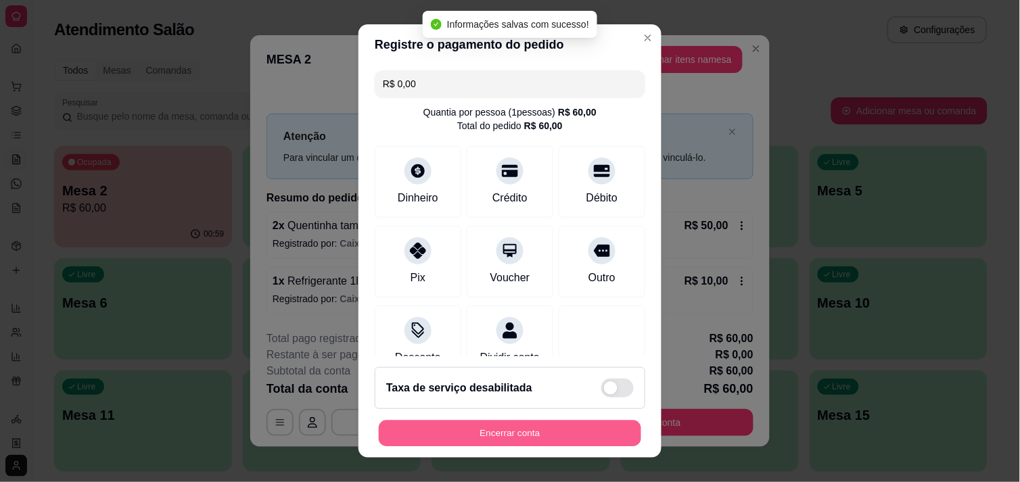
click at [543, 423] on button "Encerrar conta" at bounding box center [510, 434] width 263 height 26
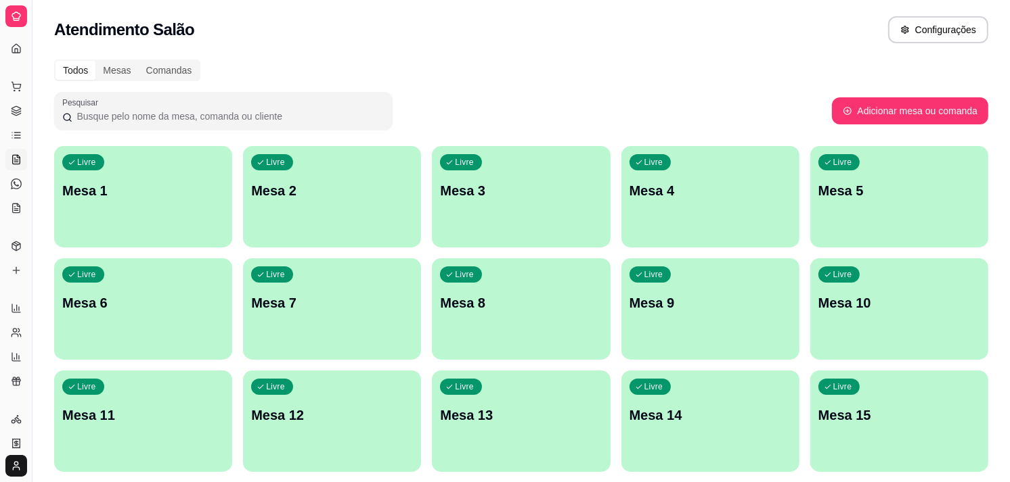
click at [606, 14] on div "Atendimento Salão Configurações" at bounding box center [520, 25] width 977 height 51
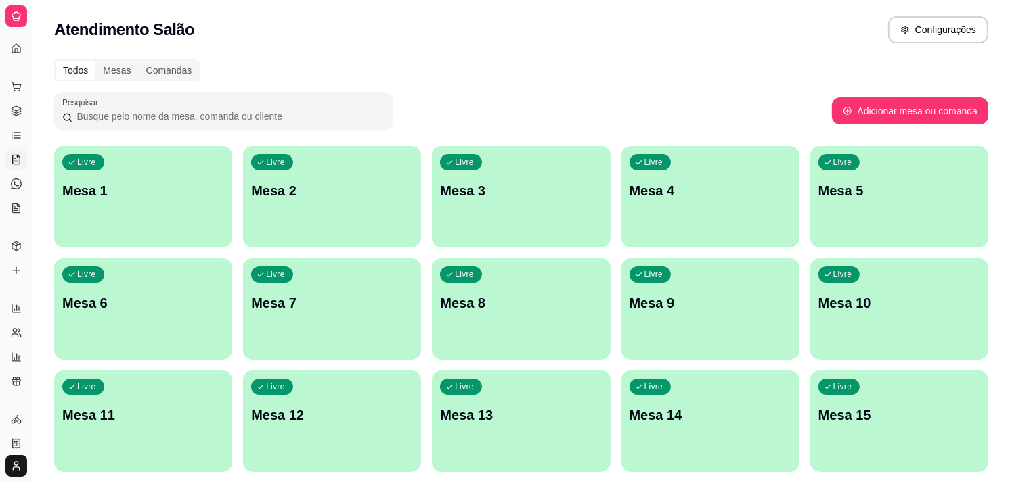
click at [606, 14] on div "Atendimento Salão Configurações" at bounding box center [520, 25] width 977 height 51
drag, startPoint x: 606, startPoint y: 14, endPoint x: 488, endPoint y: 112, distance: 154.2
click at [488, 112] on div "Pesquisar" at bounding box center [443, 111] width 778 height 38
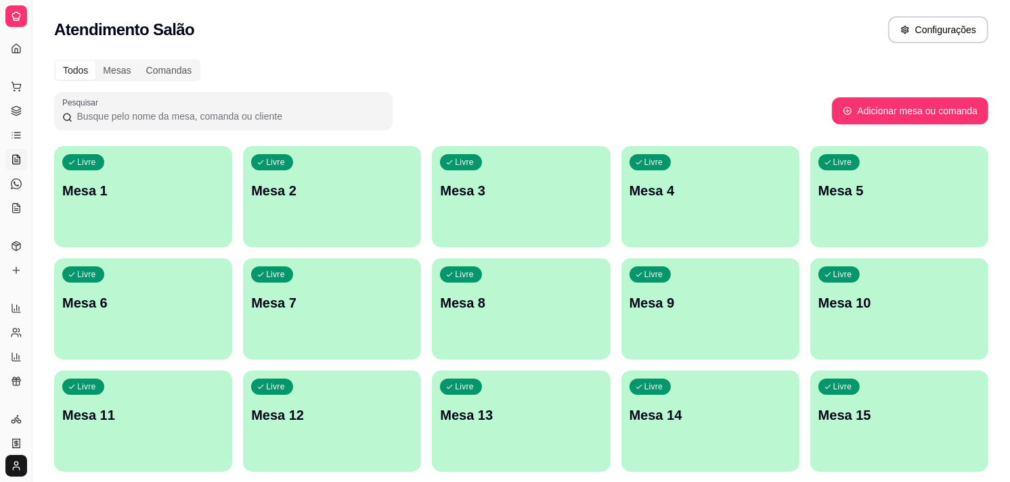
click at [488, 112] on div "Pesquisar" at bounding box center [443, 111] width 778 height 38
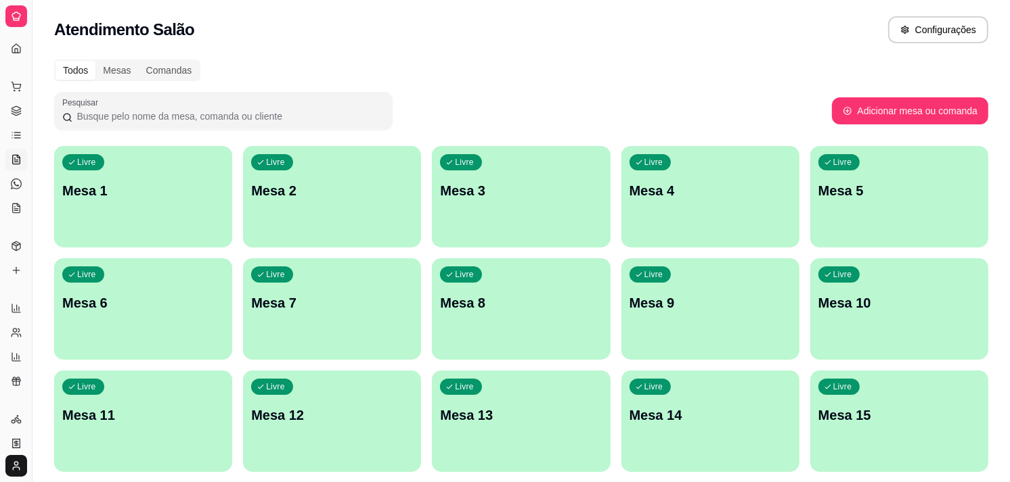
drag, startPoint x: 488, startPoint y: 112, endPoint x: 411, endPoint y: 126, distance: 77.7
click at [411, 126] on div "Pesquisar" at bounding box center [443, 111] width 778 height 38
click at [415, 127] on div "Pesquisar" at bounding box center [443, 111] width 778 height 38
drag, startPoint x: 417, startPoint y: 125, endPoint x: 434, endPoint y: 129, distance: 18.2
click at [433, 120] on div "Pesquisar" at bounding box center [443, 111] width 778 height 38
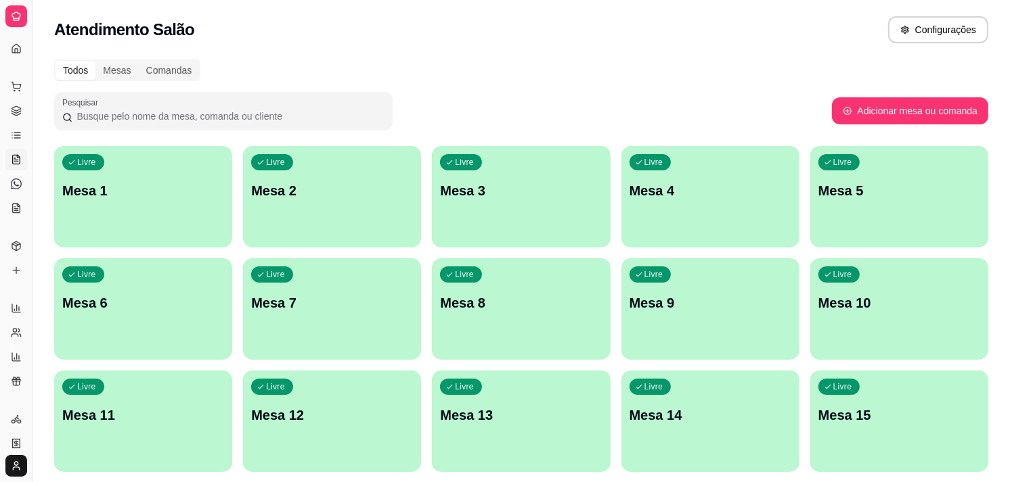
drag, startPoint x: 9, startPoint y: 163, endPoint x: 50, endPoint y: 145, distance: 44.2
drag, startPoint x: 49, startPoint y: 147, endPoint x: 461, endPoint y: 39, distance: 426.7
click at [461, 39] on div "Atendimento Salão Configurações" at bounding box center [521, 29] width 934 height 27
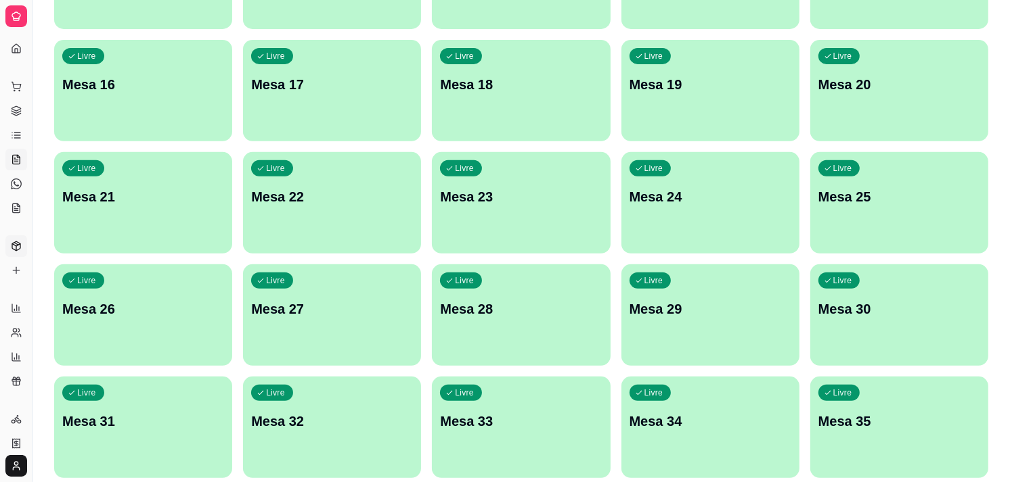
scroll to position [451, 0]
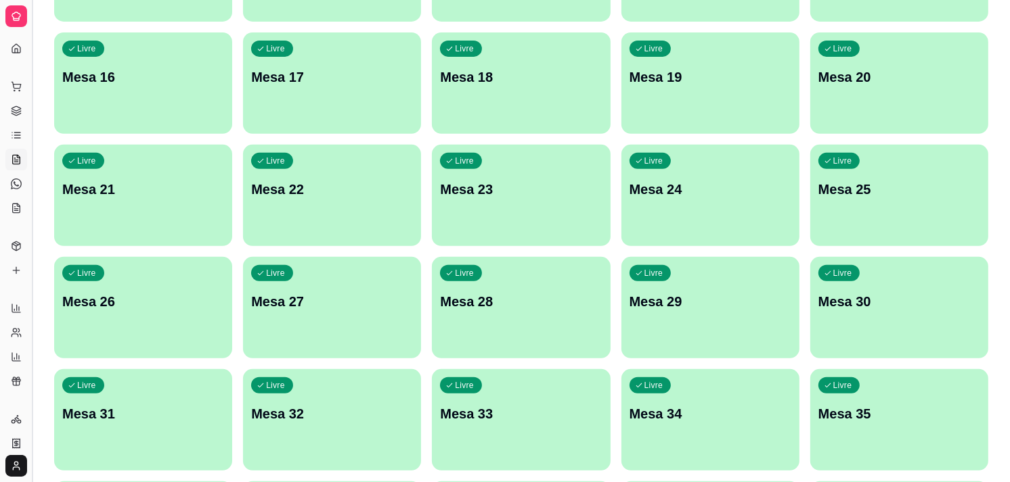
click at [29, 267] on button "Toggle Sidebar" at bounding box center [31, 241] width 11 height 482
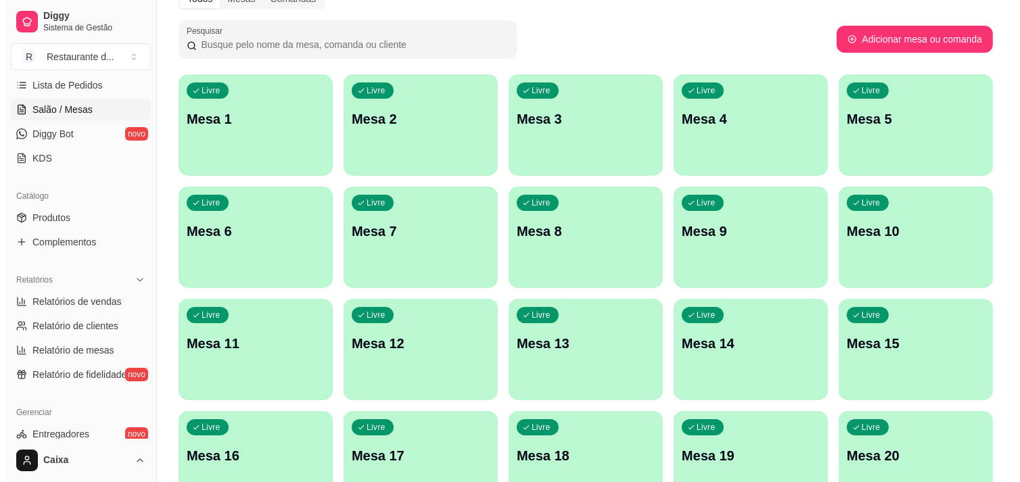
scroll to position [0, 0]
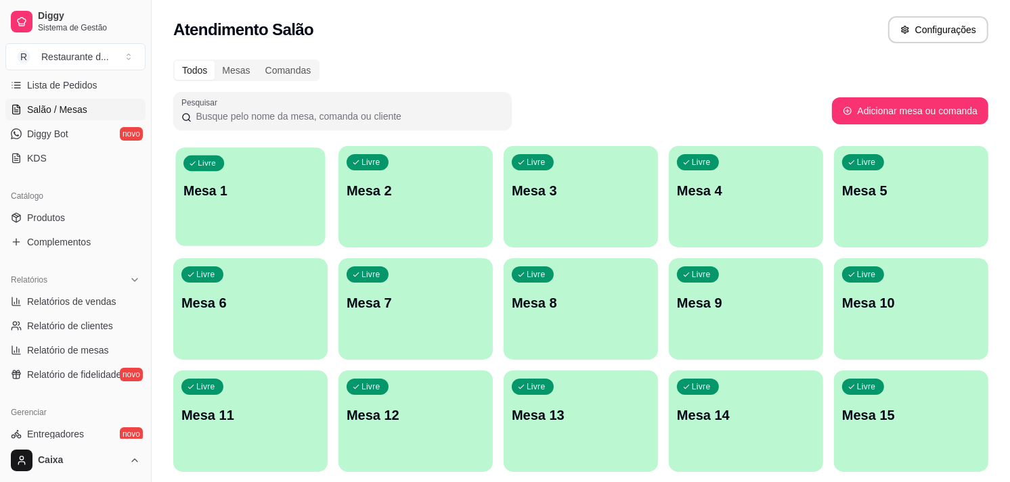
click at [291, 149] on div "Livre Mesa 1" at bounding box center [250, 189] width 150 height 83
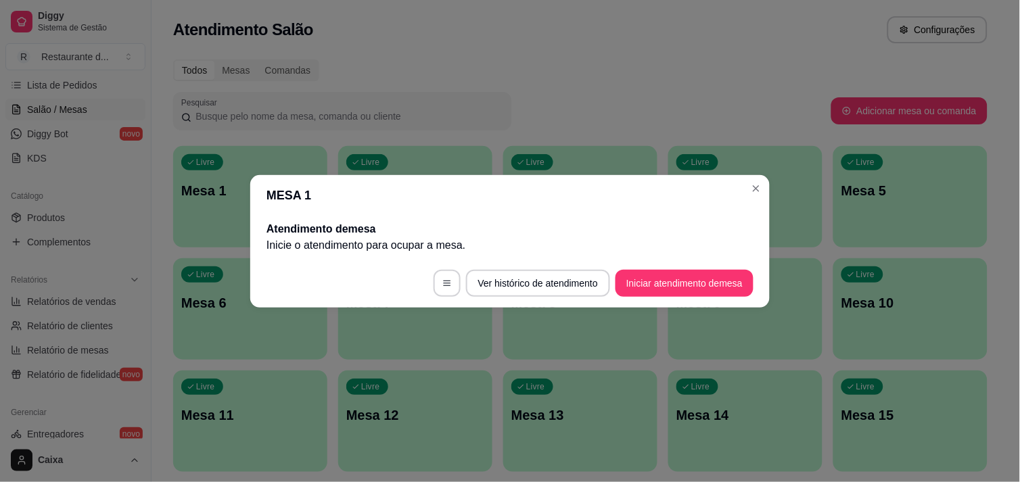
click at [623, 307] on footer "Ver histórico de atendimento Iniciar atendimento de mesa" at bounding box center [510, 283] width 520 height 49
click at [639, 294] on button "Iniciar atendimento de mesa" at bounding box center [685, 283] width 134 height 26
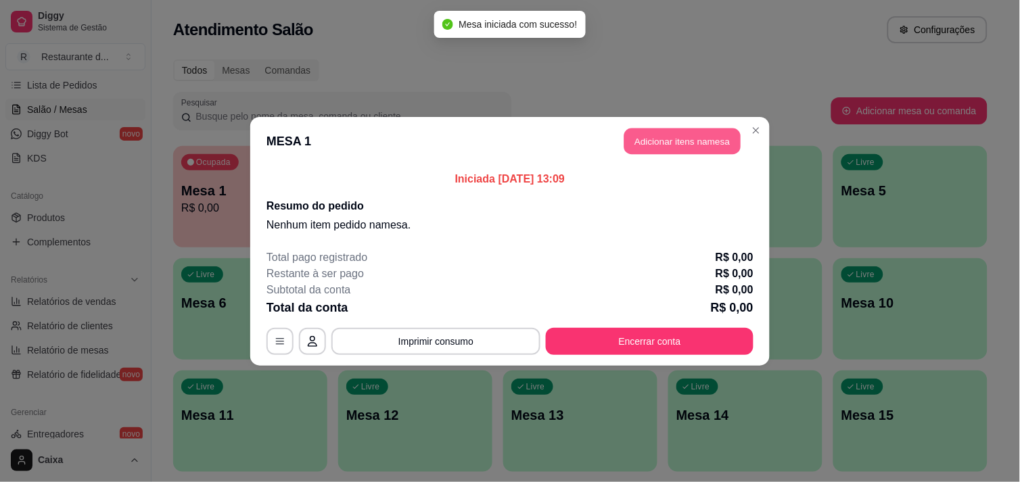
click at [673, 140] on button "Adicionar itens na mesa" at bounding box center [683, 141] width 116 height 26
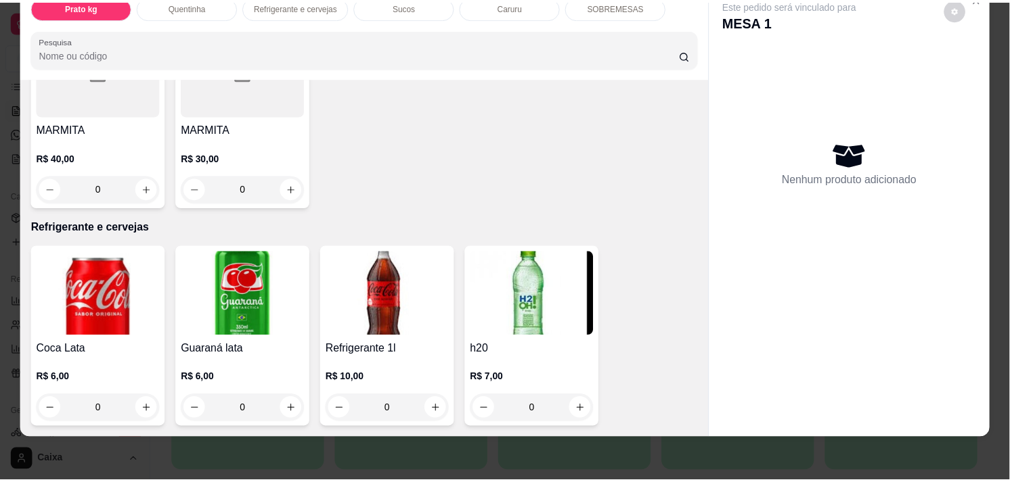
scroll to position [827, 0]
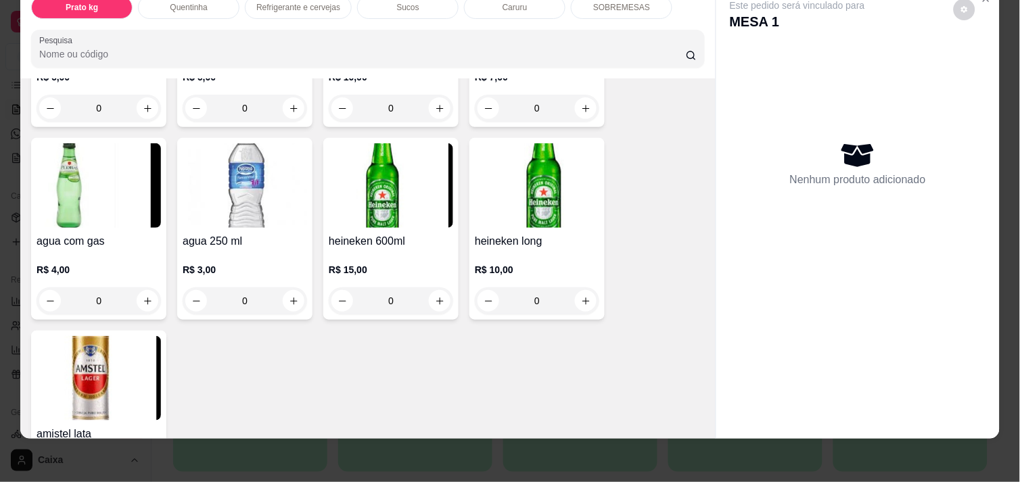
click at [143, 302] on div "0" at bounding box center [98, 301] width 119 height 27
click at [143, 295] on button "increase-product-quantity" at bounding box center [147, 301] width 21 height 21
type input "1"
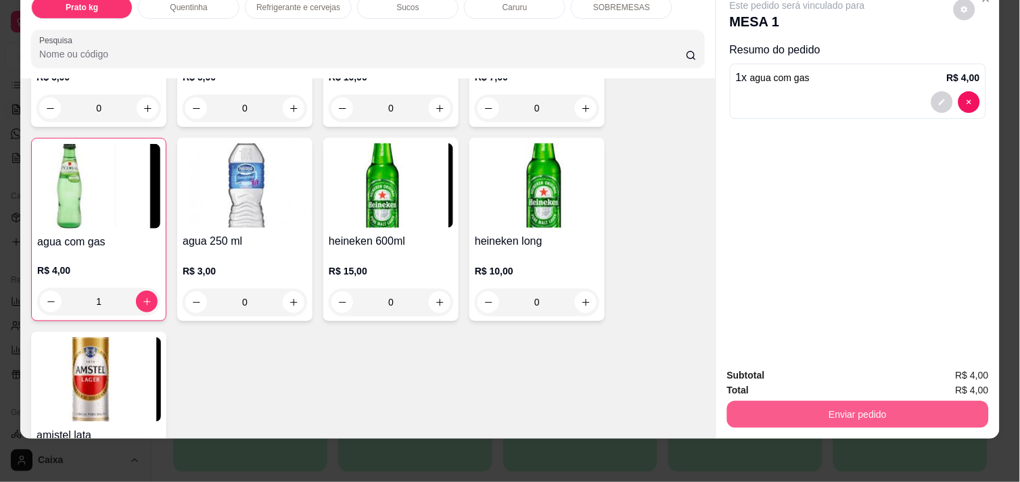
click at [785, 401] on button "Enviar pedido" at bounding box center [858, 414] width 262 height 27
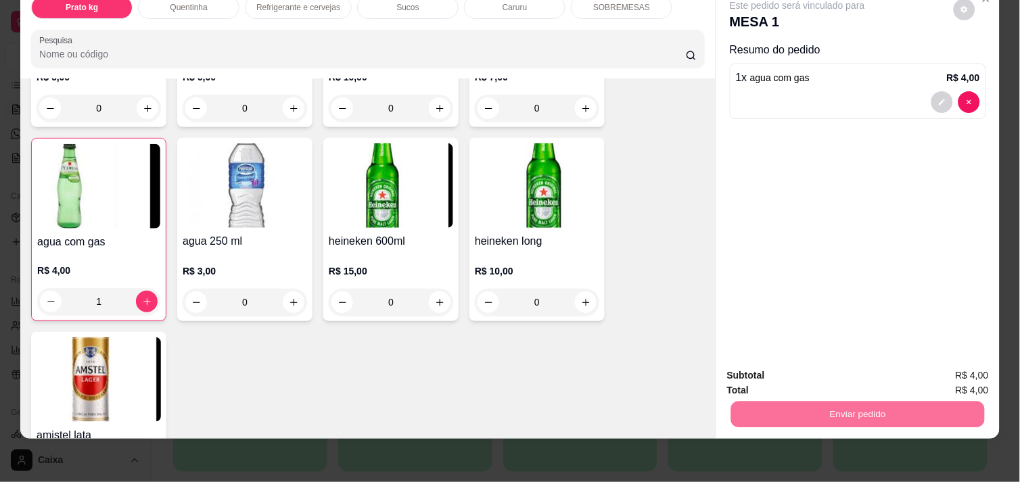
click at [941, 370] on button "Enviar pedido" at bounding box center [954, 370] width 76 height 26
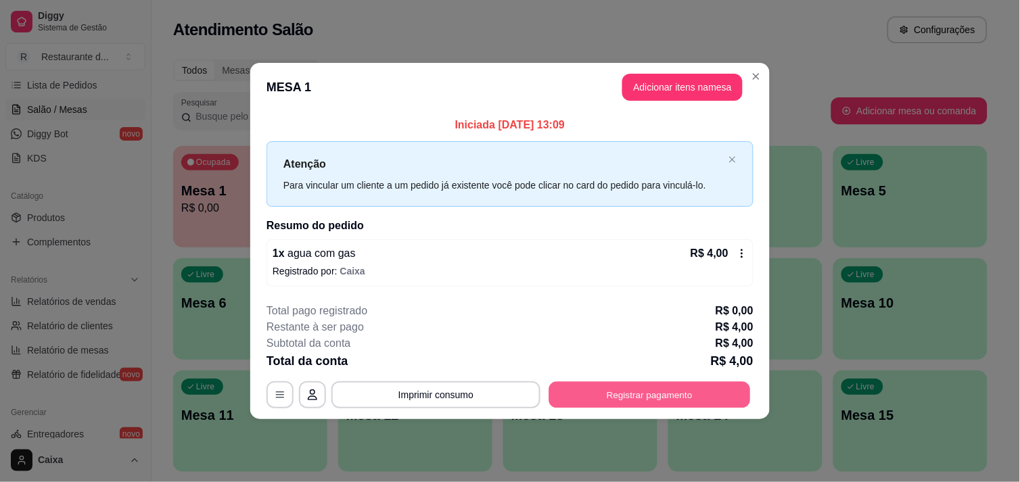
click at [702, 397] on button "Registrar pagamento" at bounding box center [650, 395] width 202 height 26
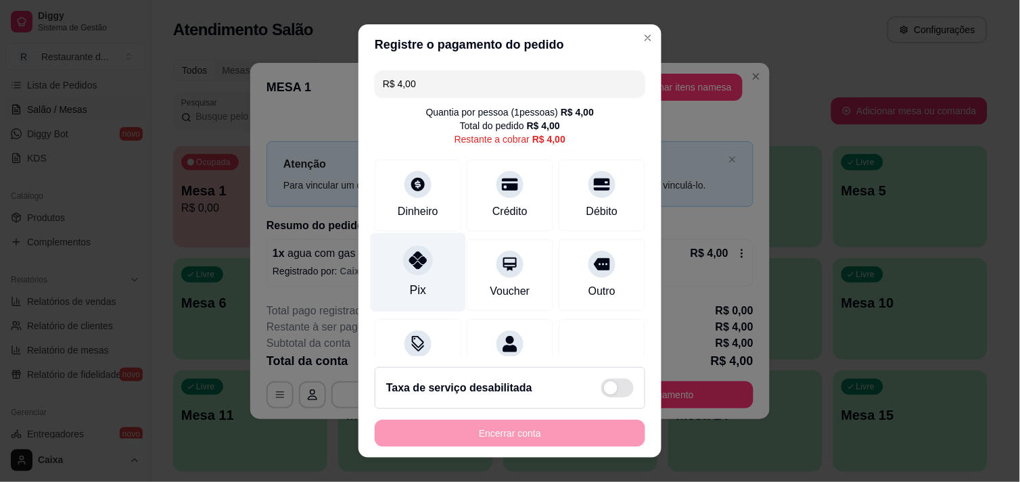
click at [437, 276] on div "Pix" at bounding box center [418, 272] width 95 height 79
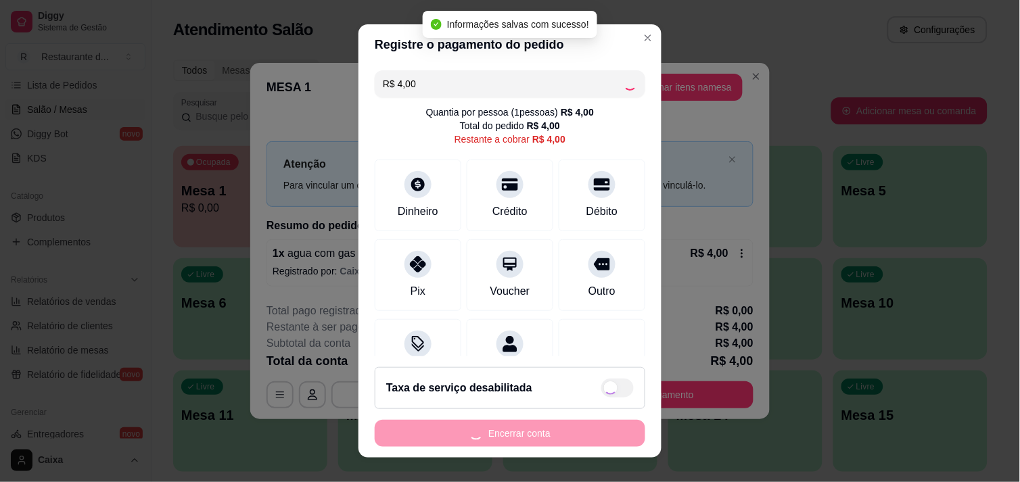
type input "R$ 0,00"
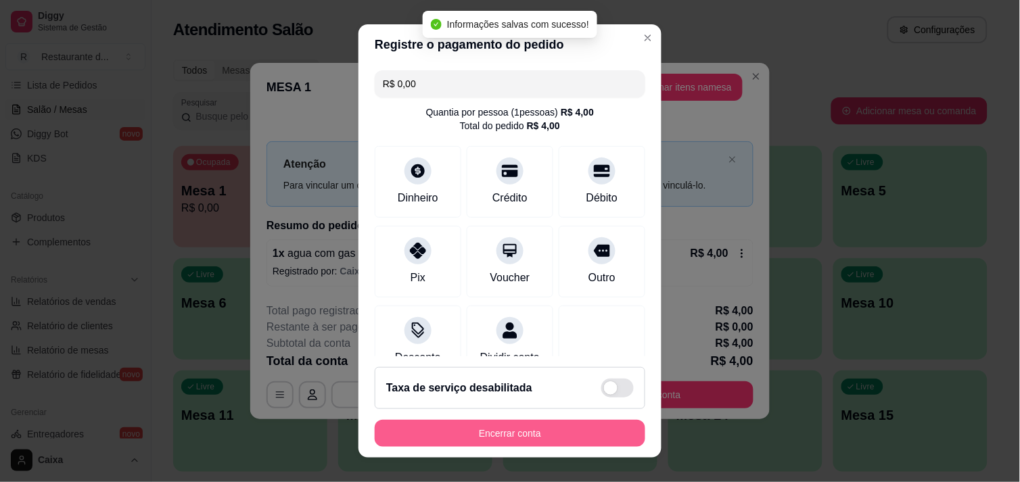
click at [468, 442] on button "Encerrar conta" at bounding box center [510, 433] width 271 height 27
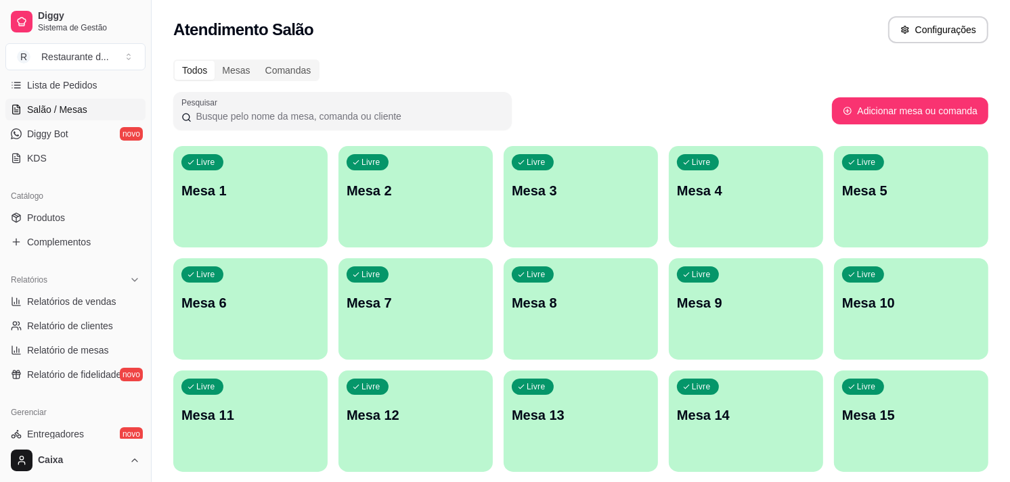
click at [280, 218] on div "Livre Mesa 1" at bounding box center [250, 188] width 154 height 85
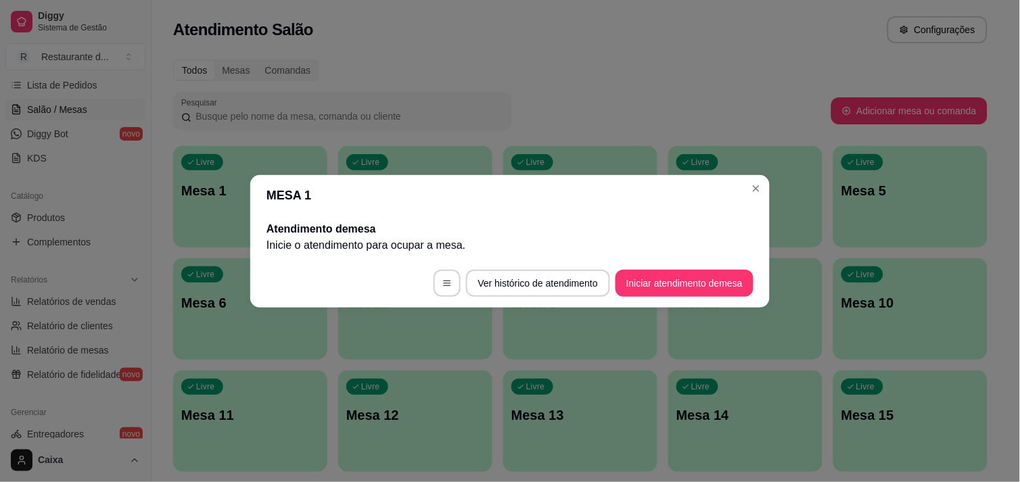
click at [678, 296] on footer "Ver histórico de atendimento Iniciar atendimento de mesa" at bounding box center [510, 283] width 520 height 49
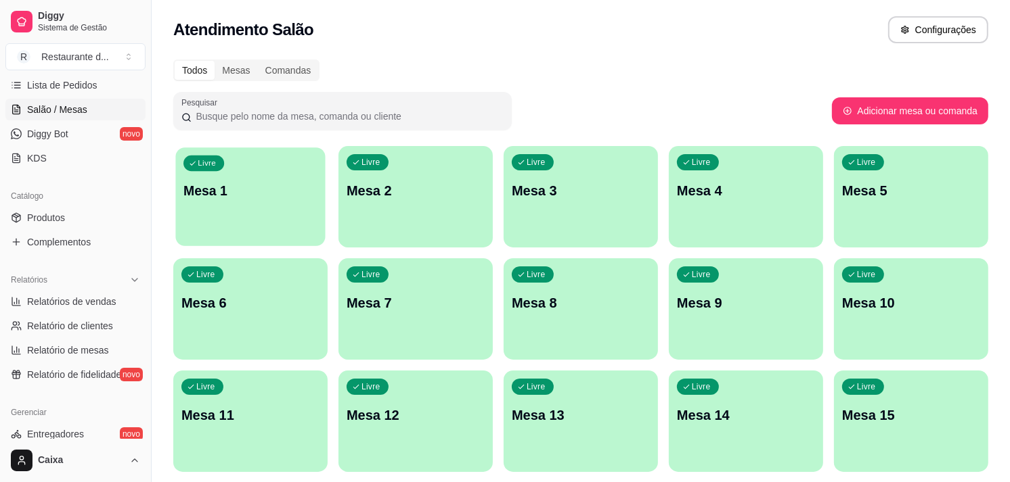
click at [292, 204] on div "Livre Mesa 1" at bounding box center [250, 189] width 150 height 83
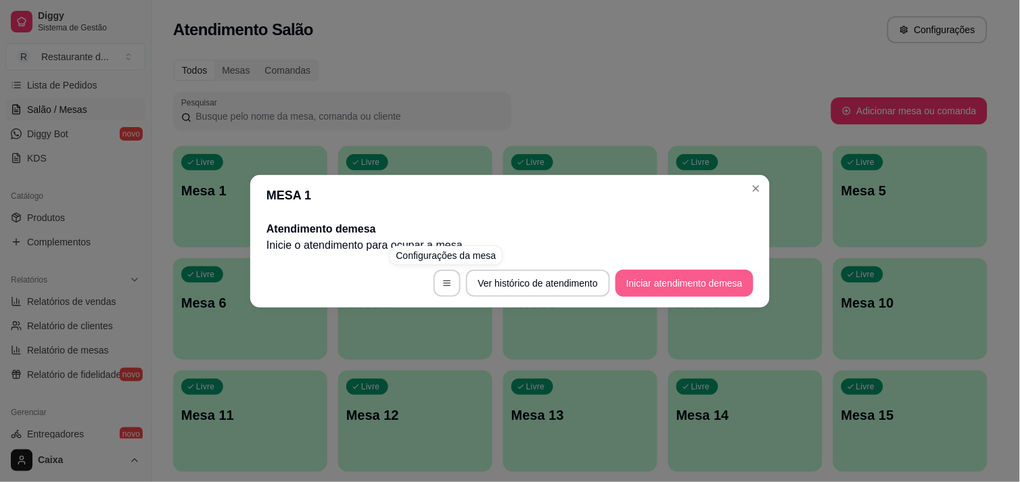
click at [692, 283] on button "Iniciar atendimento de mesa" at bounding box center [685, 283] width 138 height 27
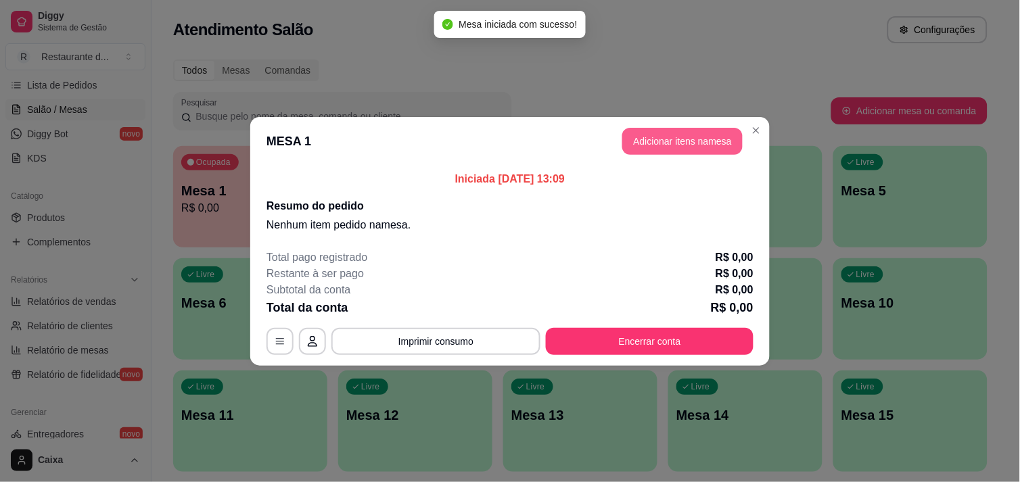
click at [694, 133] on button "Adicionar itens na mesa" at bounding box center [683, 141] width 120 height 27
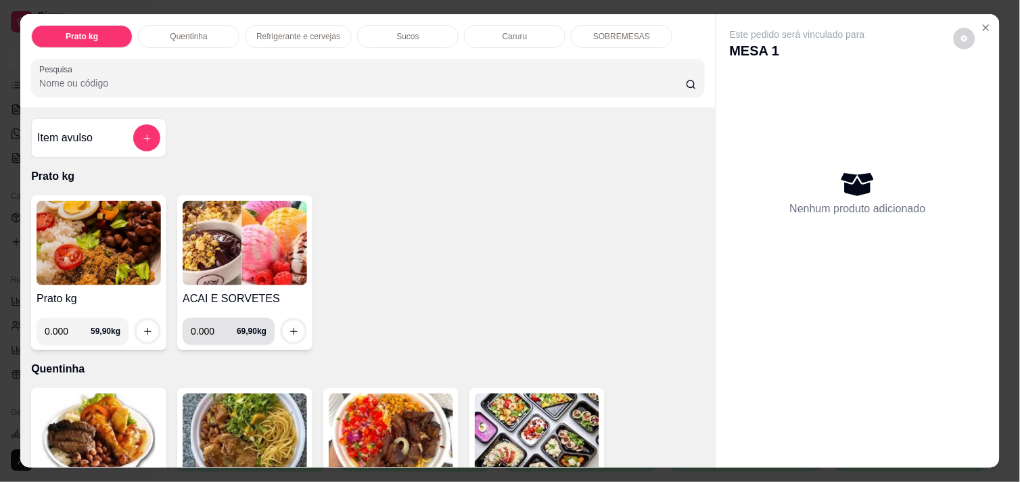
click at [206, 333] on input "0.000" at bounding box center [214, 331] width 46 height 27
type input "0.228"
click at [285, 333] on button "increase-product-quantity" at bounding box center [294, 331] width 21 height 21
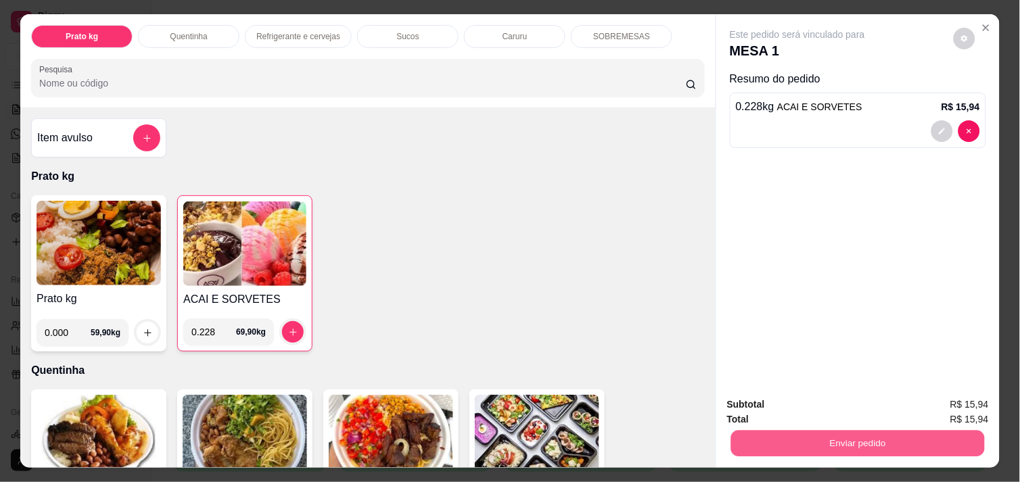
click at [836, 436] on button "Enviar pedido" at bounding box center [858, 443] width 254 height 26
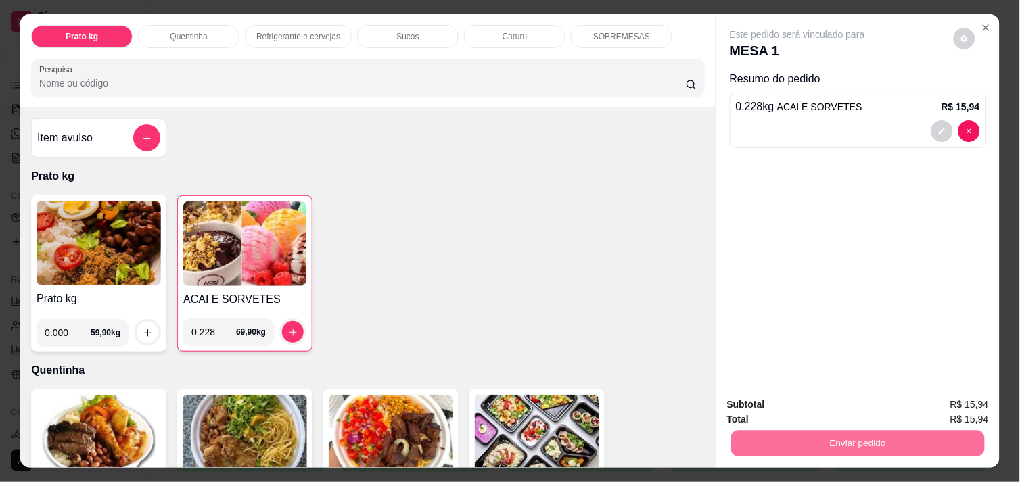
click at [945, 395] on button "Enviar pedido" at bounding box center [954, 405] width 76 height 26
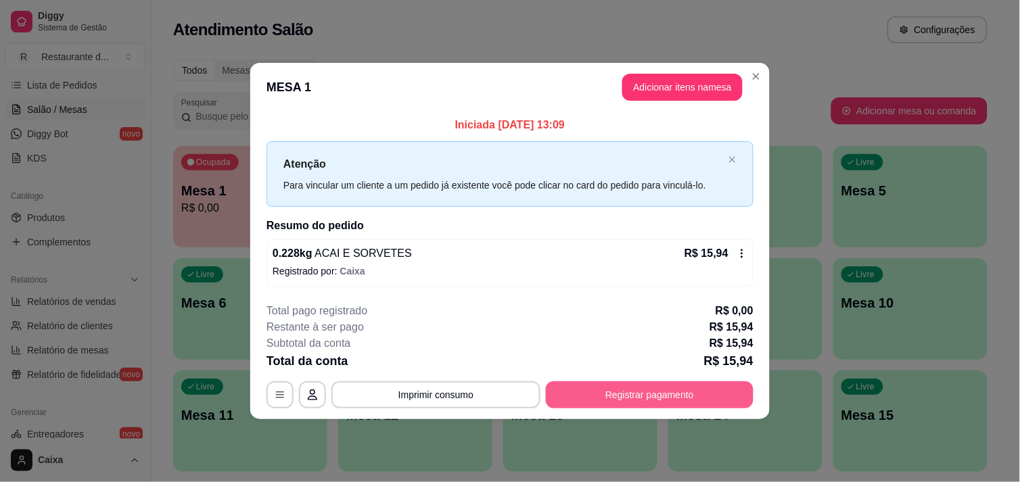
click at [716, 401] on button "Registrar pagamento" at bounding box center [650, 395] width 208 height 27
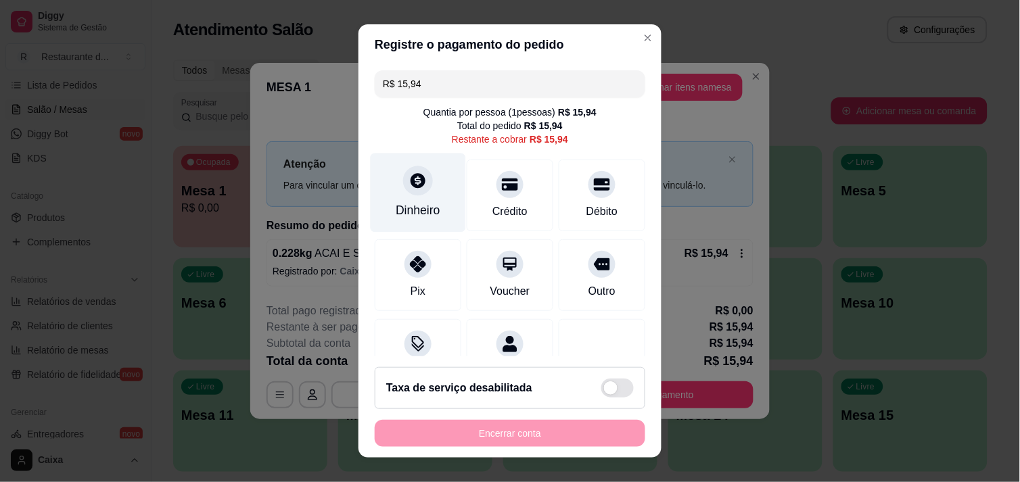
click at [411, 196] on div "Dinheiro" at bounding box center [418, 192] width 95 height 79
type input "R$ 0,00"
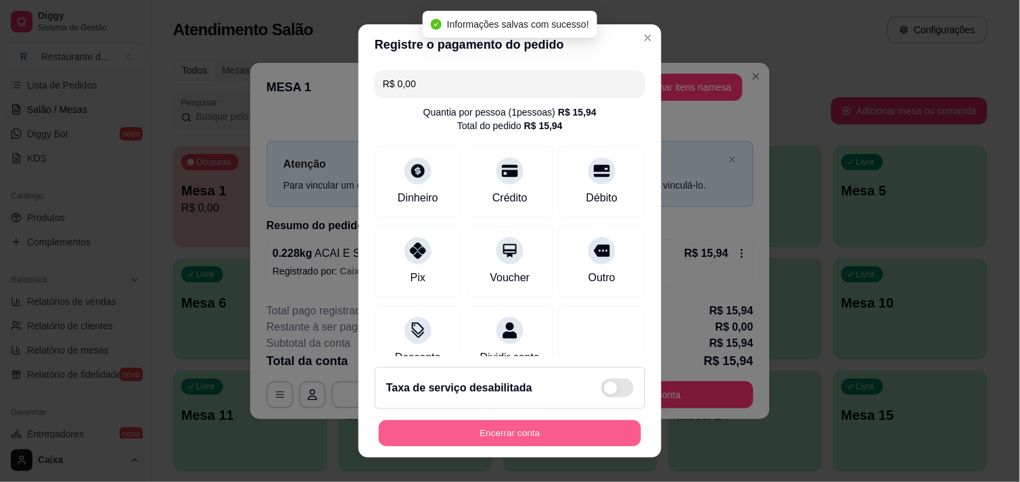
click at [548, 424] on button "Encerrar conta" at bounding box center [510, 434] width 263 height 26
